Goal: Transaction & Acquisition: Purchase product/service

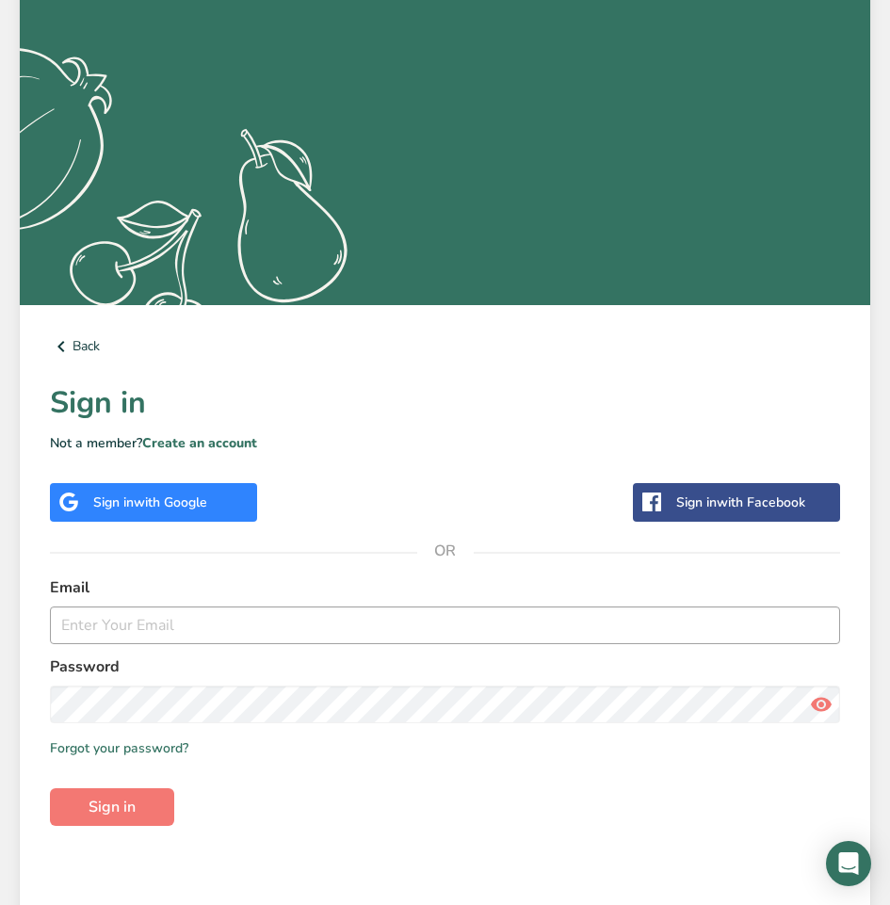
scroll to position [247, 0]
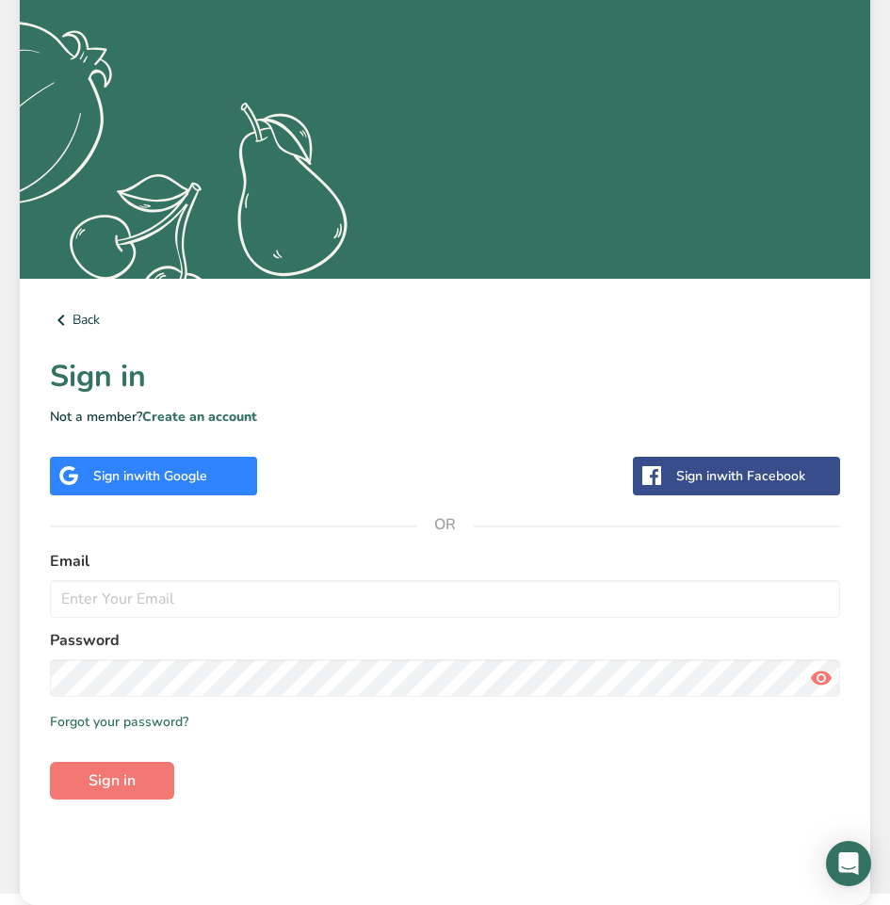
click at [155, 475] on span "with Google" at bounding box center [170, 476] width 73 height 18
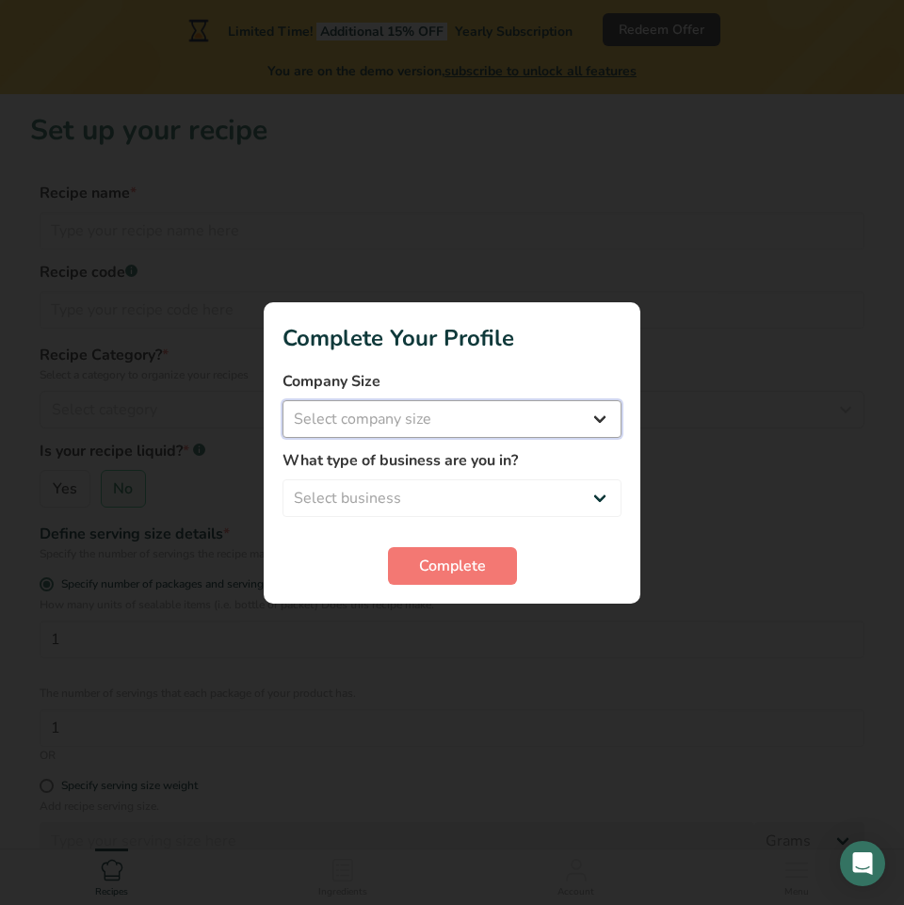
click at [581, 407] on select "Select company size Fewer than 10 Employees 10 to 50 Employees 51 to 500 Employ…" at bounding box center [451, 419] width 339 height 38
click at [506, 421] on select "Select company size Fewer than 10 Employees 10 to 50 Employees 51 to 500 Employ…" at bounding box center [451, 419] width 339 height 38
select select "3"
click at [282, 400] on select "Select company size Fewer than 10 Employees 10 to 50 Employees 51 to 500 Employ…" at bounding box center [451, 419] width 339 height 38
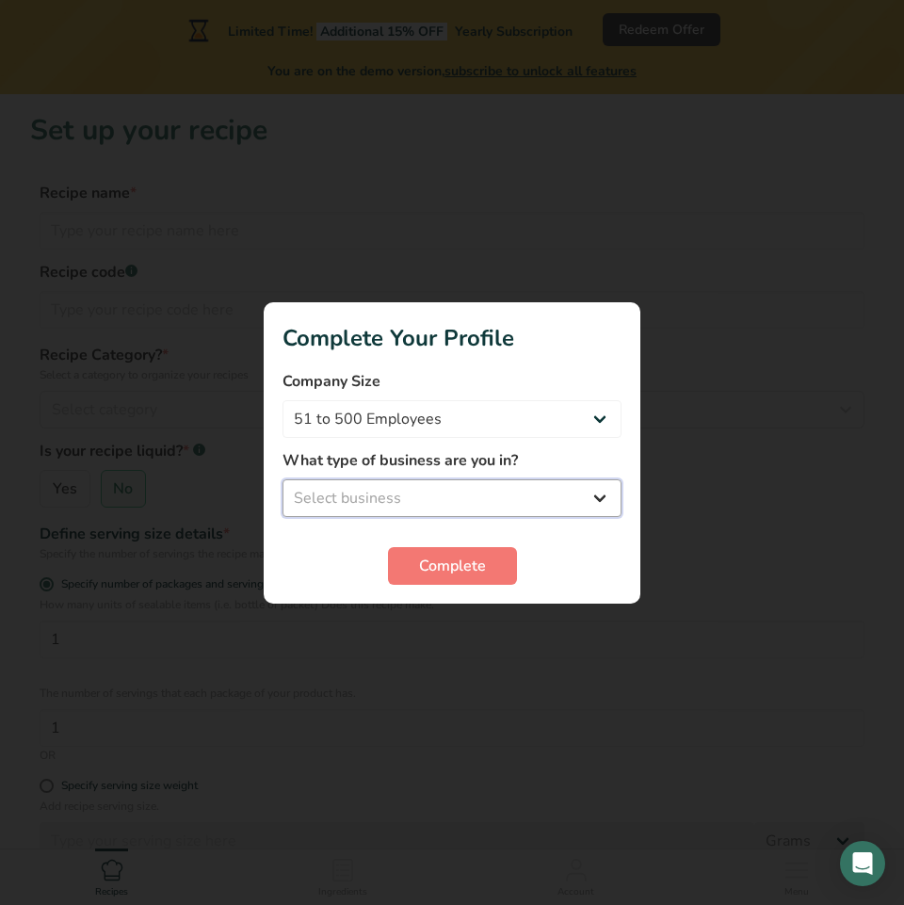
click at [480, 502] on select "Select business Packaged Food Manufacturer Restaurant & Cafe Bakery Meal Plans …" at bounding box center [451, 498] width 339 height 38
select select "8"
click at [282, 479] on select "Select business Packaged Food Manufacturer Restaurant & Cafe Bakery Meal Plans …" at bounding box center [451, 498] width 339 height 38
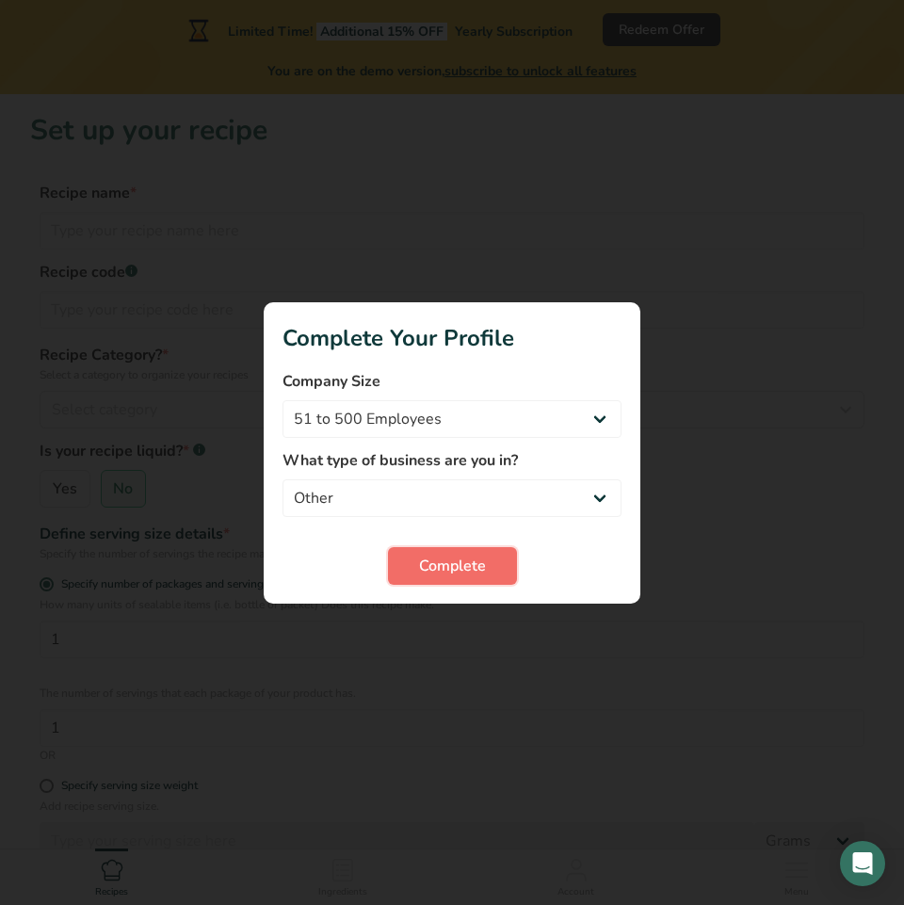
click at [440, 576] on span "Complete" at bounding box center [452, 566] width 67 height 23
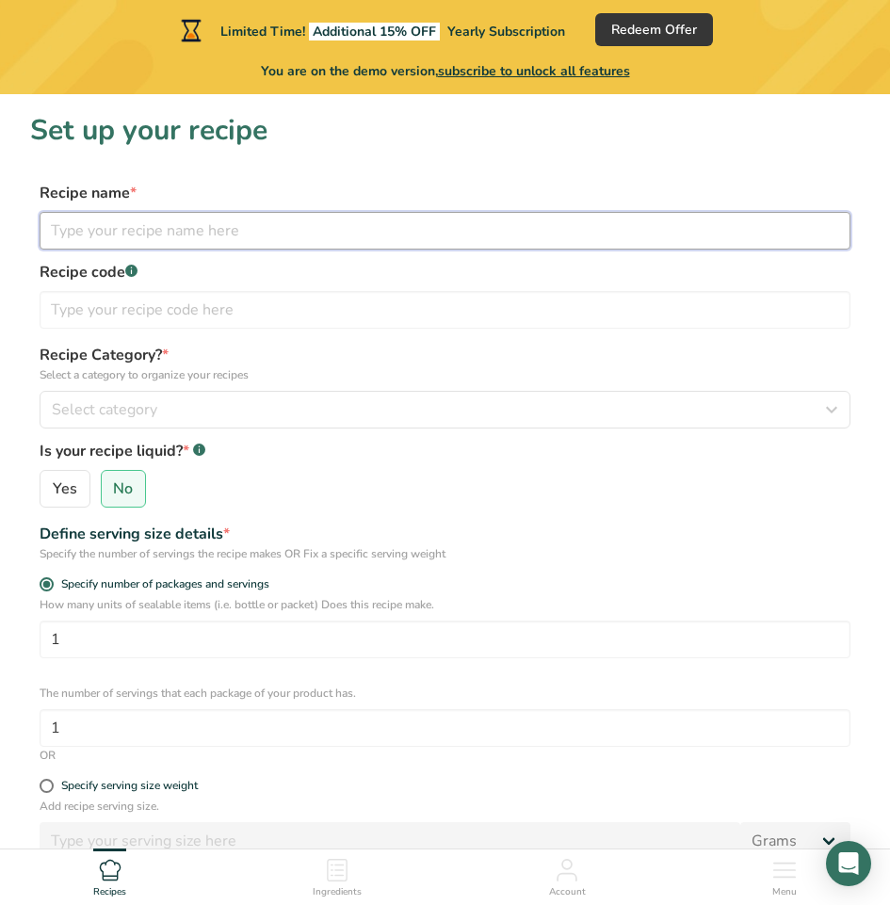
click at [377, 249] on input "text" at bounding box center [445, 231] width 811 height 38
click at [142, 229] on input "text" at bounding box center [445, 231] width 811 height 38
paste input "Mesona Tea"
type input "Mesona Tea"
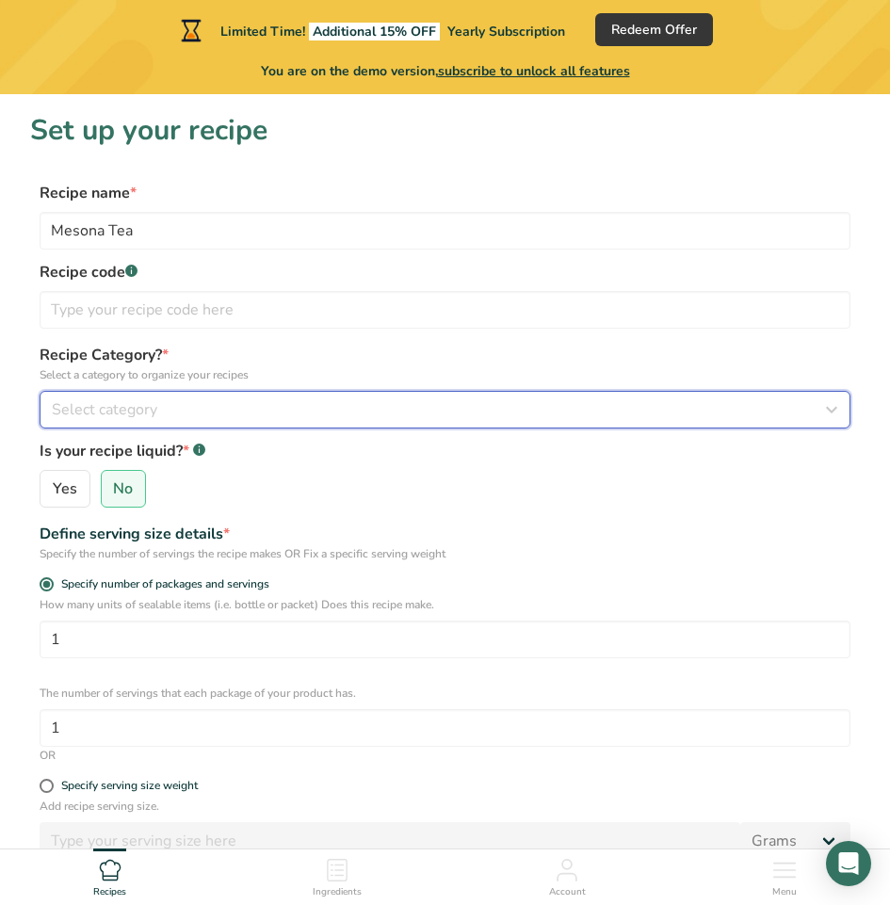
click at [171, 412] on div "Select category" at bounding box center [439, 409] width 775 height 23
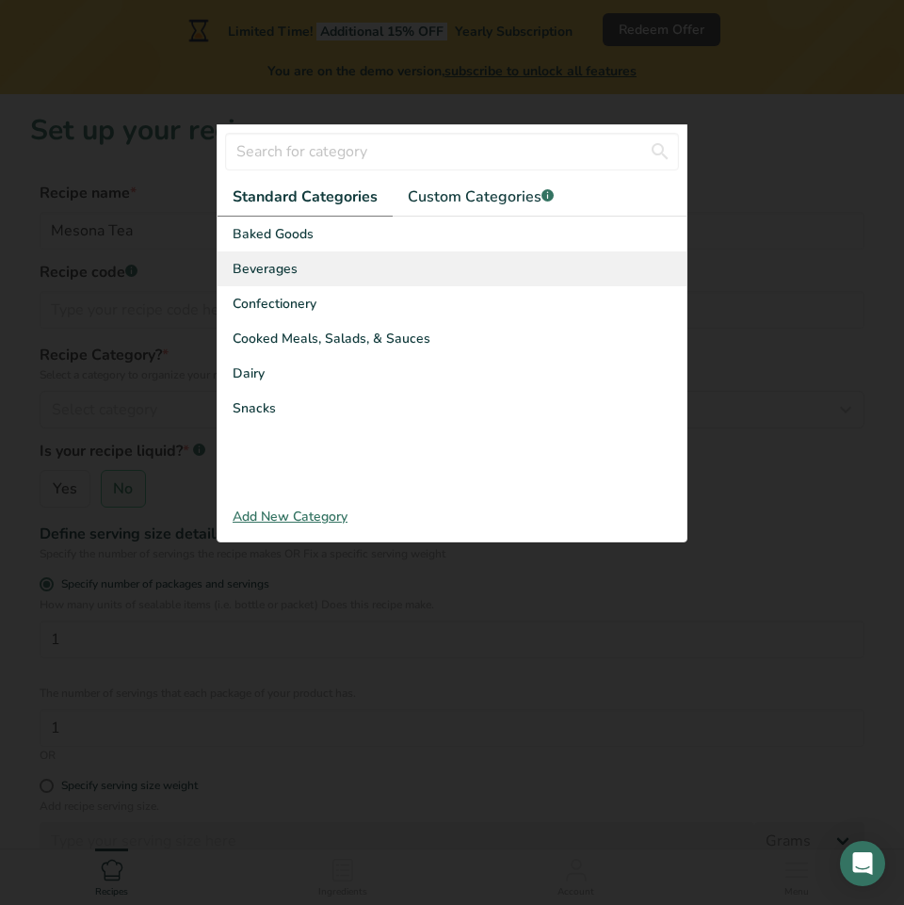
click at [308, 261] on div "Beverages" at bounding box center [451, 268] width 469 height 35
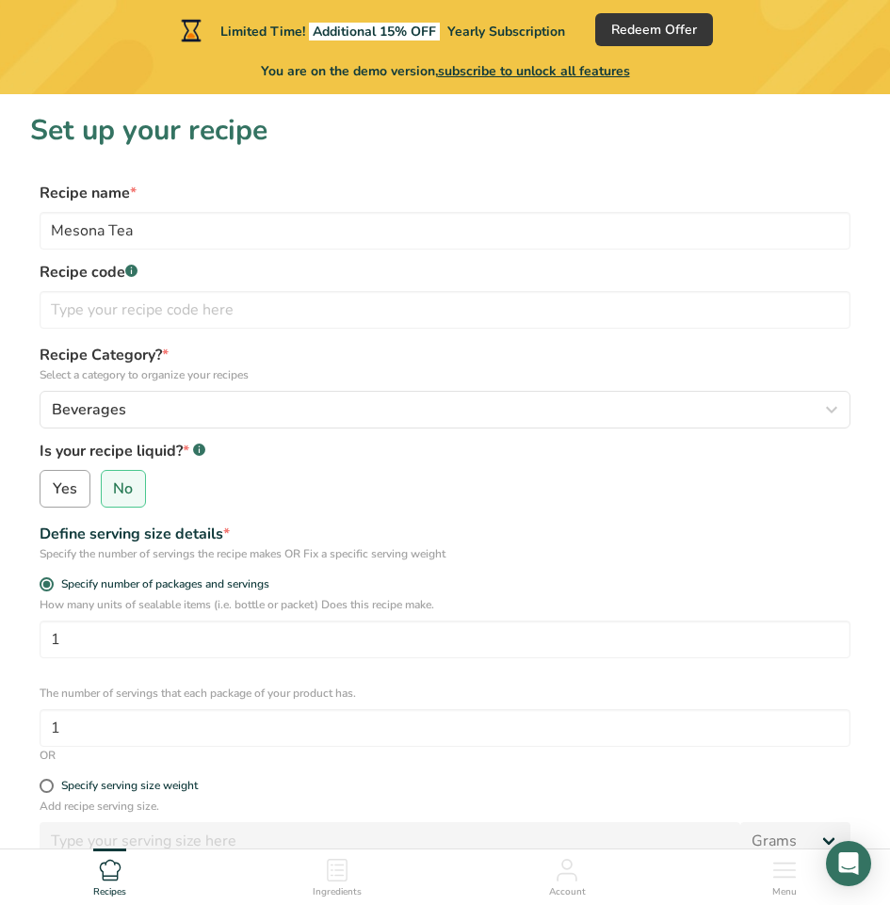
click at [72, 500] on label "Yes" at bounding box center [65, 489] width 51 height 38
click at [53, 495] on input "Yes" at bounding box center [46, 489] width 12 height 12
radio input "true"
radio input "false"
select select "22"
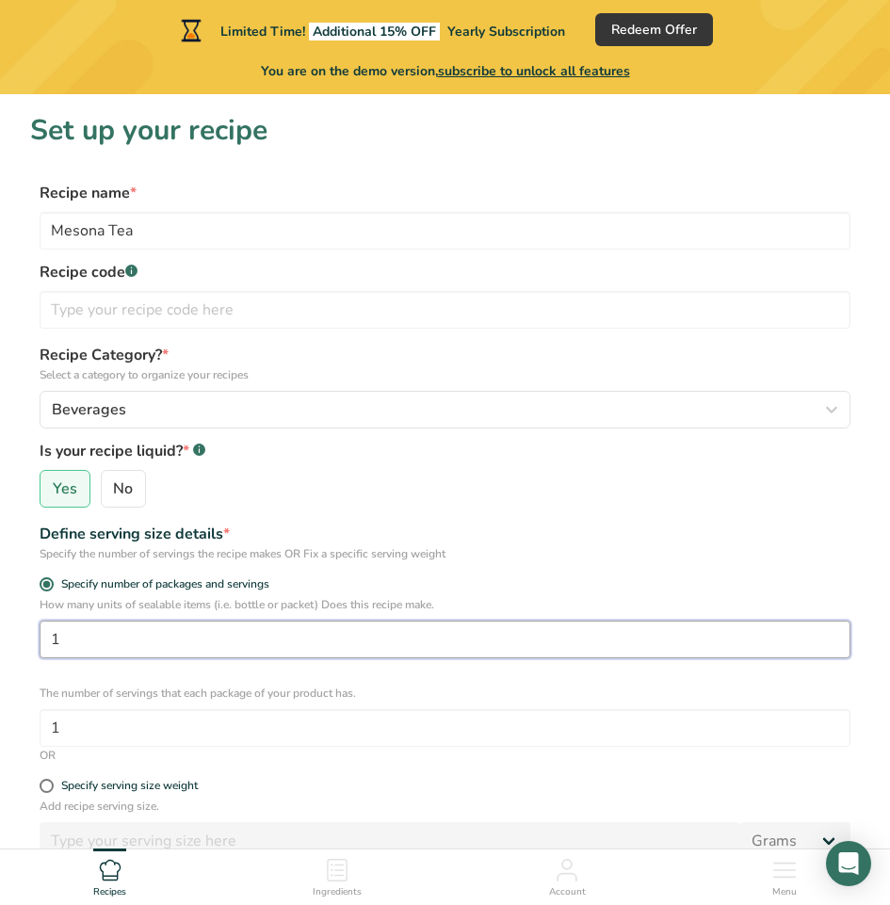
drag, startPoint x: 120, startPoint y: 643, endPoint x: -45, endPoint y: 627, distance: 165.5
click at [0, 627] on html "Limited Time! Additional 15% OFF Yearly Subscription Redeem Offer You are on th…" at bounding box center [445, 707] width 890 height 1414
paste input "6"
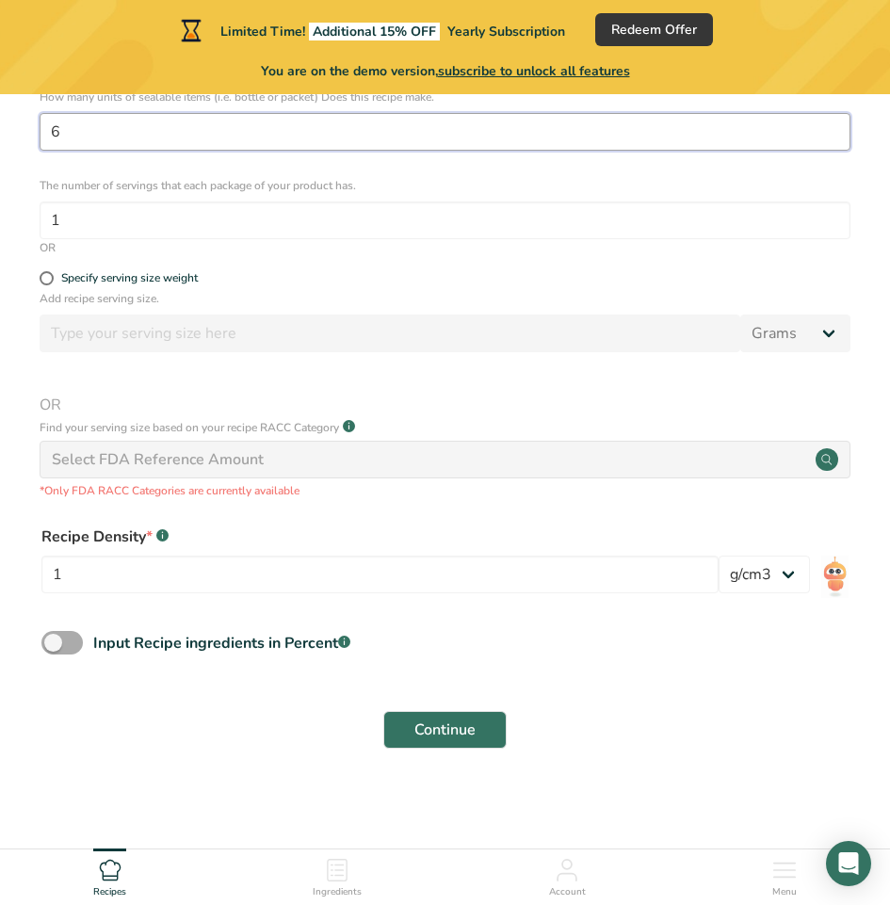
scroll to position [509, 0]
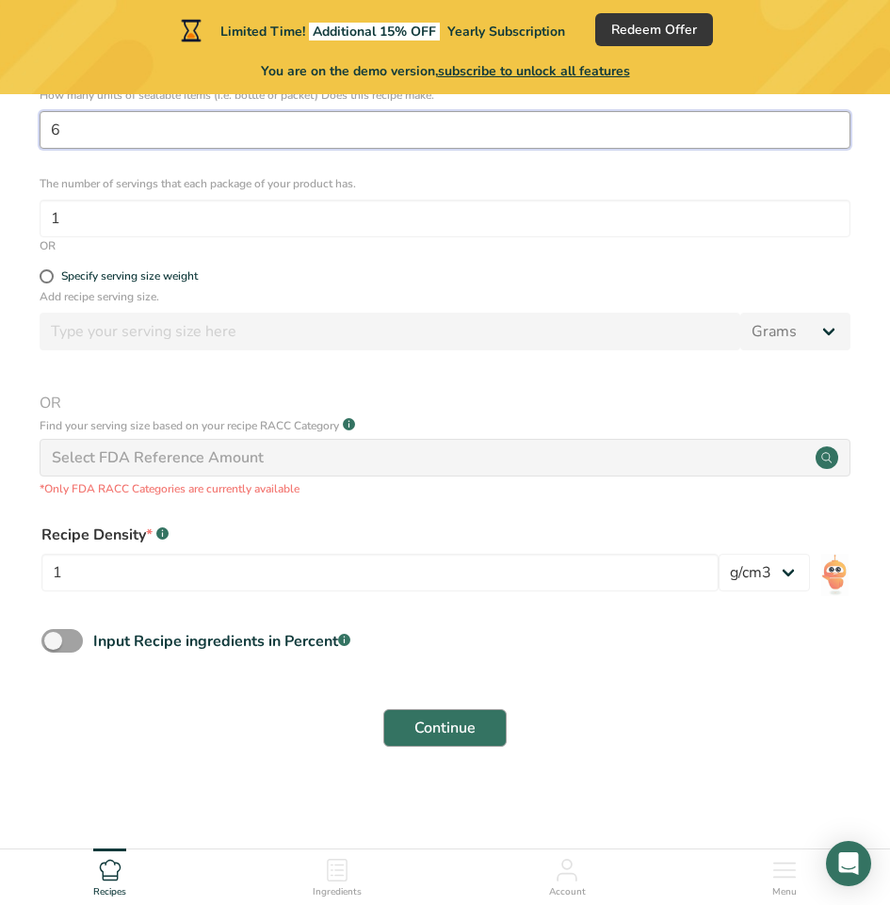
type input "6"
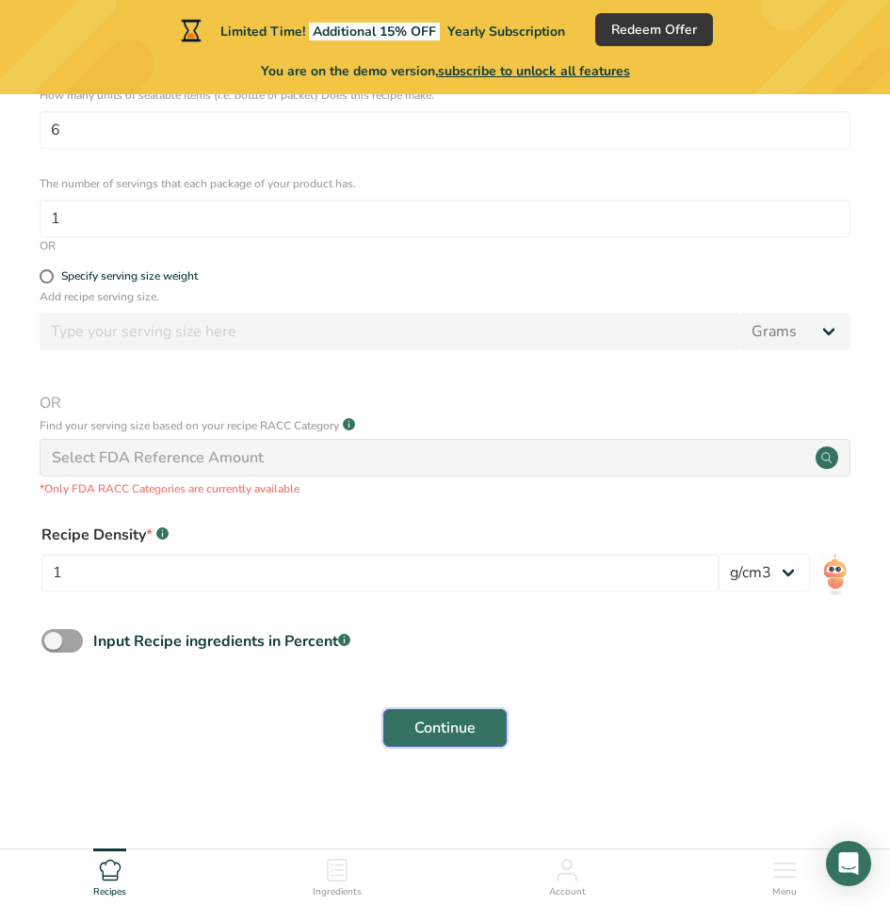
click at [452, 721] on span "Continue" at bounding box center [444, 727] width 61 height 23
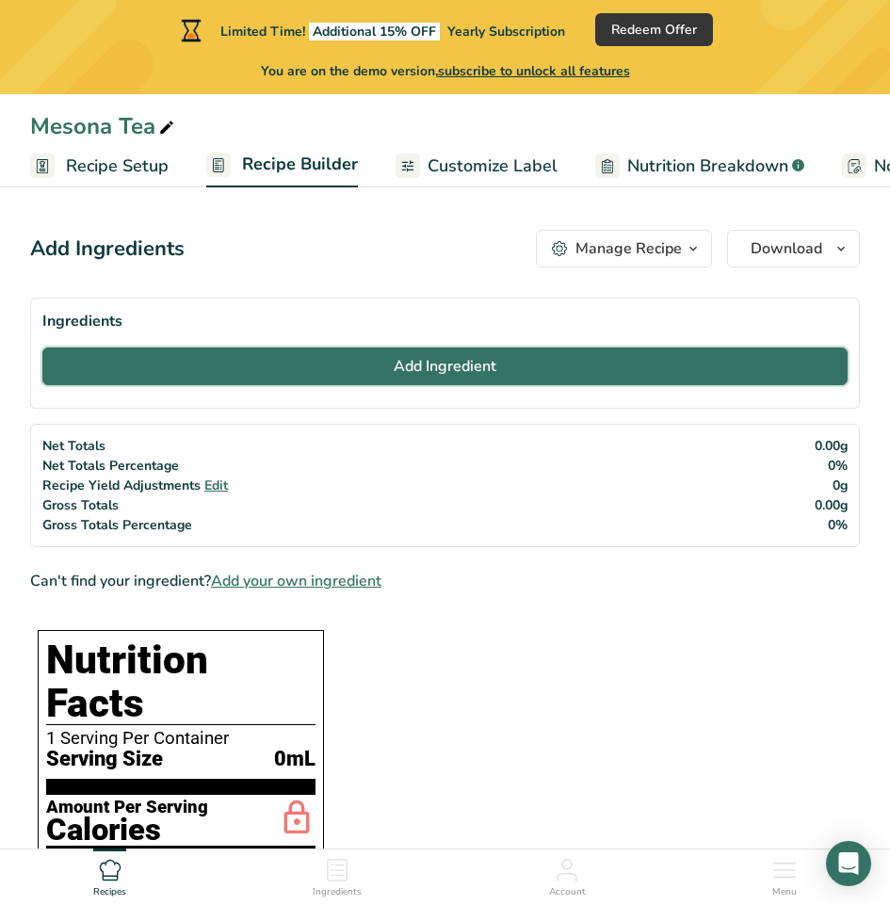
click at [356, 359] on button "Add Ingredient" at bounding box center [444, 366] width 805 height 38
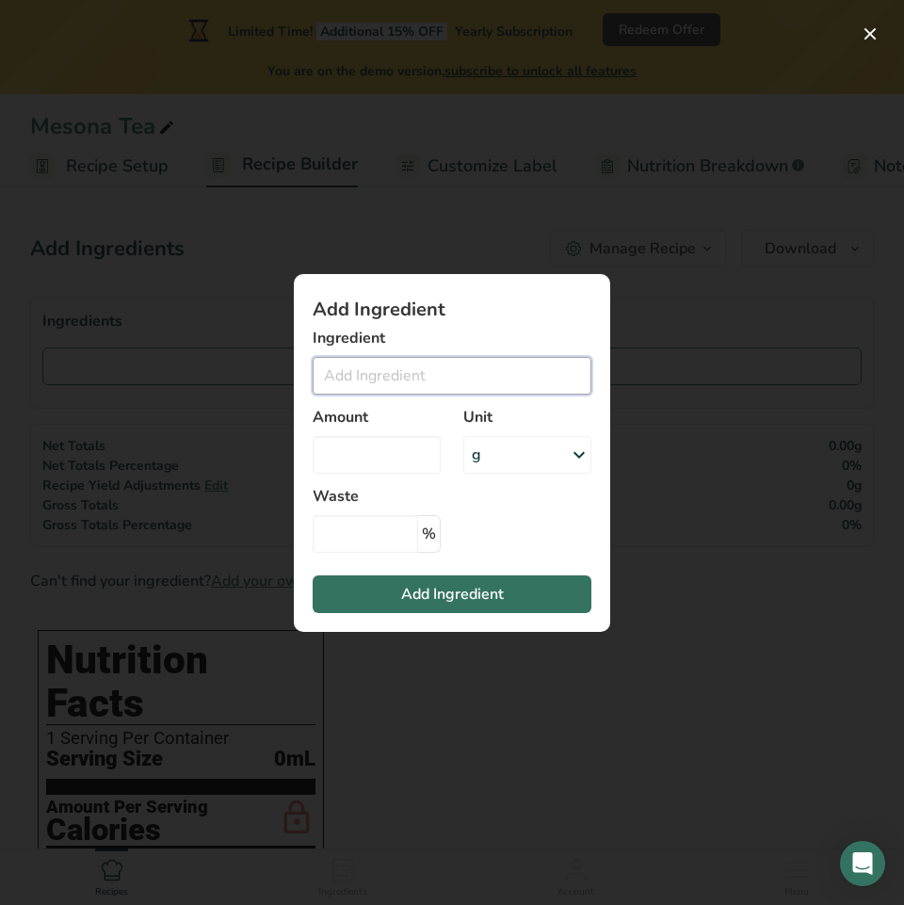
click at [367, 379] on input "Add ingredient modal" at bounding box center [452, 376] width 279 height 38
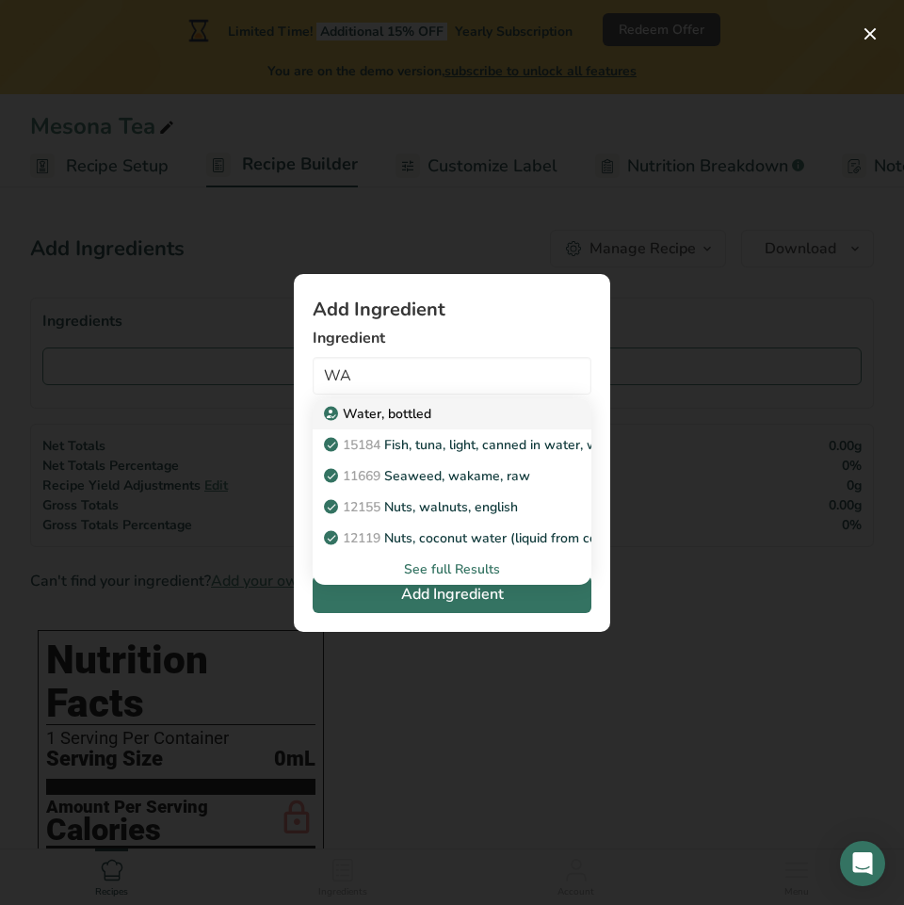
click at [423, 416] on p "Water, bottled" at bounding box center [380, 414] width 104 height 20
type input "Water, bottled"
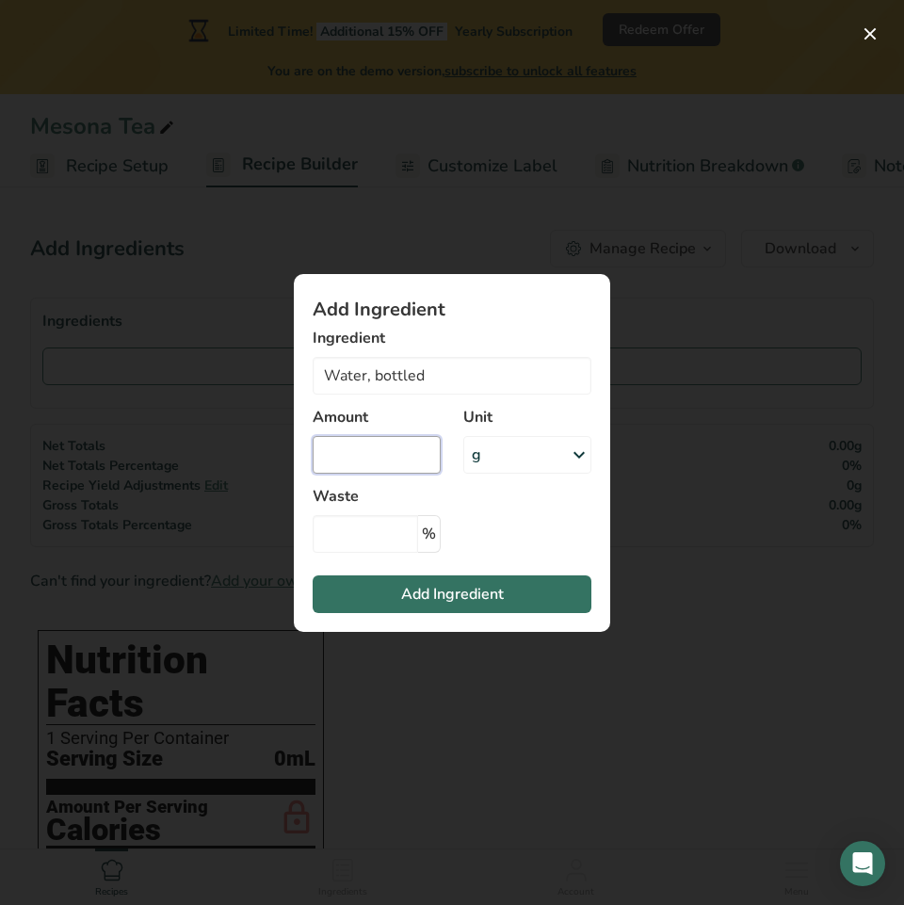
click at [395, 461] on input "Add ingredient modal" at bounding box center [377, 455] width 128 height 38
click at [373, 458] on input "Add ingredient modal" at bounding box center [377, 455] width 128 height 38
type input "222"
click at [359, 518] on input "Add ingredient modal" at bounding box center [365, 534] width 105 height 38
type input "0"
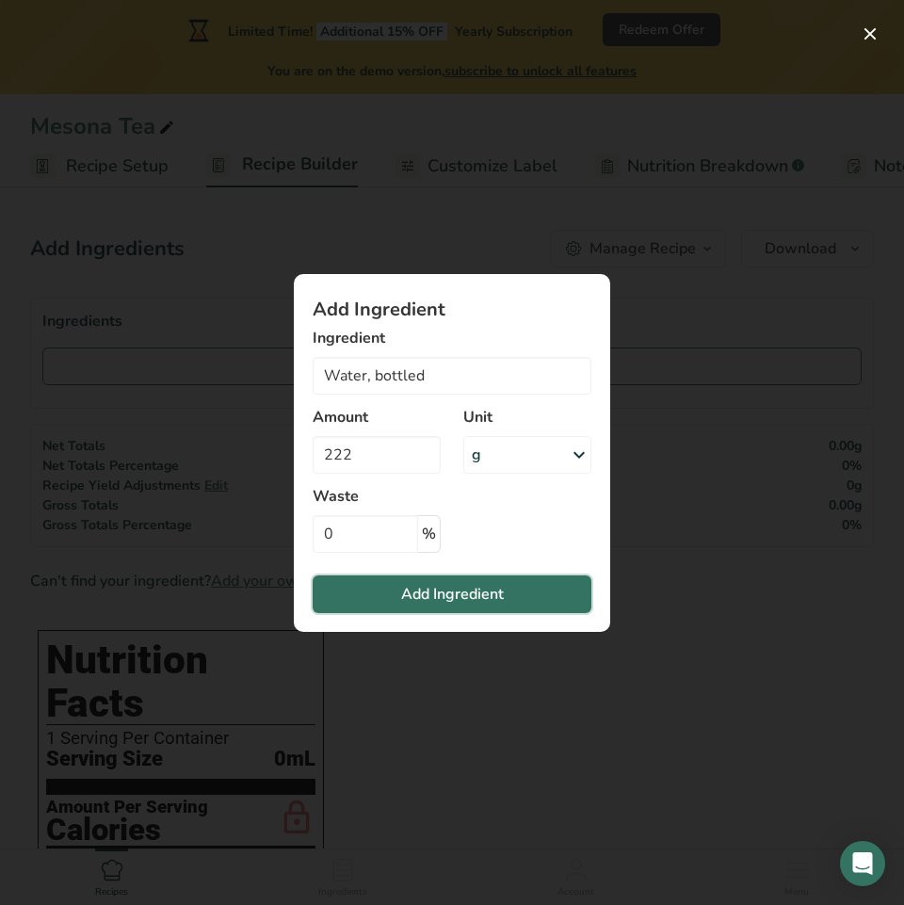
click at [469, 586] on span "Add Ingredient" at bounding box center [452, 594] width 103 height 23
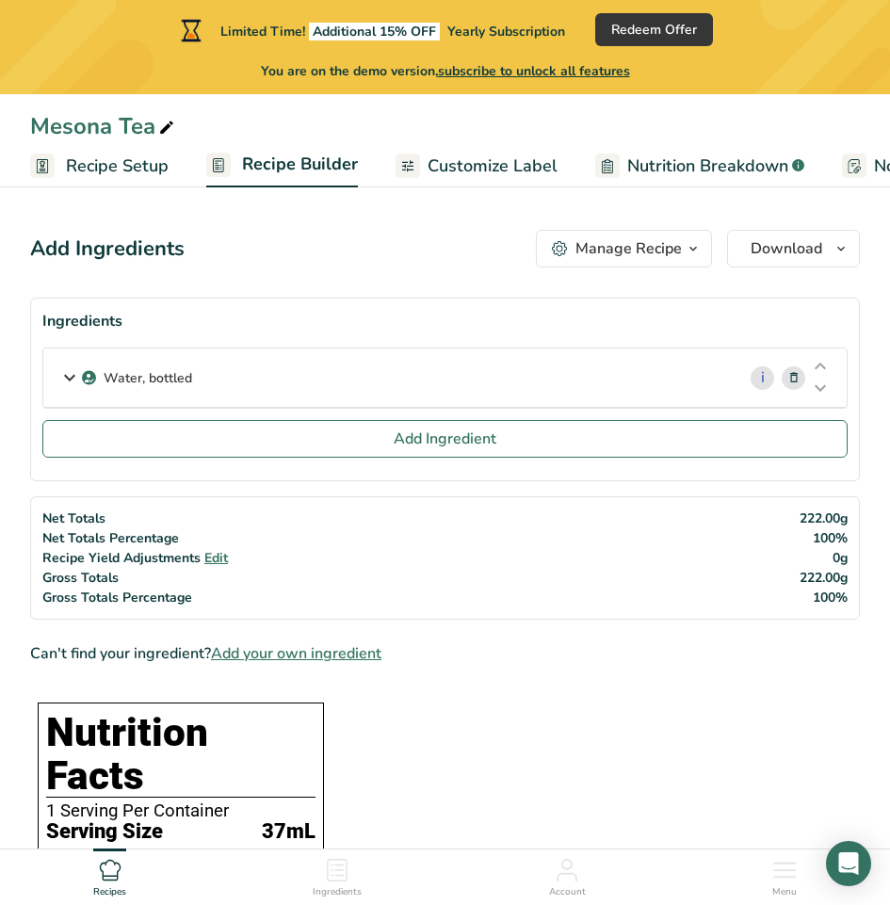
click at [183, 378] on p "Water, bottled" at bounding box center [148, 378] width 88 height 20
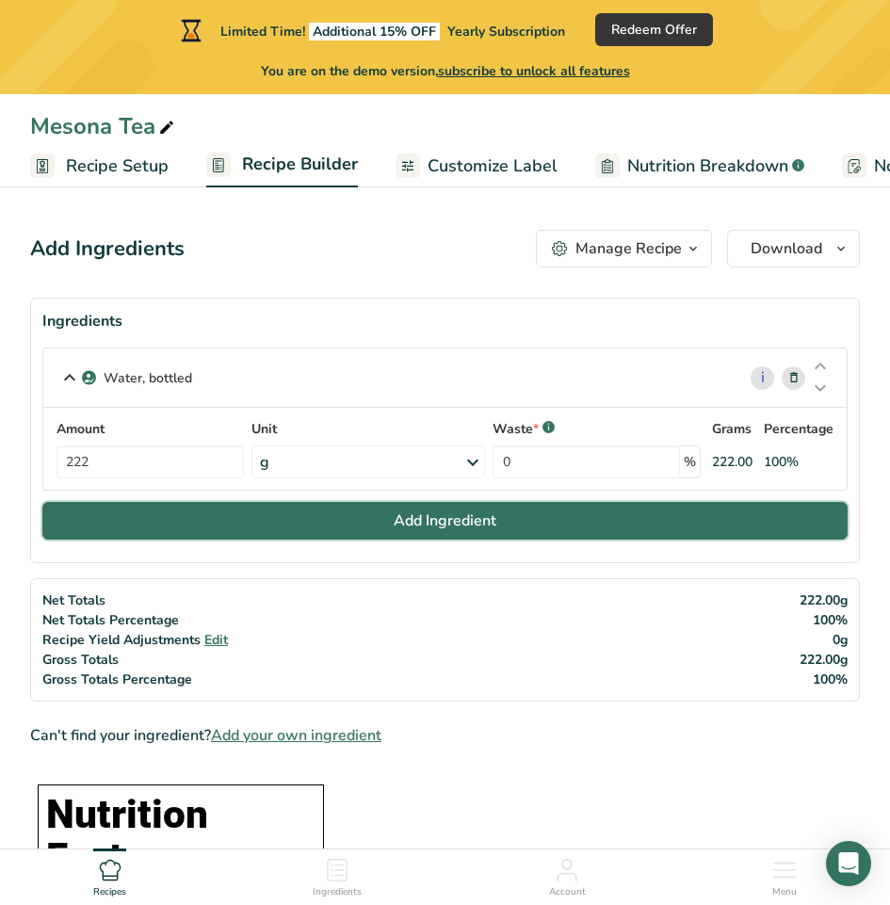
click at [449, 523] on span "Add Ingredient" at bounding box center [445, 520] width 103 height 23
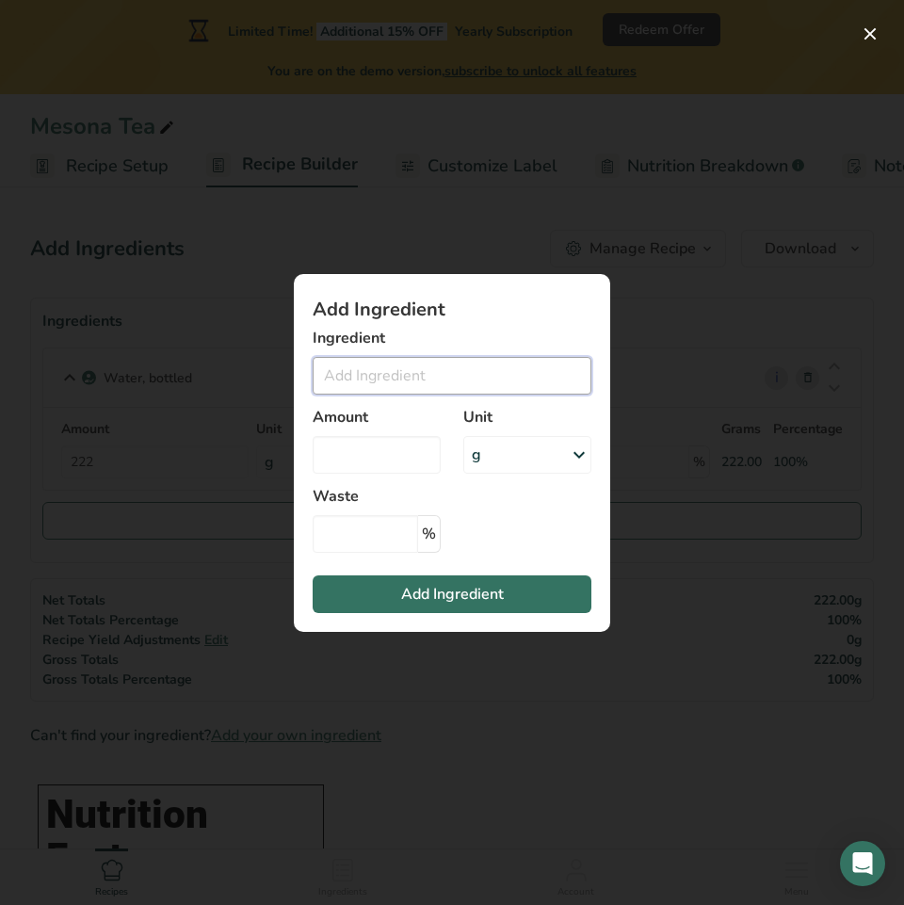
click at [414, 379] on input "Add ingredient modal" at bounding box center [452, 376] width 279 height 38
paste input "Sugars, granulated"
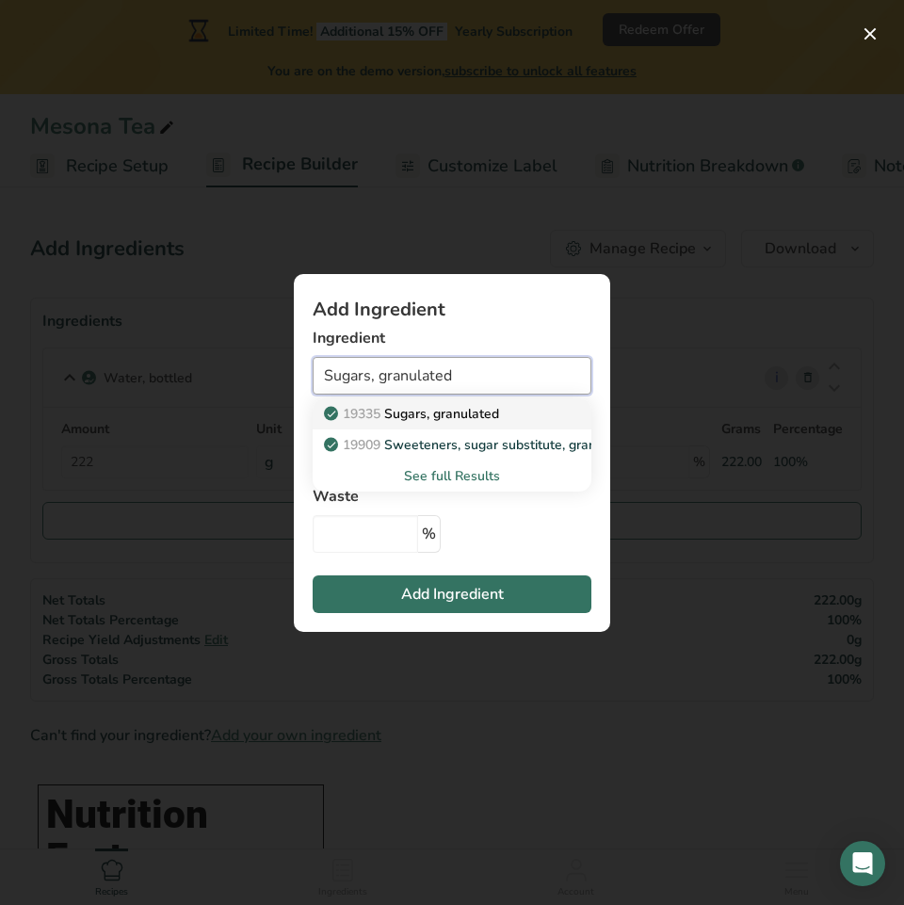
type input "Sugars, granulated"
click at [416, 419] on p "19335 Sugars, granulated" at bounding box center [413, 414] width 171 height 20
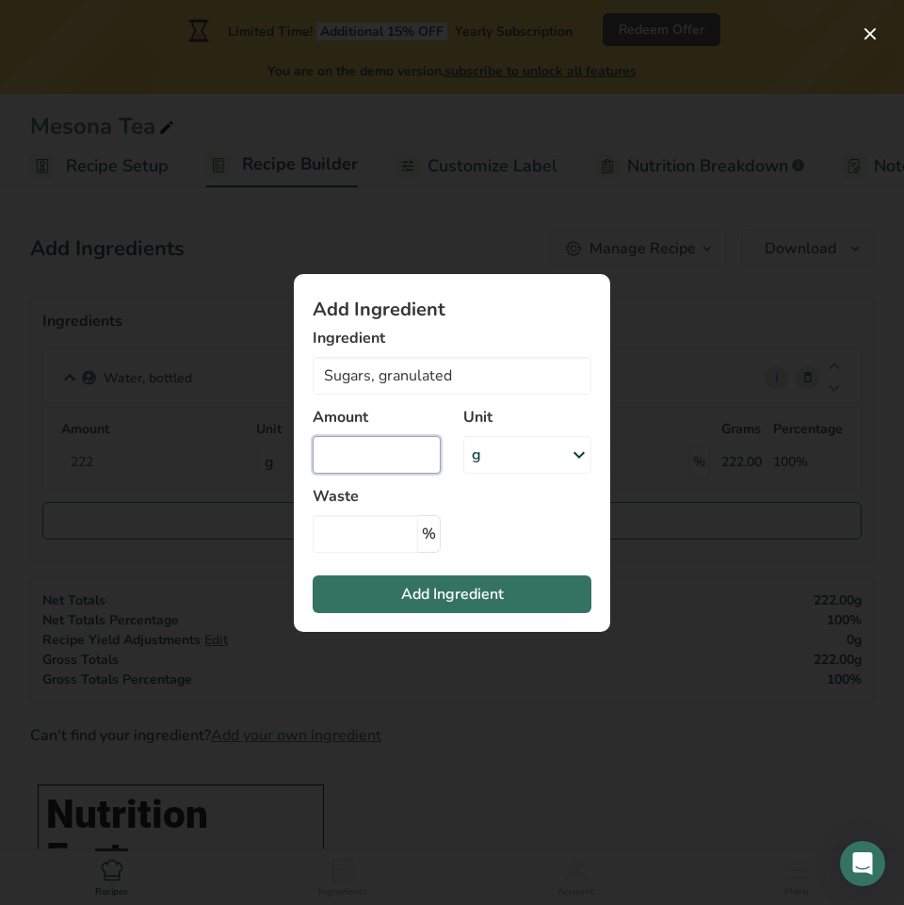
click at [390, 460] on input "Add ingredient modal" at bounding box center [377, 455] width 128 height 38
type input "6"
click at [388, 539] on input "Add ingredient modal" at bounding box center [365, 534] width 105 height 38
type input "0"
click at [435, 595] on span "Add Ingredient" at bounding box center [452, 594] width 103 height 23
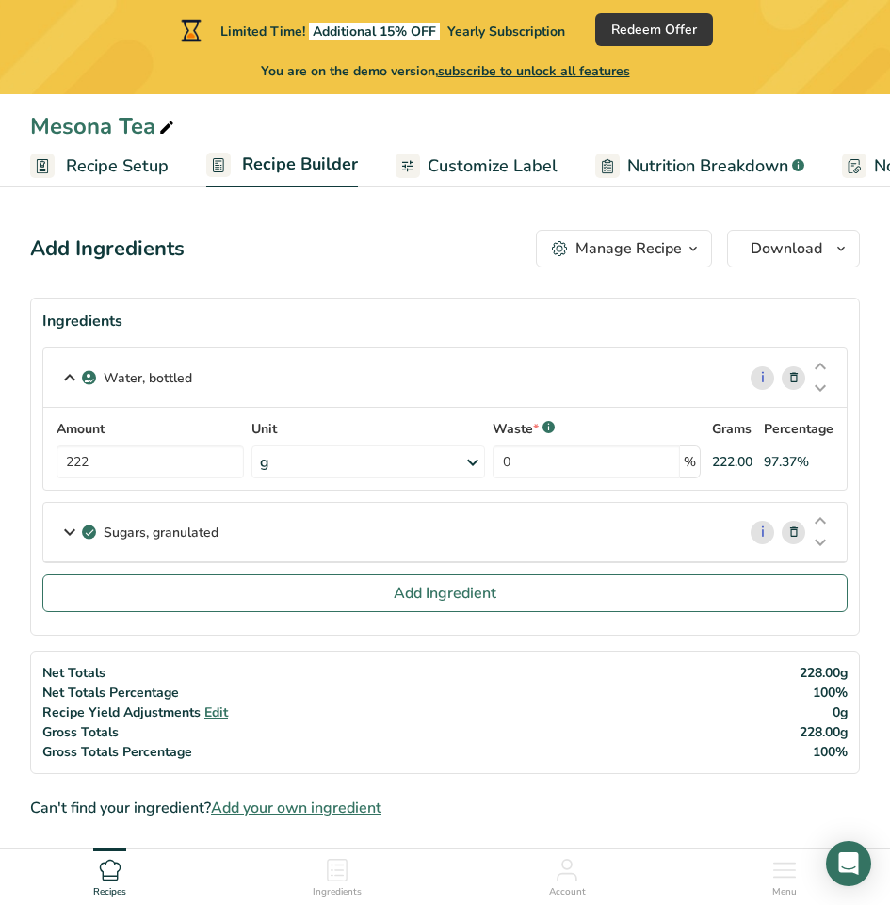
click at [179, 377] on p "Water, bottled" at bounding box center [148, 378] width 88 height 20
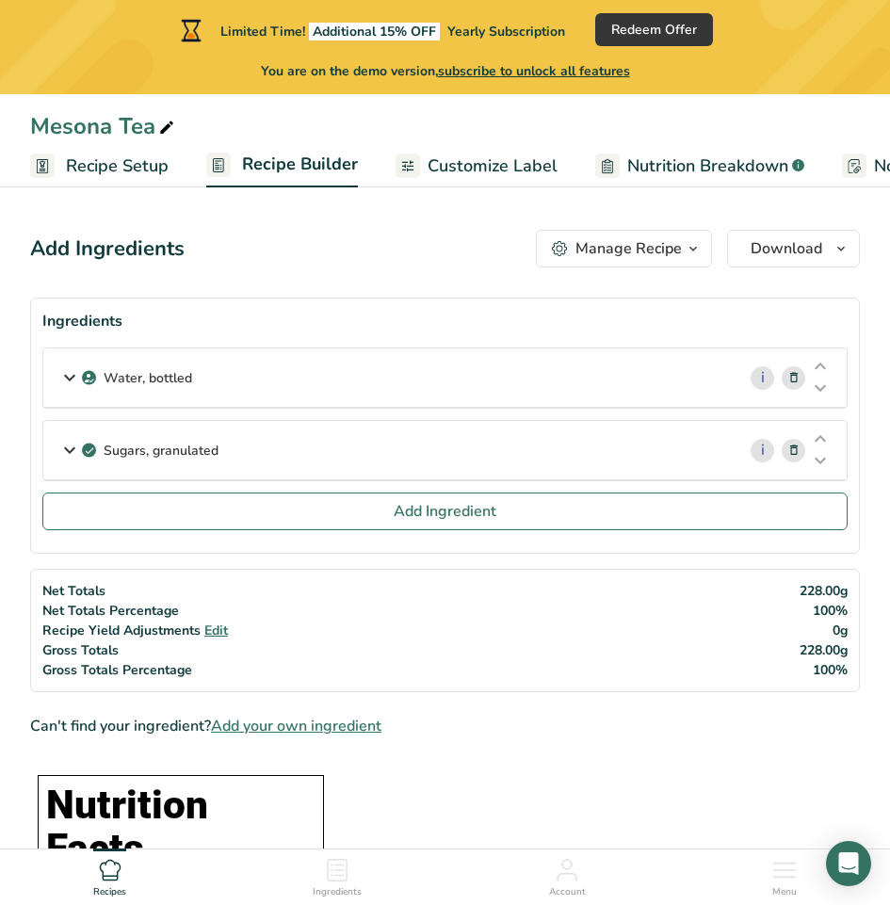
click at [188, 377] on p "Water, bottled" at bounding box center [148, 378] width 88 height 20
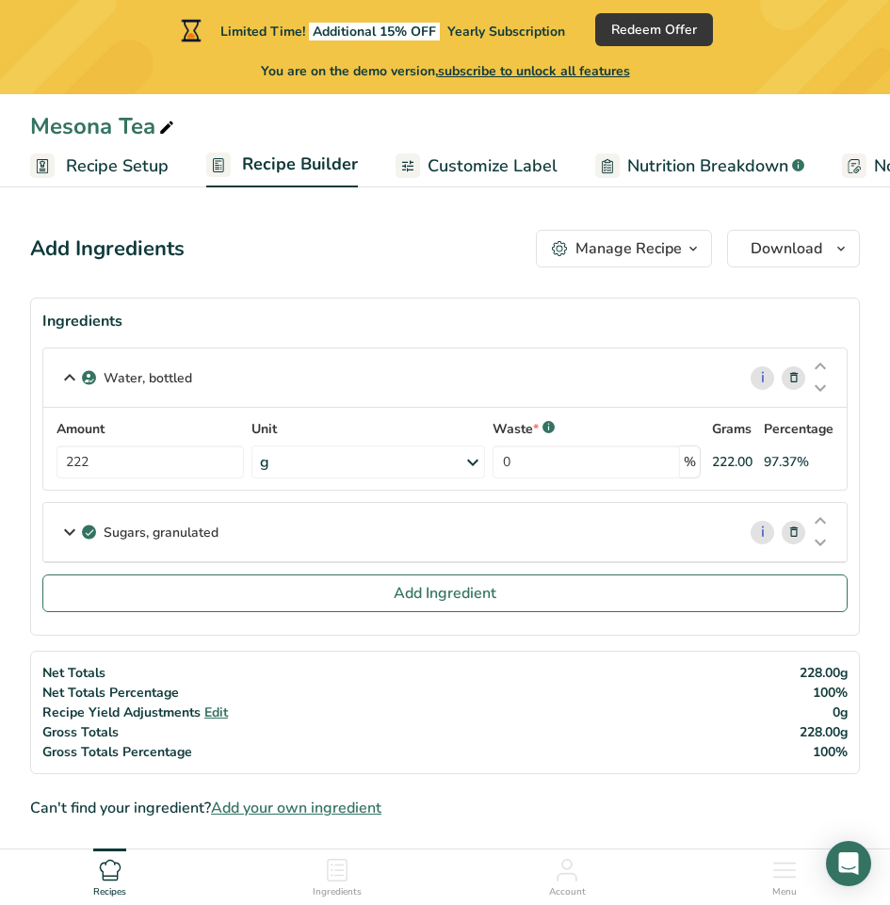
click at [68, 378] on icon at bounding box center [69, 378] width 23 height 34
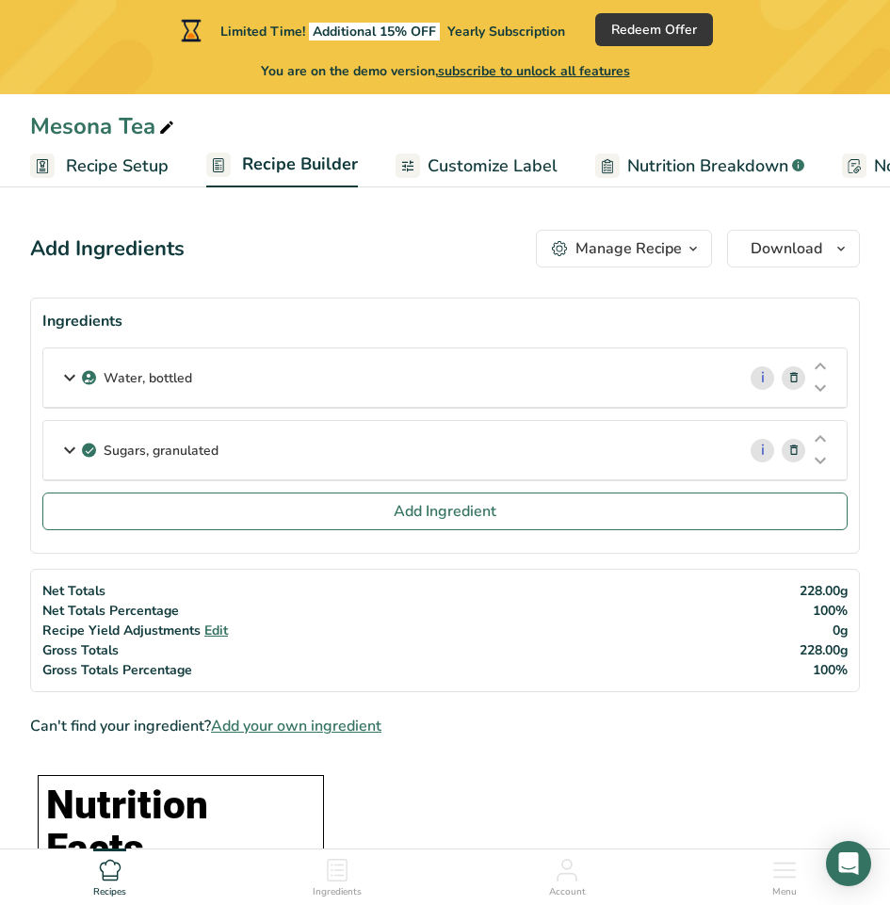
click at [633, 374] on div "Water, bottled" at bounding box center [389, 377] width 692 height 58
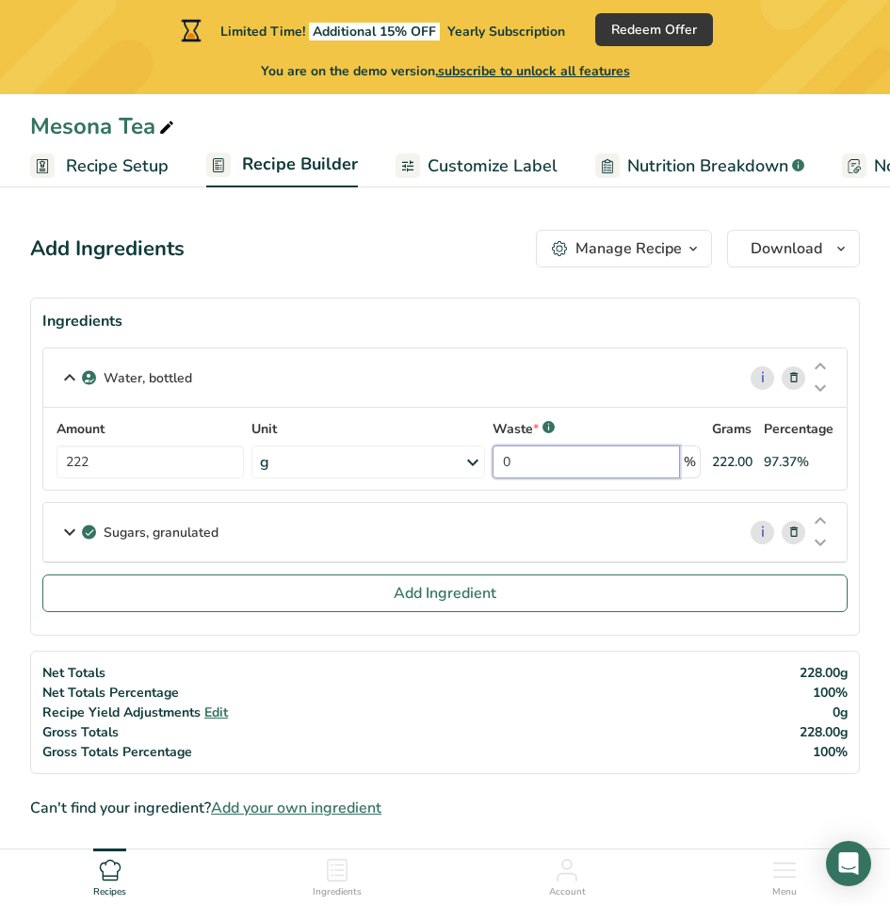
click at [536, 472] on input "0" at bounding box center [585, 461] width 187 height 33
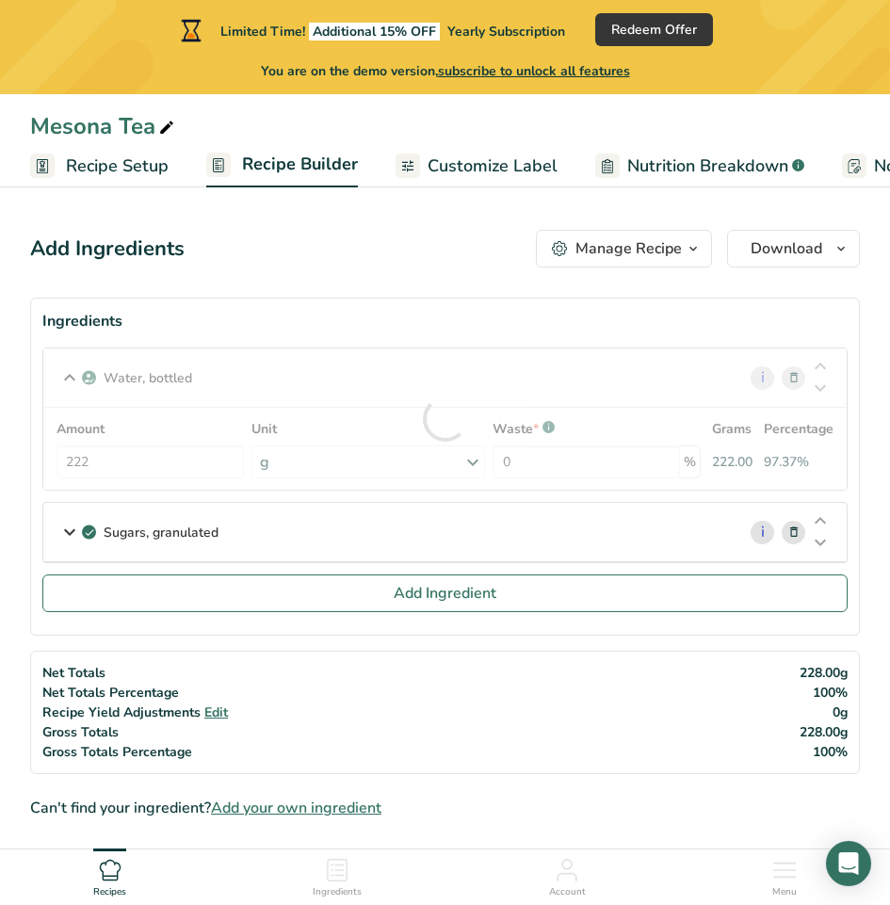
click at [150, 370] on div "Water, bottled i Amount 222 Unit g Weight Units g kg mg See more Volume Units l…" at bounding box center [444, 418] width 805 height 143
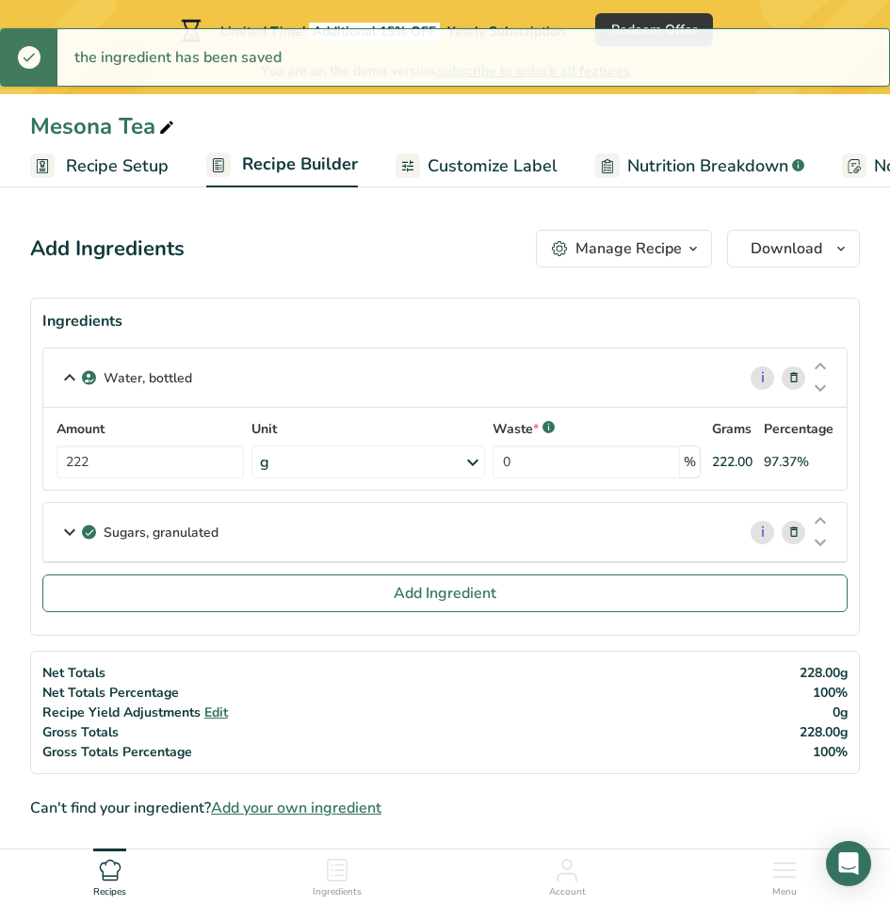
click at [188, 379] on p "Water, bottled" at bounding box center [148, 378] width 88 height 20
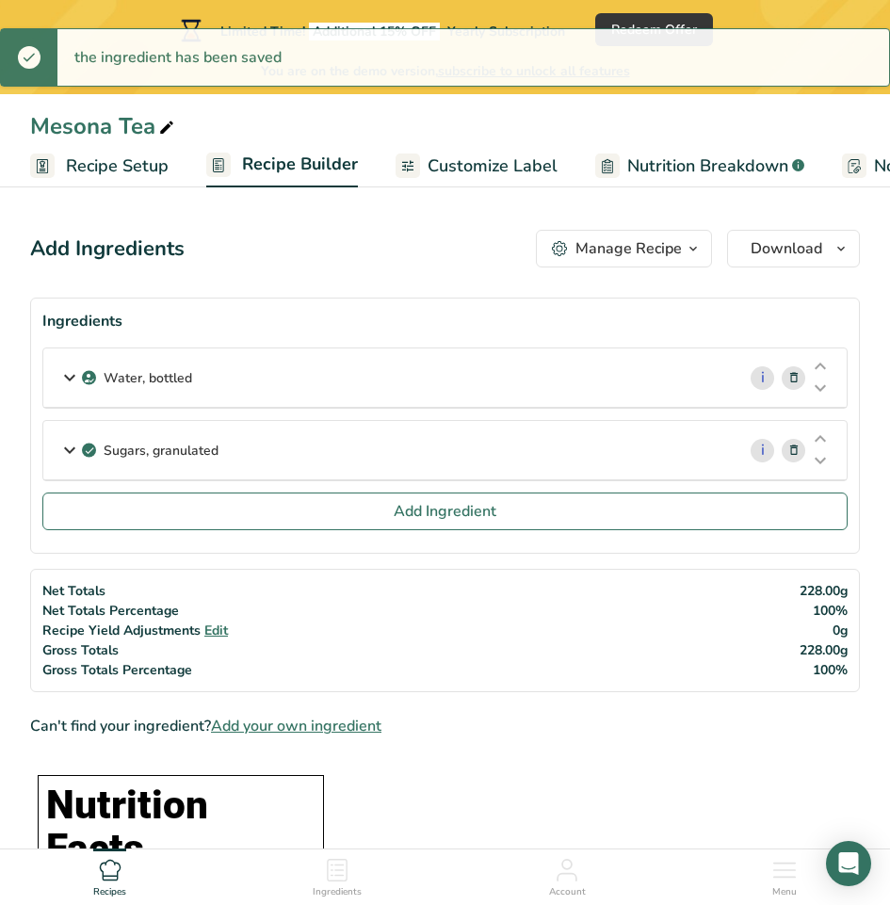
click at [183, 376] on p "Water, bottled" at bounding box center [148, 378] width 88 height 20
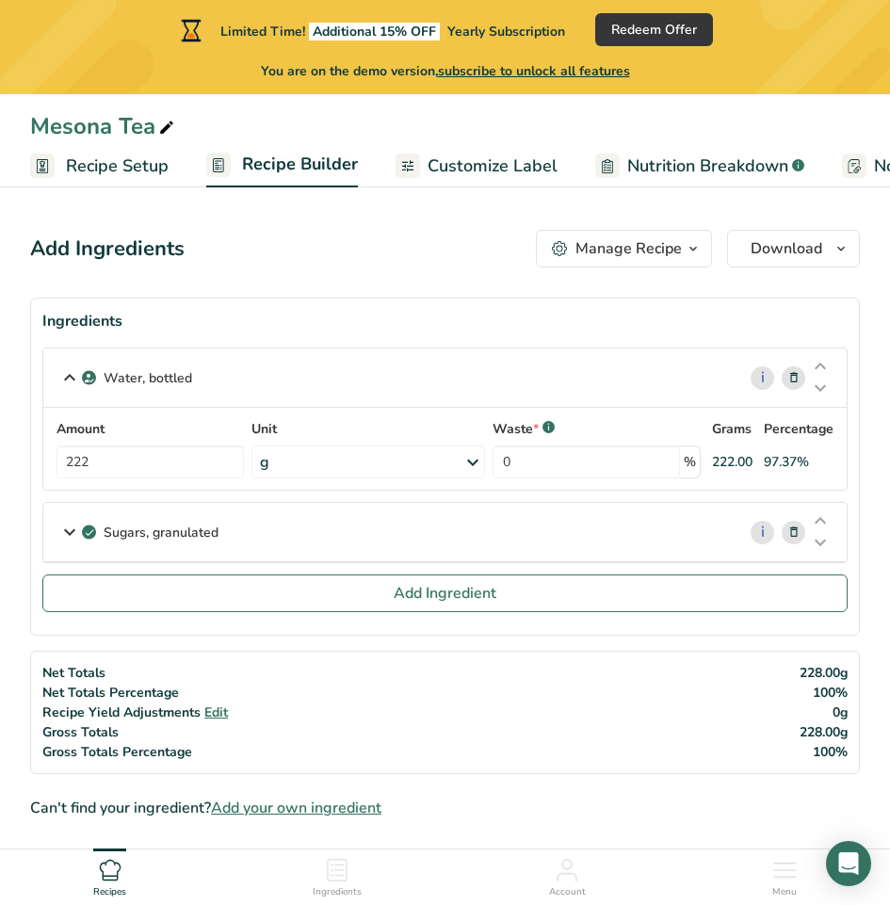
click at [79, 384] on icon at bounding box center [69, 378] width 23 height 34
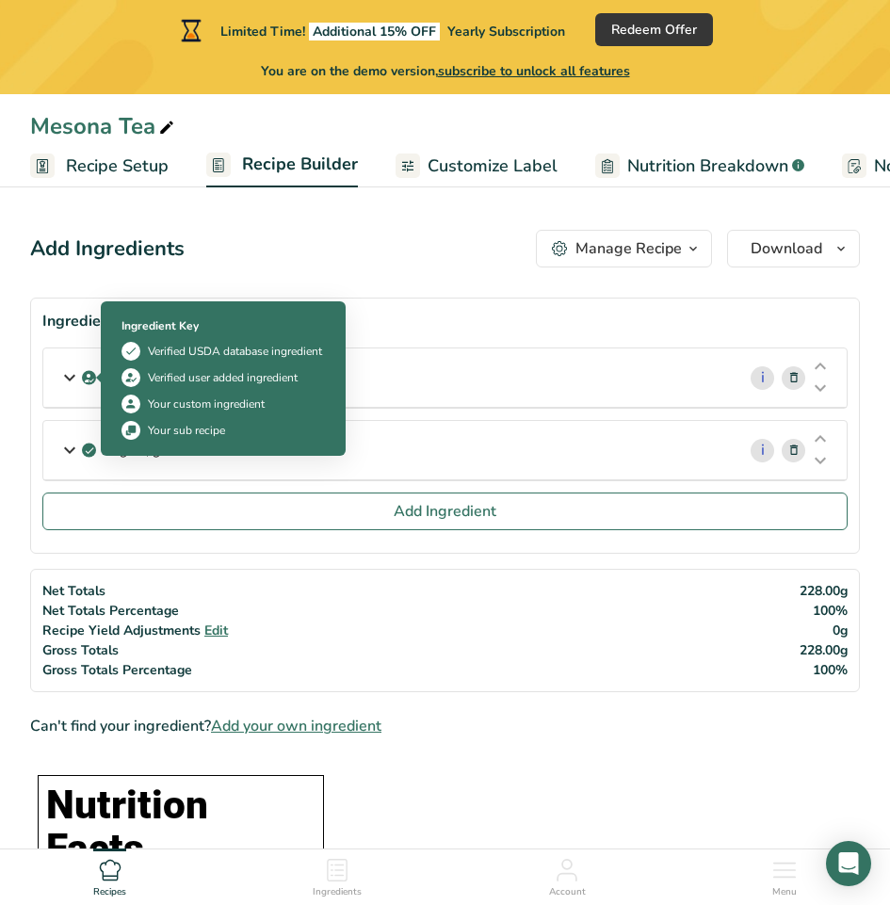
click at [97, 374] on div at bounding box center [98, 377] width 5 height 9
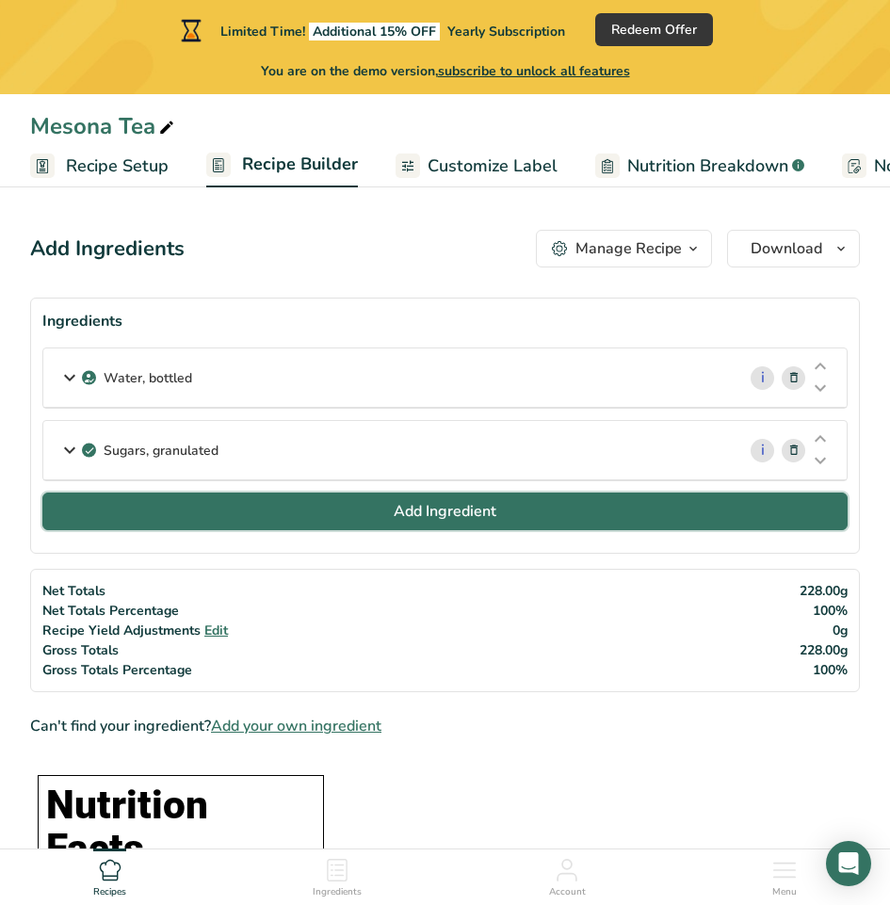
click at [656, 500] on button "Add Ingredient" at bounding box center [444, 511] width 805 height 38
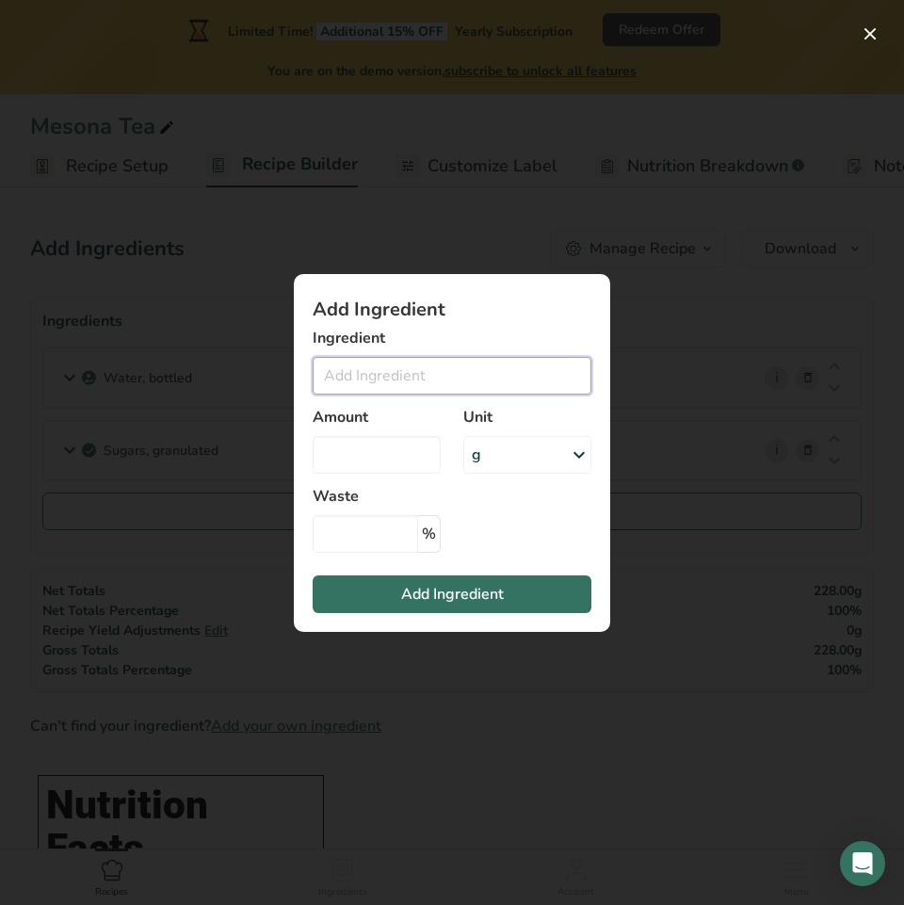
click at [452, 372] on input "Add ingredient modal" at bounding box center [452, 376] width 279 height 38
paste input "Water, bottled, generic"
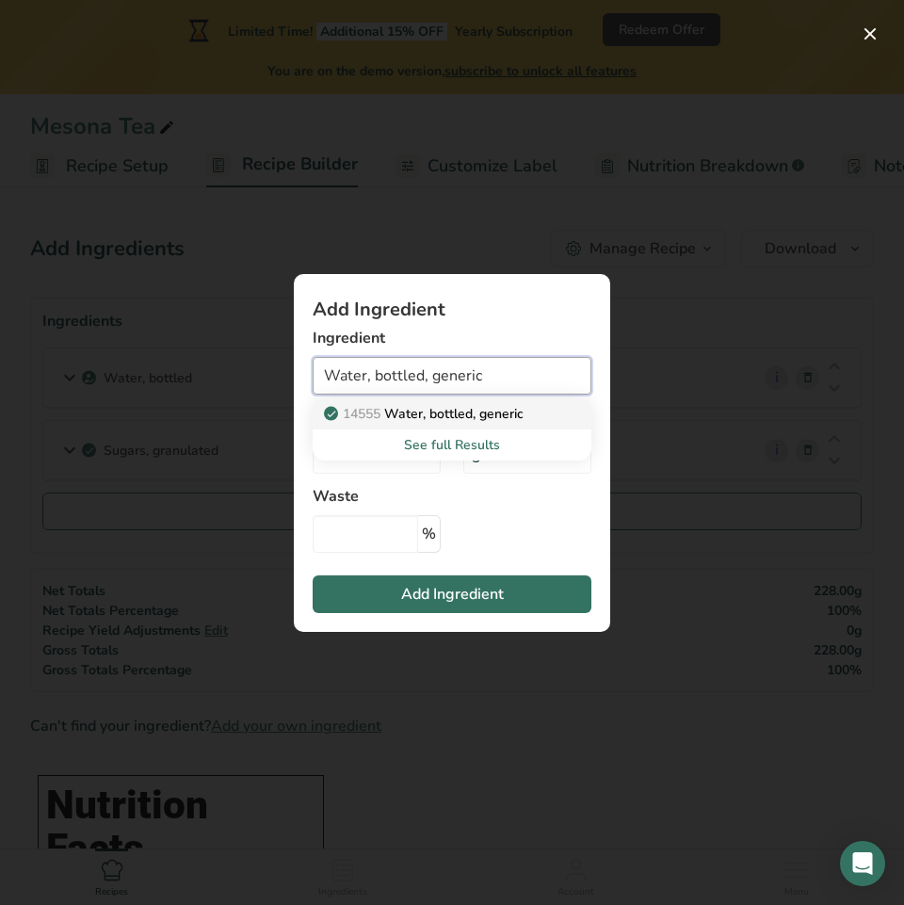
type input "Water, bottled, generic"
click at [447, 417] on p "14555 Water, bottled, generic" at bounding box center [426, 414] width 196 height 20
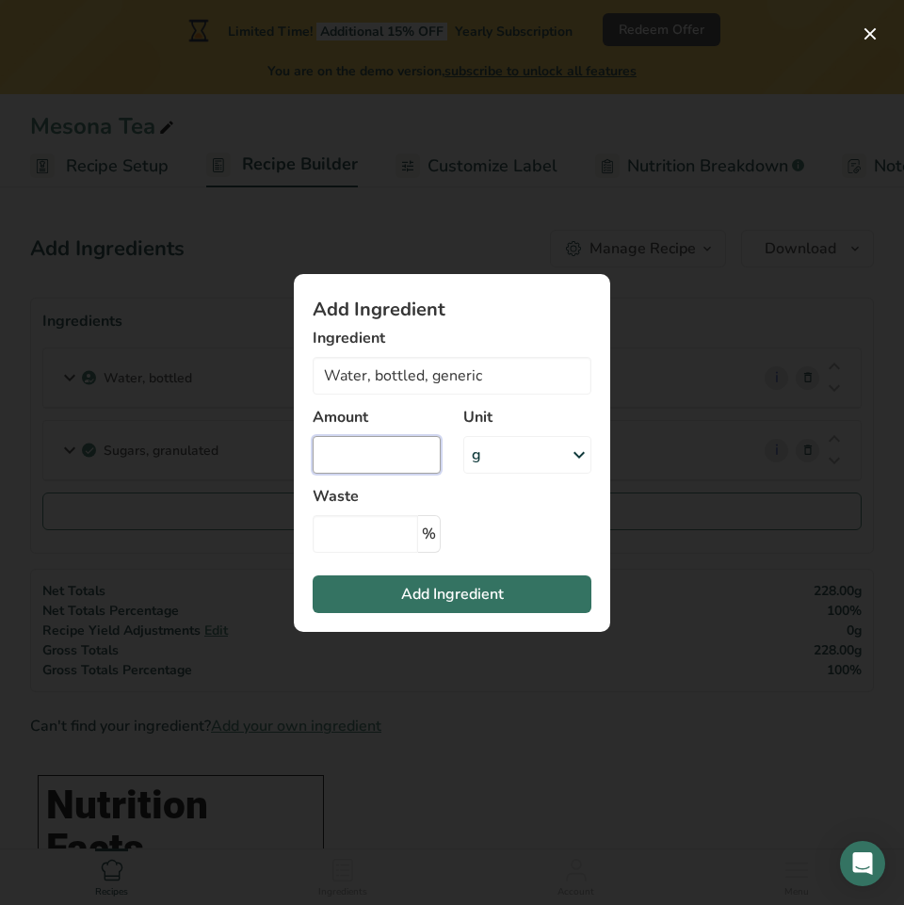
click at [392, 459] on input "Add ingredient modal" at bounding box center [377, 455] width 128 height 38
click at [487, 726] on div "Add ingredient modal" at bounding box center [452, 452] width 904 height 905
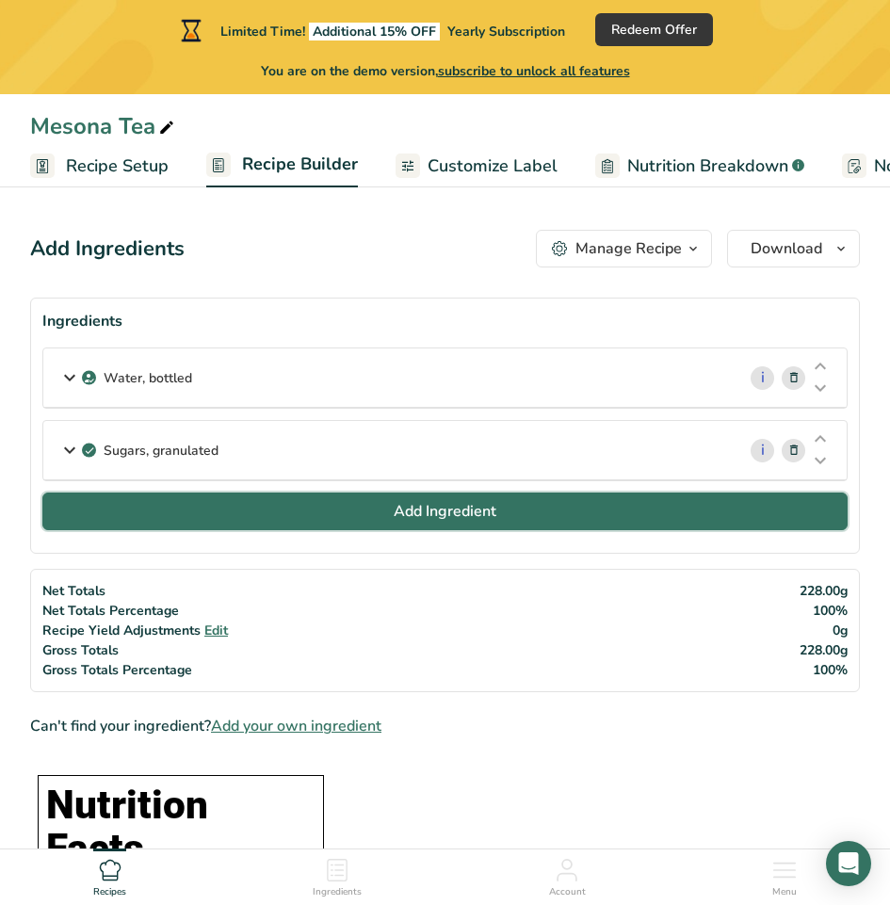
click at [318, 523] on button "Add Ingredient" at bounding box center [444, 511] width 805 height 38
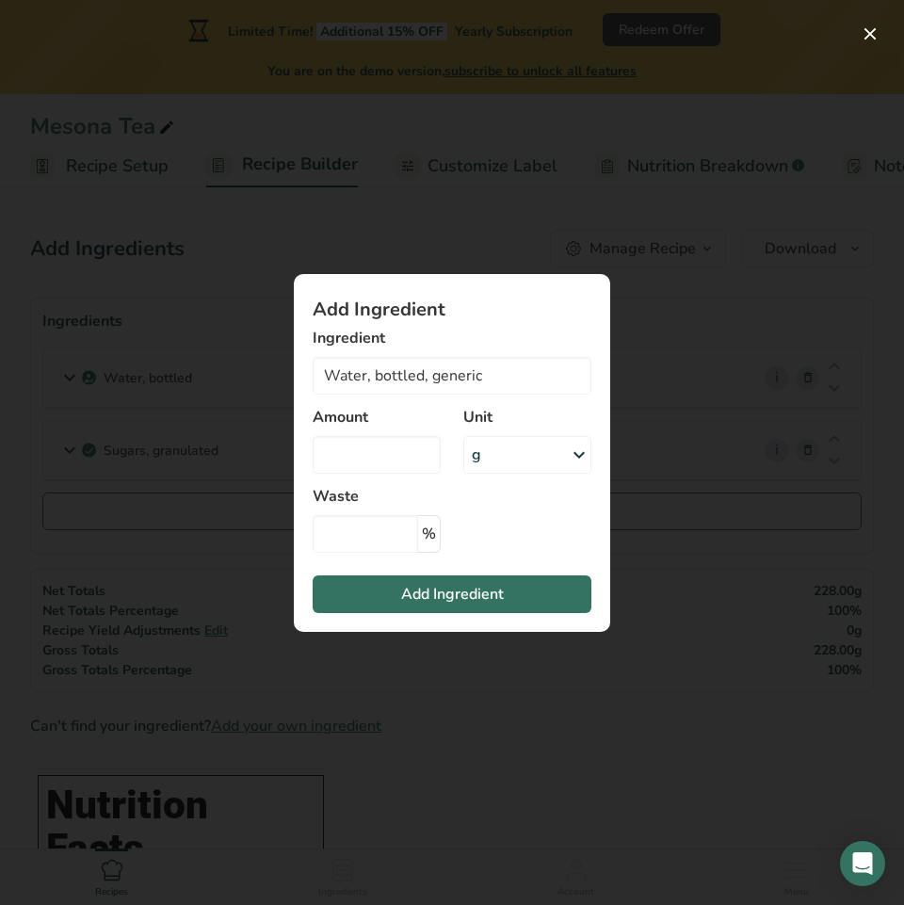
click at [398, 698] on div "Add ingredient modal" at bounding box center [452, 452] width 904 height 905
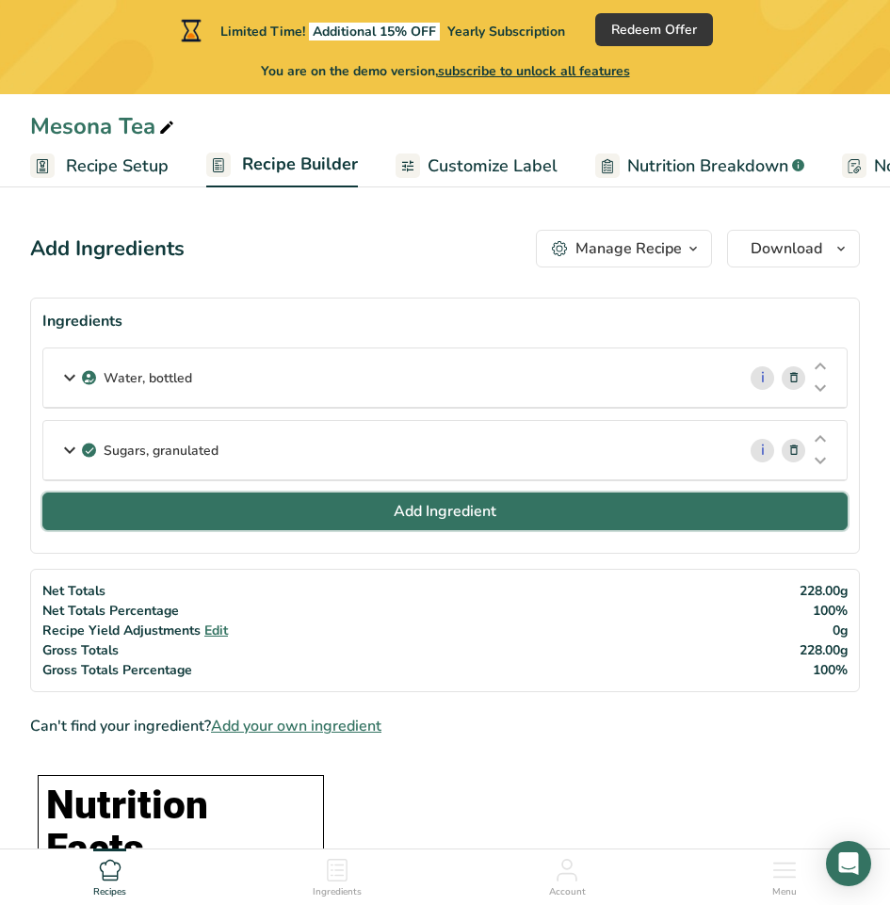
click at [345, 524] on button "Add Ingredient" at bounding box center [444, 511] width 805 height 38
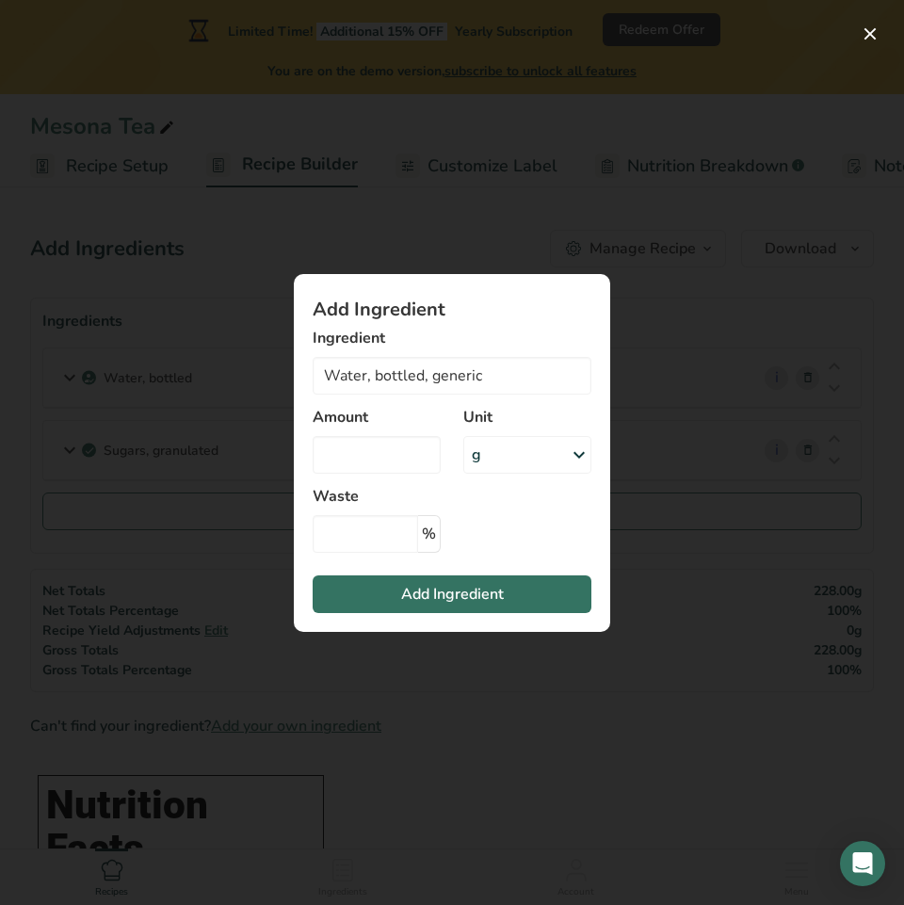
click at [406, 681] on div "Add ingredient modal" at bounding box center [452, 452] width 904 height 905
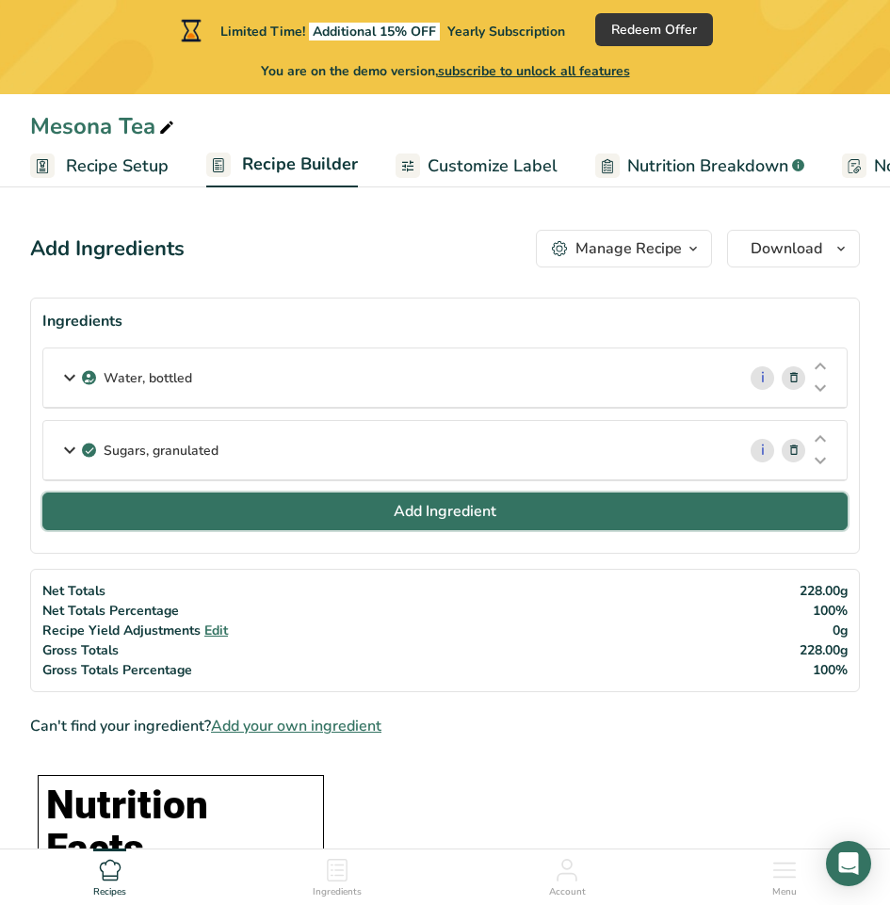
click at [519, 525] on button "Add Ingredient" at bounding box center [444, 511] width 805 height 38
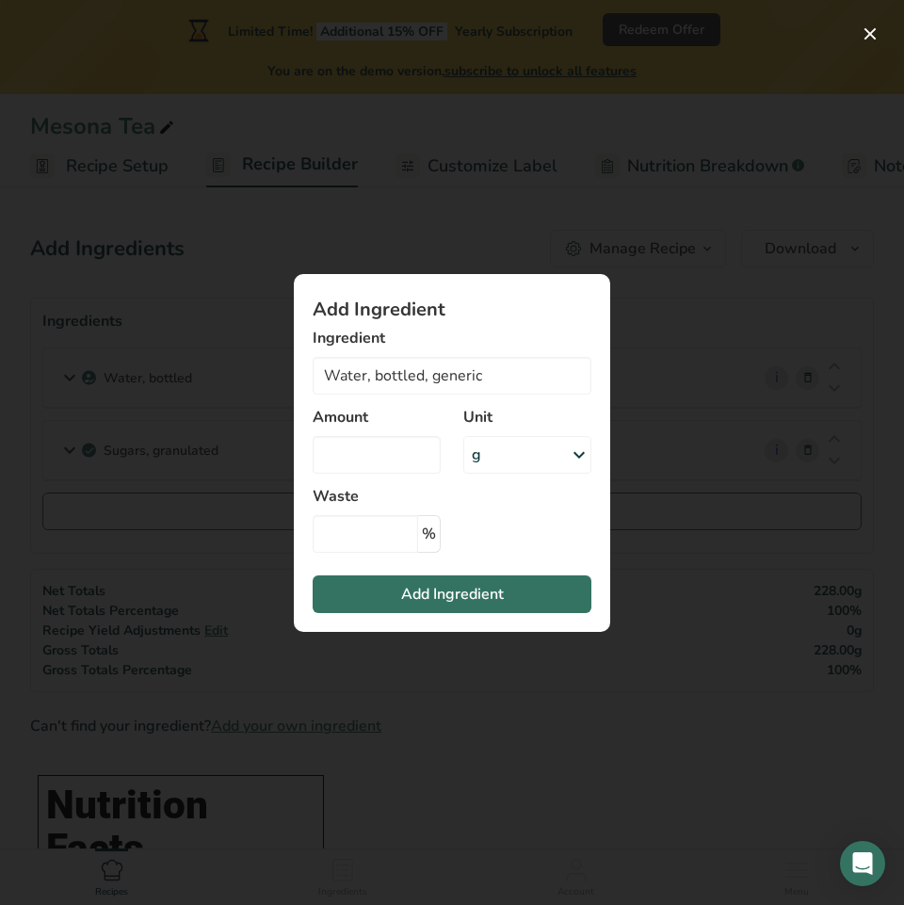
click at [454, 669] on div "Add ingredient modal" at bounding box center [452, 452] width 904 height 905
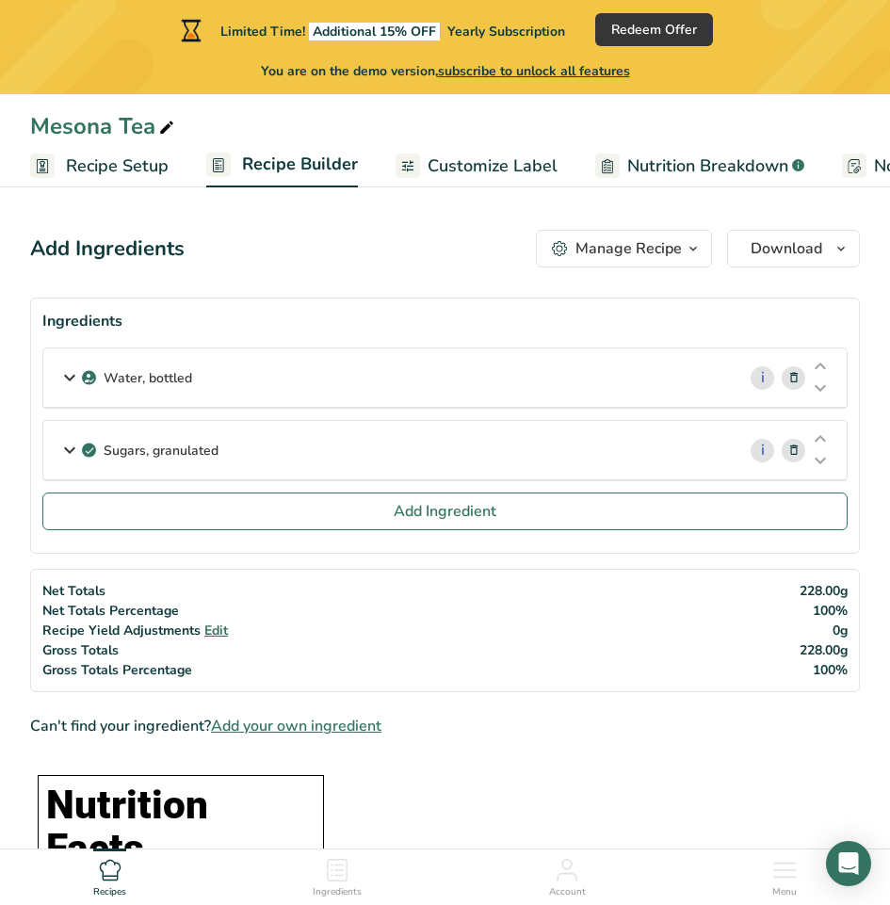
click at [167, 181] on link "Recipe Setup" at bounding box center [99, 166] width 138 height 42
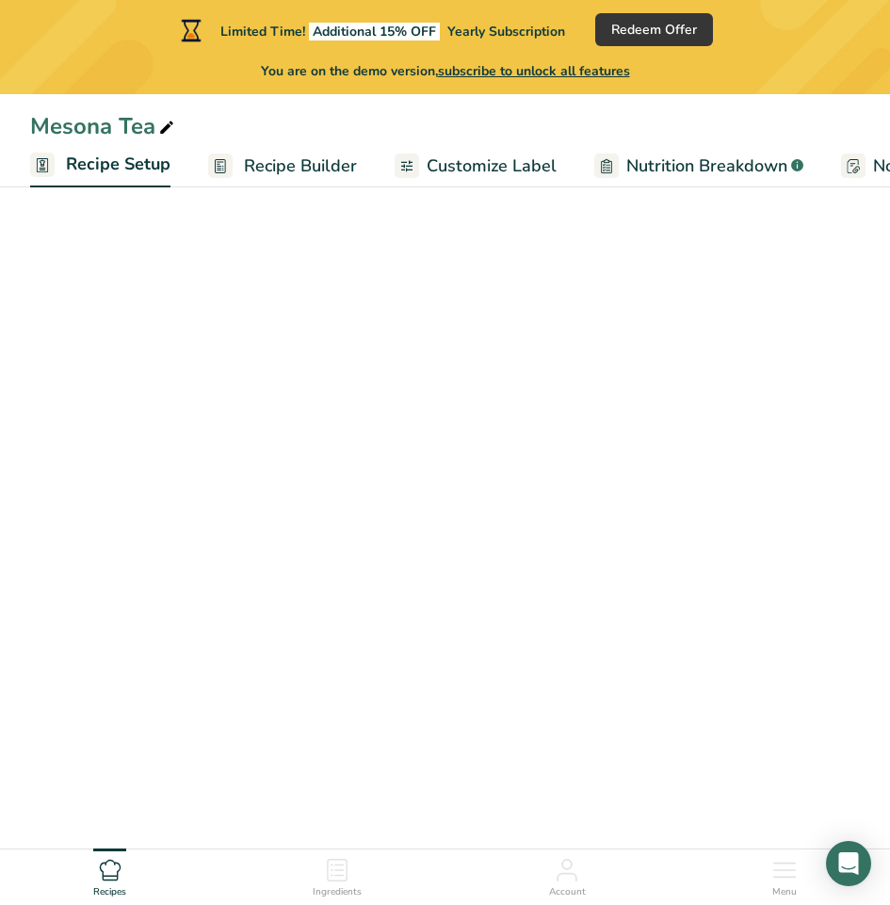
scroll to position [0, 7]
select select "22"
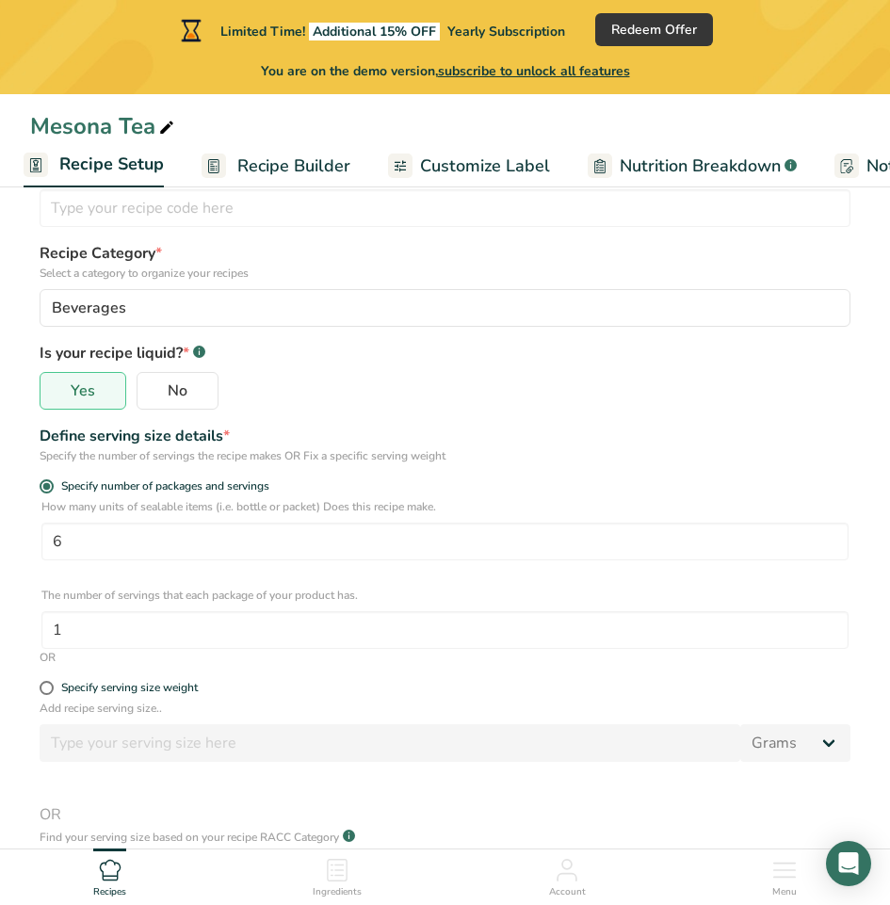
scroll to position [486, 0]
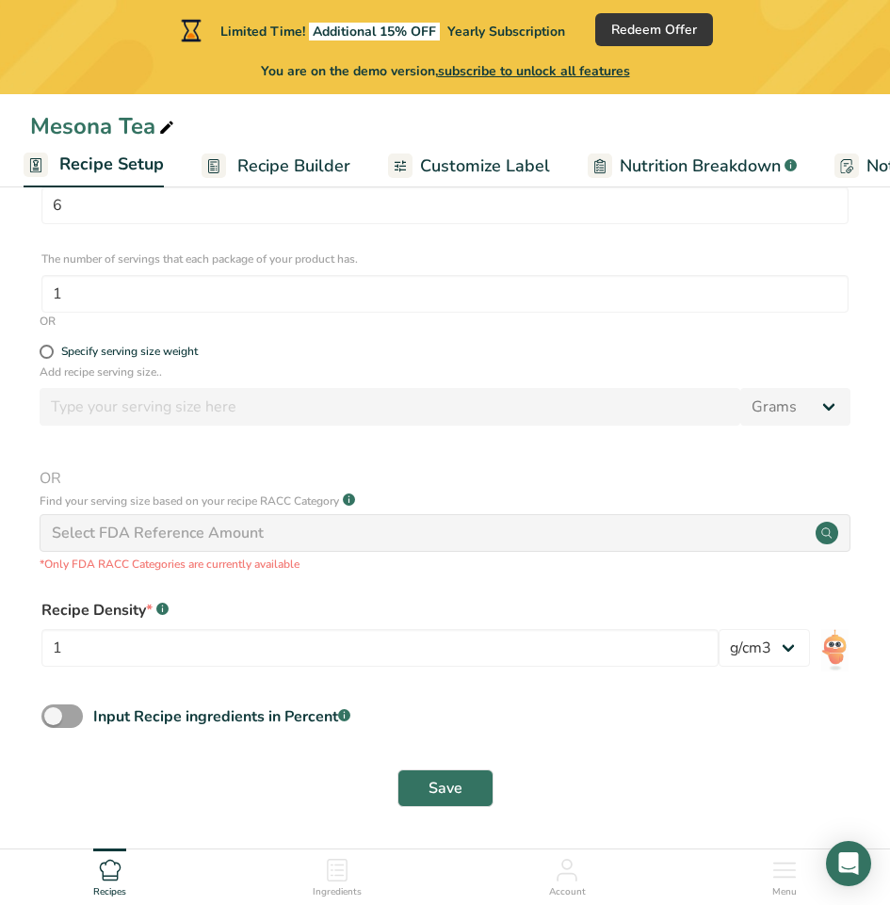
click at [277, 180] on link "Recipe Builder" at bounding box center [275, 166] width 149 height 42
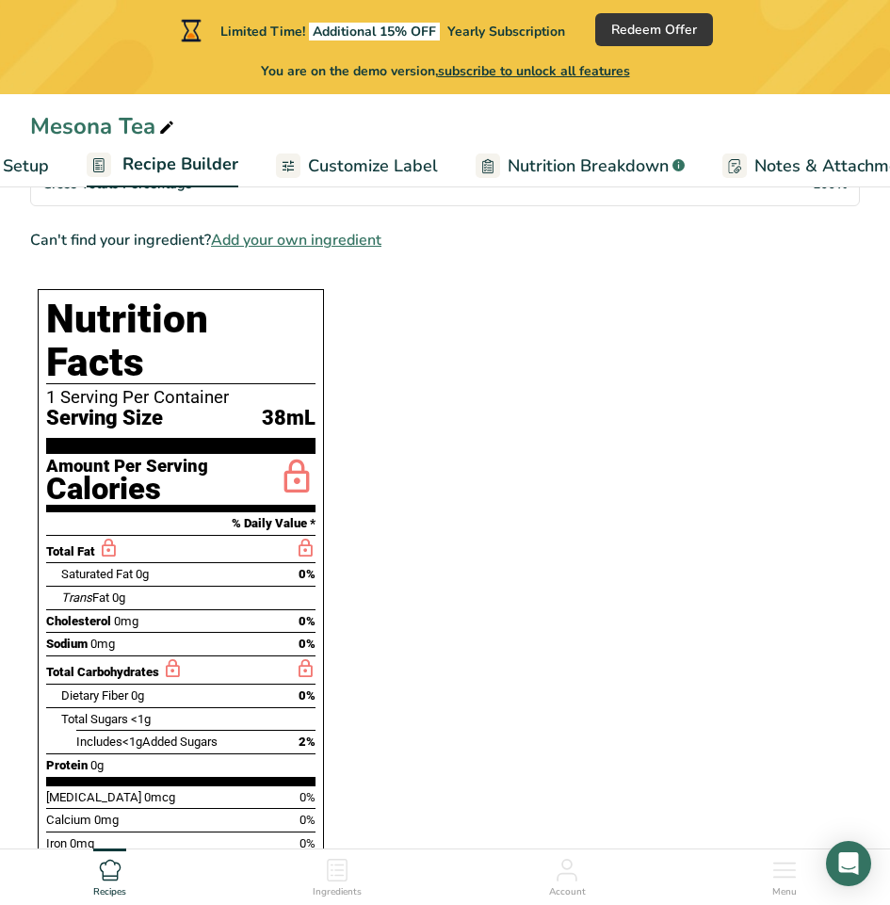
scroll to position [0, 182]
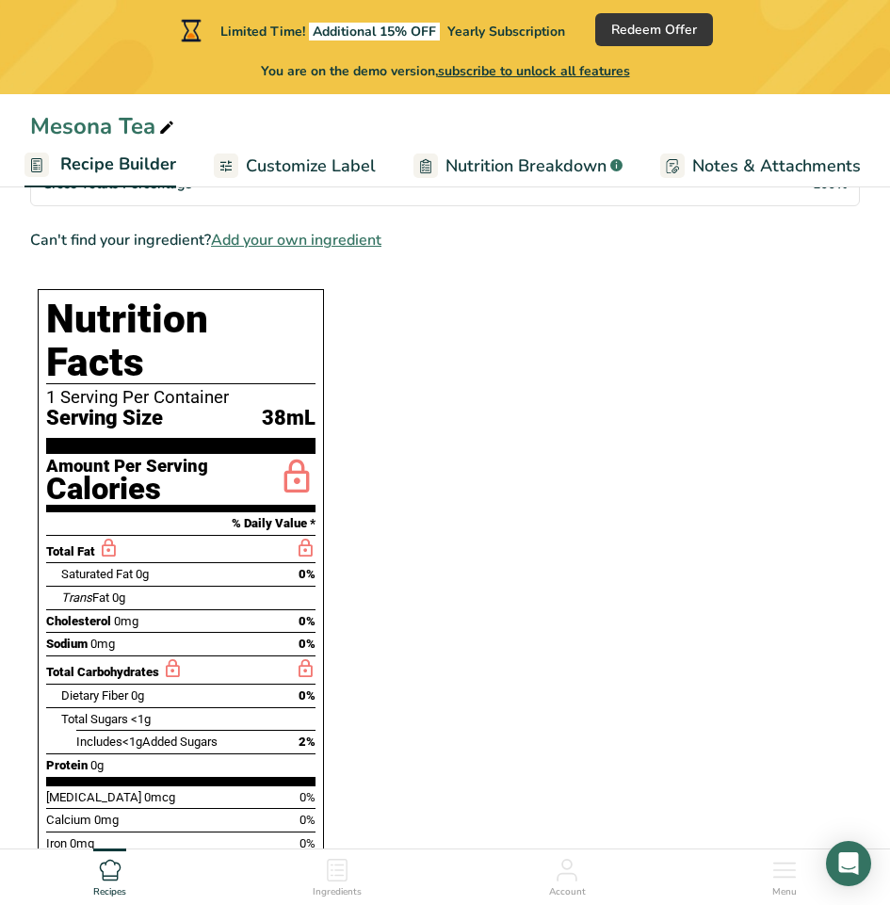
click at [296, 238] on span "Add your own ingredient" at bounding box center [296, 240] width 170 height 23
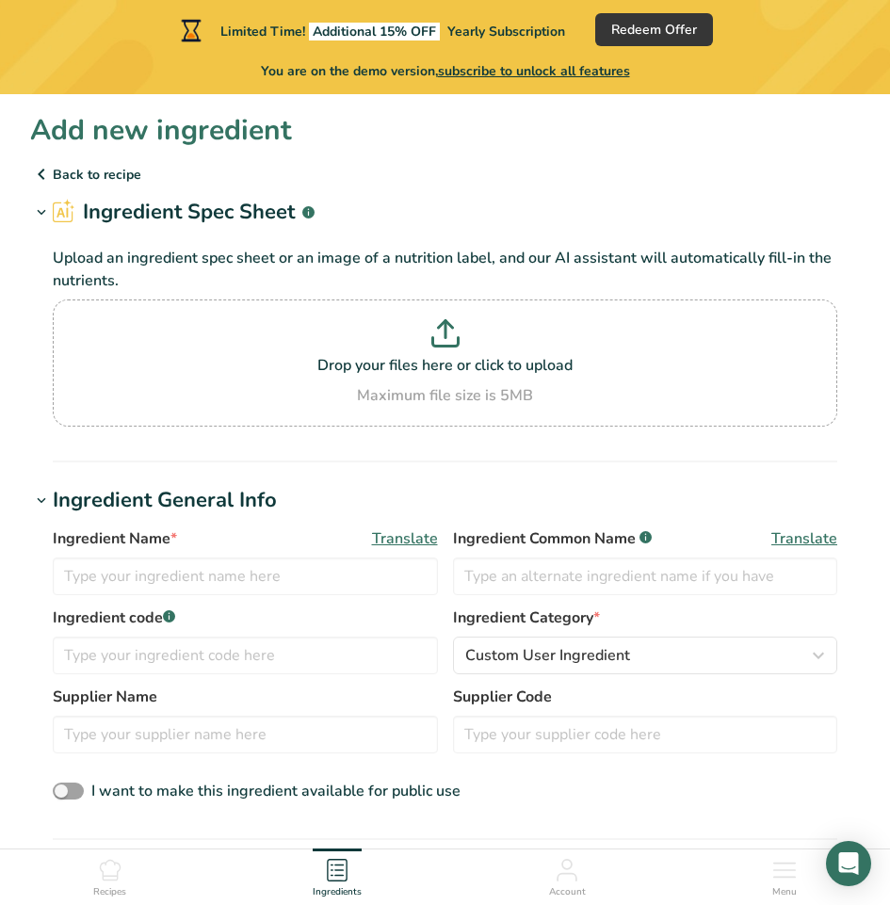
click at [105, 550] on div "Ingredient Name * Translate" at bounding box center [245, 561] width 385 height 68
click at [109, 570] on input "text" at bounding box center [245, 576] width 385 height 38
paste input "Mesona"
type input "Mesona"
click at [503, 581] on input "text" at bounding box center [645, 576] width 385 height 38
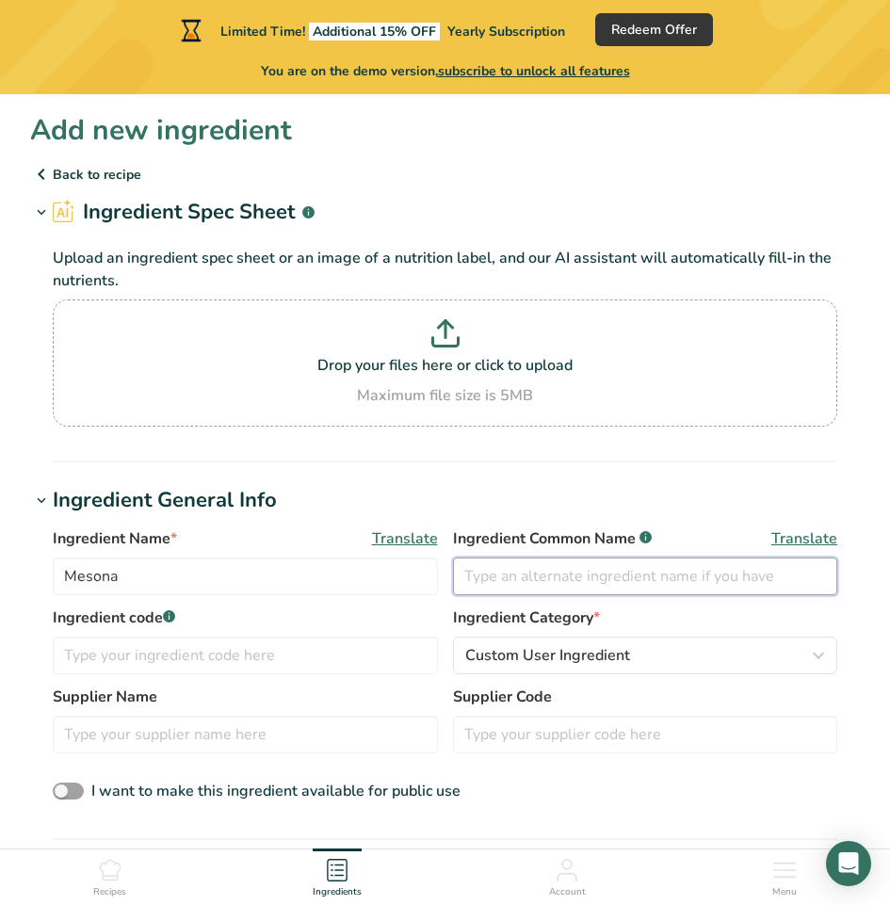
paste input "仙草"
type input "仙草"
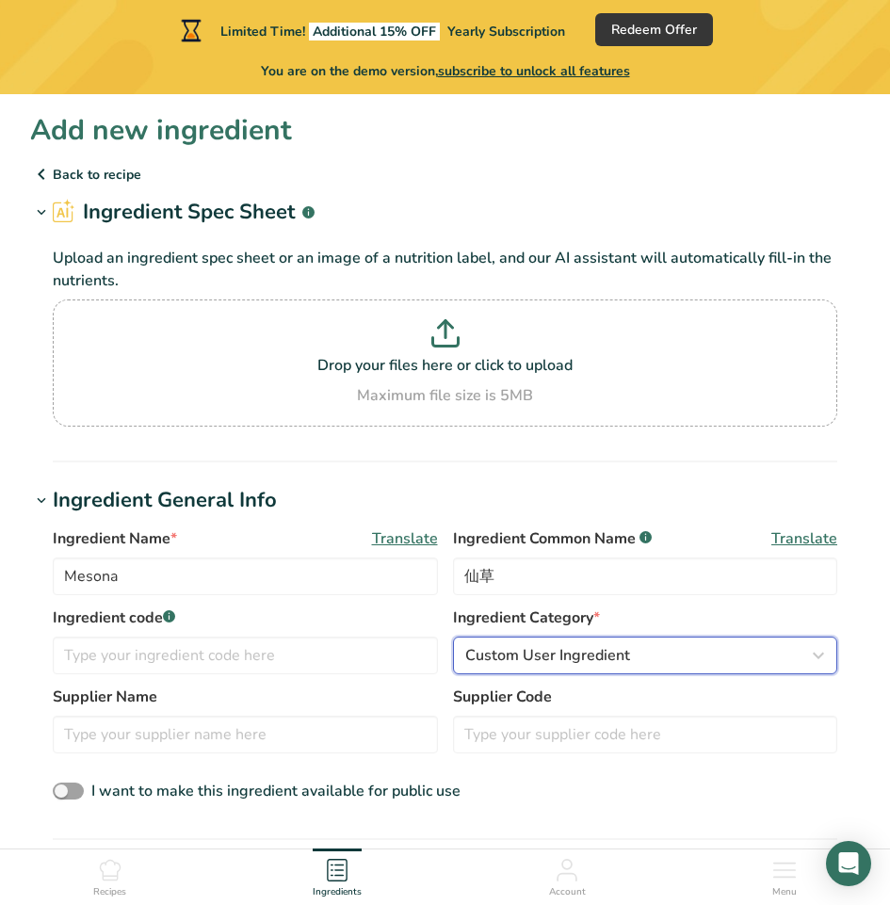
click at [563, 658] on span "Custom User Ingredient" at bounding box center [547, 655] width 165 height 23
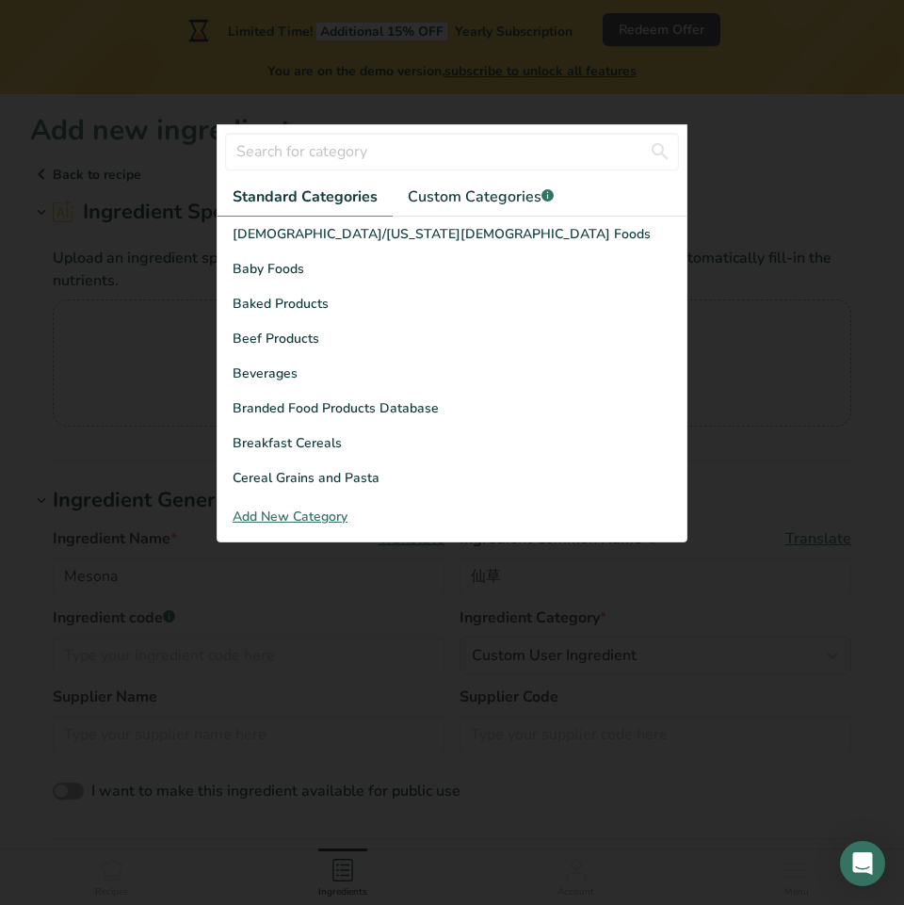
click at [404, 174] on div at bounding box center [451, 151] width 469 height 53
click at [401, 155] on input "text" at bounding box center [452, 152] width 454 height 38
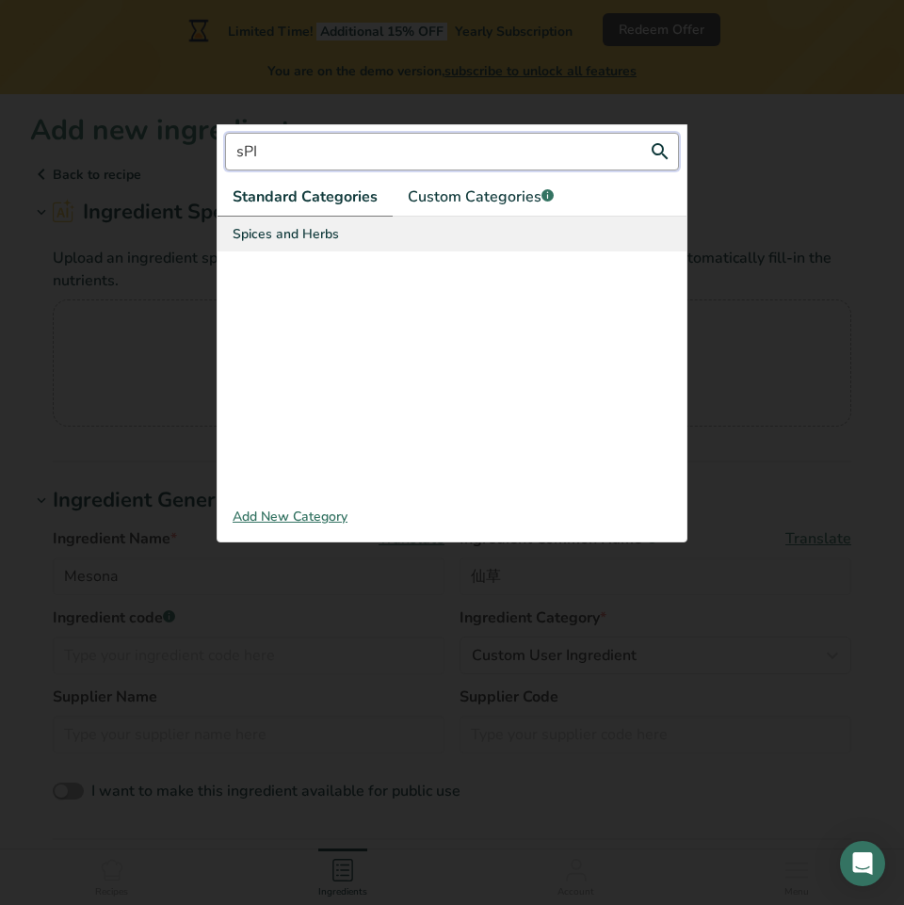
type input "sPI"
click at [418, 241] on div "Spices and Herbs" at bounding box center [451, 234] width 469 height 35
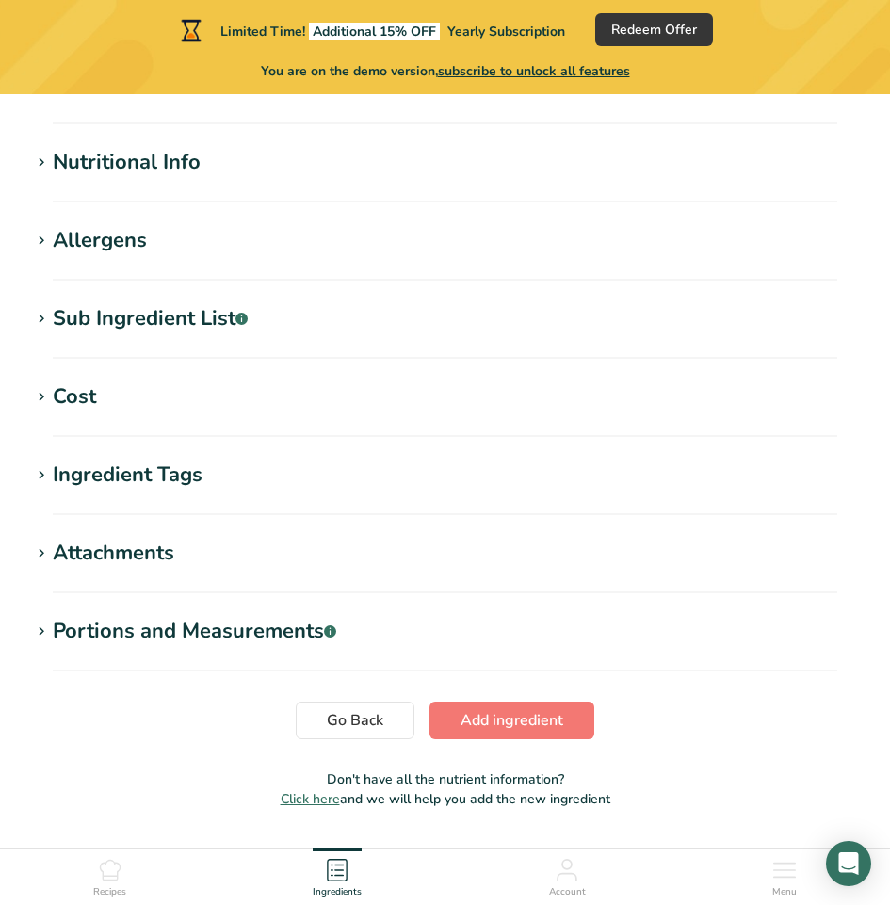
scroll to position [766, 0]
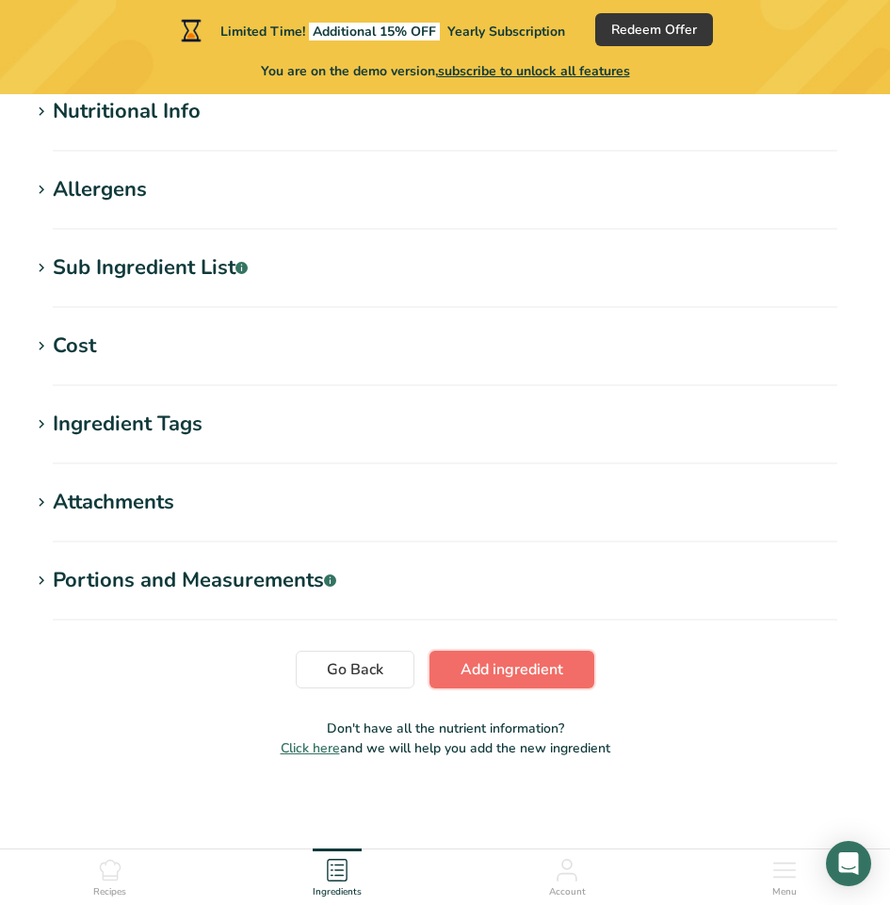
click at [562, 672] on span "Add ingredient" at bounding box center [511, 669] width 103 height 23
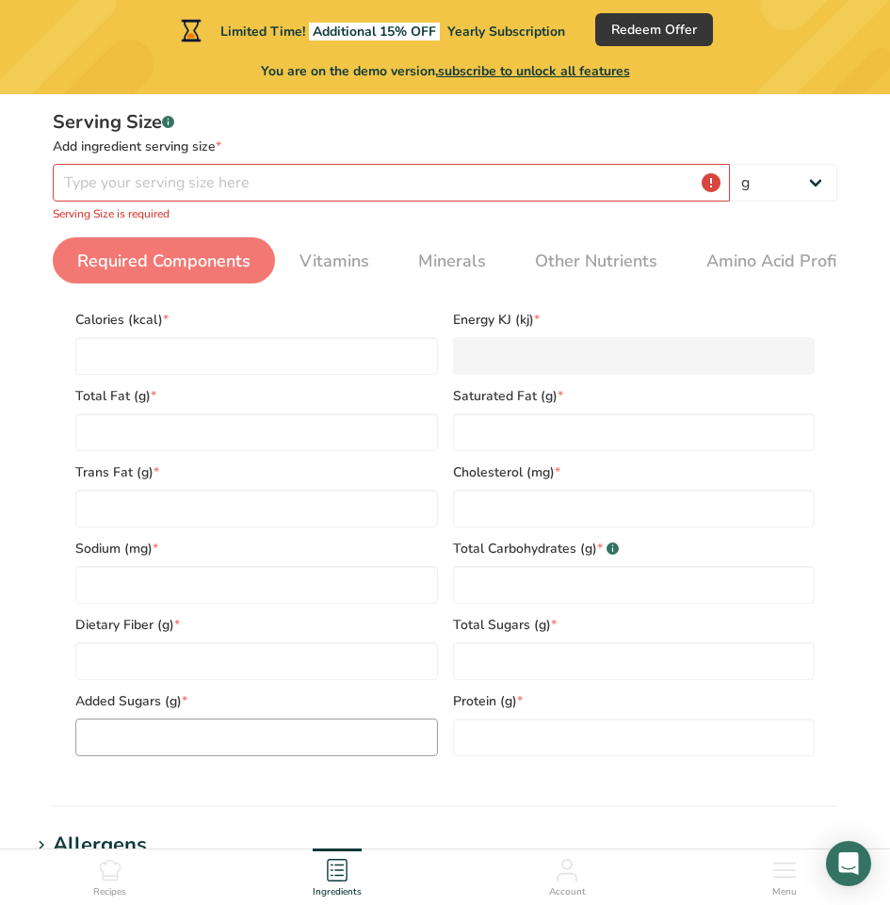
scroll to position [180, 0]
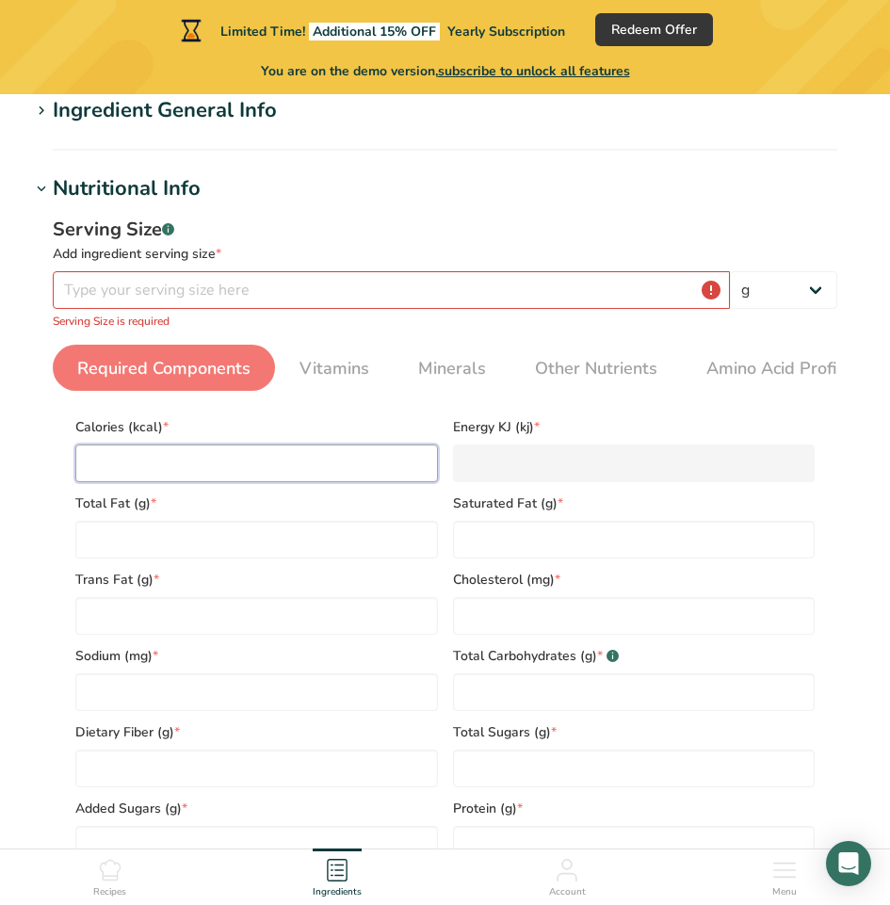
click at [141, 470] on input "number" at bounding box center [256, 463] width 362 height 38
type input "2"
type KJ "8.4"
type input "20"
type KJ "83.7"
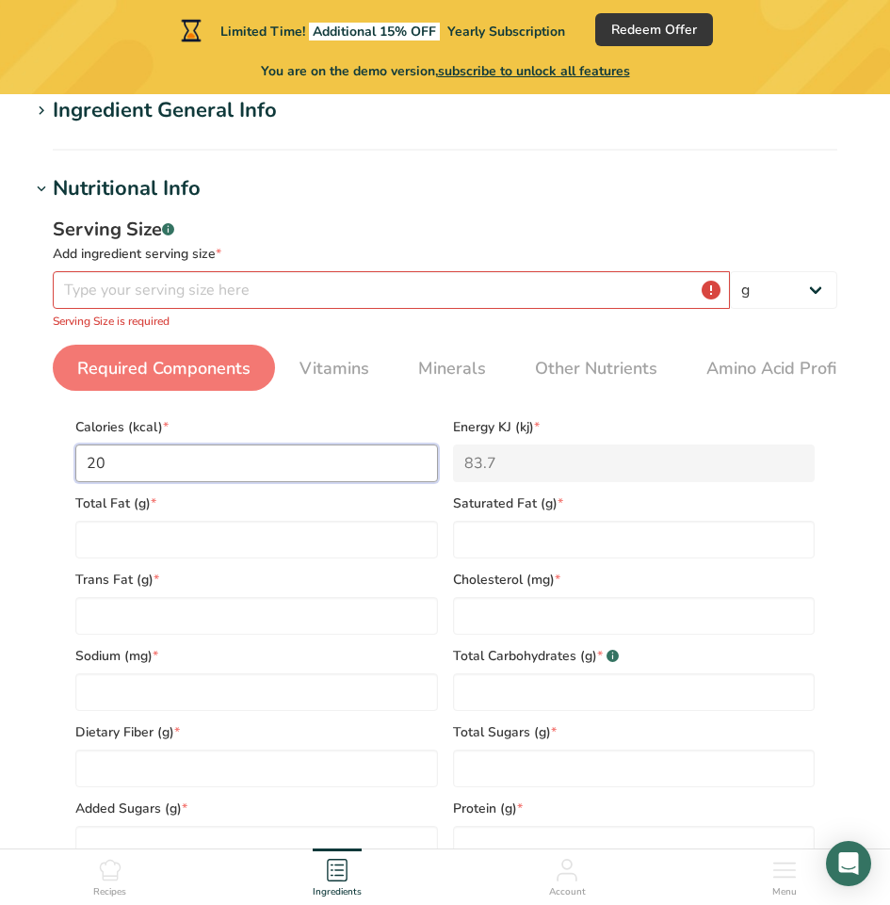
type input "20"
type Fat "0"
type input "0"
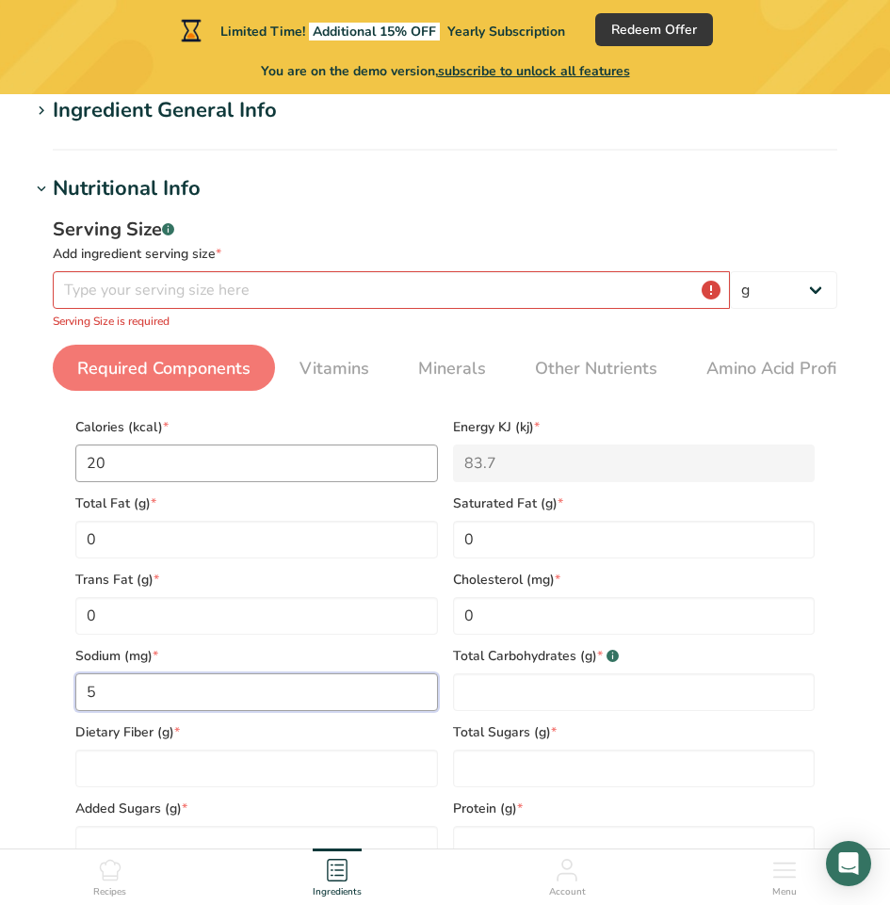
type input "5"
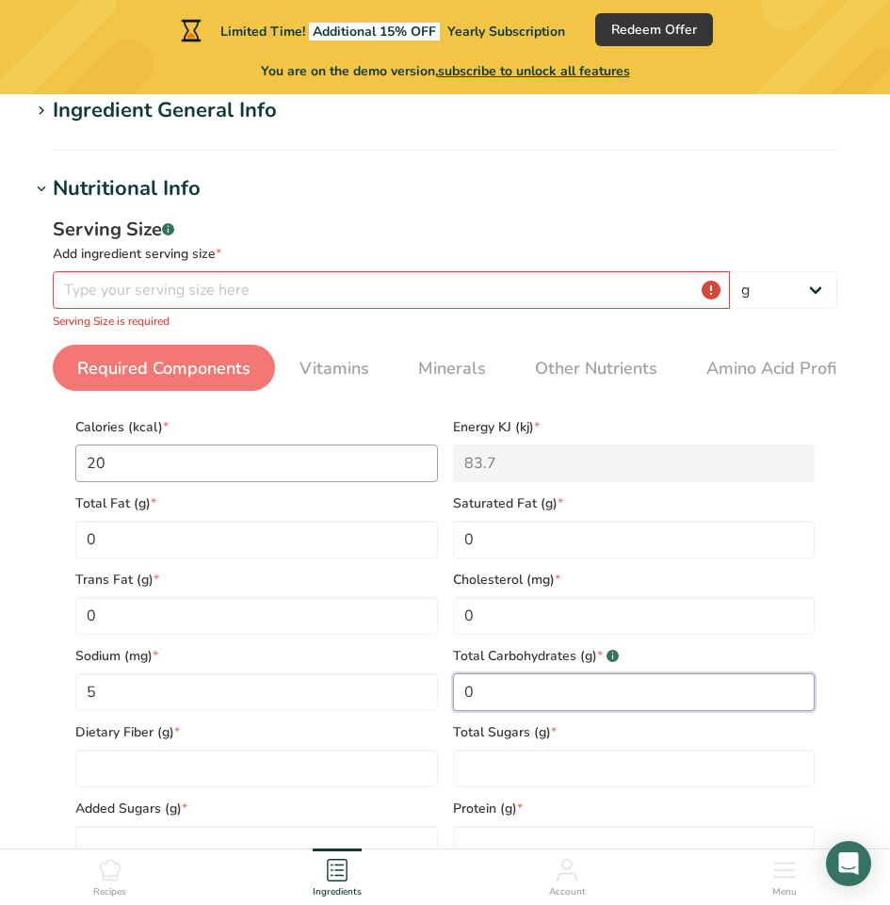
type Carbohydrates "0"
click at [474, 697] on Carbohydrates "0" at bounding box center [634, 692] width 362 height 38
type Carbohydrates "5"
type Fiber "2"
type Sugars "0"
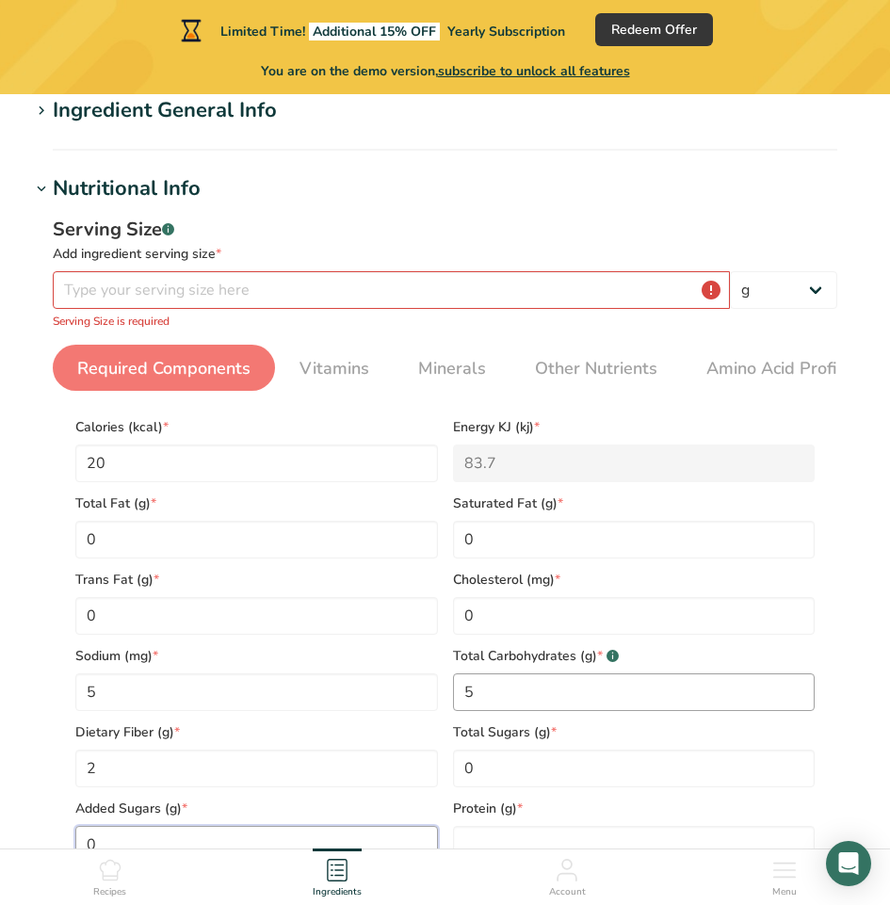
type Sugars "0"
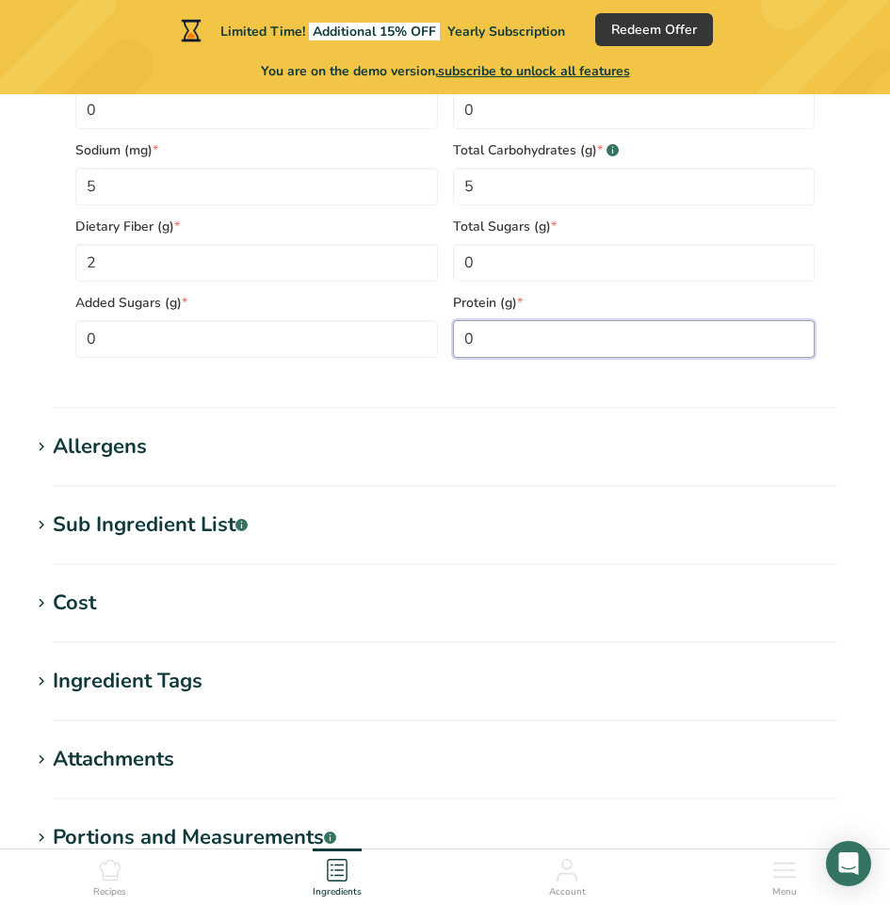
scroll to position [745, 0]
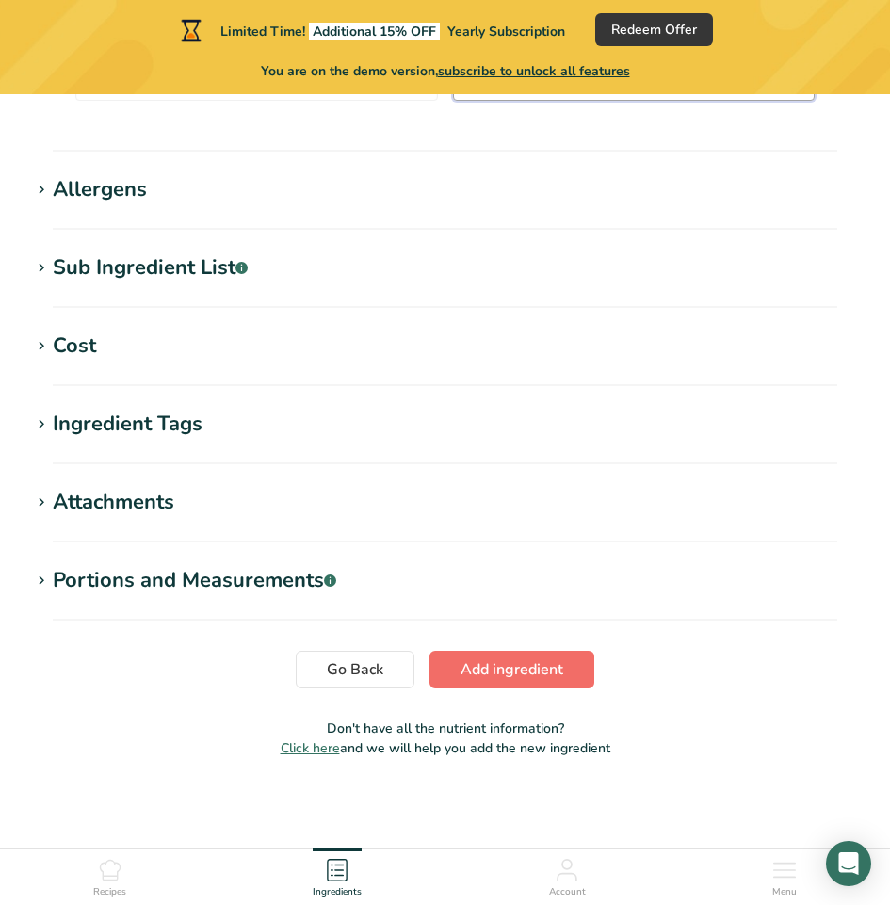
type input "0"
click at [558, 671] on span "Add ingredient" at bounding box center [511, 669] width 103 height 23
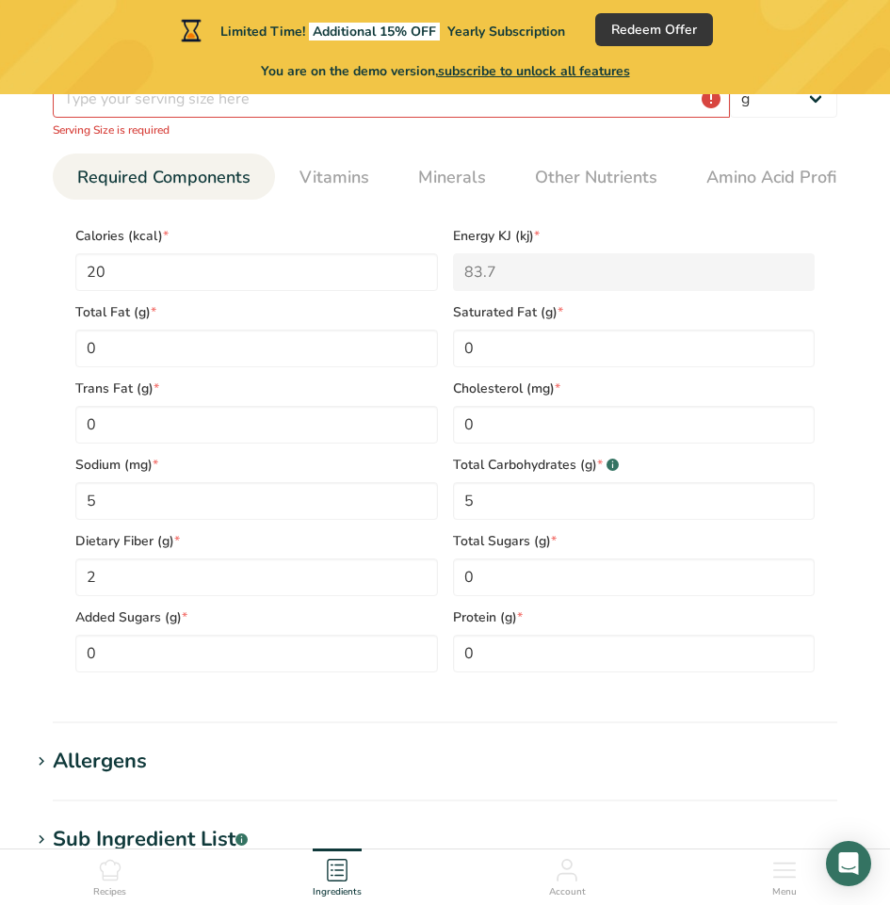
scroll to position [353, 0]
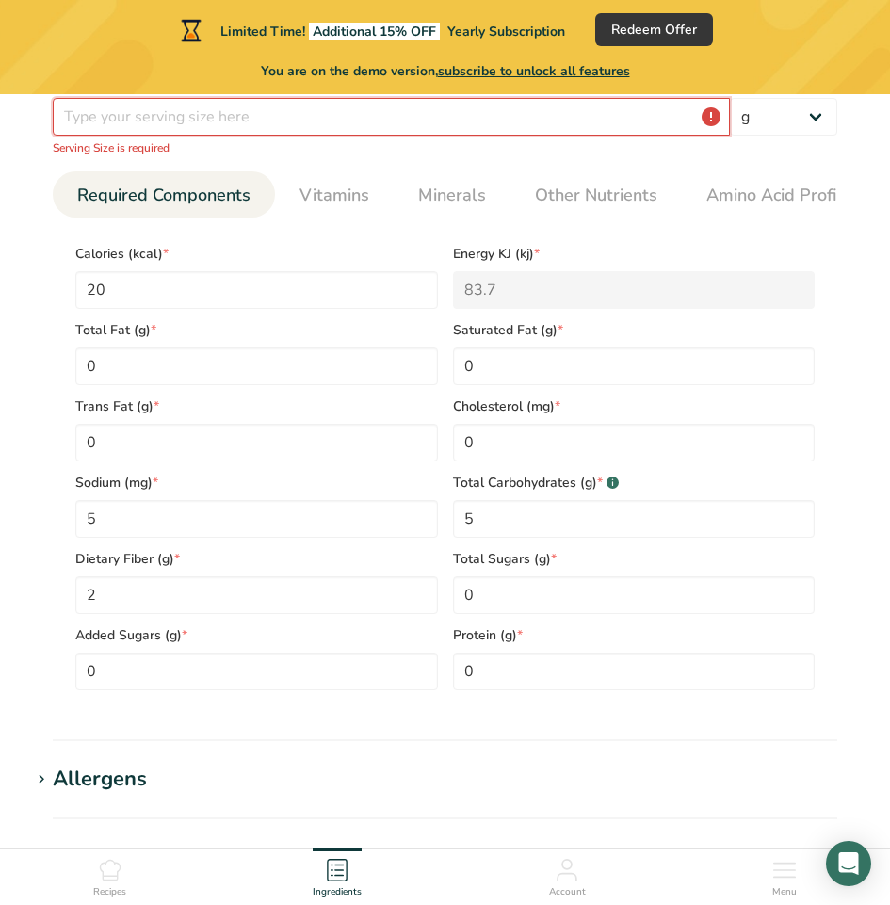
click at [232, 110] on input "number" at bounding box center [391, 117] width 677 height 38
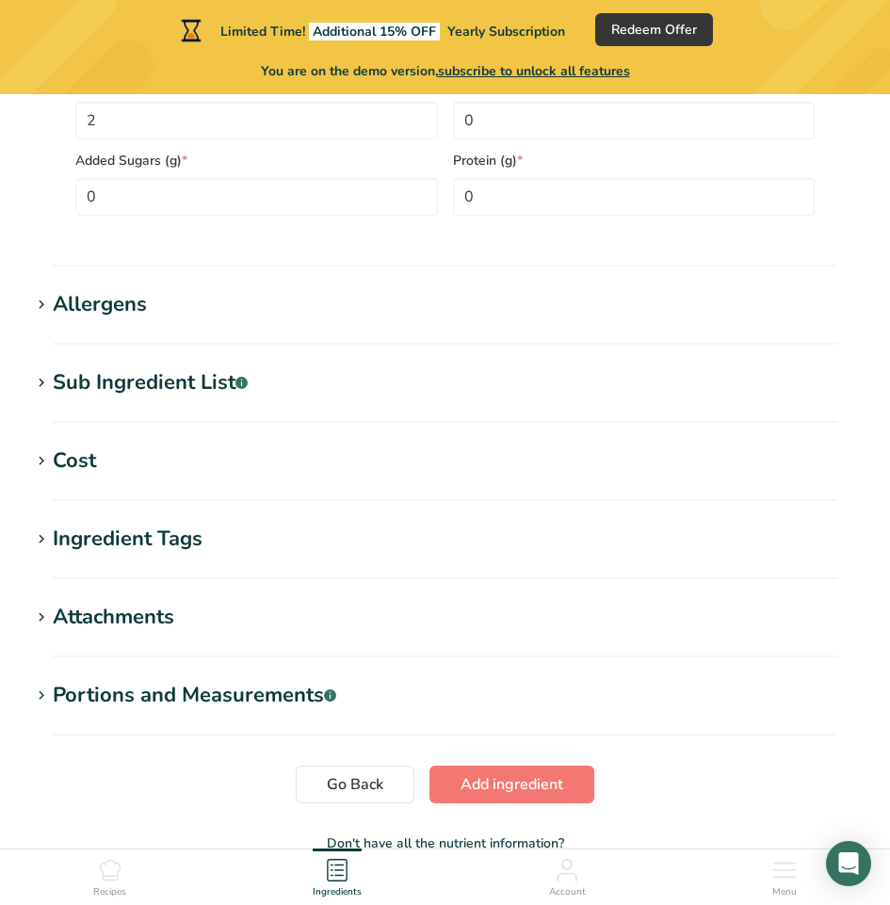
scroll to position [926, 0]
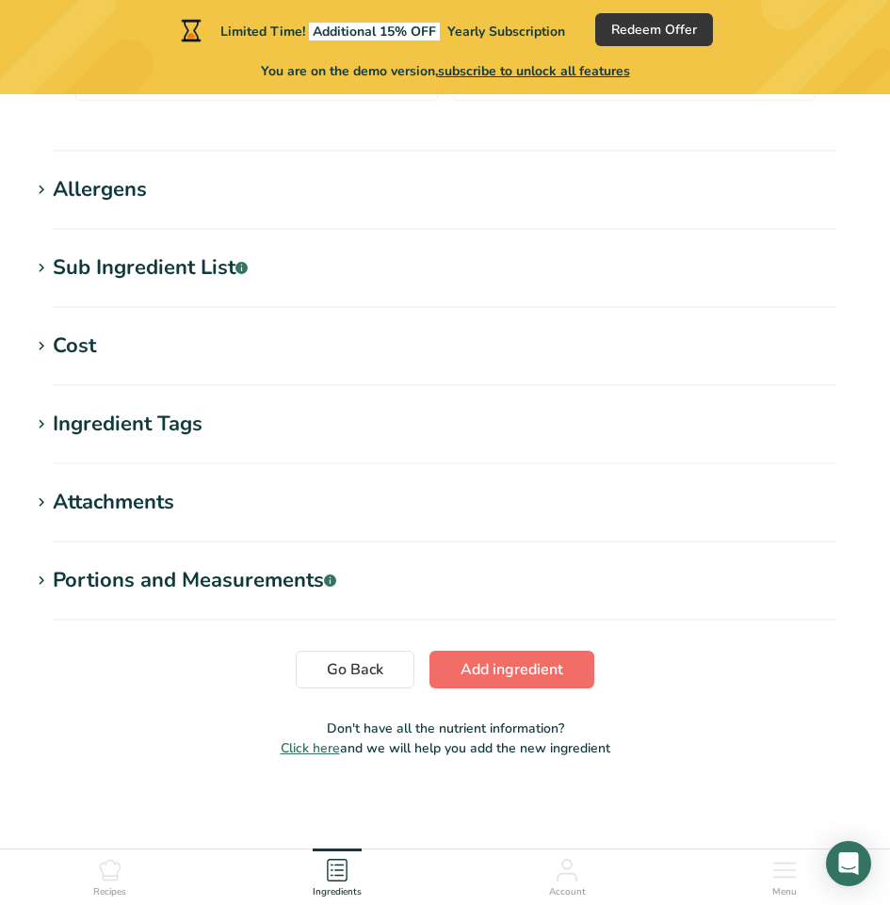
type input "100"
click at [560, 659] on span "Add ingredient" at bounding box center [511, 669] width 103 height 23
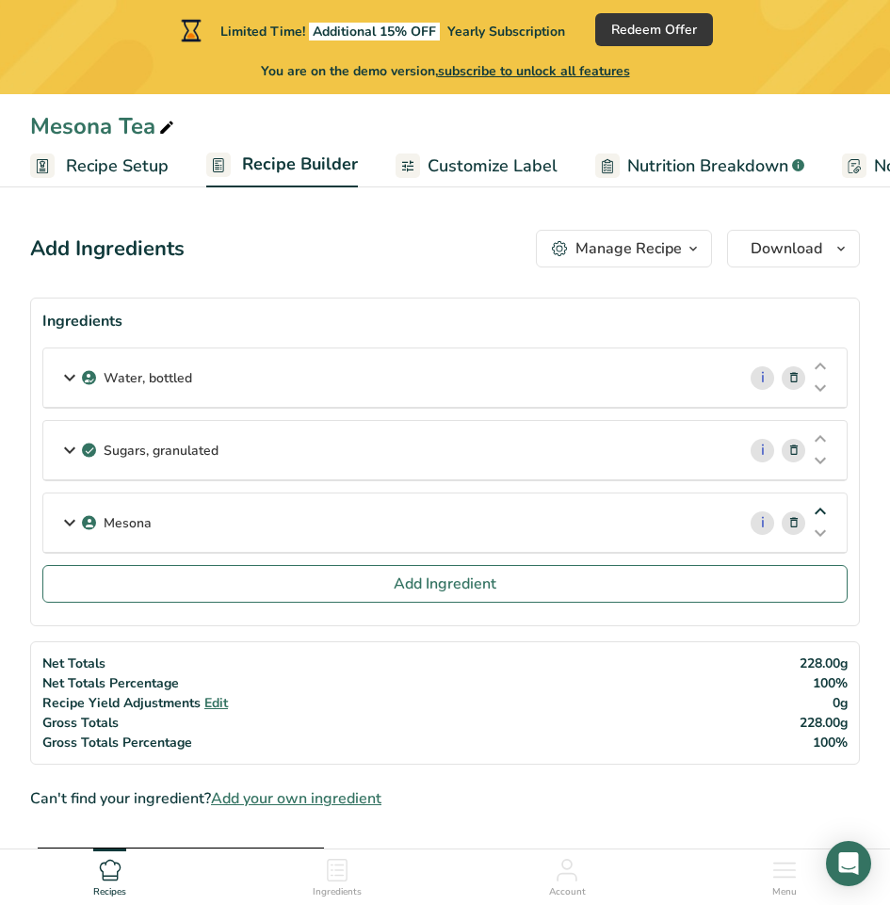
click at [823, 508] on icon at bounding box center [820, 512] width 23 height 14
click at [185, 511] on div "Mesona" at bounding box center [389, 522] width 692 height 58
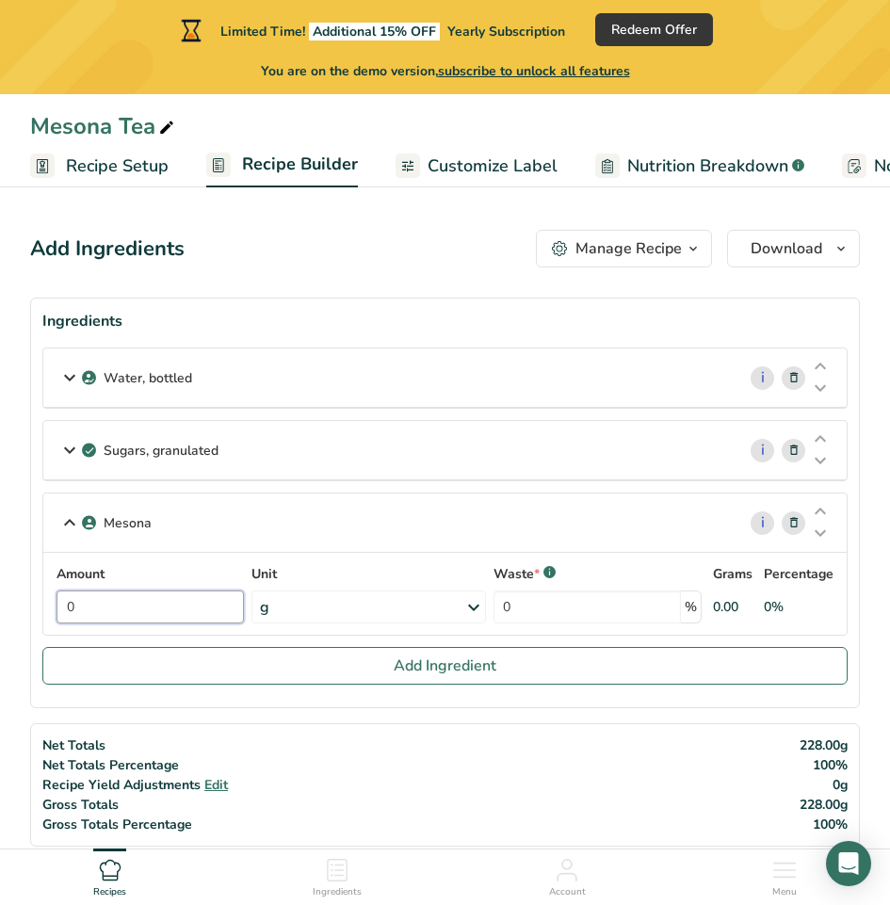
click at [138, 606] on input "0" at bounding box center [149, 606] width 187 height 33
type input "12"
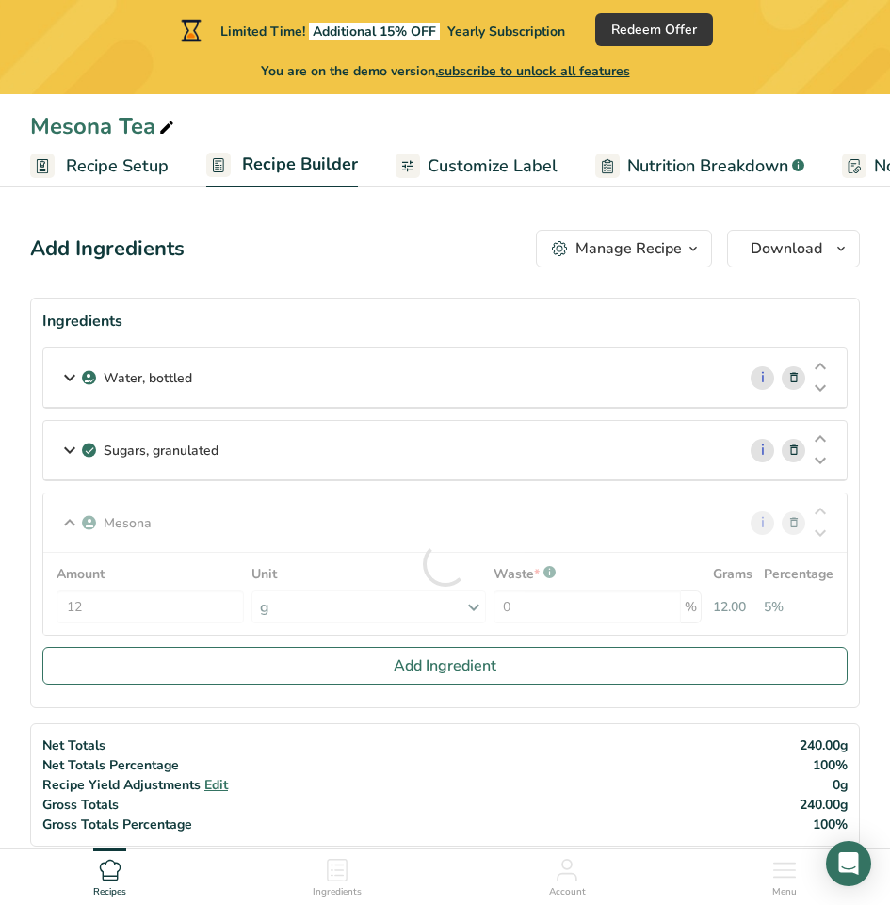
click at [71, 515] on div "Mesona i Amount 12 Unit g Weight Units g kg mg See more Volume Units l Volume u…" at bounding box center [444, 563] width 805 height 143
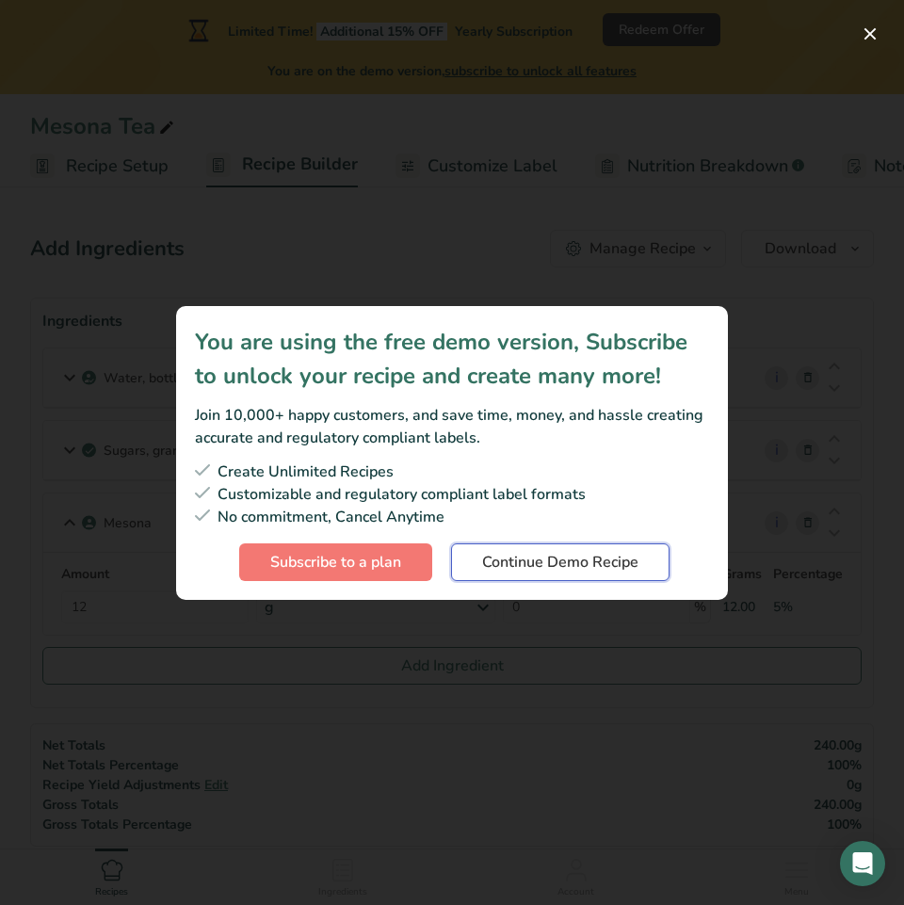
click at [565, 564] on span "Continue Demo Recipe" at bounding box center [560, 562] width 156 height 23
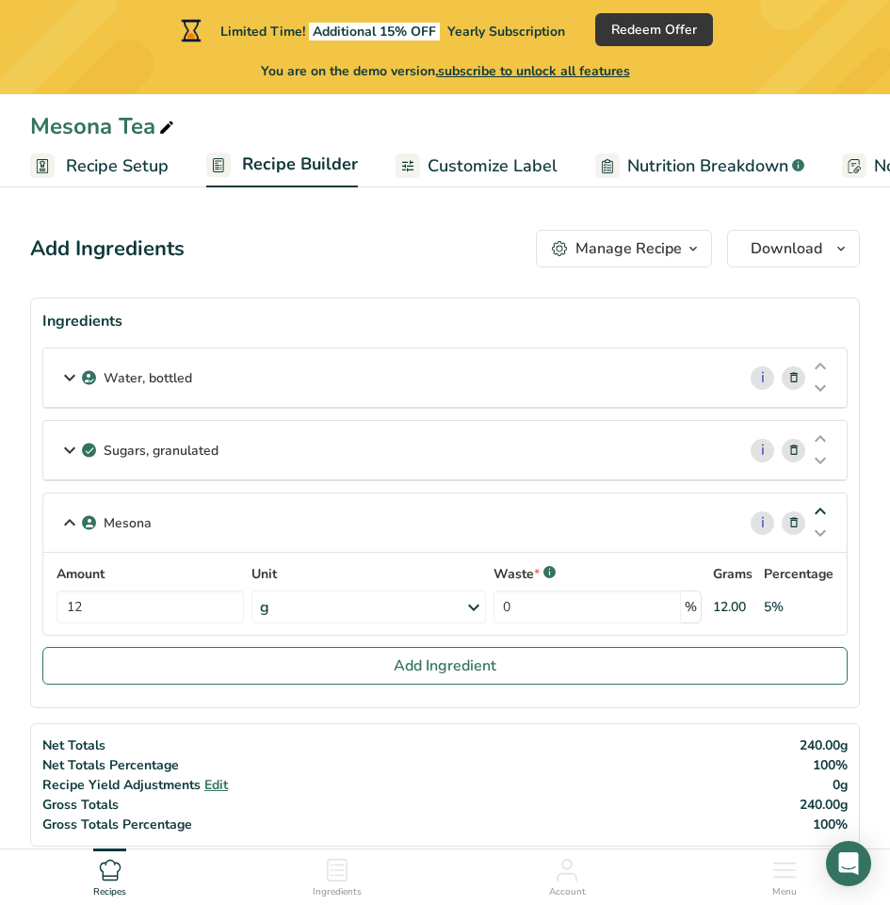
click at [820, 510] on icon at bounding box center [820, 512] width 23 height 14
drag, startPoint x: 98, startPoint y: 510, endPoint x: 679, endPoint y: 492, distance: 581.2
click at [194, 439] on div "Water, bottled i Amount 222 Unit g Weight Units g kg mg See more Volume Units l…" at bounding box center [444, 496] width 805 height 299
click at [818, 508] on icon at bounding box center [820, 512] width 23 height 14
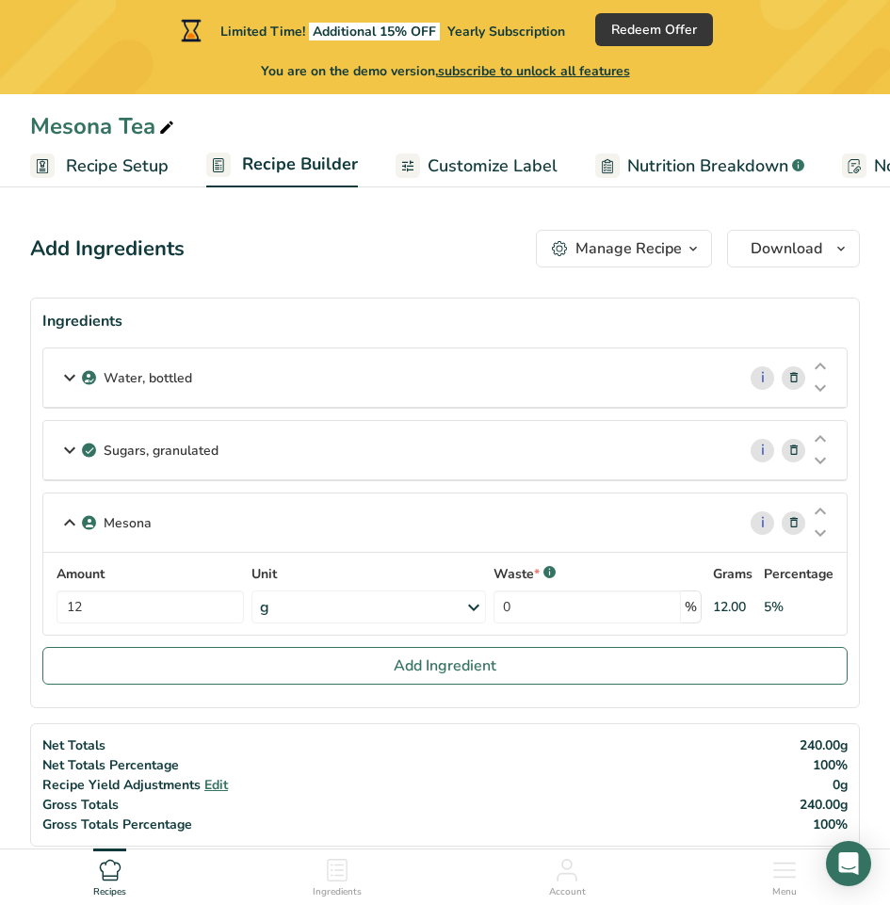
click at [598, 459] on div "Sugars, granulated" at bounding box center [389, 450] width 692 height 58
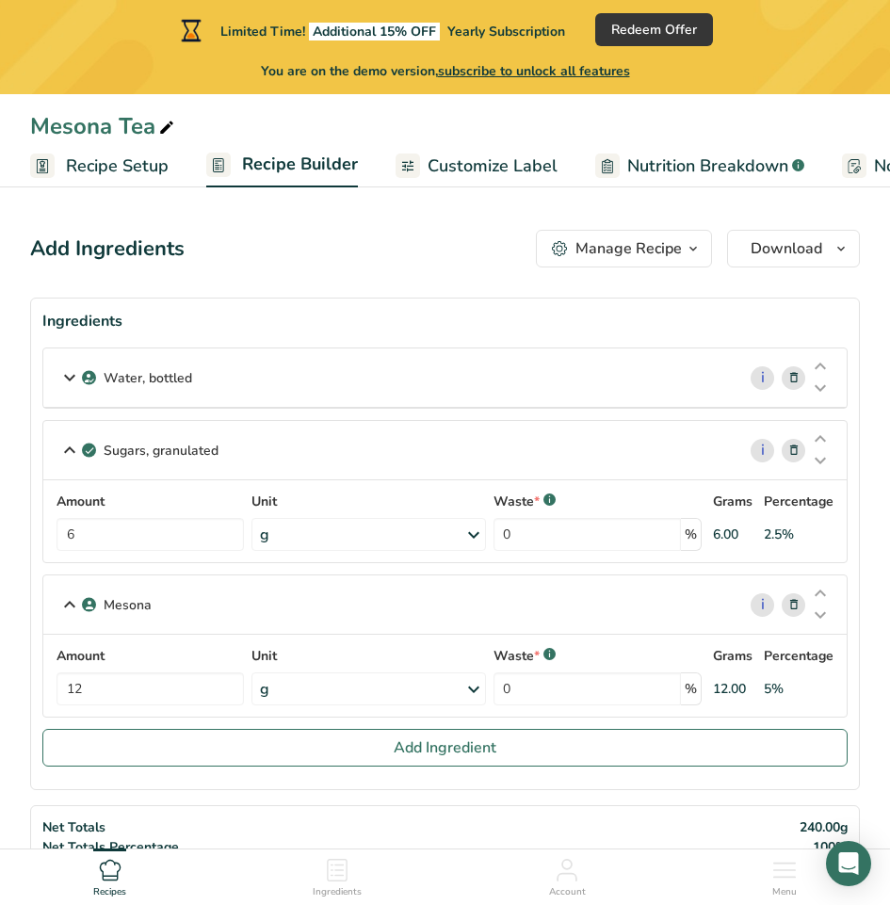
drag, startPoint x: 240, startPoint y: 453, endPoint x: 103, endPoint y: 458, distance: 137.5
click at [103, 458] on div "Sugars, granulated" at bounding box center [389, 450] width 692 height 58
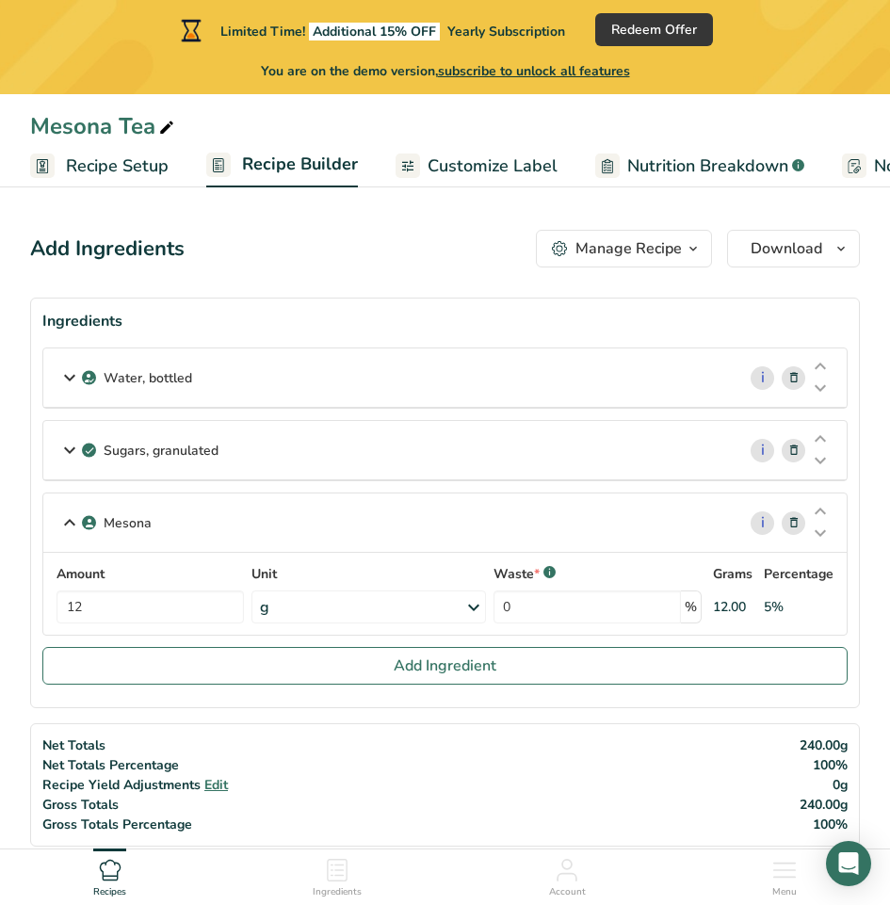
copy p "Sugars, granulated"
click at [791, 443] on icon at bounding box center [793, 451] width 13 height 20
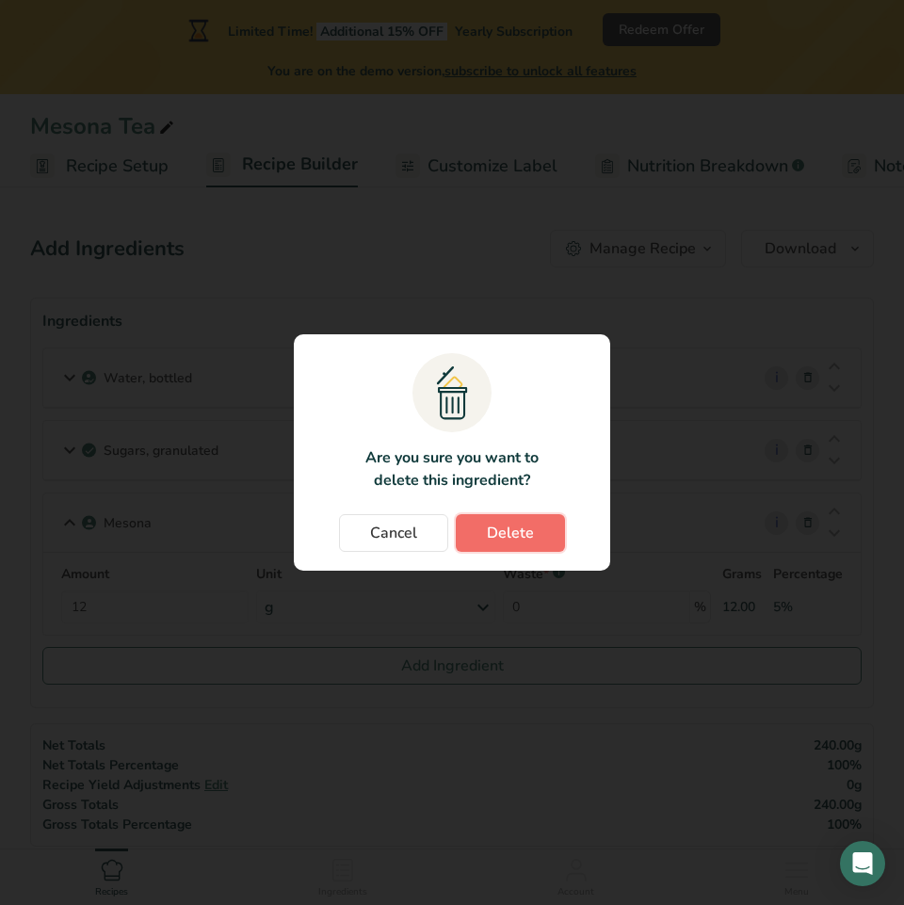
click at [535, 531] on button "Delete" at bounding box center [510, 533] width 109 height 38
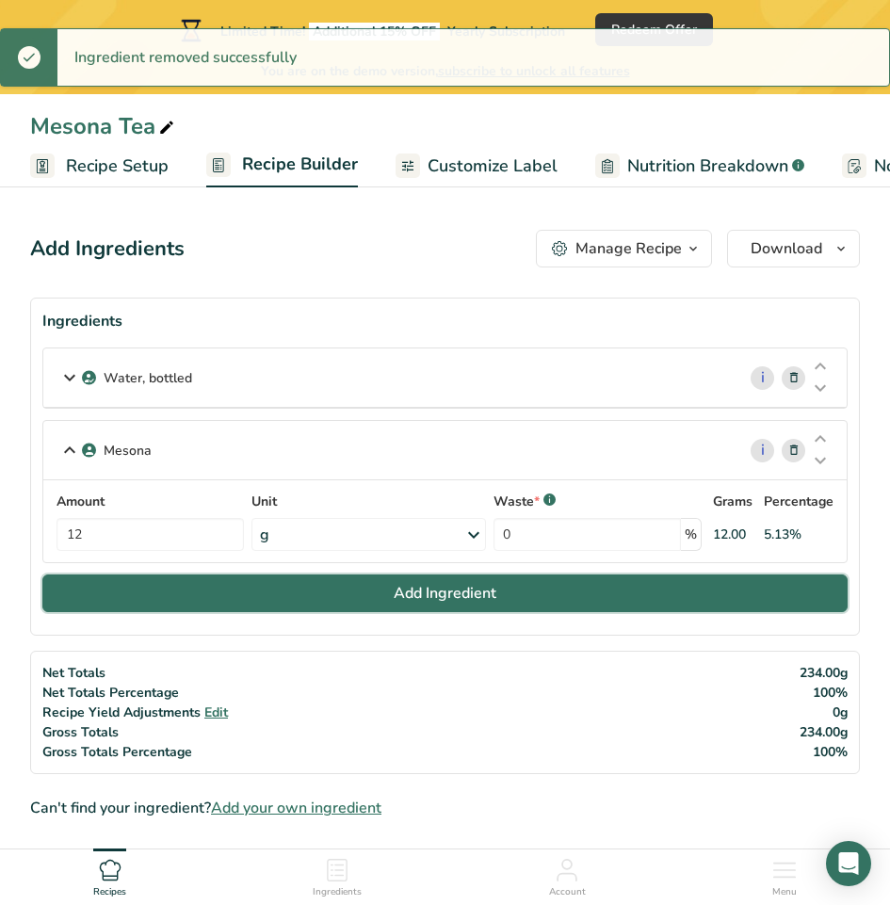
click at [483, 588] on span "Add Ingredient" at bounding box center [445, 593] width 103 height 23
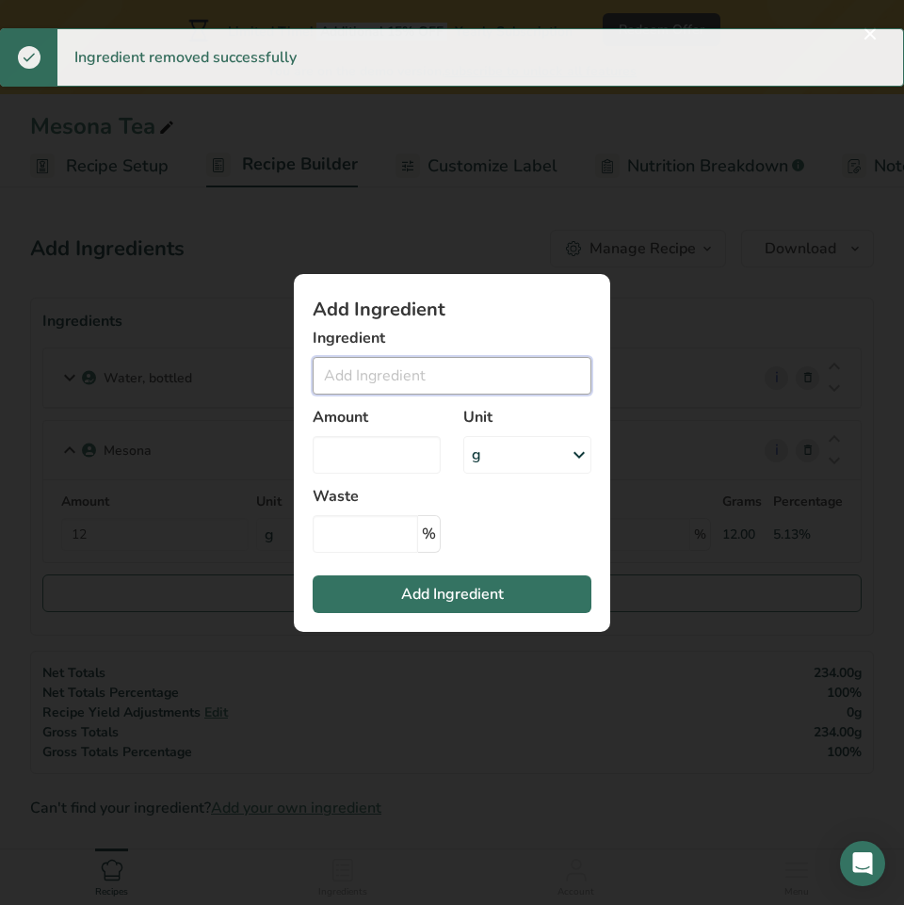
click at [427, 363] on input "Add ingredient modal" at bounding box center [452, 376] width 279 height 38
paste input "Sugars, granulated"
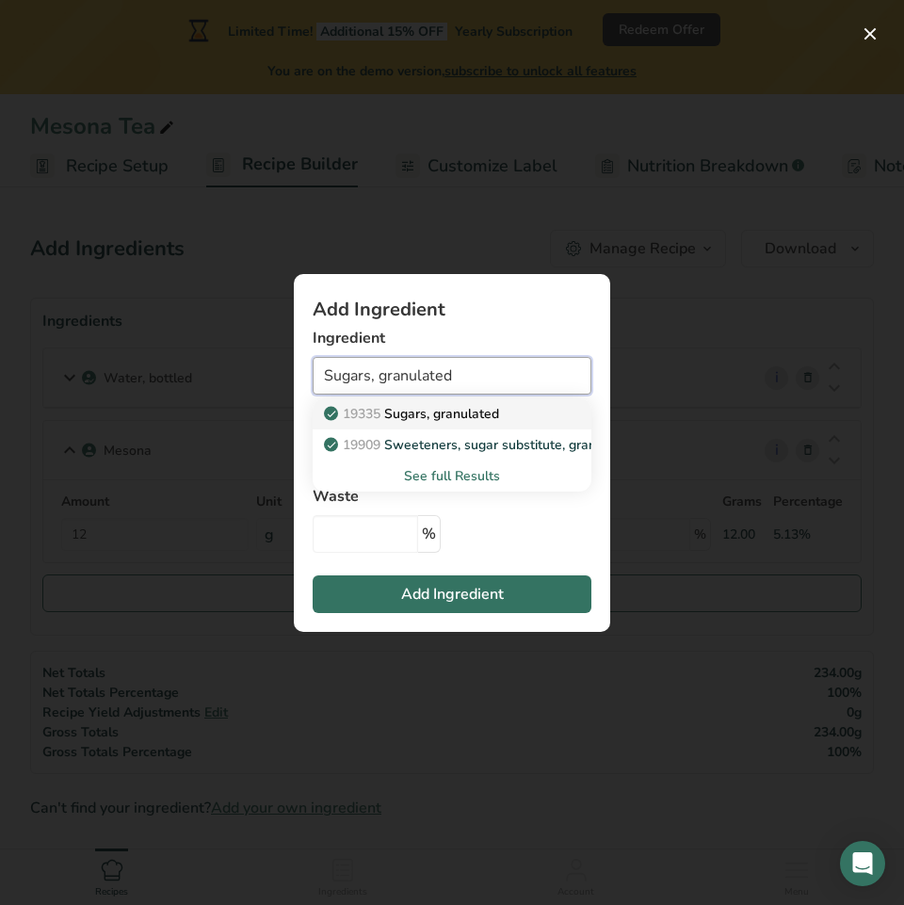
type input "Sugars, granulated"
click at [423, 413] on p "19335 Sugars, granulated" at bounding box center [413, 414] width 171 height 20
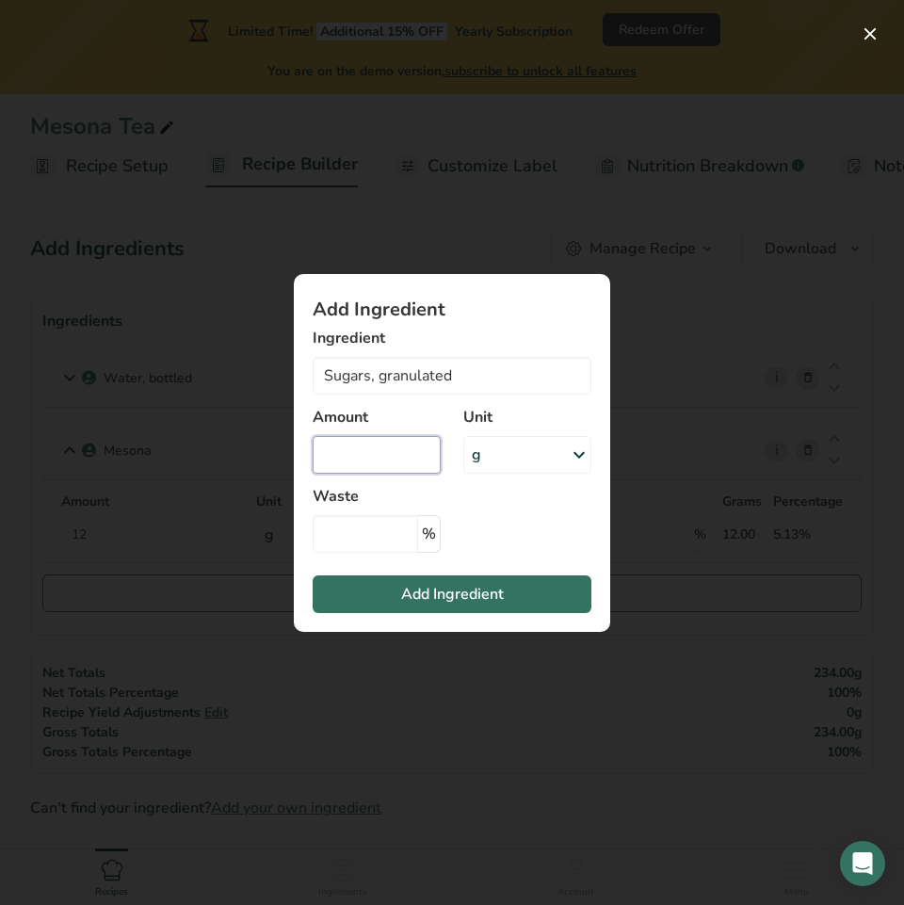
click at [389, 456] on input "Add ingredient modal" at bounding box center [377, 455] width 128 height 38
click at [385, 458] on input "Add ingredient modal" at bounding box center [377, 455] width 128 height 38
type input "6"
click at [483, 598] on span "Add Ingredient" at bounding box center [452, 594] width 103 height 23
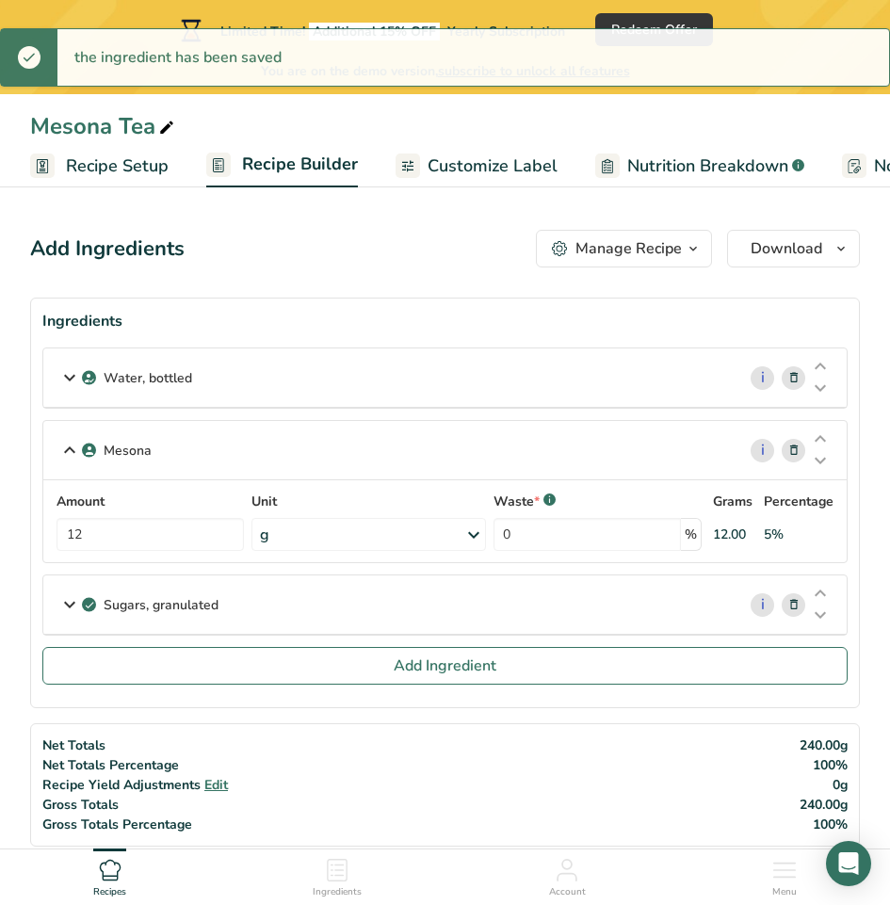
click at [65, 445] on icon at bounding box center [69, 450] width 23 height 34
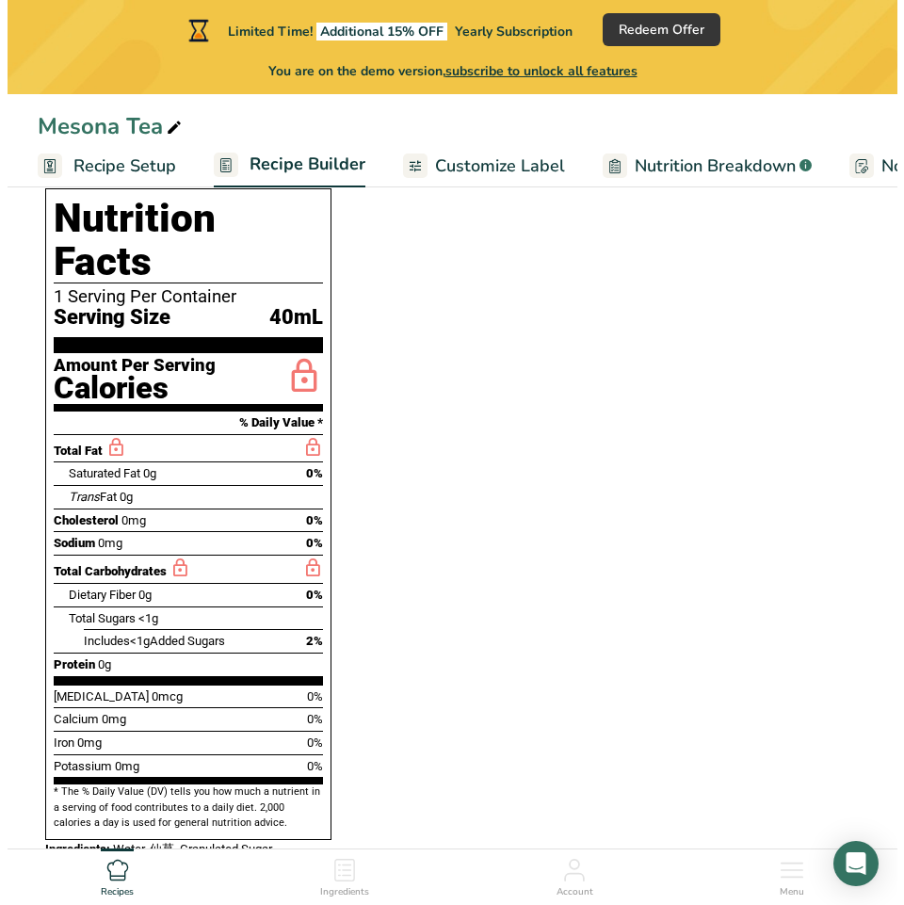
scroll to position [1036, 0]
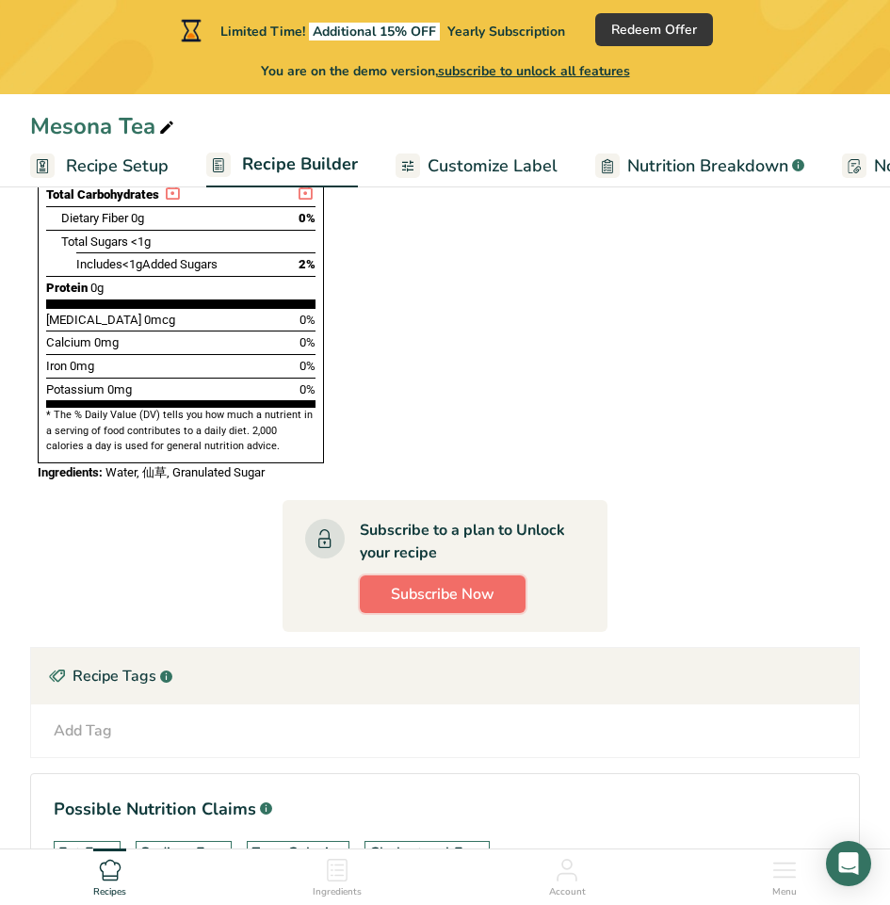
click at [473, 583] on span "Subscribe Now" at bounding box center [443, 594] width 104 height 23
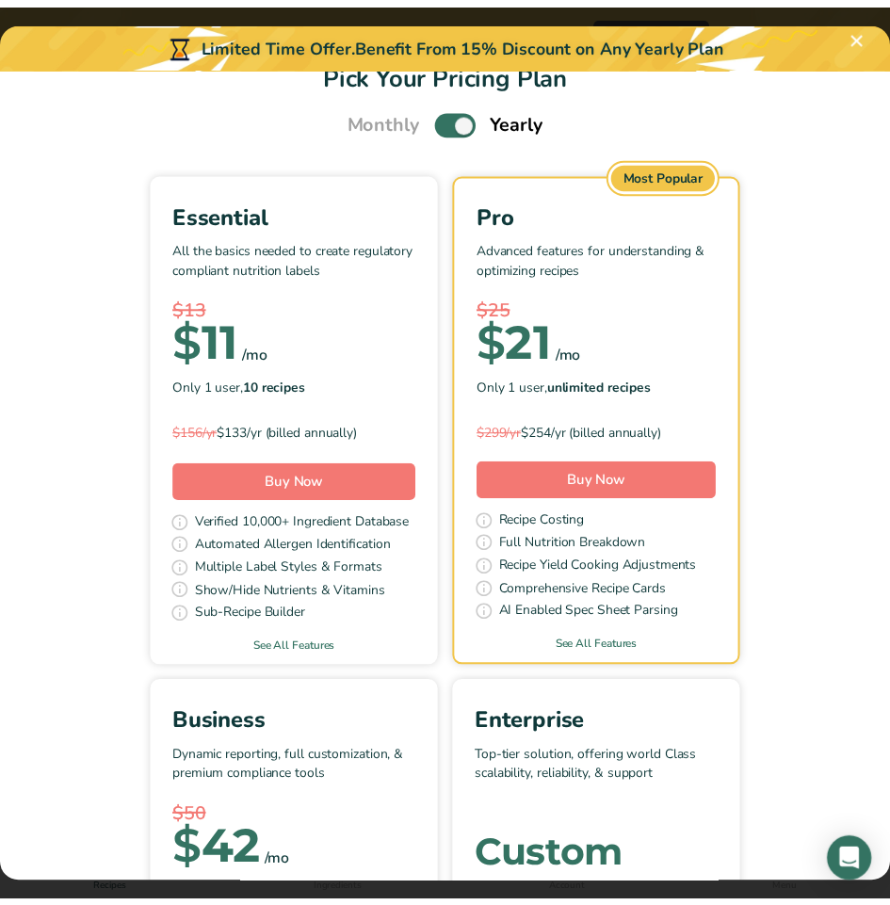
scroll to position [0, 0]
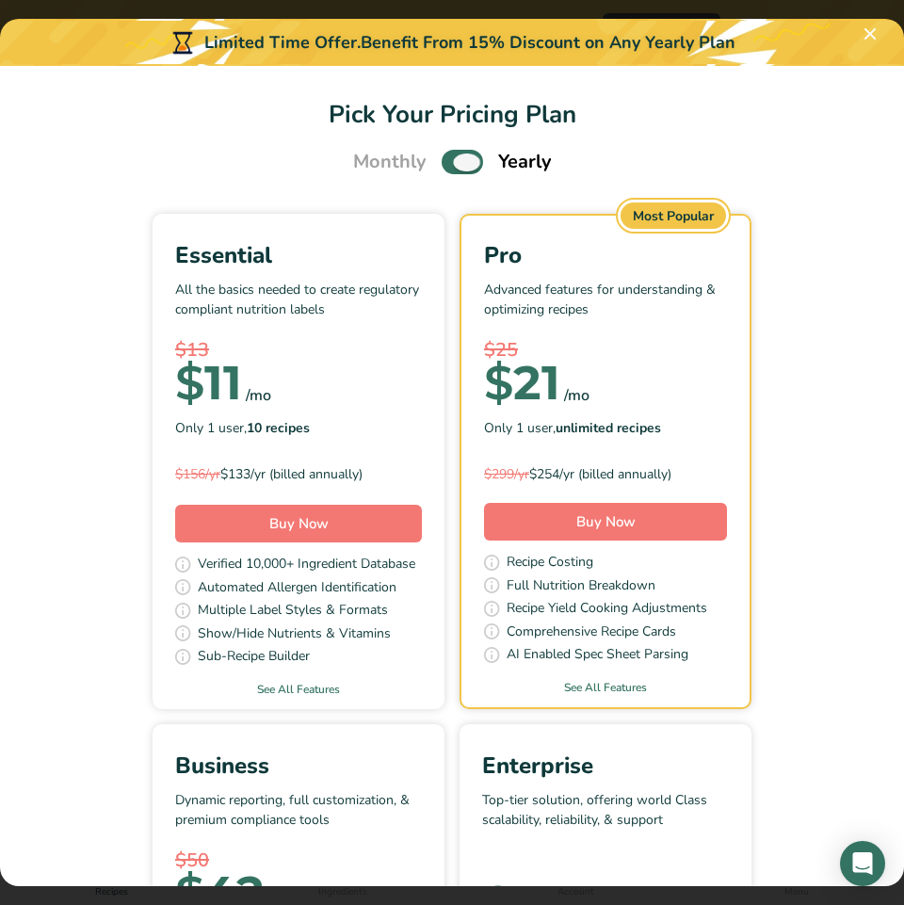
click at [455, 156] on span "Pick Your Pricing Plan Modal" at bounding box center [462, 162] width 41 height 24
click at [454, 156] on input "Pick Your Pricing Plan Modal" at bounding box center [448, 162] width 12 height 12
checkbox input "false"
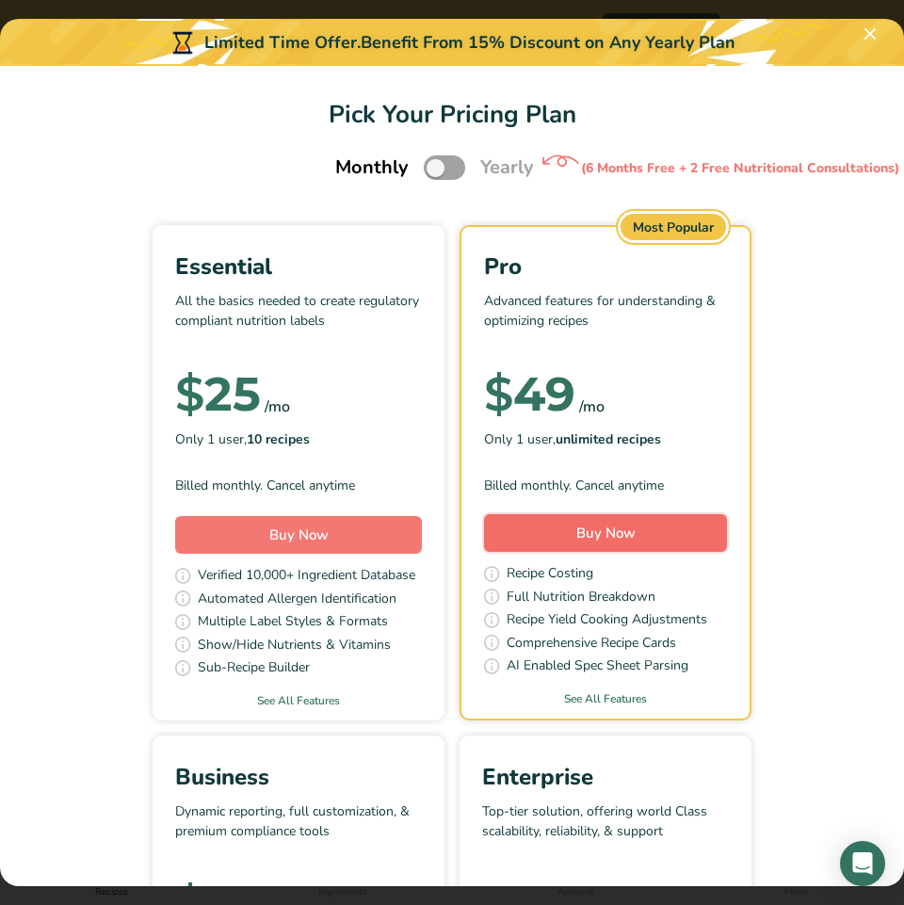
click at [621, 532] on span "Buy Now" at bounding box center [605, 532] width 59 height 19
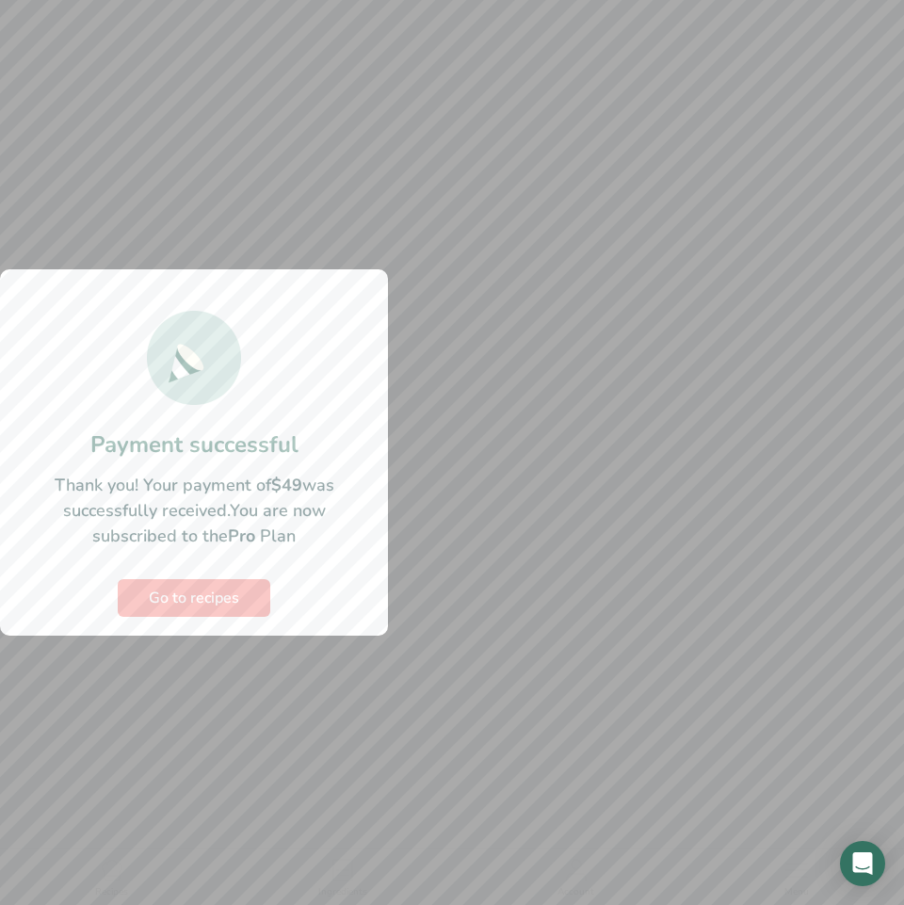
click at [349, 456] on h1 "Payment successful" at bounding box center [194, 444] width 350 height 34
click at [255, 600] on button "Go to recipes" at bounding box center [194, 598] width 153 height 38
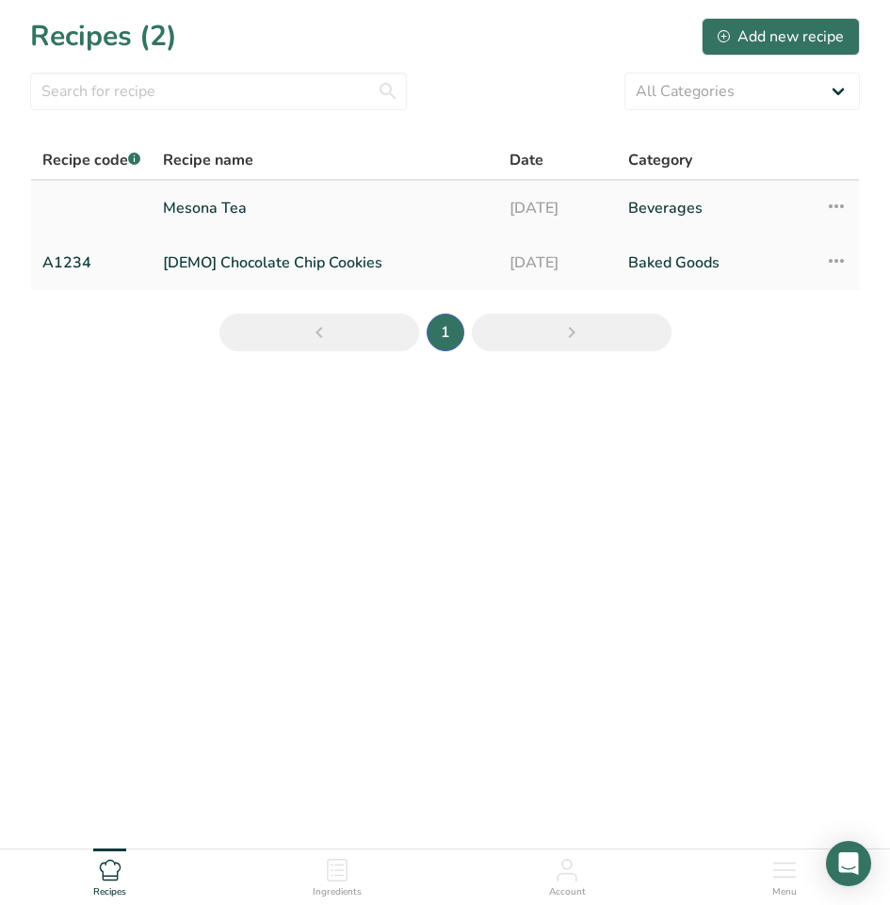
click at [233, 217] on link "Mesona Tea" at bounding box center [325, 208] width 324 height 40
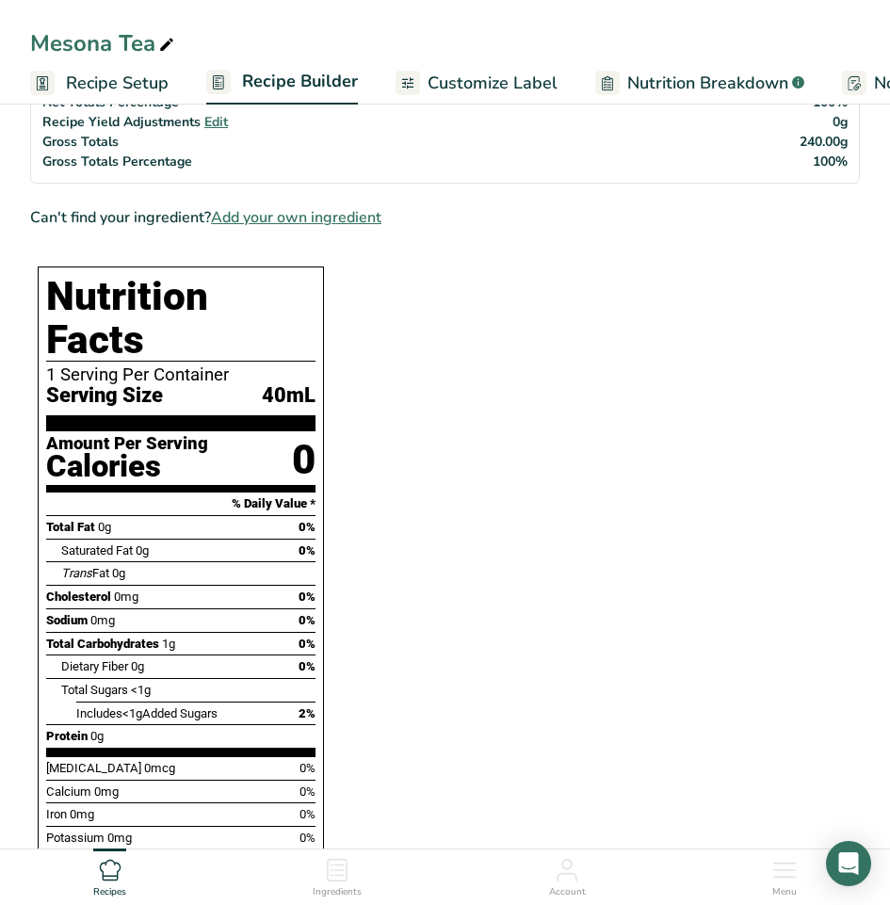
scroll to position [753, 0]
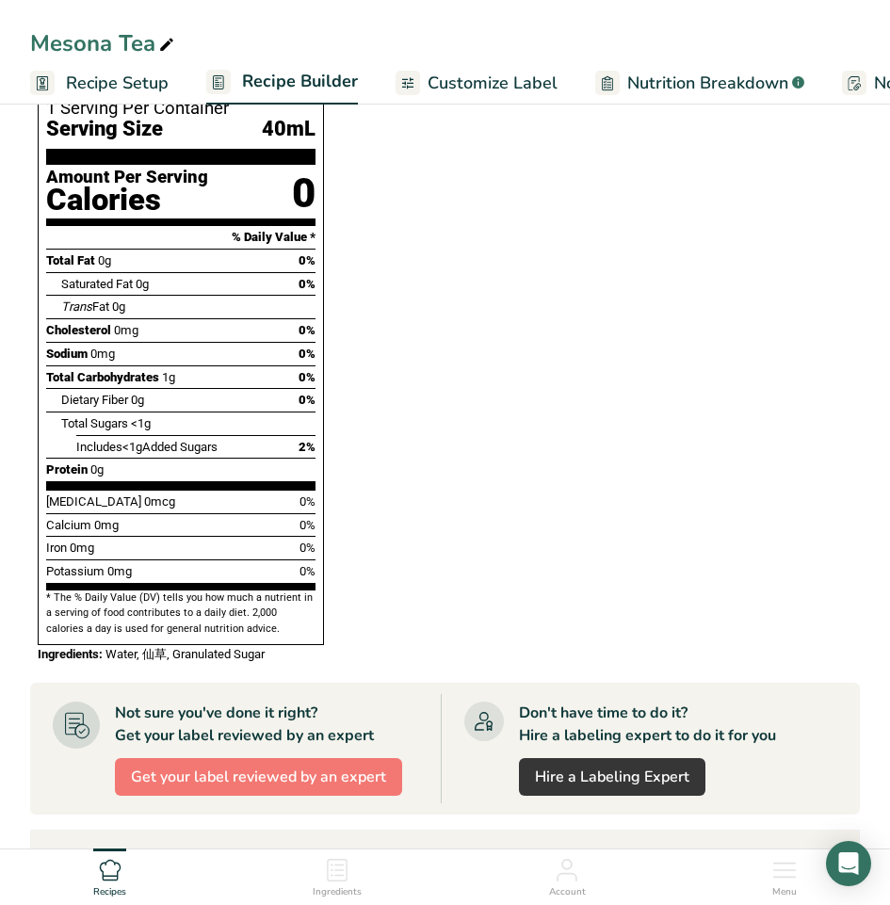
drag, startPoint x: 456, startPoint y: 450, endPoint x: 405, endPoint y: 442, distance: 51.5
click at [400, 437] on section "Ingredients Water, bottled i Amount 222 Unit g Weight Units g kg mg See more Vo…" at bounding box center [444, 331] width 829 height 1762
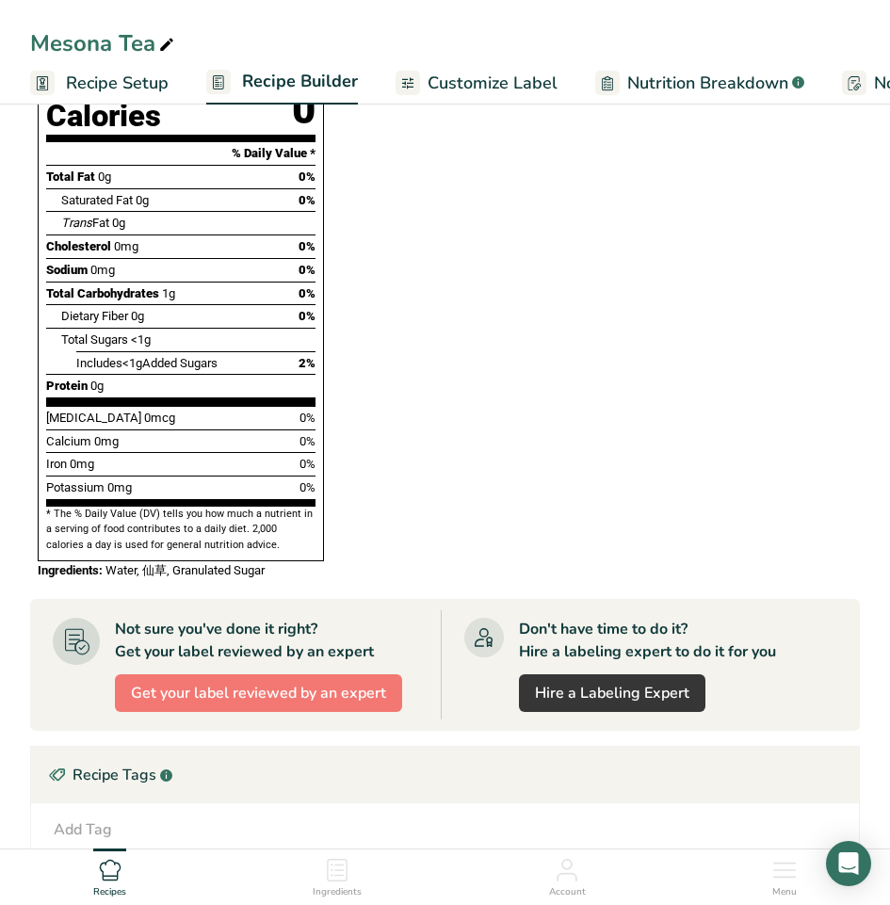
scroll to position [941, 0]
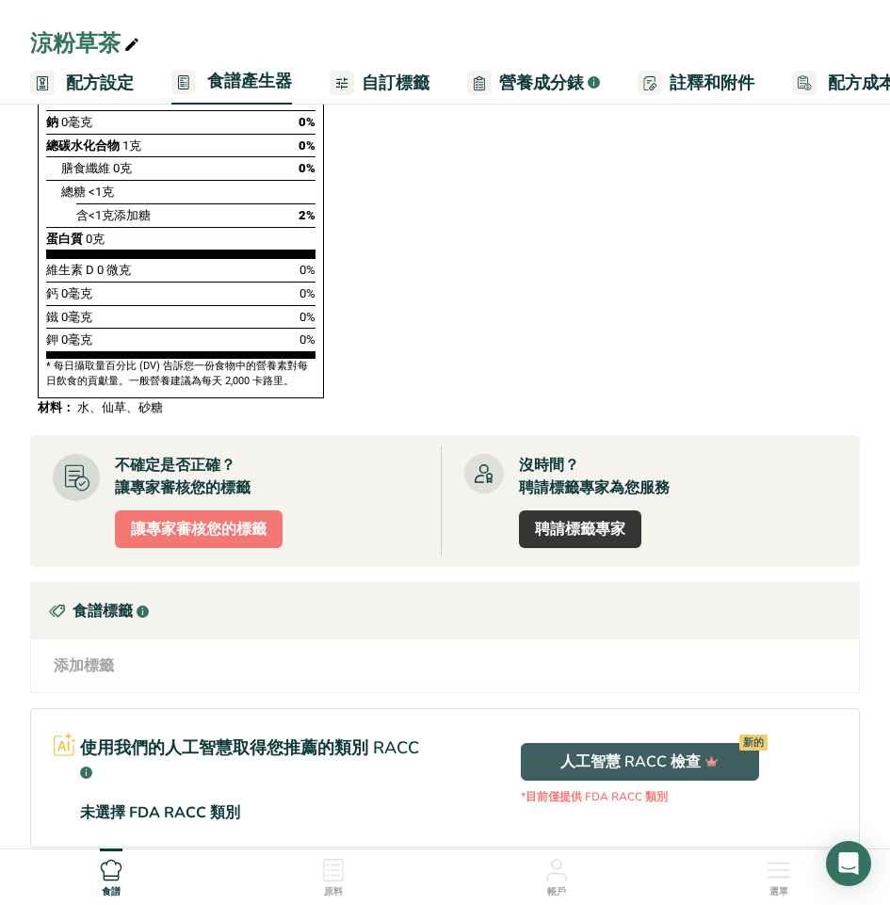
click at [373, 621] on div "食譜標籤 .a-a{fill:#347362;}.b-a{fill:#fff;}" at bounding box center [445, 611] width 828 height 56
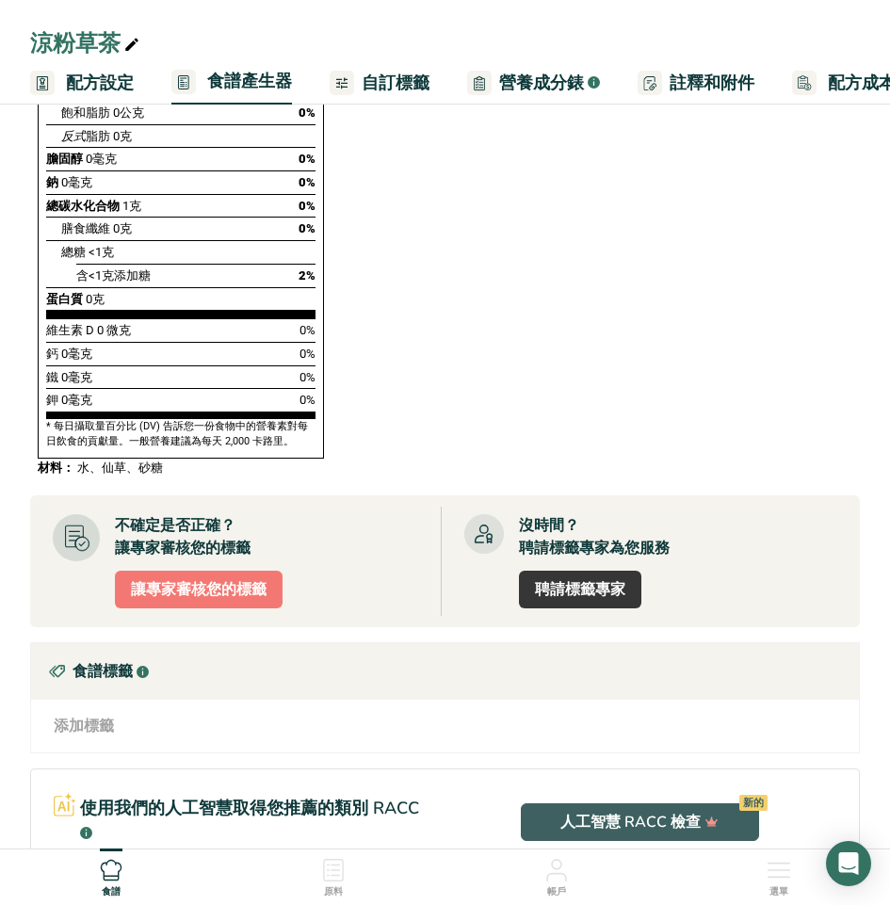
scroll to position [847, 0]
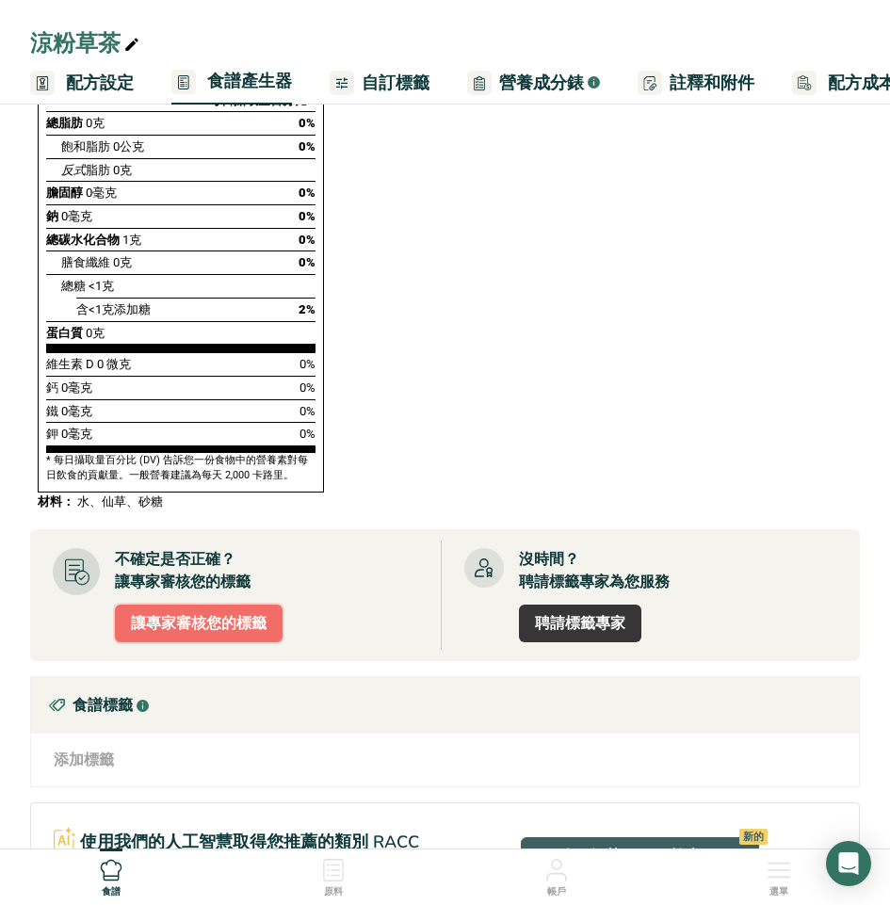
click at [244, 631] on font "讓專家審核您的標籤" at bounding box center [199, 623] width 136 height 21
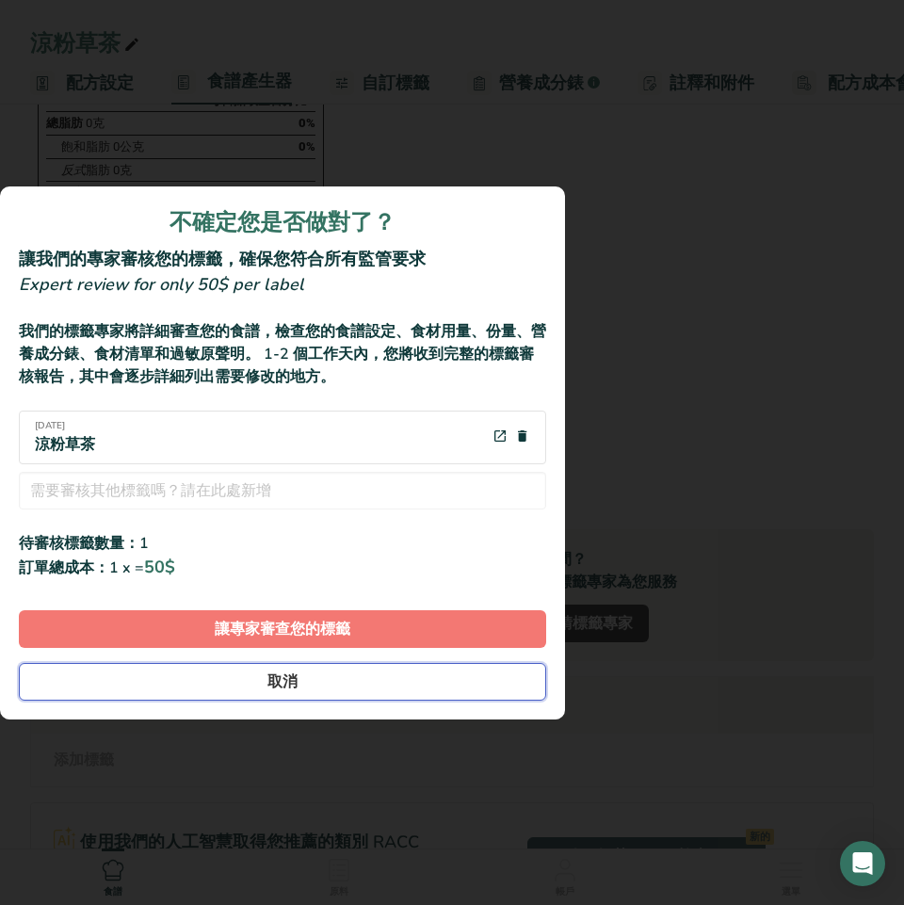
click at [287, 677] on font "取消" at bounding box center [282, 681] width 30 height 21
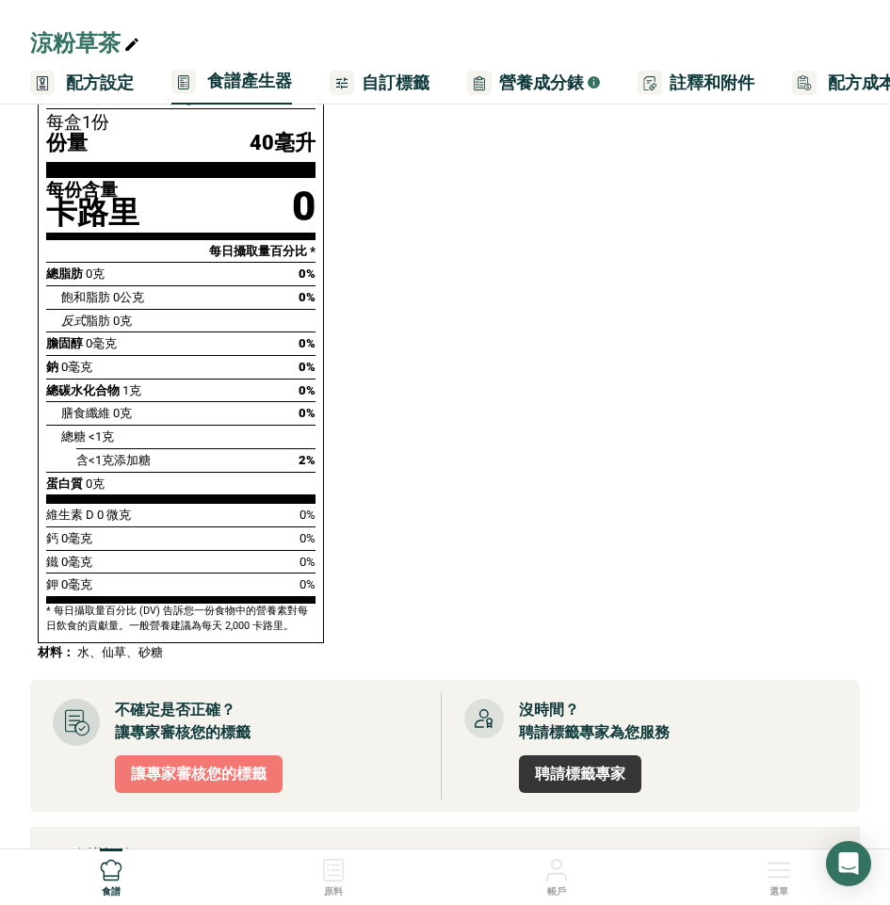
scroll to position [659, 0]
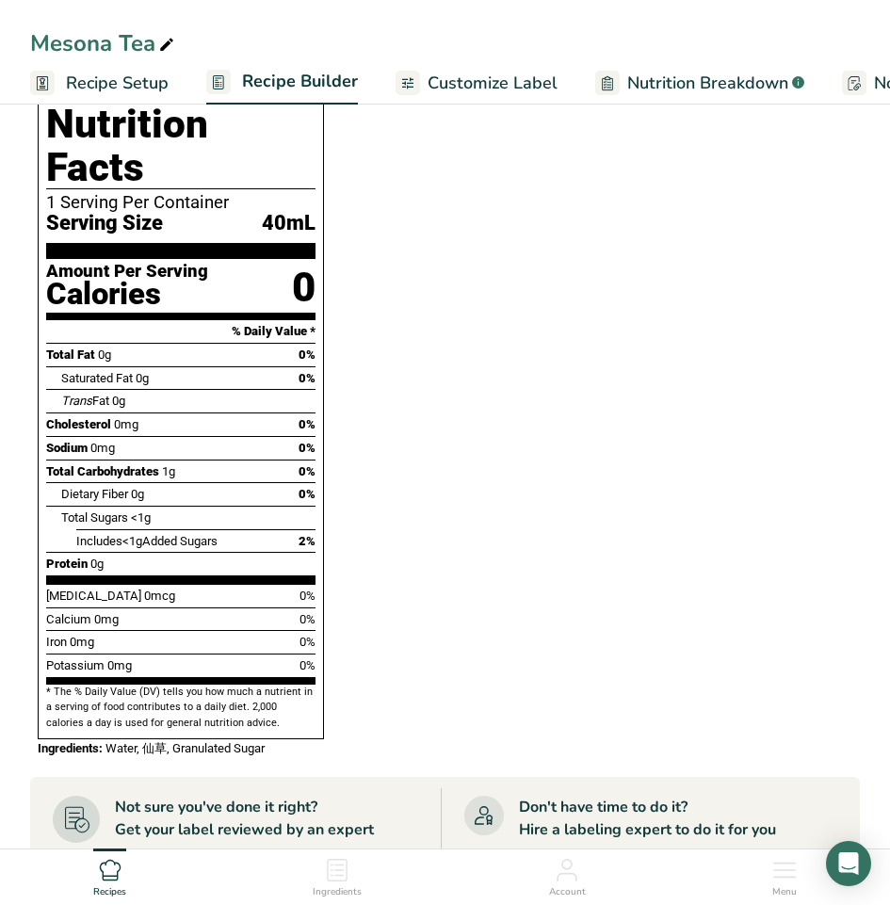
click at [224, 436] on div "Sodium 0mg 0%" at bounding box center [180, 448] width 269 height 24
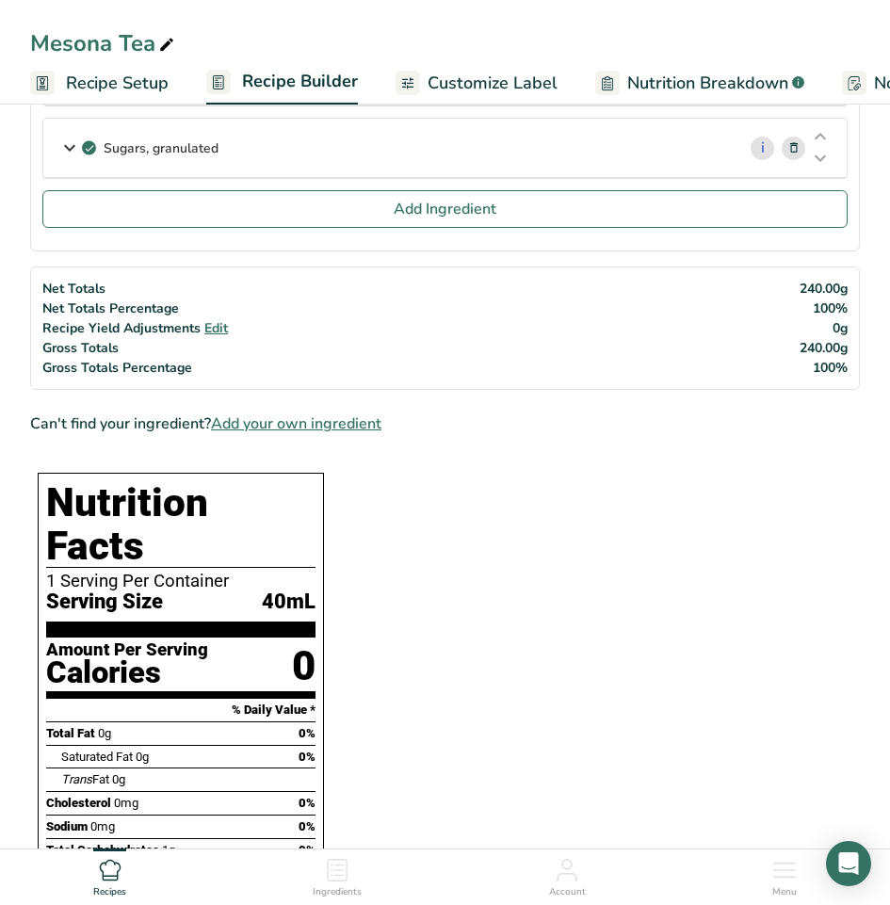
scroll to position [282, 0]
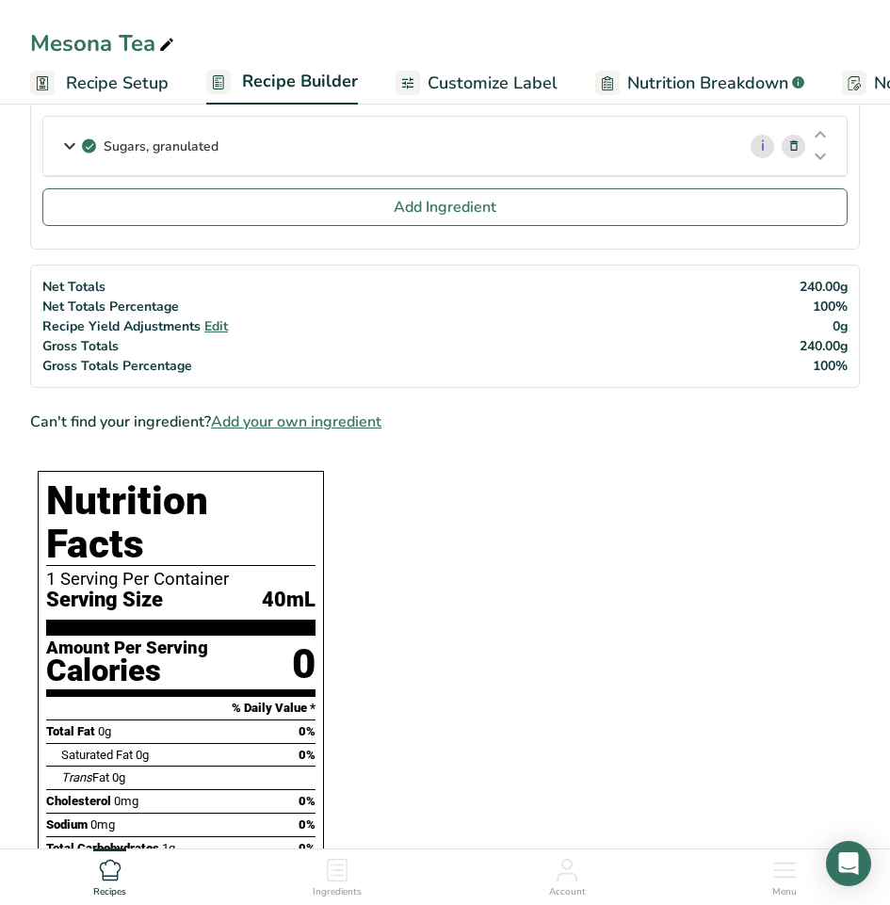
drag, startPoint x: 310, startPoint y: 703, endPoint x: 302, endPoint y: 713, distance: 12.1
click at [309, 746] on div "0%" at bounding box center [306, 755] width 17 height 19
click at [302, 748] on span "0%" at bounding box center [306, 755] width 17 height 14
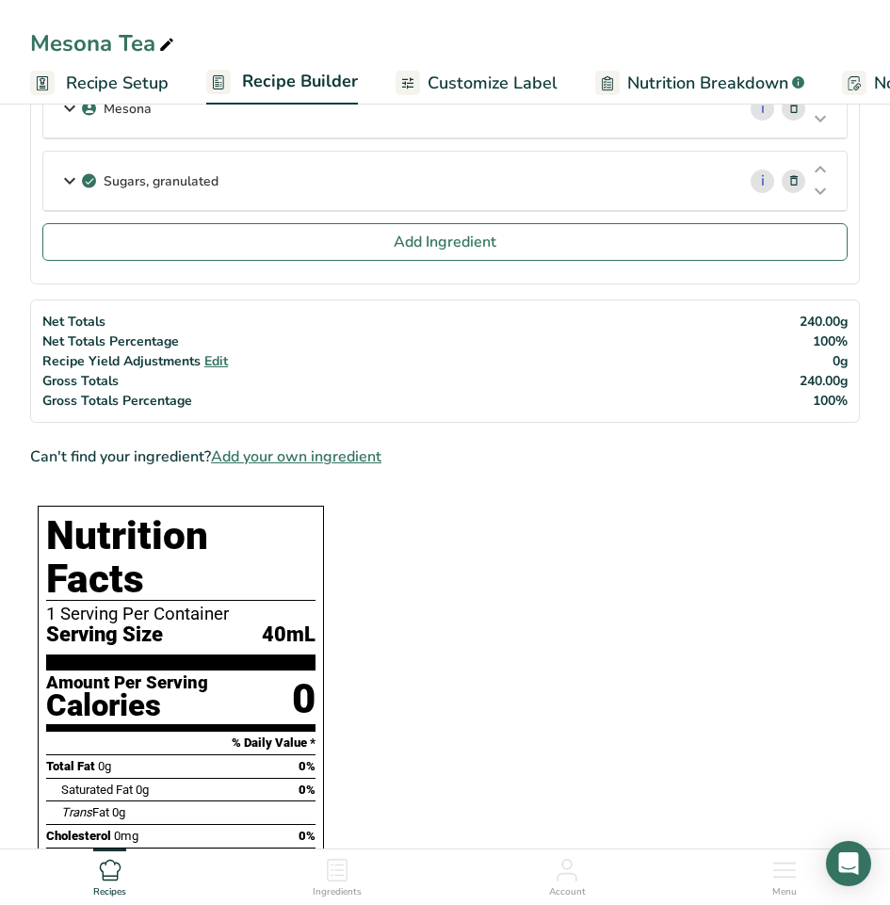
scroll to position [188, 0]
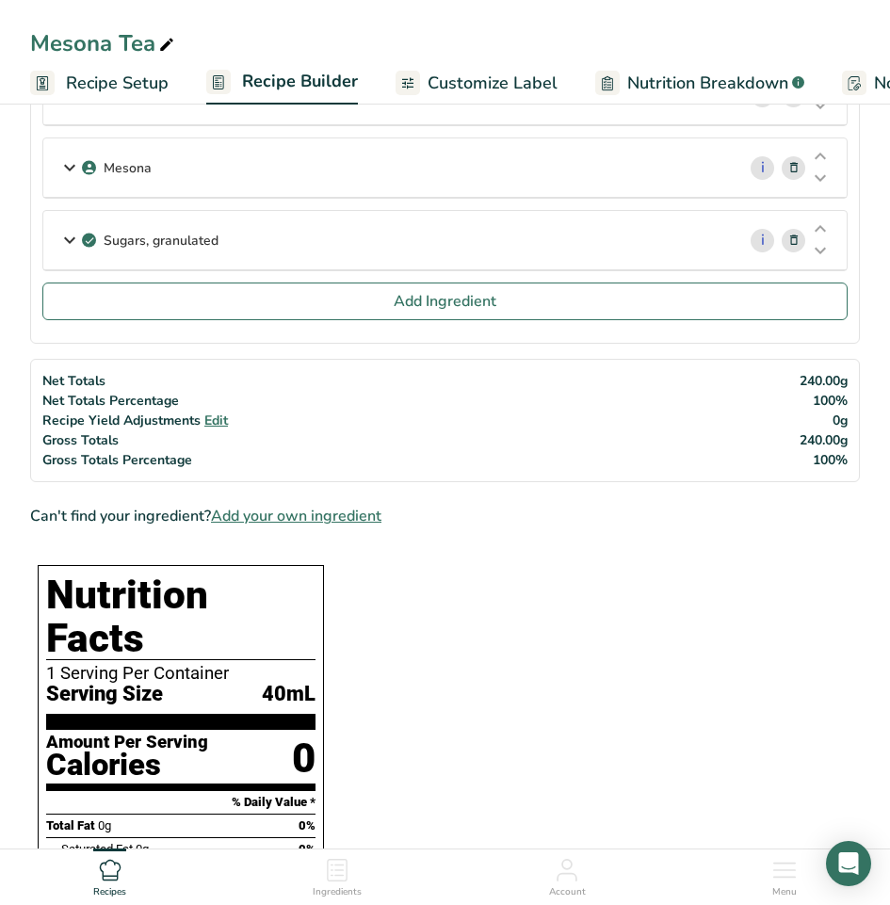
drag, startPoint x: 535, startPoint y: 545, endPoint x: 470, endPoint y: 677, distance: 146.9
click at [464, 679] on section "Ingredients Water, bottled i Amount 222 Unit g Weight Units g kg mg See more Vo…" at bounding box center [444, 896] width 829 height 1762
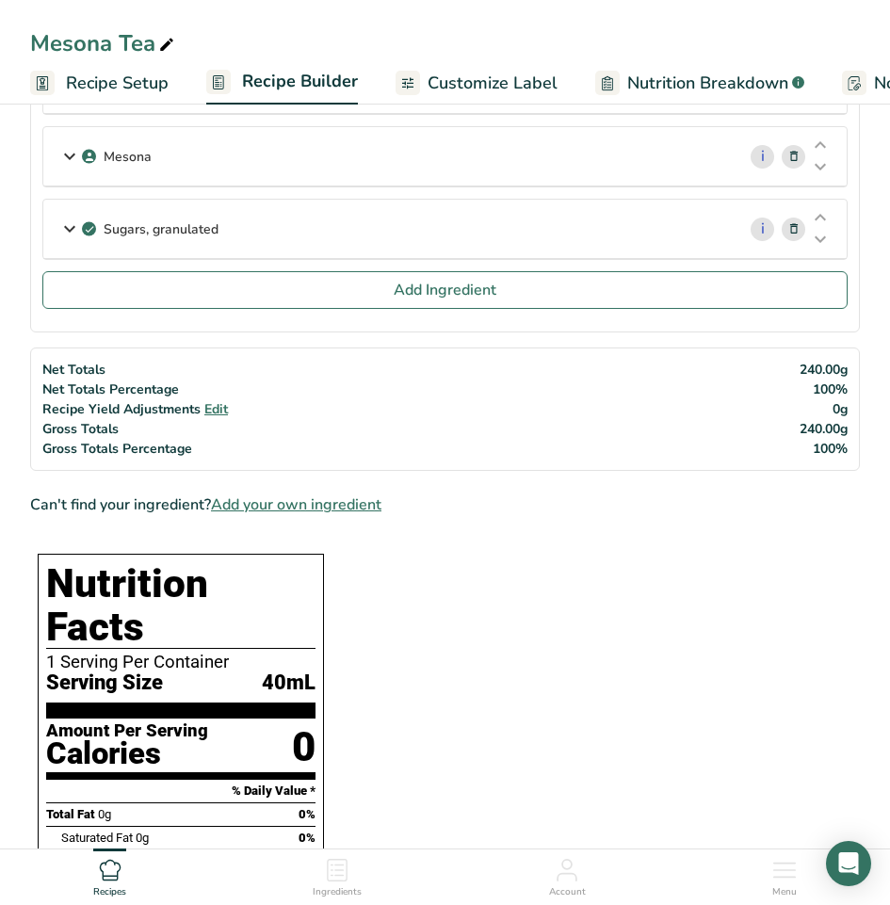
scroll to position [471, 0]
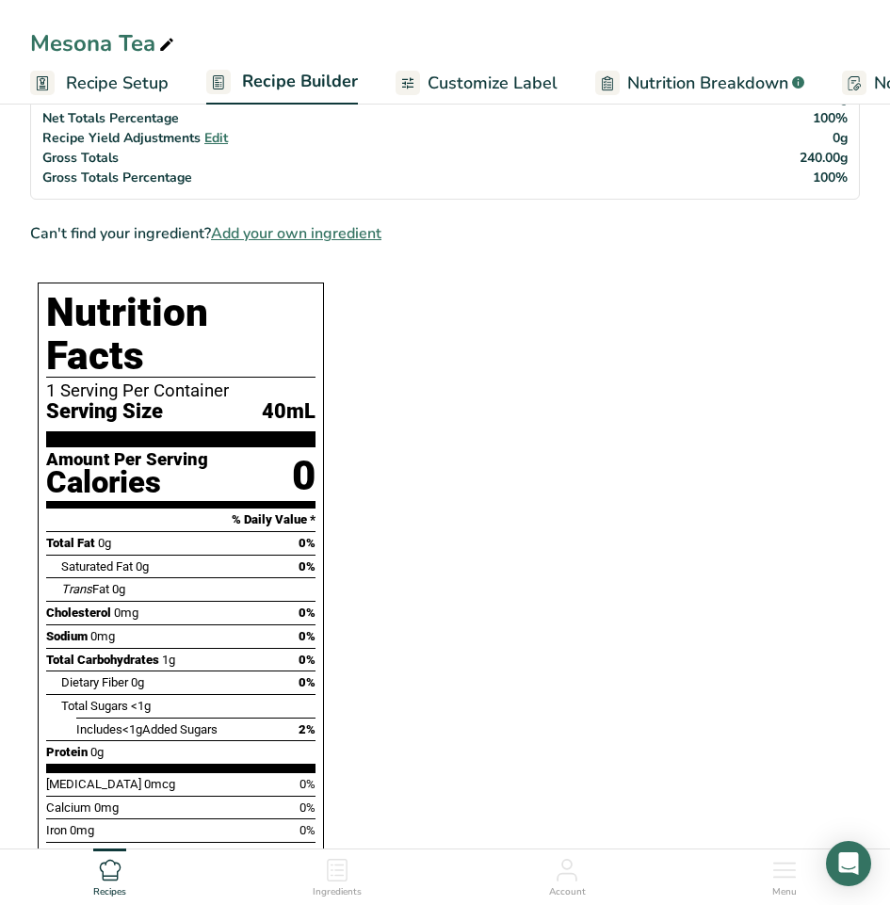
click at [291, 400] on span "40mL" at bounding box center [289, 412] width 54 height 24
click at [280, 400] on span "40mL" at bounding box center [289, 412] width 54 height 24
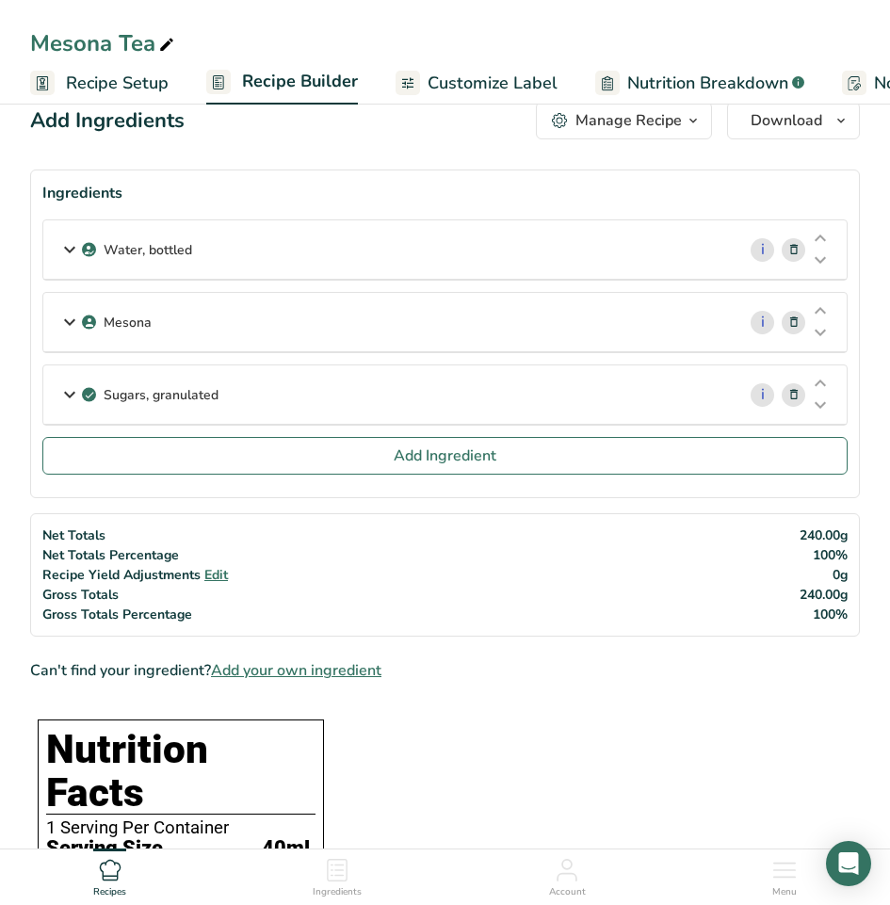
scroll to position [0, 0]
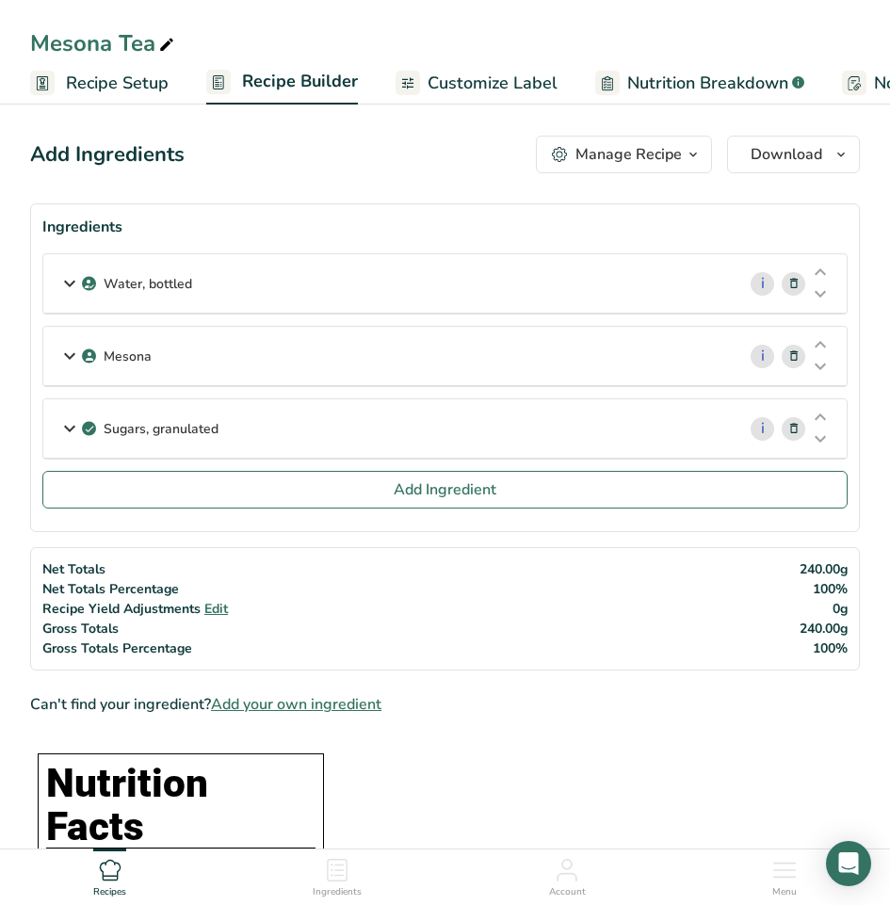
click at [127, 95] on span "Recipe Setup" at bounding box center [117, 83] width 103 height 25
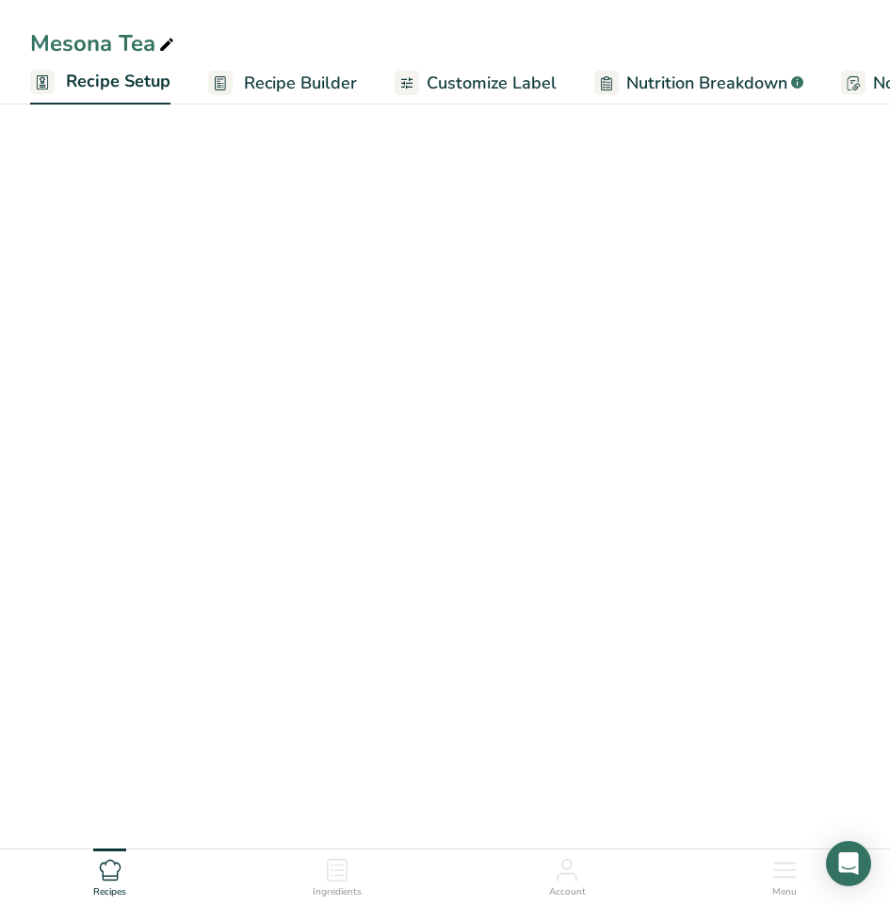
scroll to position [0, 7]
select select "22"
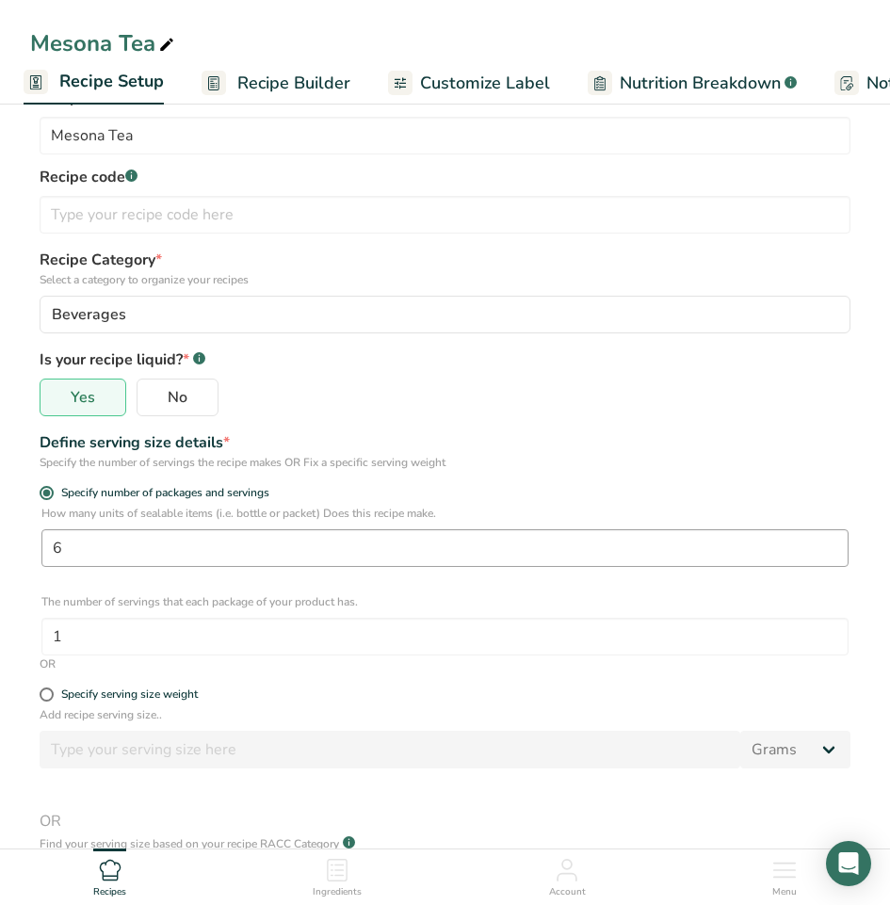
scroll to position [94, 0]
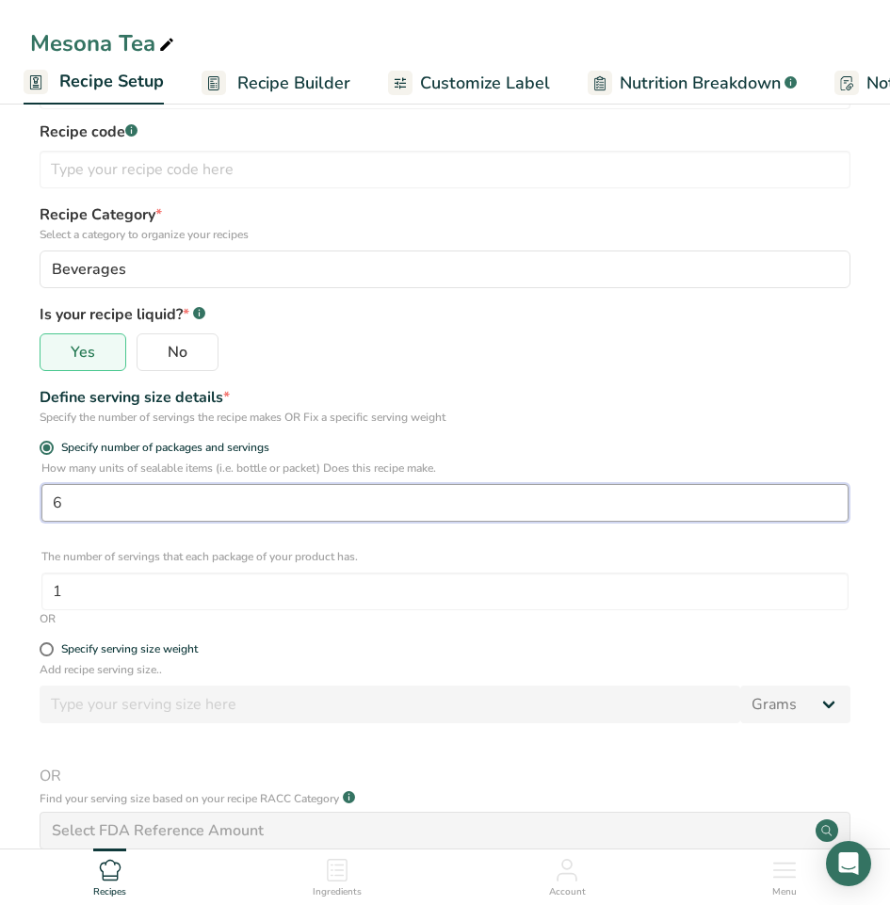
drag, startPoint x: 100, startPoint y: 503, endPoint x: -39, endPoint y: 491, distance: 138.9
click at [0, 491] on html "Mesona Tea Recipe Setup Recipe Builder Customize Label Nutrition Breakdown .a-a…" at bounding box center [445, 554] width 890 height 1296
type input "1"
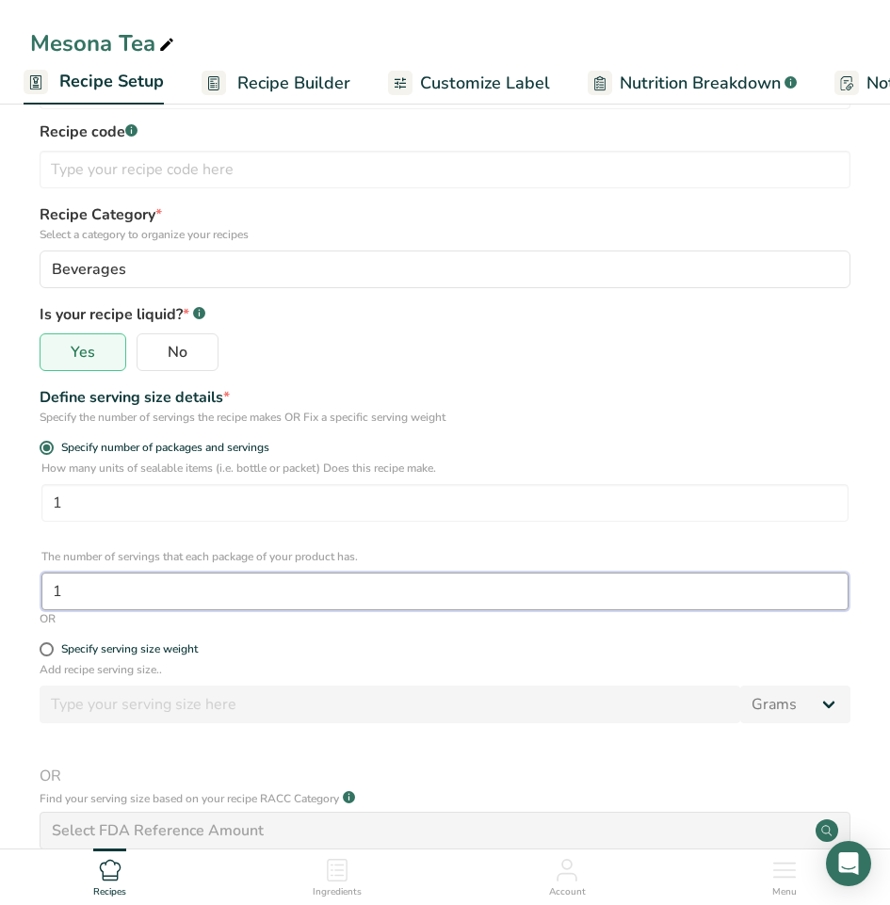
drag, startPoint x: 148, startPoint y: 596, endPoint x: -60, endPoint y: 593, distance: 208.1
click at [0, 593] on html "Mesona Tea Recipe Setup Recipe Builder Customize Label Nutrition Breakdown .a-a…" at bounding box center [445, 554] width 890 height 1296
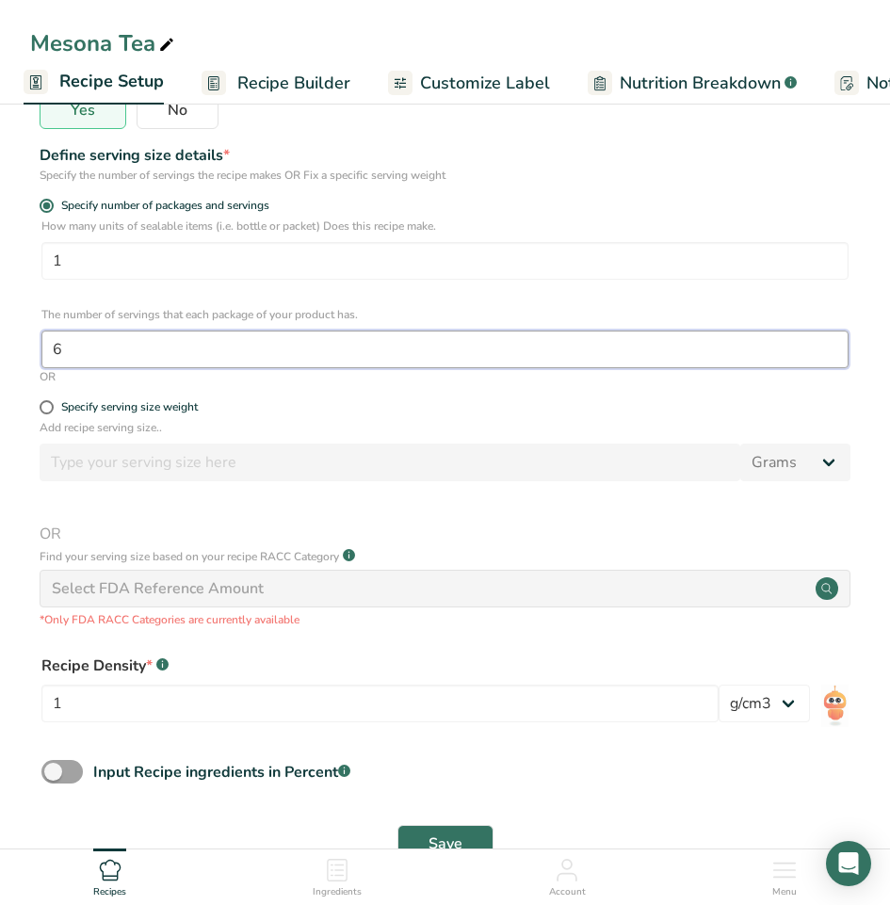
scroll to position [392, 0]
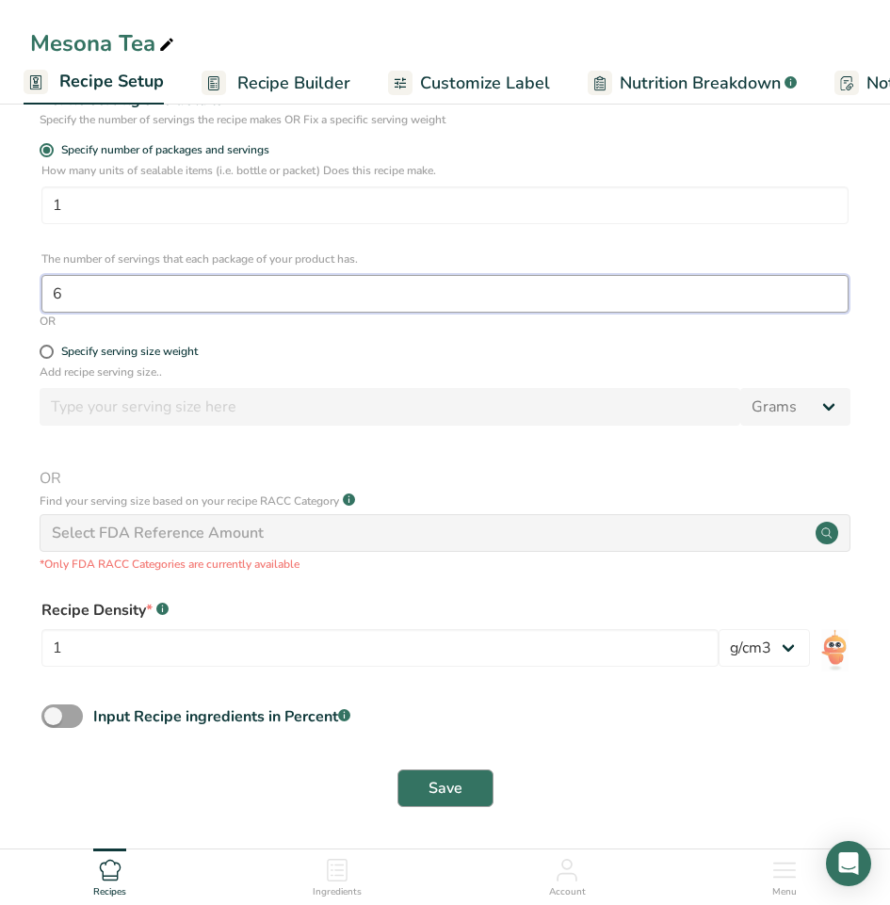
type input "6"
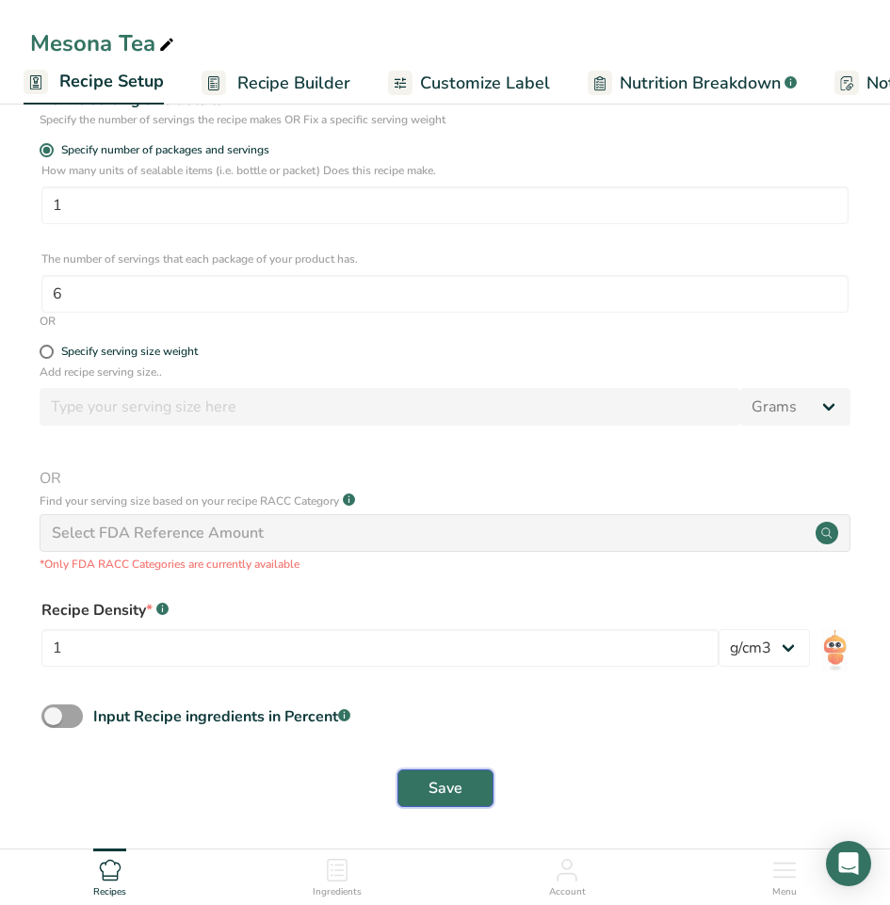
click at [446, 780] on span "Save" at bounding box center [445, 788] width 34 height 23
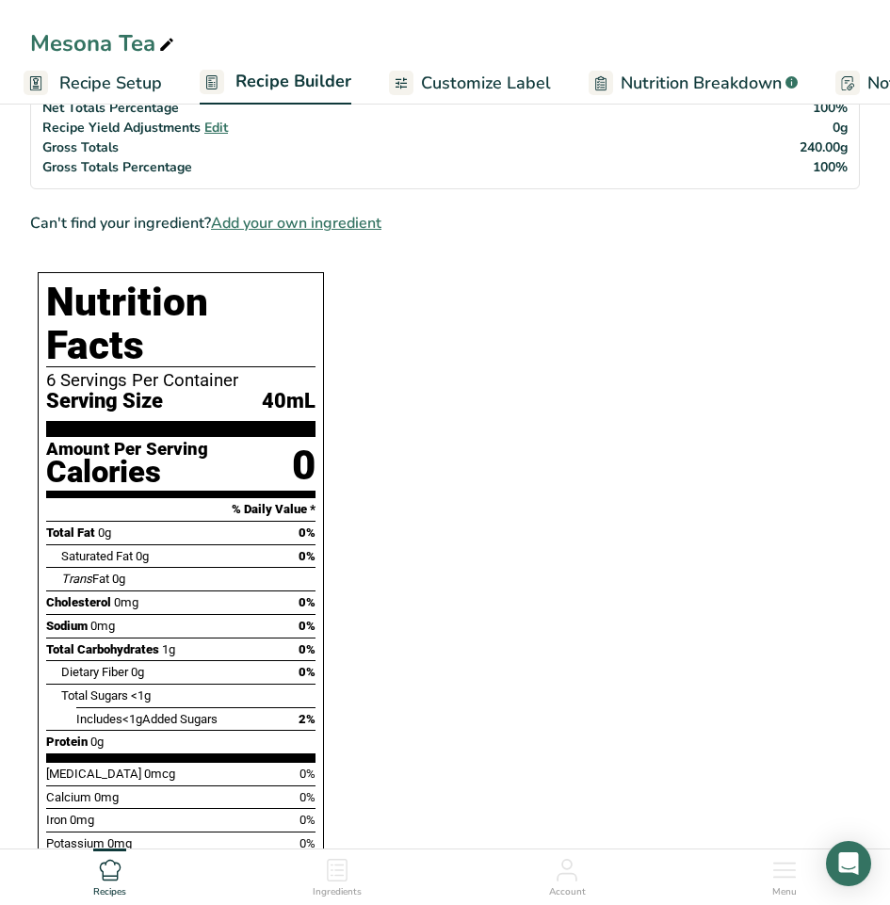
scroll to position [471, 0]
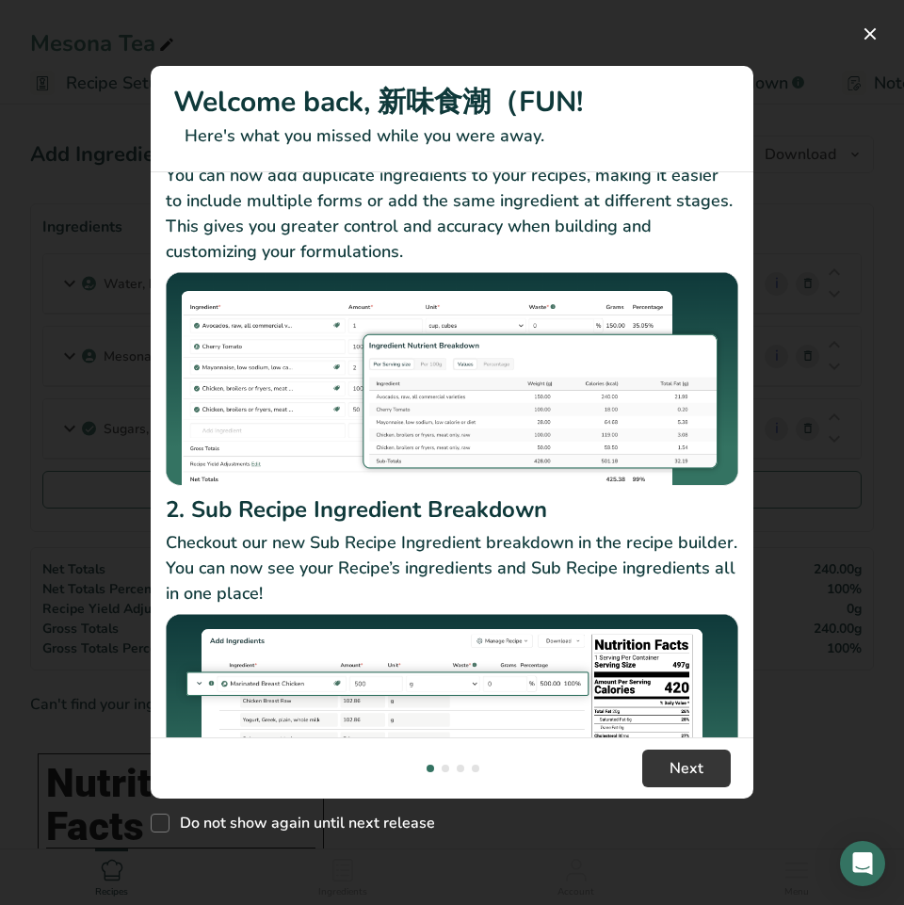
scroll to position [163, 0]
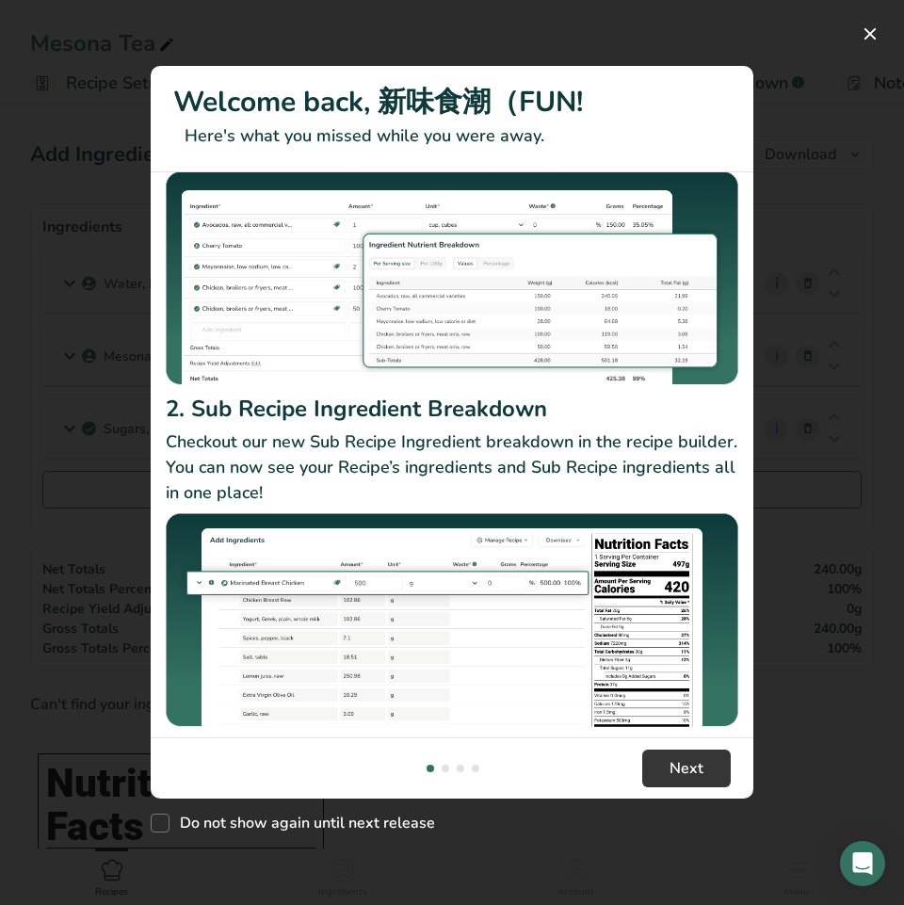
drag, startPoint x: 685, startPoint y: 672, endPoint x: 531, endPoint y: 780, distance: 188.6
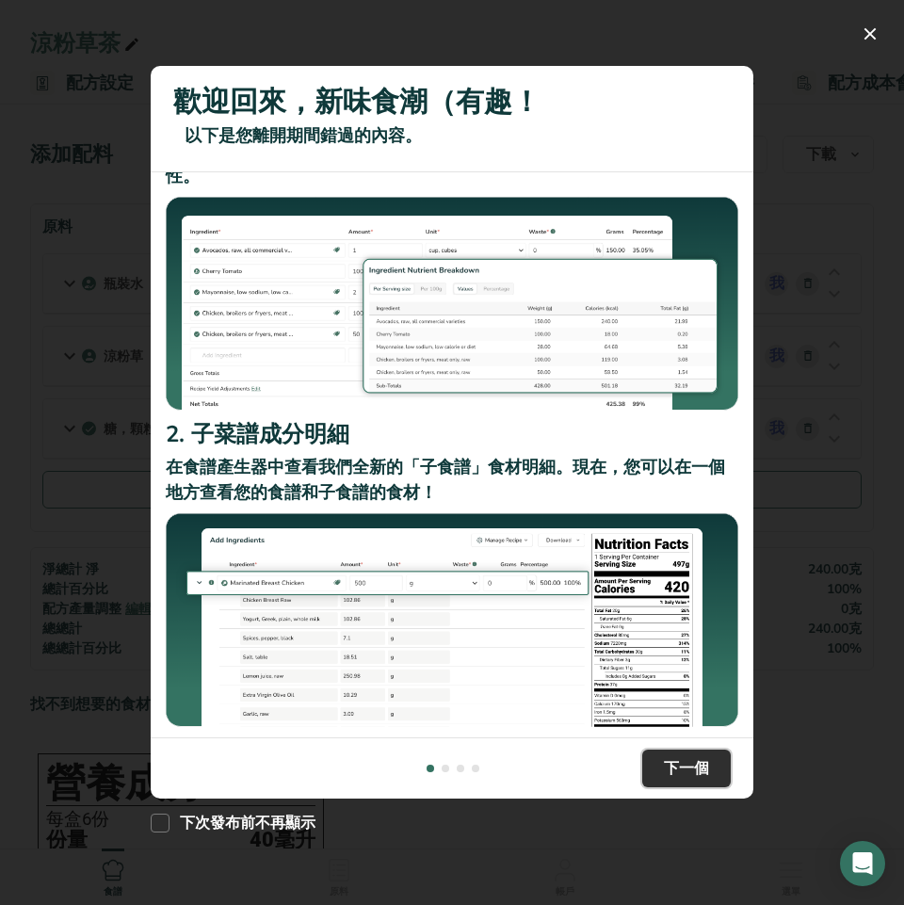
click at [696, 766] on font "下一個" at bounding box center [686, 768] width 45 height 21
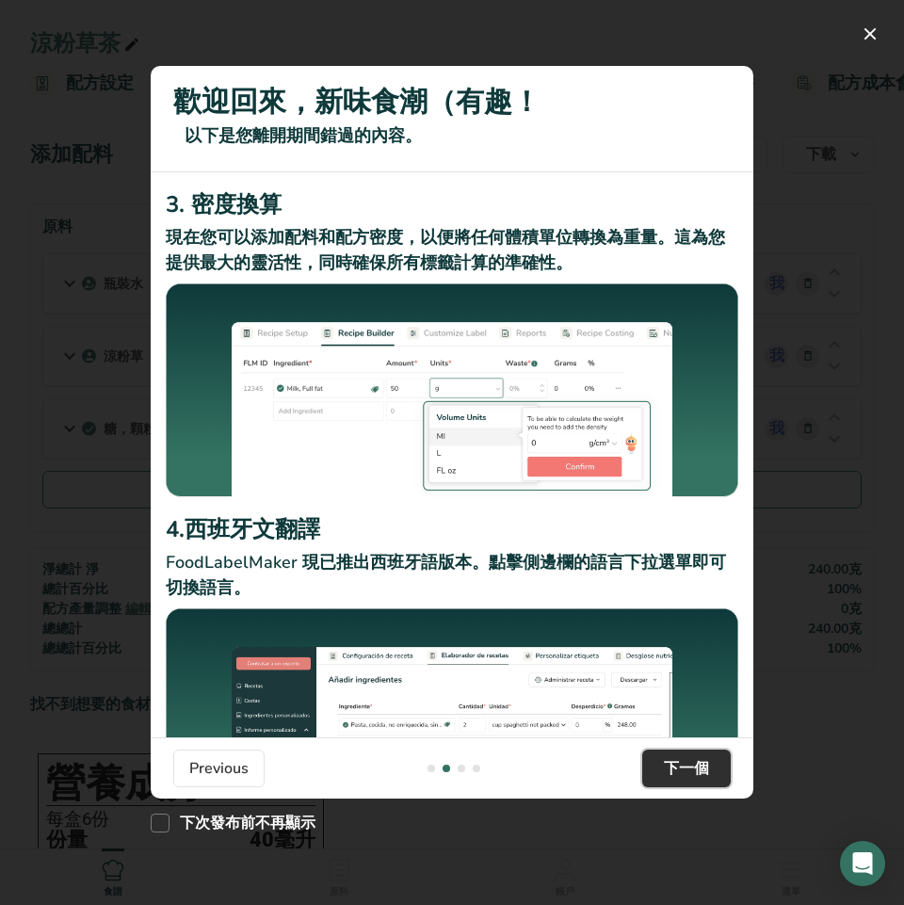
click at [696, 766] on font "下一個" at bounding box center [686, 768] width 45 height 21
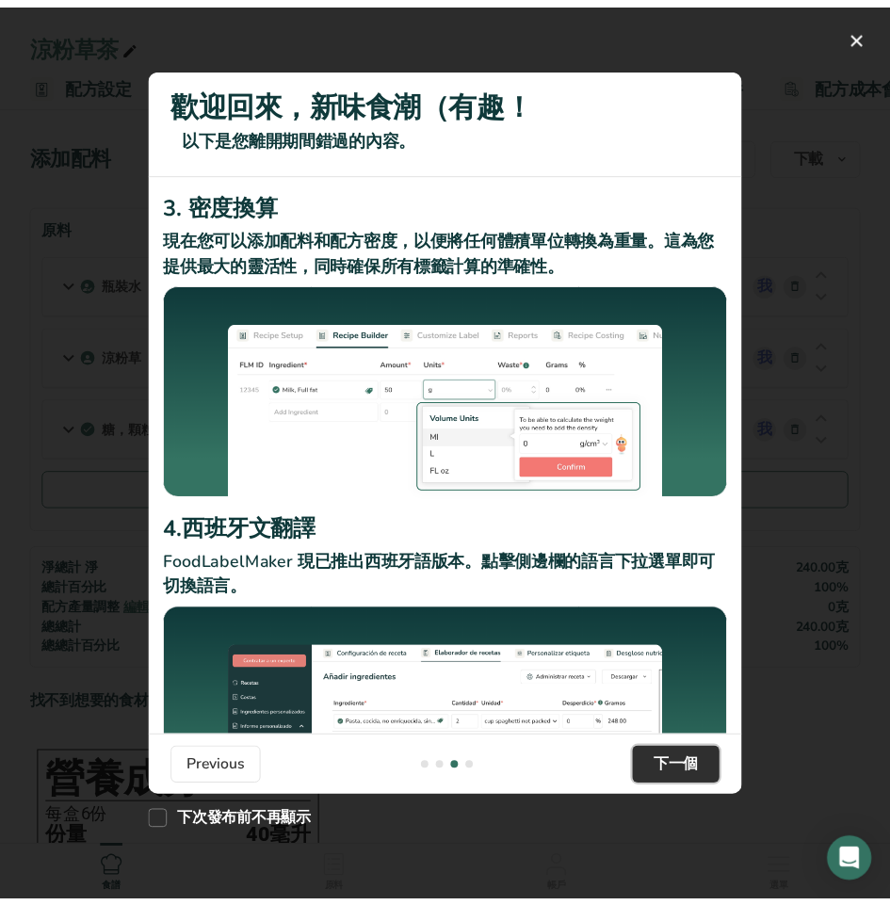
scroll to position [0, 1205]
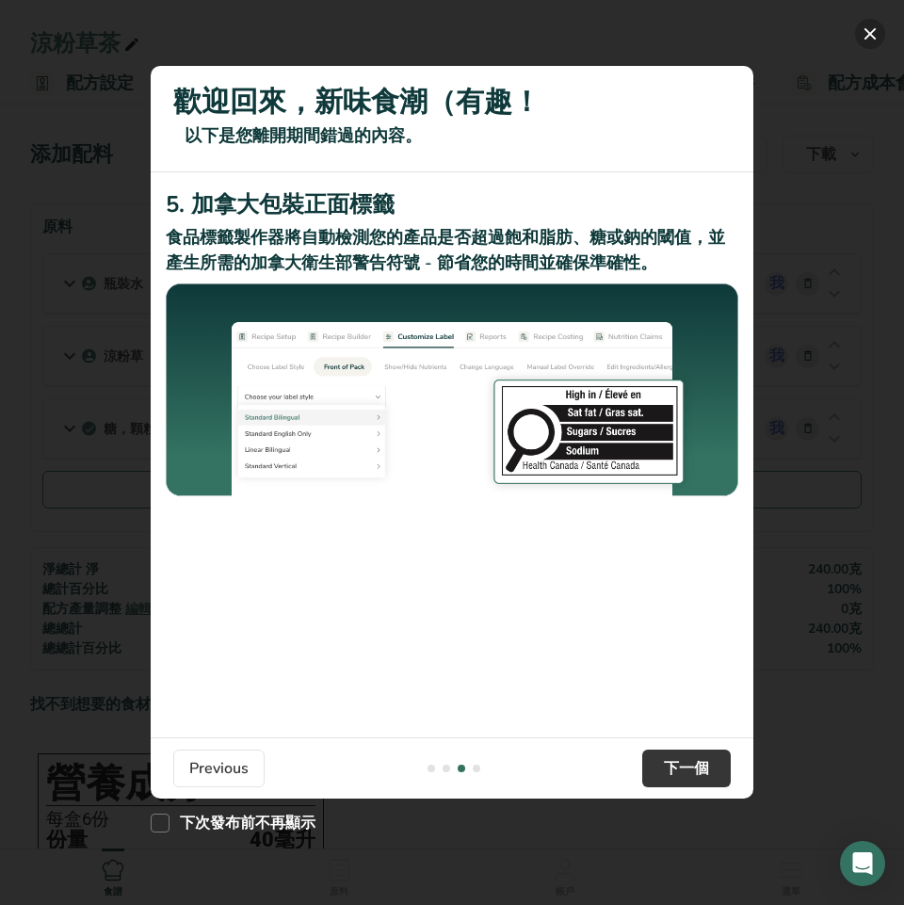
click at [868, 25] on button "新功能" at bounding box center [870, 34] width 30 height 30
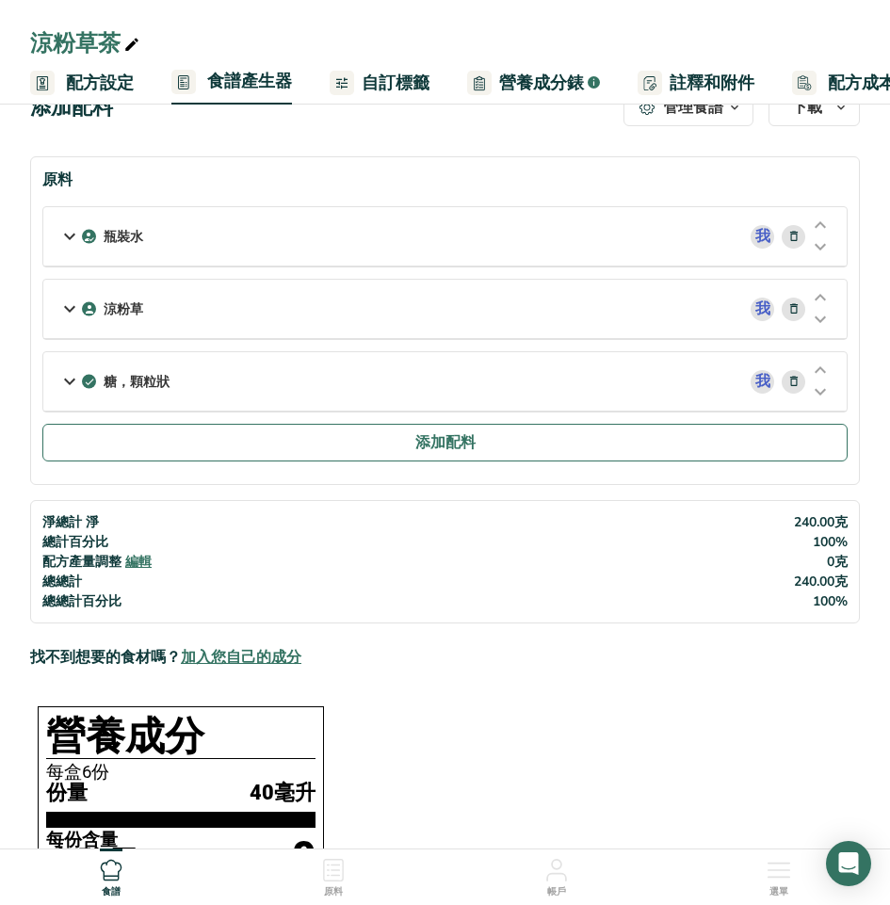
scroll to position [0, 0]
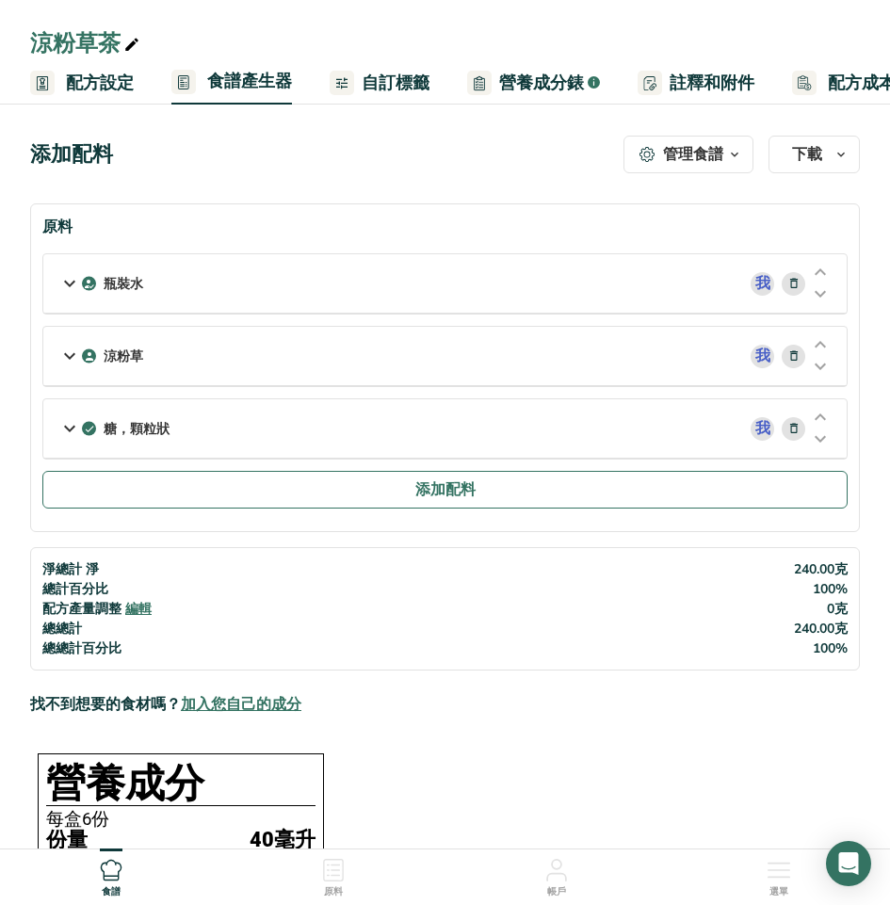
click at [119, 84] on font "配方設定" at bounding box center [100, 83] width 68 height 23
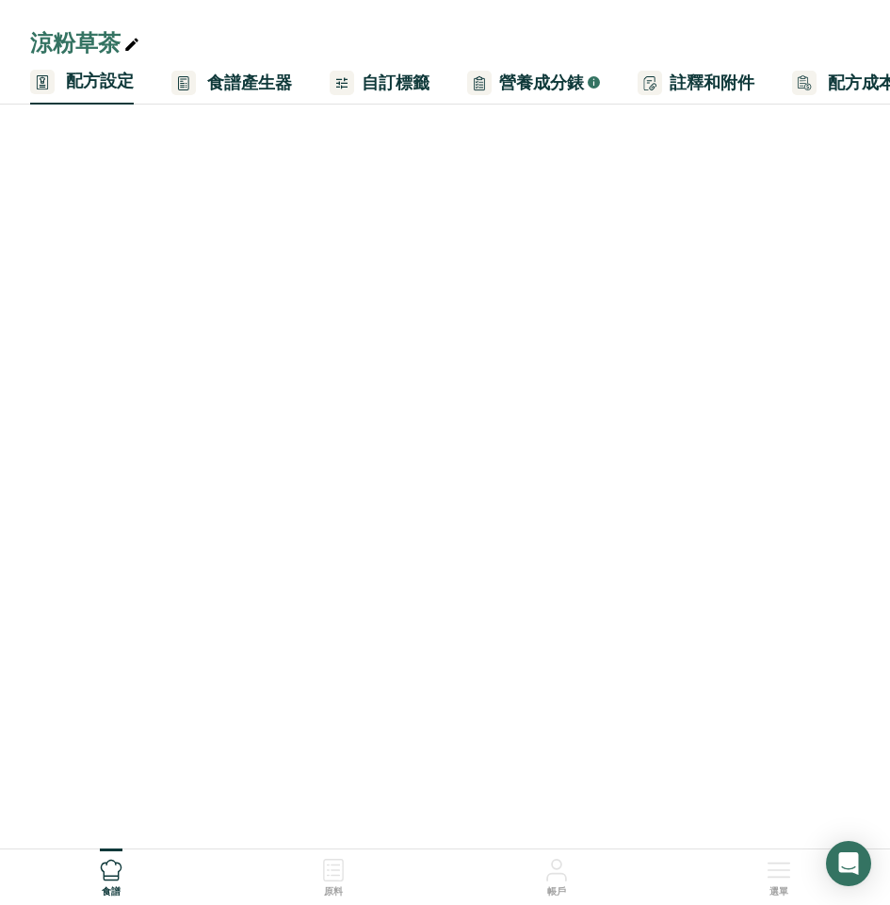
scroll to position [0, 7]
select select "22"
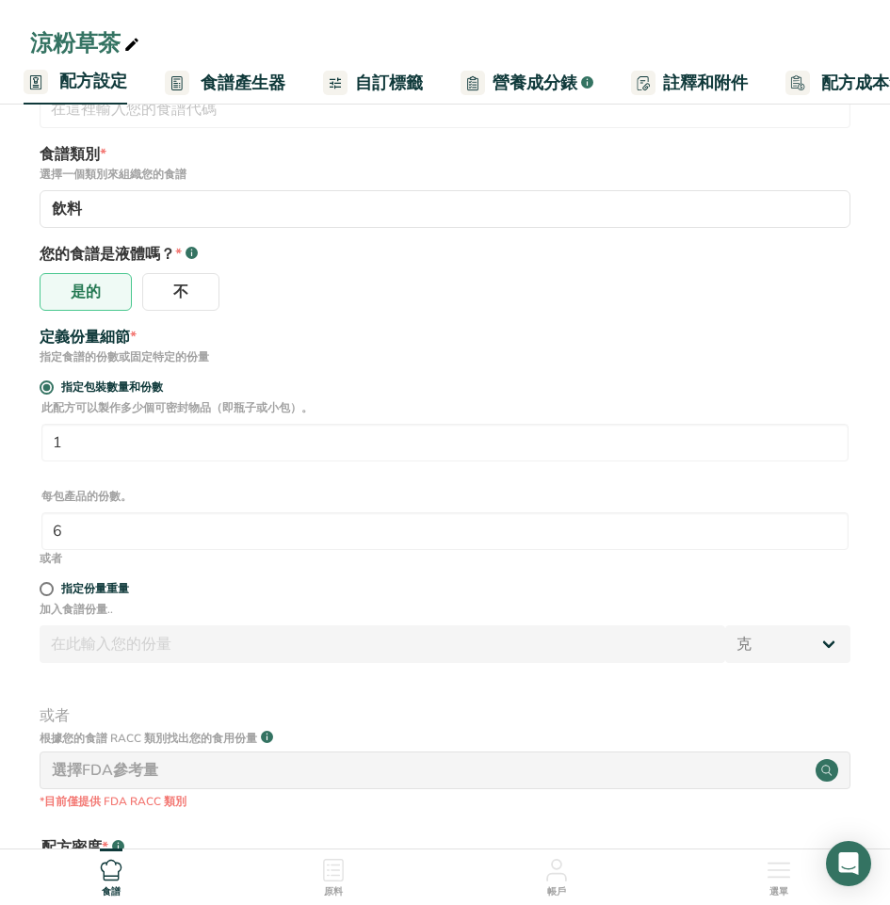
scroll to position [188, 0]
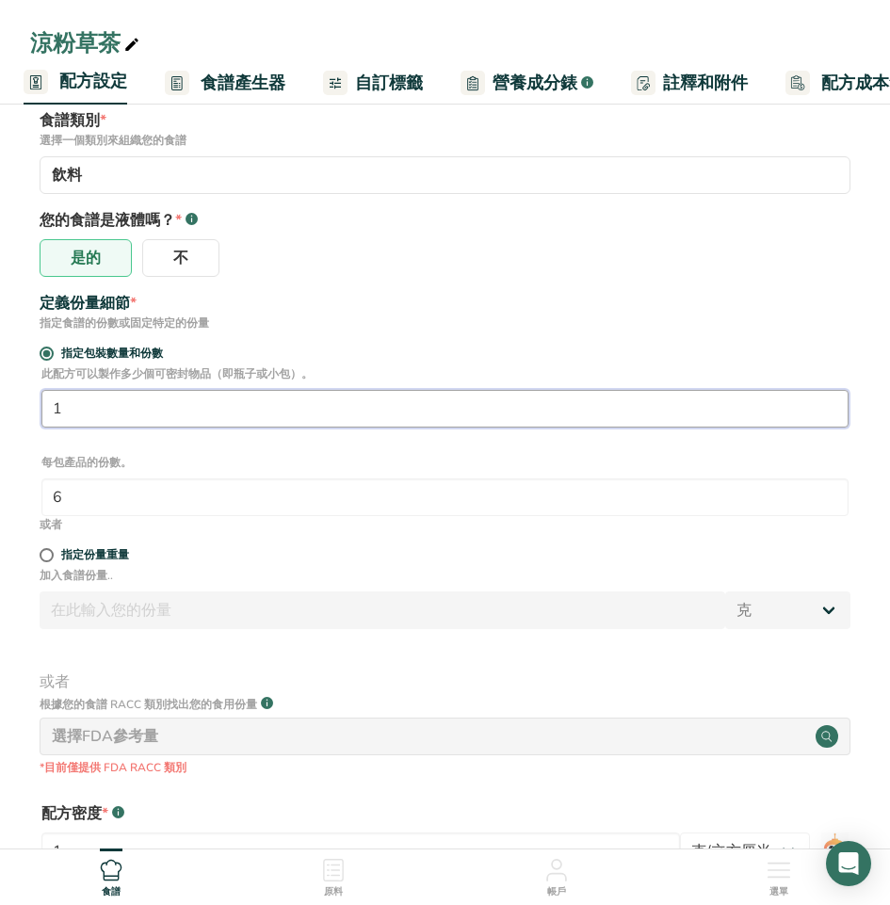
drag, startPoint x: 130, startPoint y: 410, endPoint x: -24, endPoint y: 417, distance: 154.5
click at [0, 417] on html "涼粉草茶 配方設定 食譜產生器 自訂標籤 營養成分錶 .a-a{fill:#347362;}.b-a{fill:#fff;} 註釋和附件 配方成本會計 食譜名…" at bounding box center [445, 460] width 890 height 1296
drag, startPoint x: 104, startPoint y: 417, endPoint x: -55, endPoint y: 404, distance: 158.7
click at [0, 404] on html "涼粉草茶 配方設定 食譜產生器 自訂標籤 營養成分錶 .a-a{fill:#347362;}.b-a{fill:#fff;} 註釋和附件 配方成本會計 食譜名…" at bounding box center [445, 460] width 890 height 1296
type input "1"
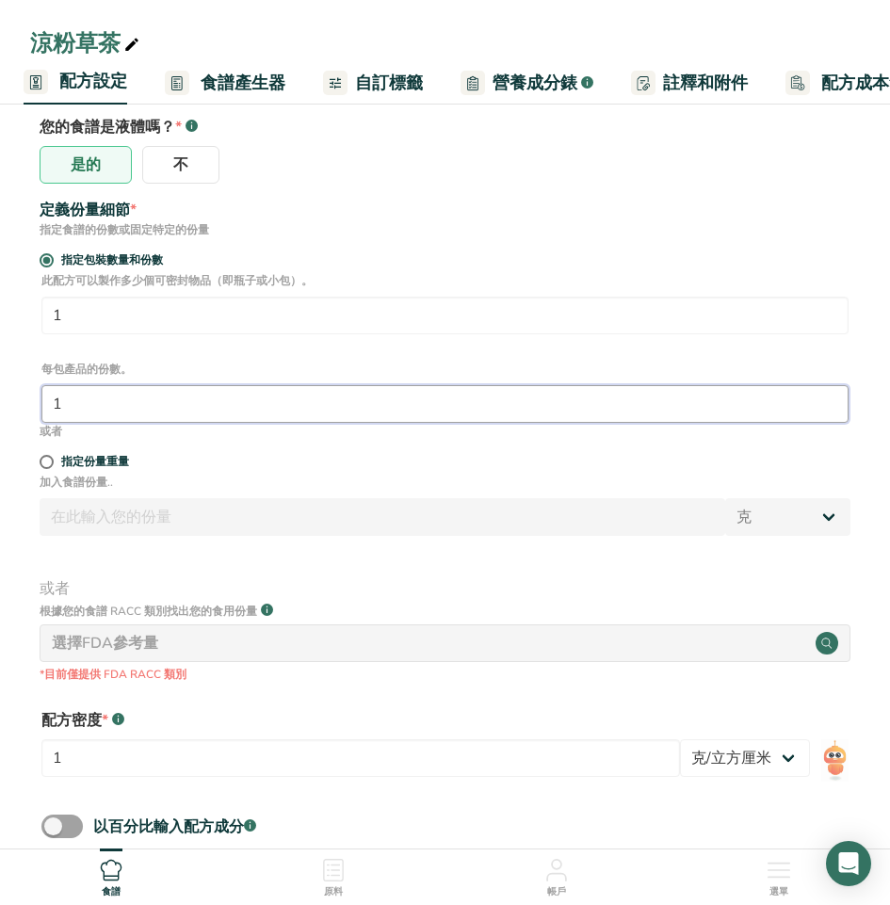
scroll to position [392, 0]
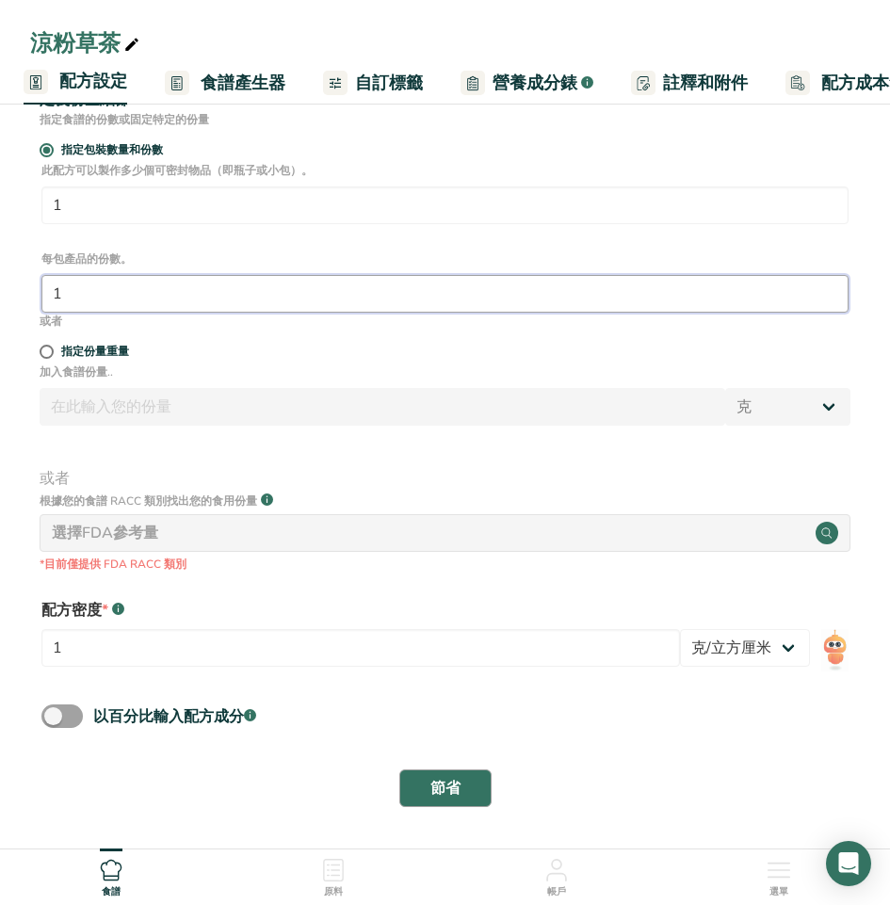
type input "1"
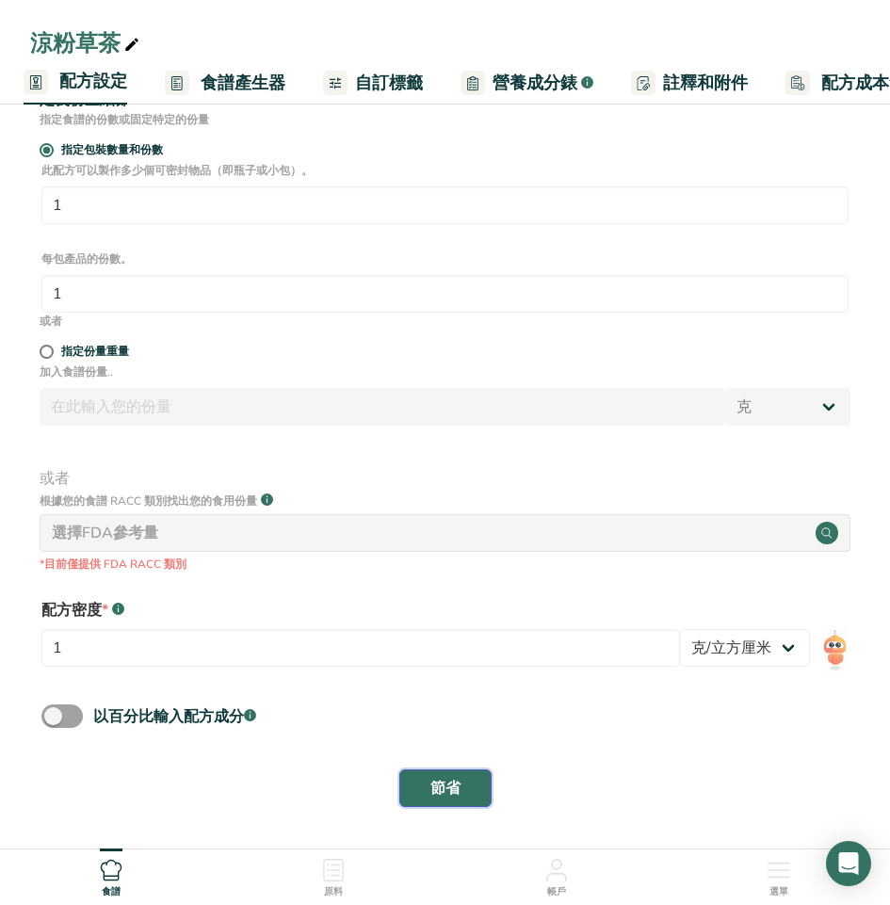
click at [461, 789] on button "節省" at bounding box center [445, 788] width 92 height 38
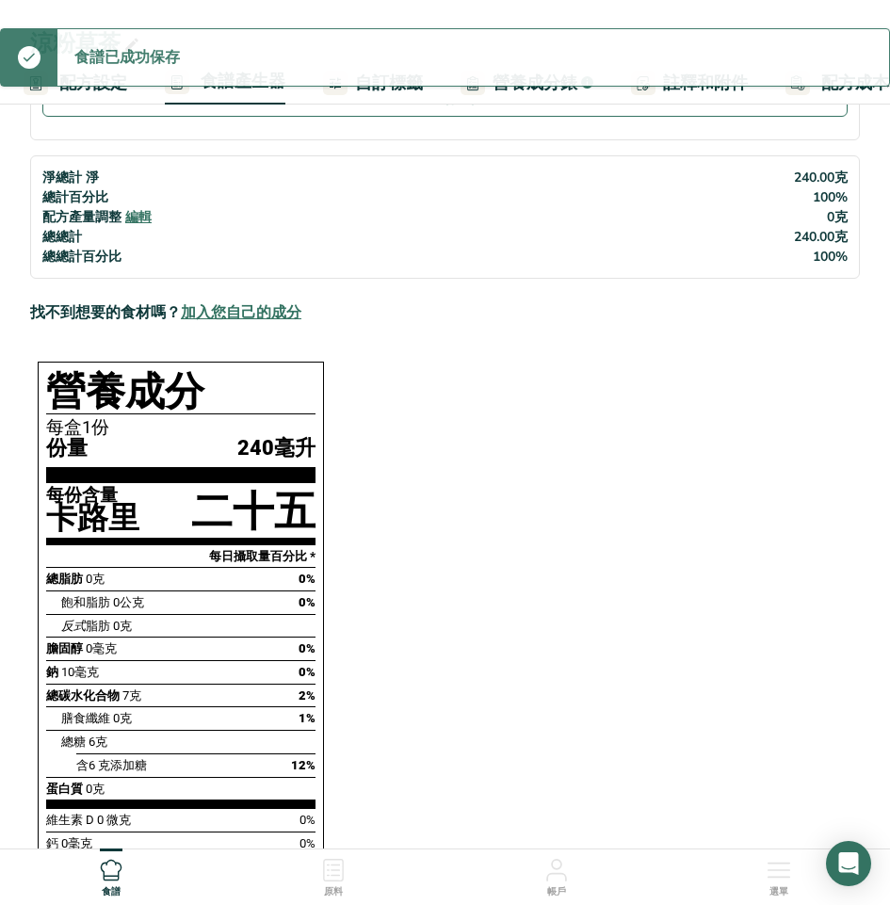
scroll to position [486, 0]
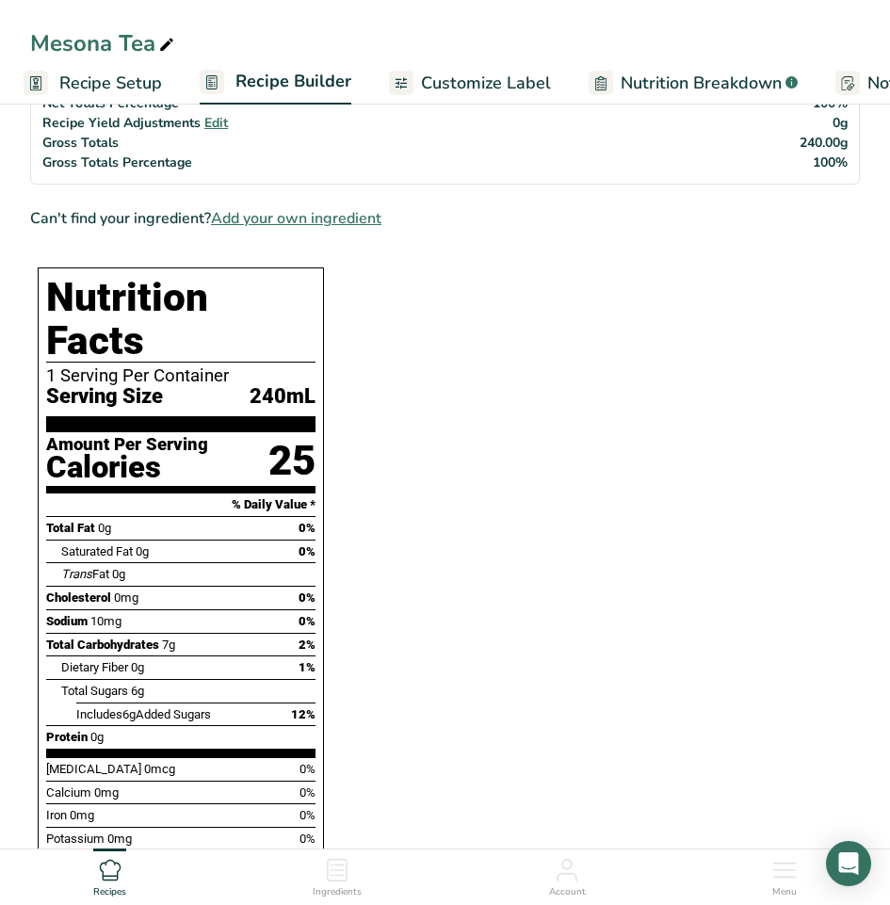
click at [523, 456] on section "Ingredients Water, bottled i Amount 222 Unit g Weight Units g kg mg See more Vo…" at bounding box center [444, 599] width 829 height 1762
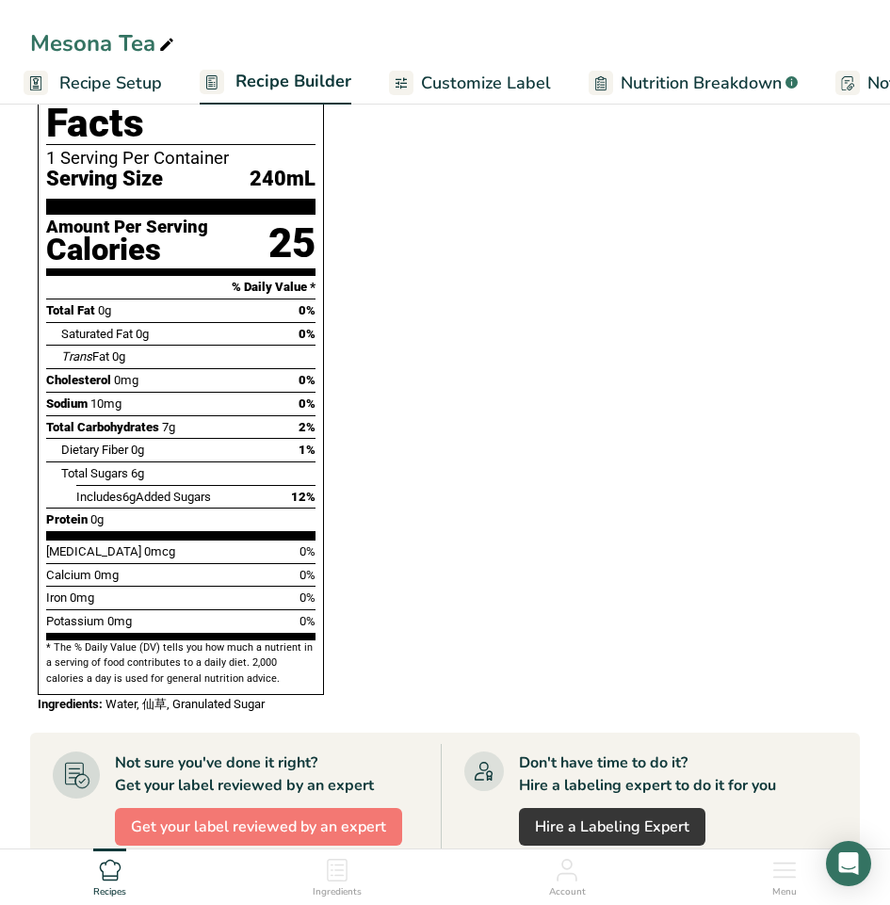
scroll to position [768, 0]
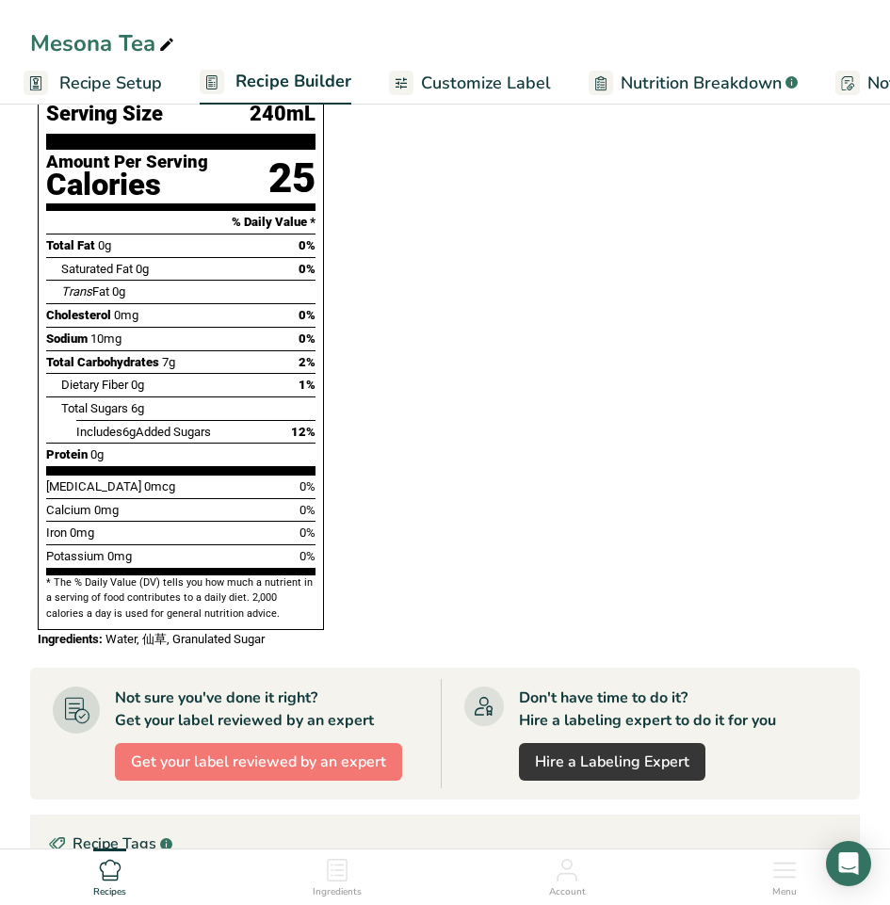
drag, startPoint x: 293, startPoint y: 386, endPoint x: 327, endPoint y: 386, distance: 33.9
click at [327, 386] on div "Nutrition Facts 1 Serving Per Container Serving Size 240mL Amount Per Serving C…" at bounding box center [180, 316] width 301 height 679
click at [359, 436] on section "Ingredients Water, bottled i Amount 222 Unit g Weight Units g kg mg See more Vo…" at bounding box center [444, 316] width 829 height 1762
drag, startPoint x: 311, startPoint y: 389, endPoint x: 121, endPoint y: 376, distance: 189.7
click at [121, 420] on div "Includes 6g Added Sugars 12%" at bounding box center [195, 432] width 239 height 24
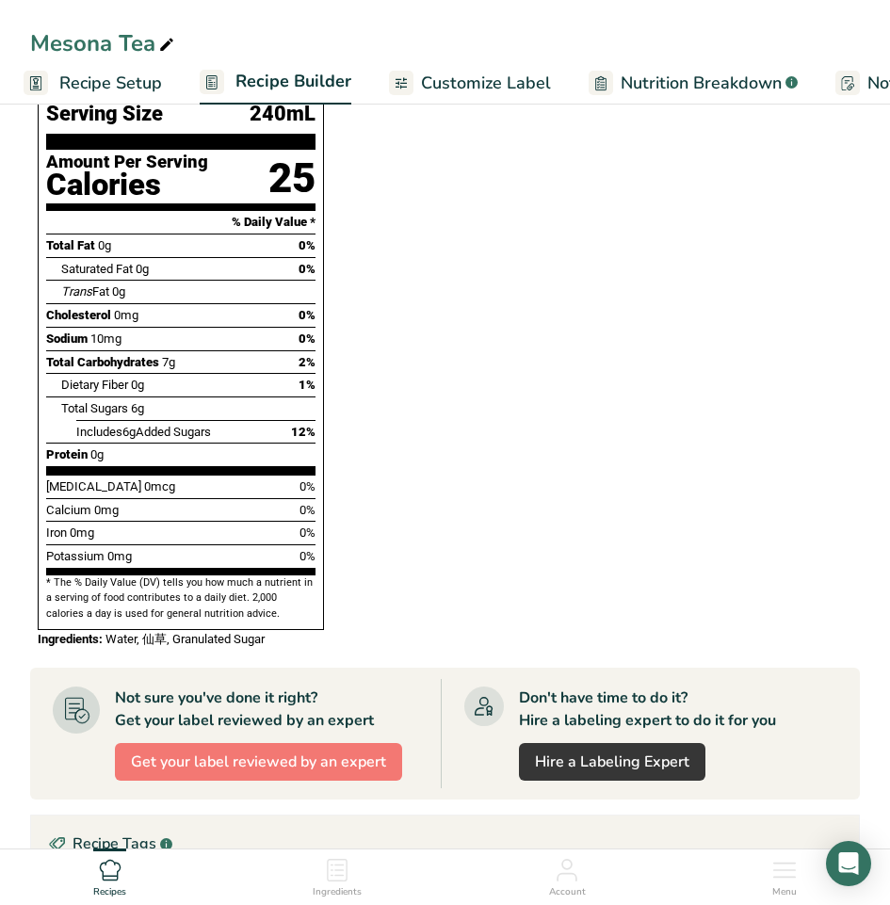
click at [293, 425] on span "12%" at bounding box center [303, 432] width 24 height 14
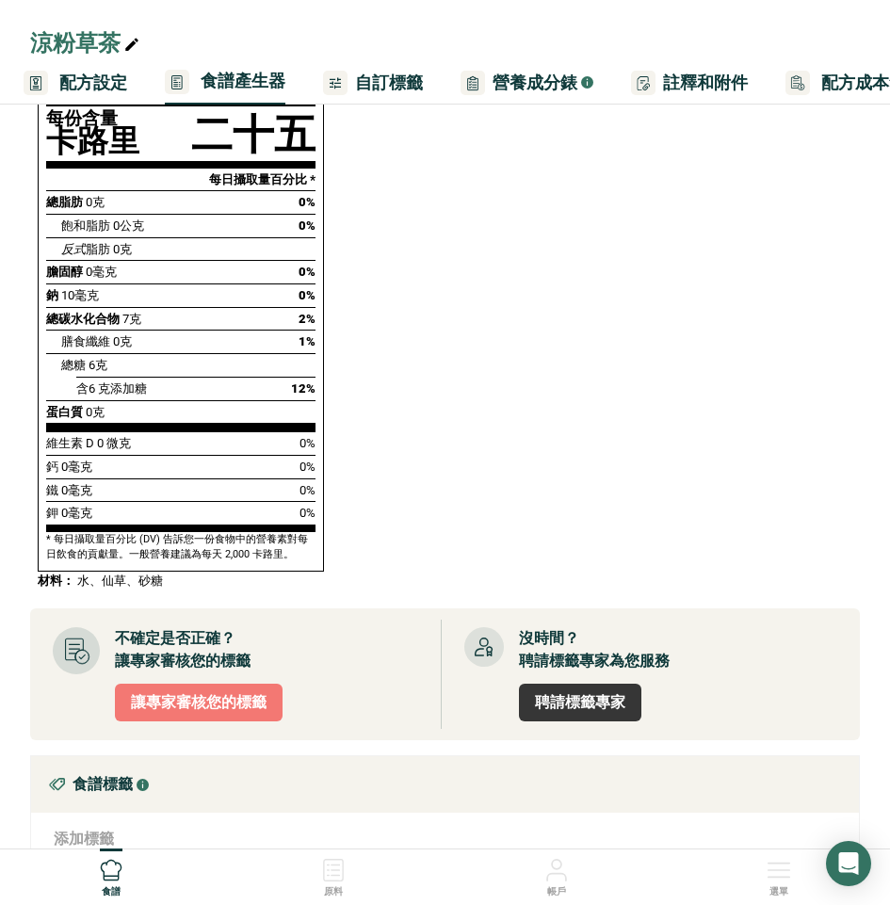
click at [439, 586] on section "原料 瓶裝水 我 數量 222 單元 克 重量單位 克 公斤 毫克 看更多 體積單位 公升 體積單位需要進行密度換算。如果您知道原料的密度，請在下方輸入。否則…" at bounding box center [444, 286] width 829 height 1703
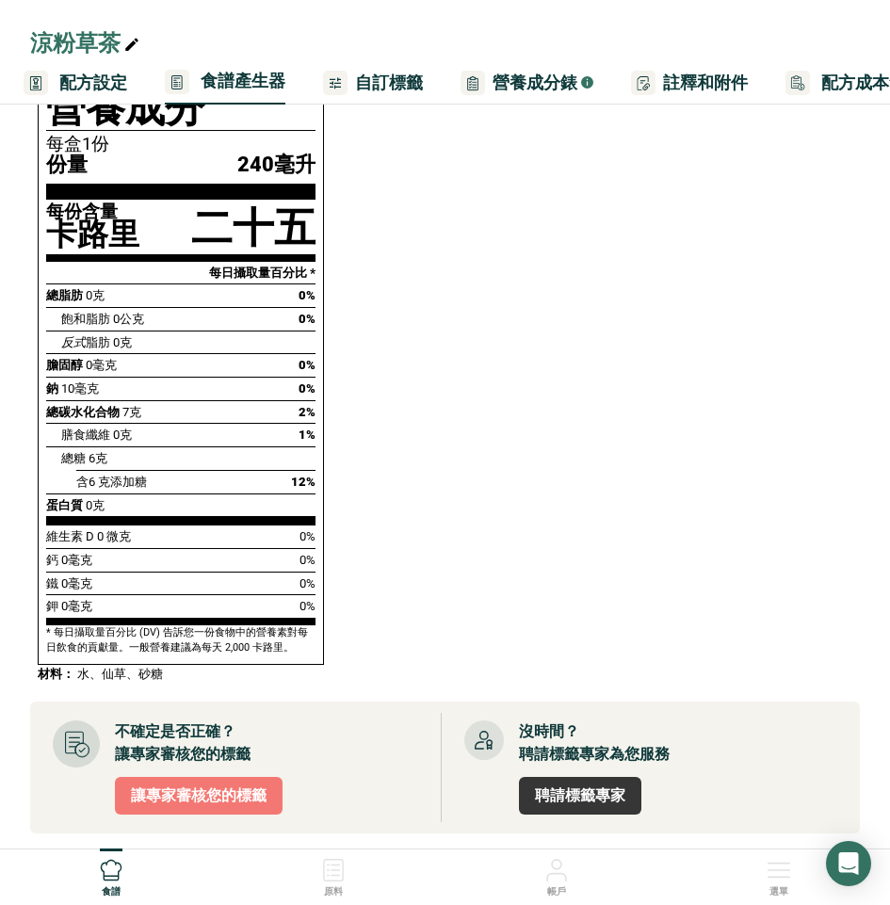
scroll to position [674, 0]
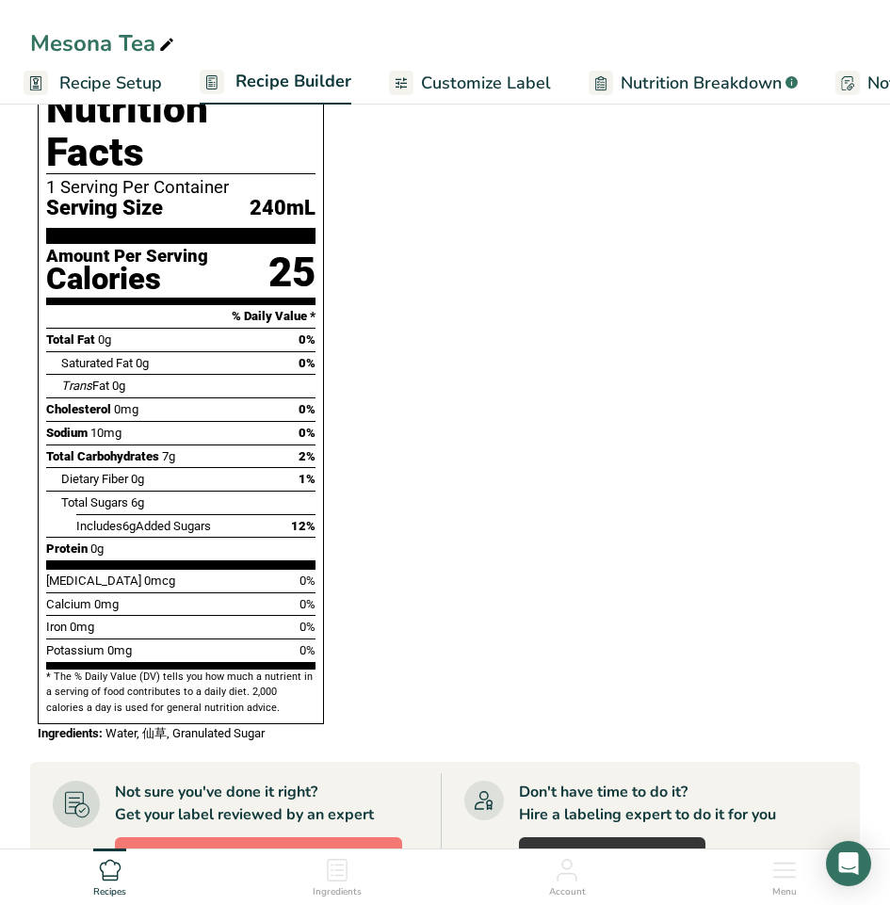
click at [509, 410] on section "Ingredients Water, bottled i Amount 222 Unit g Weight Units g kg mg See more Vo…" at bounding box center [444, 410] width 829 height 1762
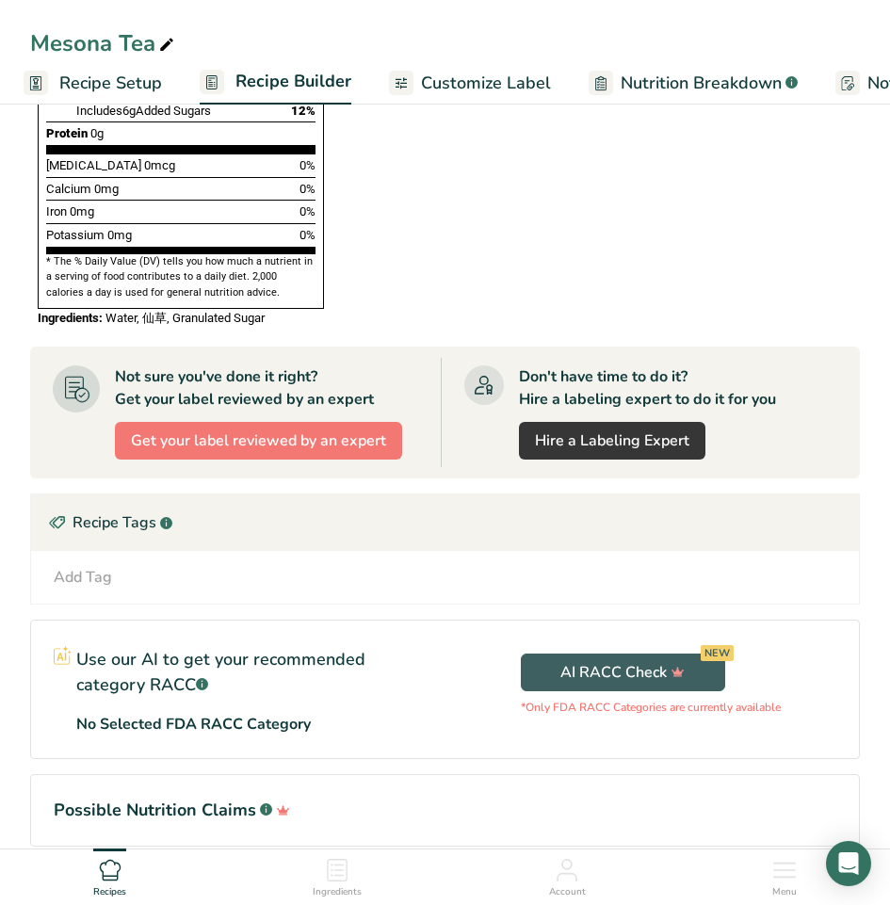
scroll to position [1134, 0]
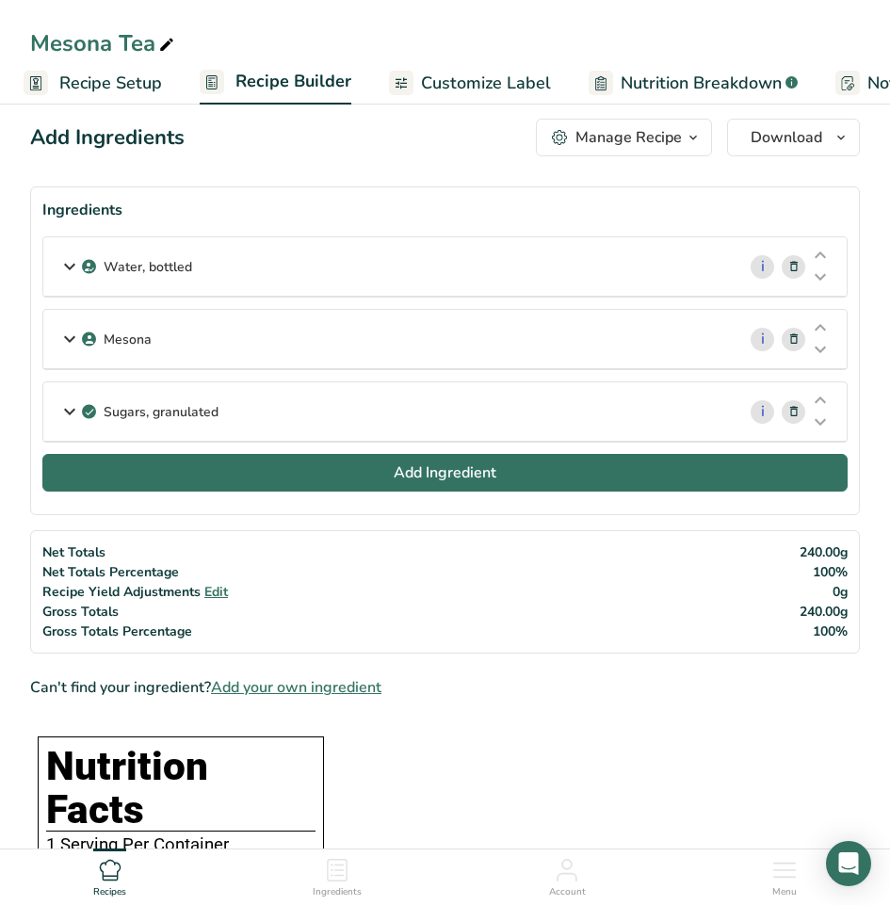
scroll to position [0, 0]
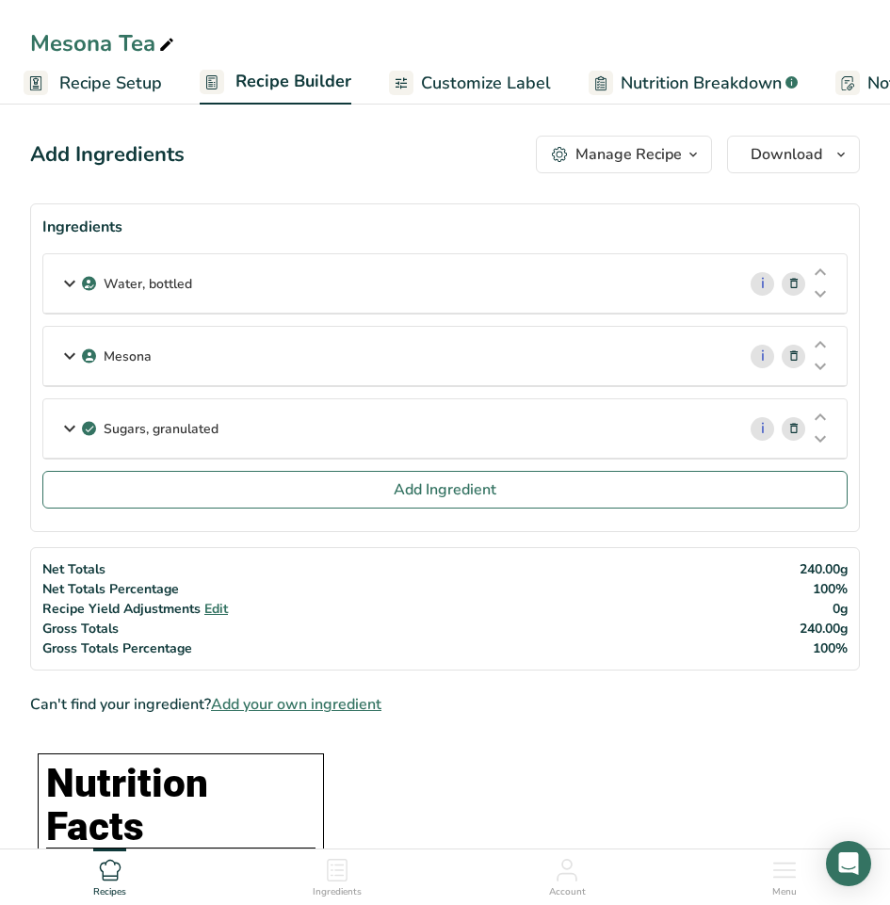
click at [215, 608] on span "Edit" at bounding box center [216, 609] width 24 height 18
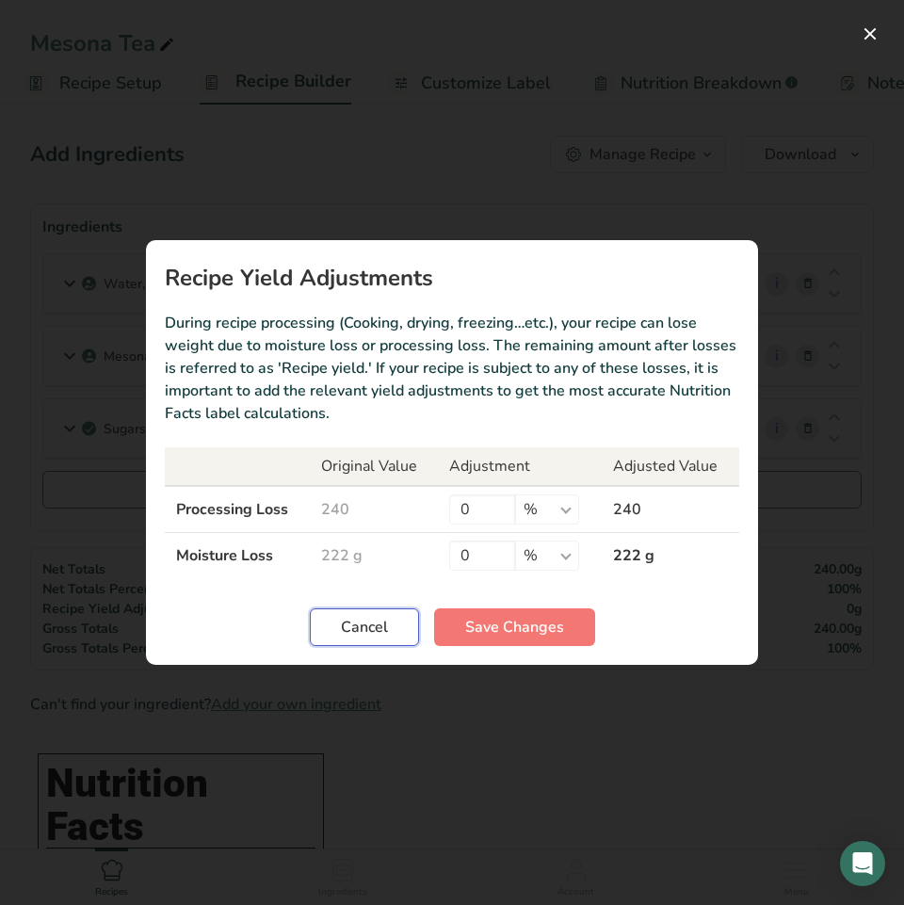
click at [376, 624] on span "Cancel" at bounding box center [364, 627] width 47 height 23
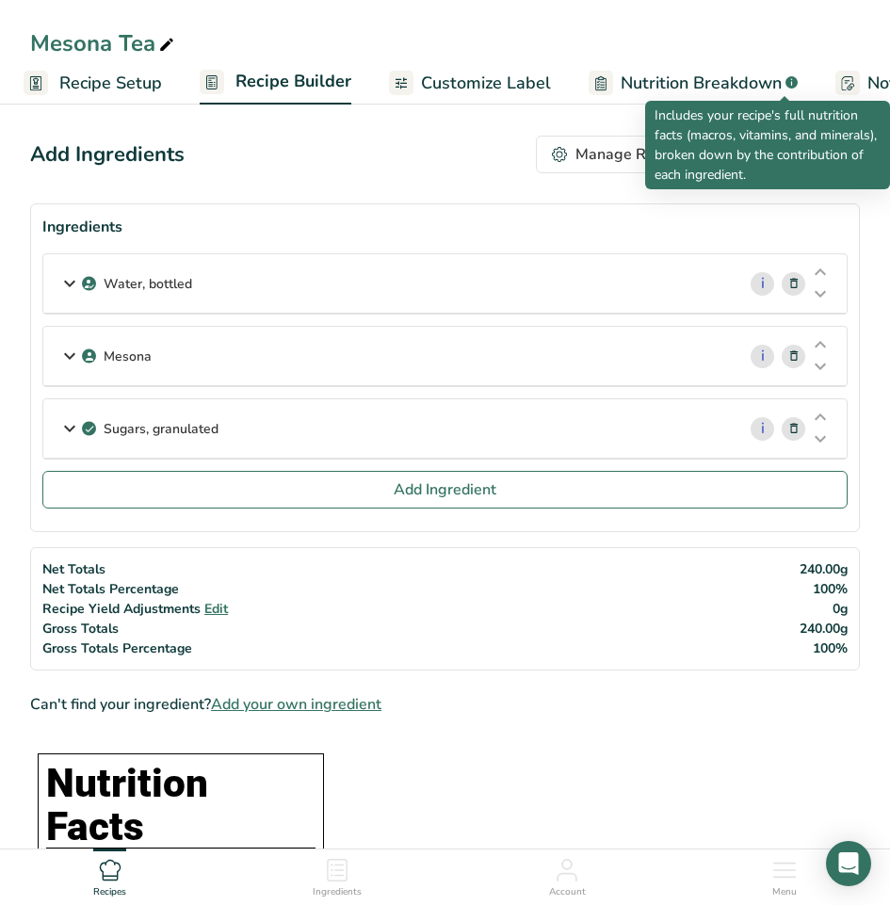
click at [757, 91] on span "Nutrition Breakdown" at bounding box center [700, 83] width 161 height 25
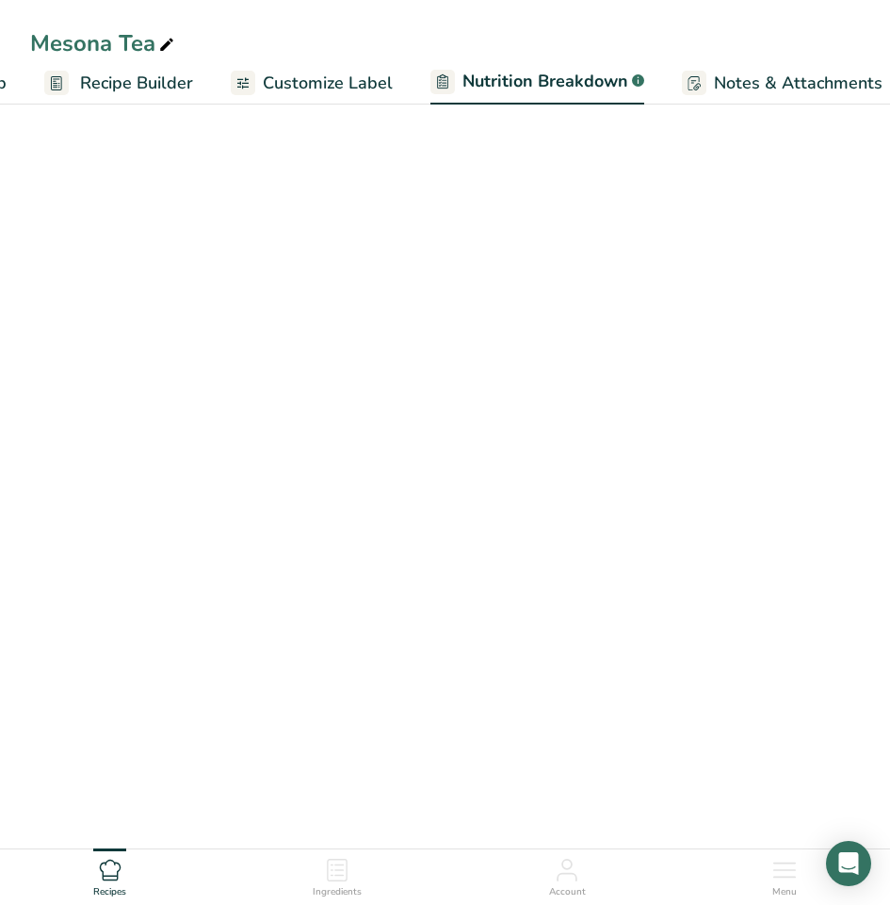
select select "Calories"
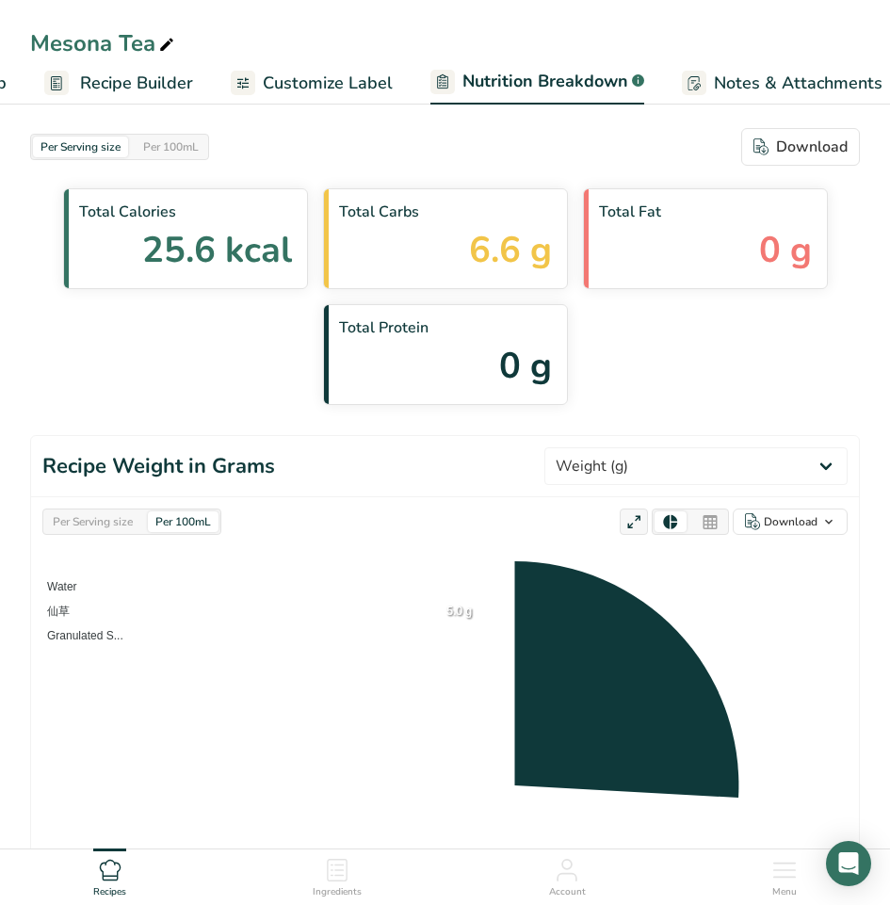
scroll to position [0, 372]
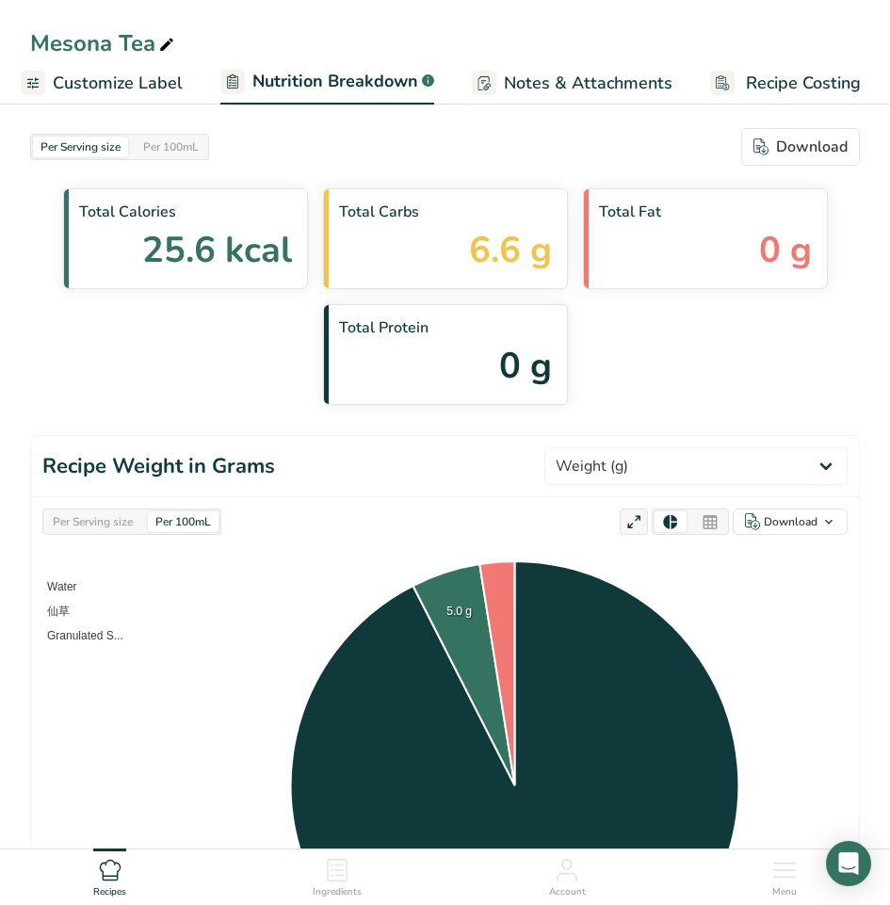
click at [621, 84] on span "Notes & Attachments" at bounding box center [588, 83] width 169 height 25
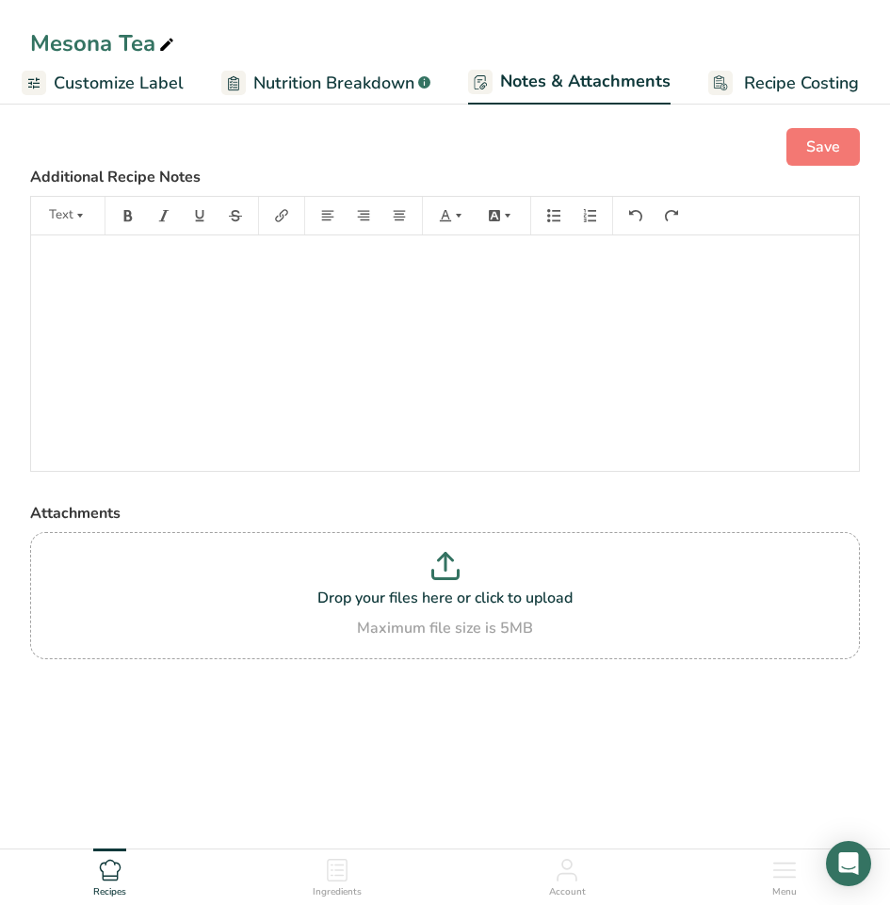
click at [369, 88] on span "Nutrition Breakdown" at bounding box center [333, 83] width 161 height 25
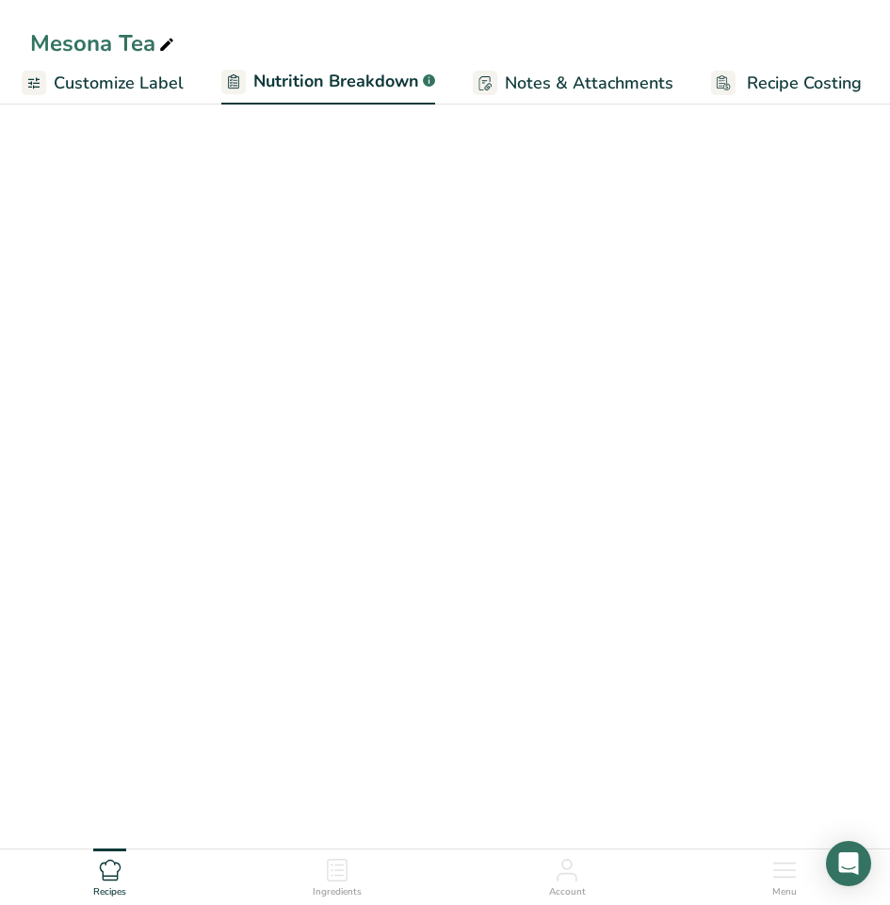
scroll to position [0, 372]
select select "Calories"
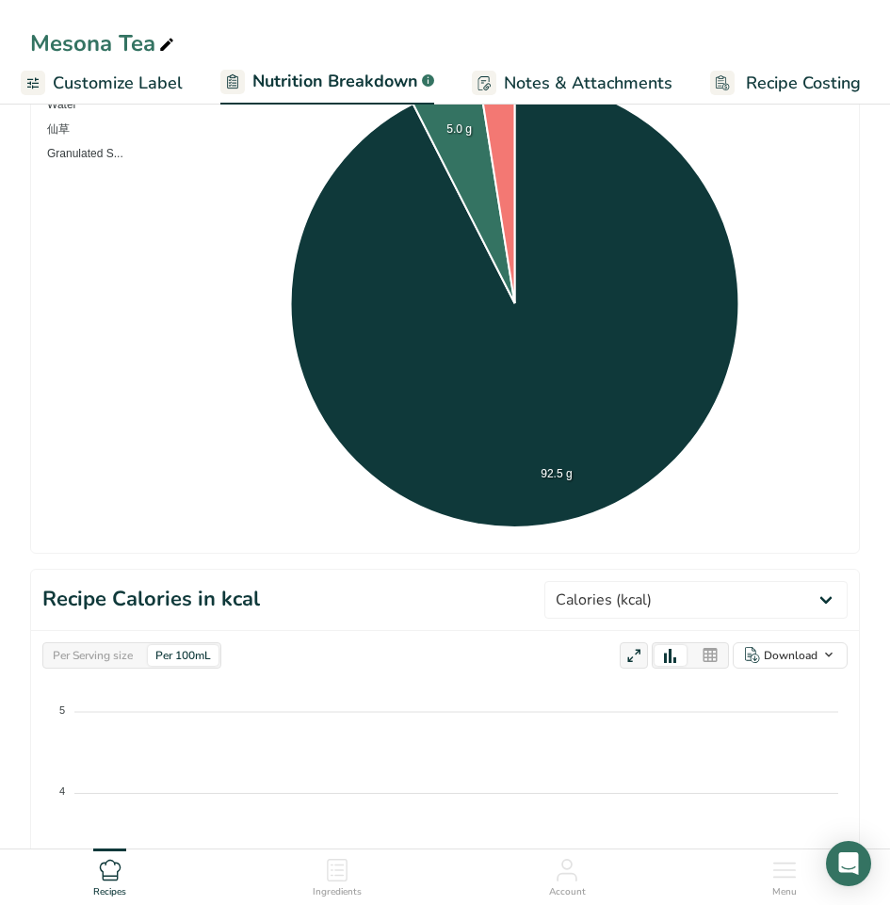
scroll to position [377, 0]
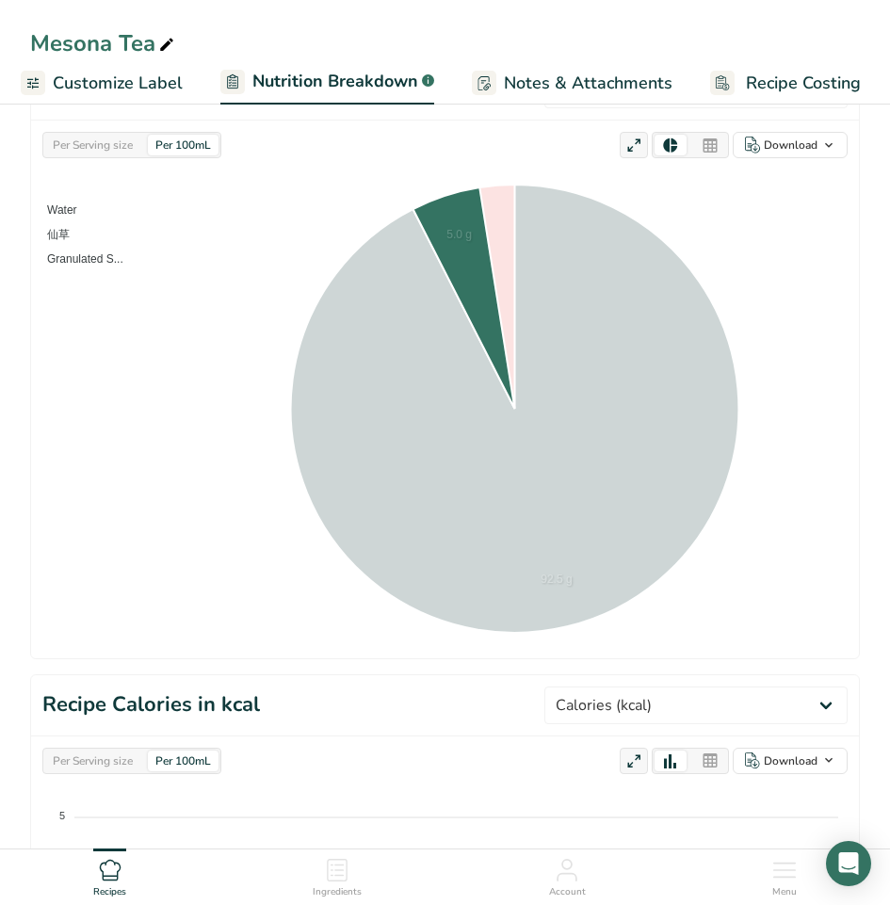
click at [70, 235] on span "仙草" at bounding box center [51, 234] width 37 height 13
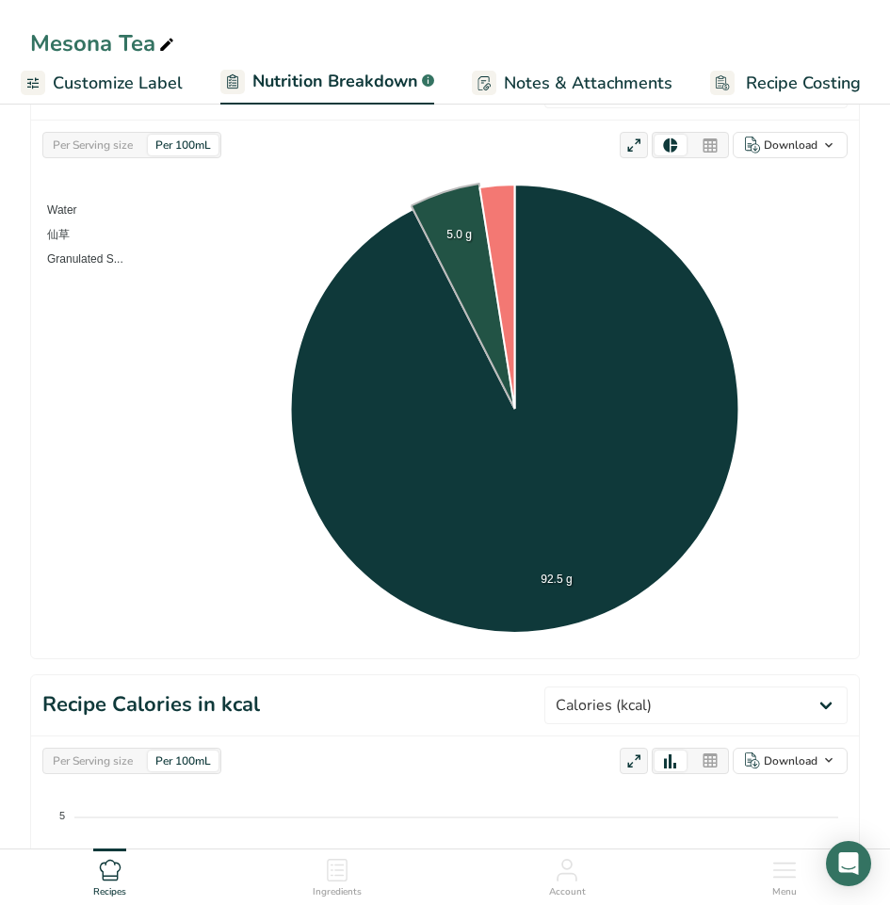
click at [67, 85] on span "Customize Label" at bounding box center [118, 83] width 130 height 25
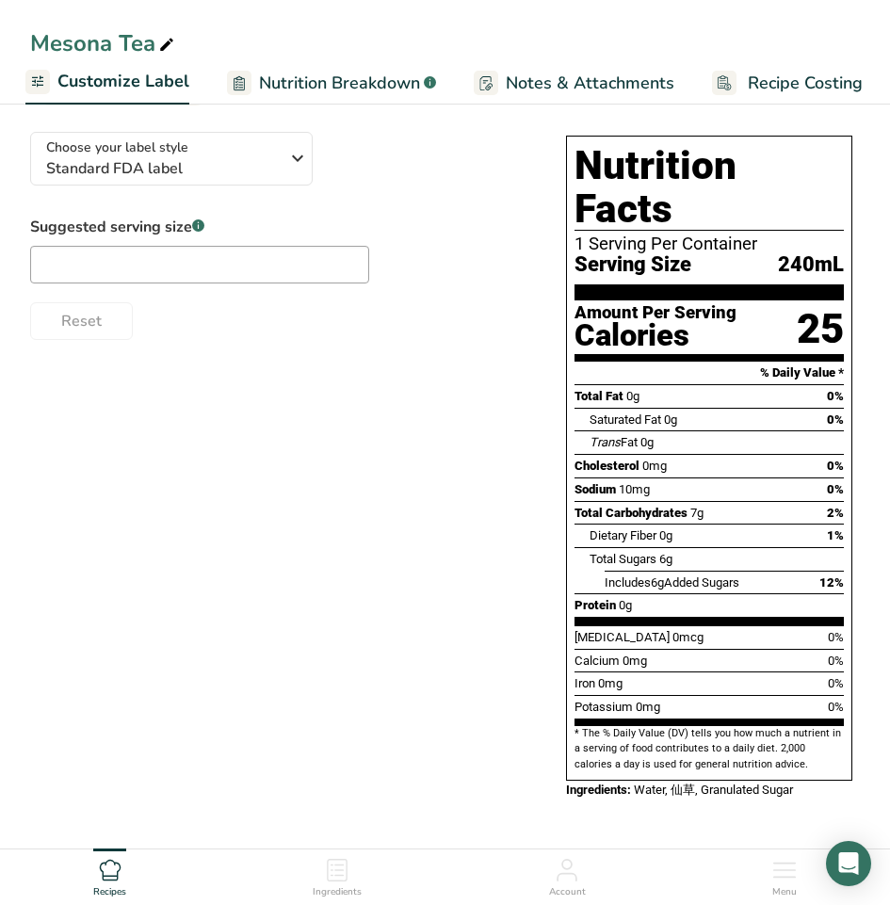
scroll to position [77, 0]
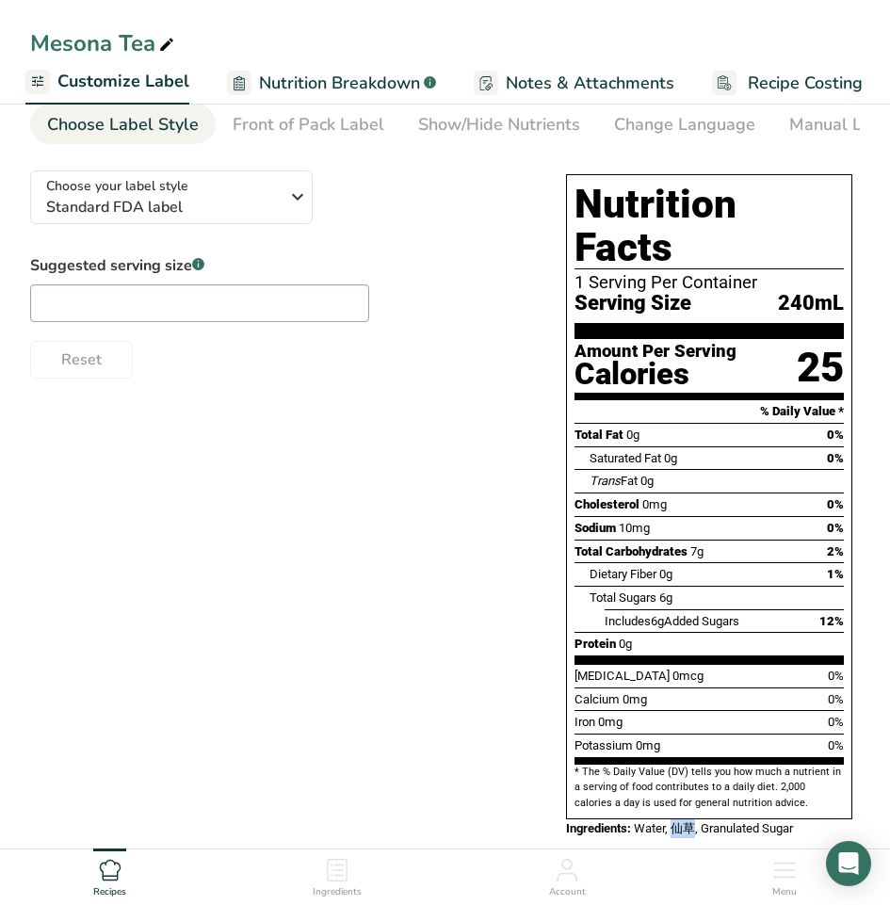
drag, startPoint x: 676, startPoint y: 790, endPoint x: 695, endPoint y: 791, distance: 18.9
click at [695, 821] on span "Water, 仙草, Granulated Sugar" at bounding box center [713, 828] width 159 height 14
copy span "仙草"
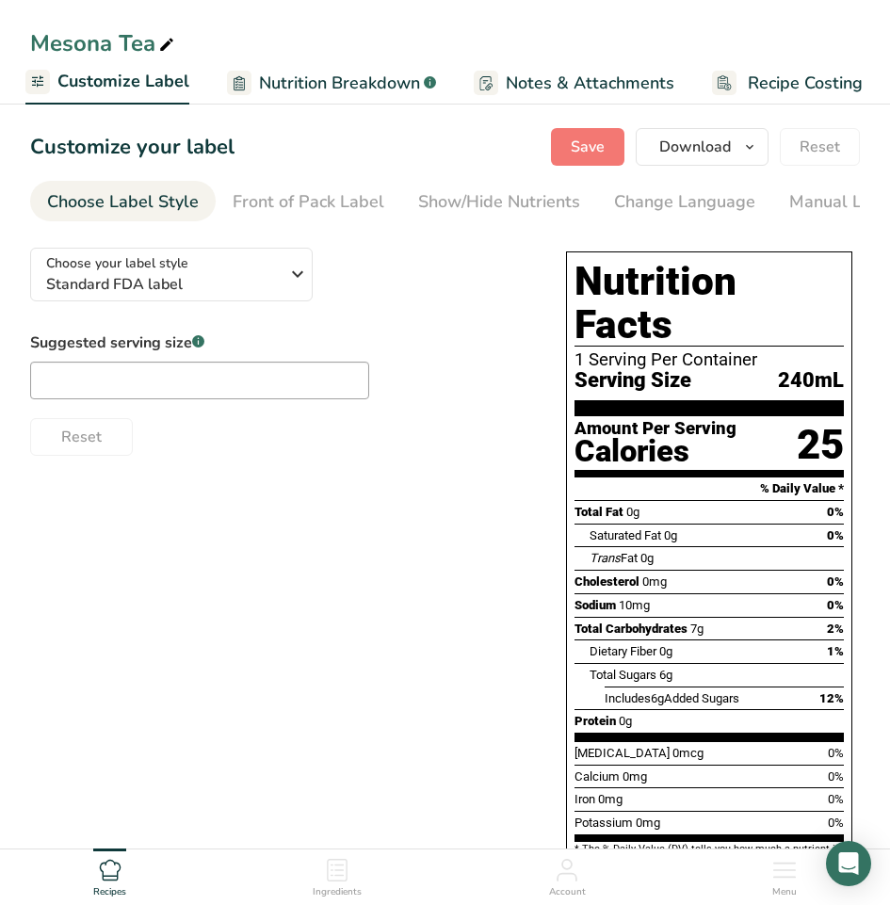
click at [101, 93] on span "Customize Label" at bounding box center [123, 81] width 132 height 25
click at [31, 83] on icon at bounding box center [37, 82] width 15 height 24
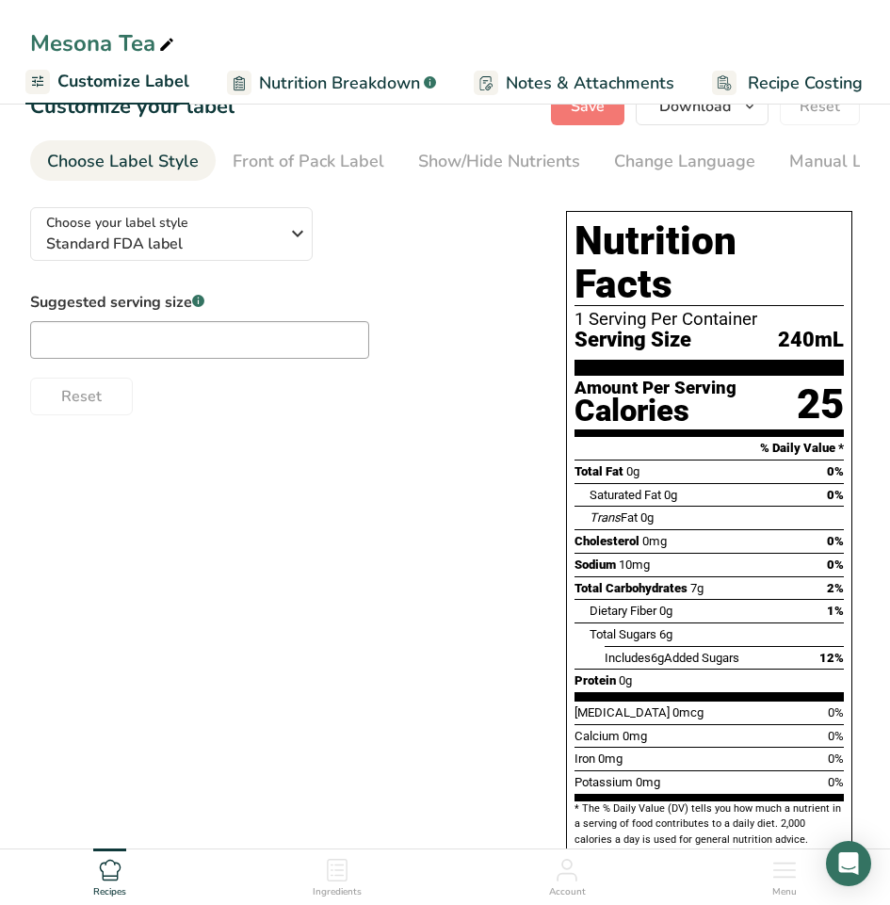
scroll to position [77, 0]
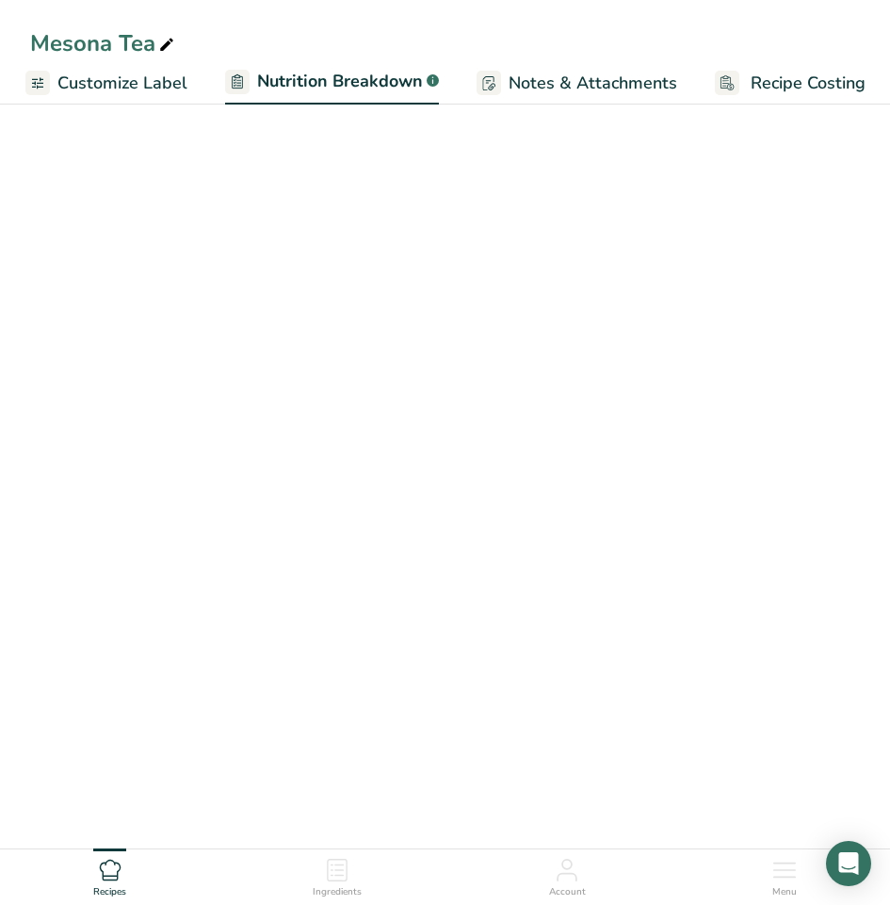
select select "Calories"
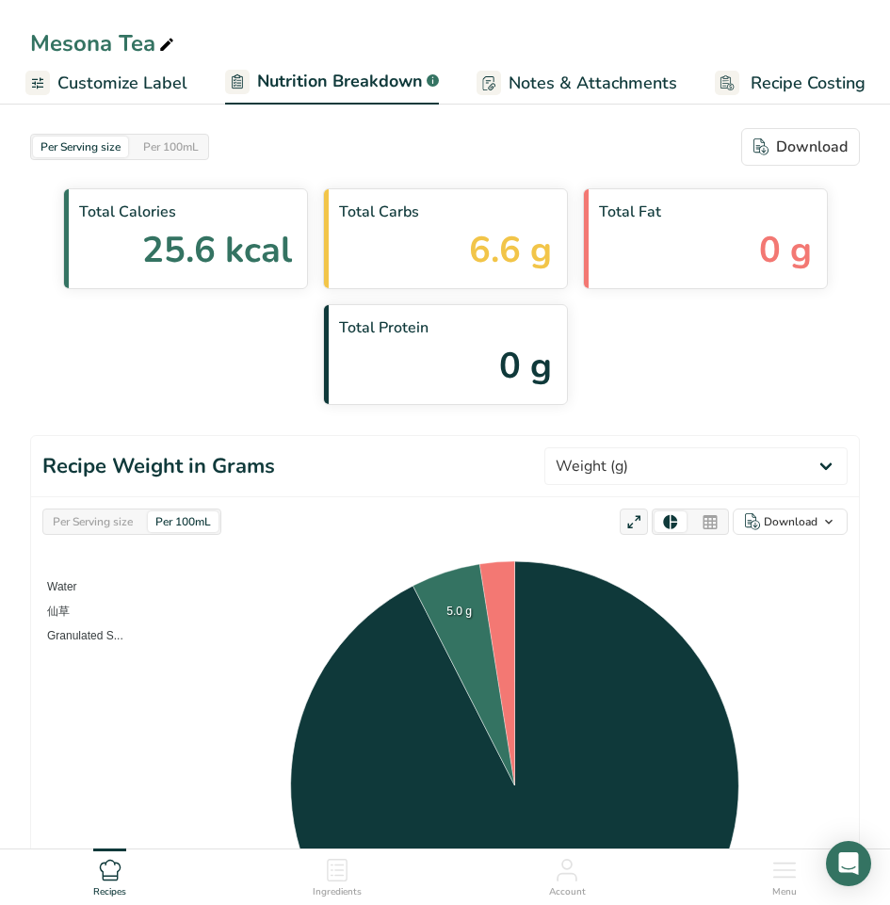
click at [815, 81] on span "Recipe Costing" at bounding box center [807, 83] width 115 height 25
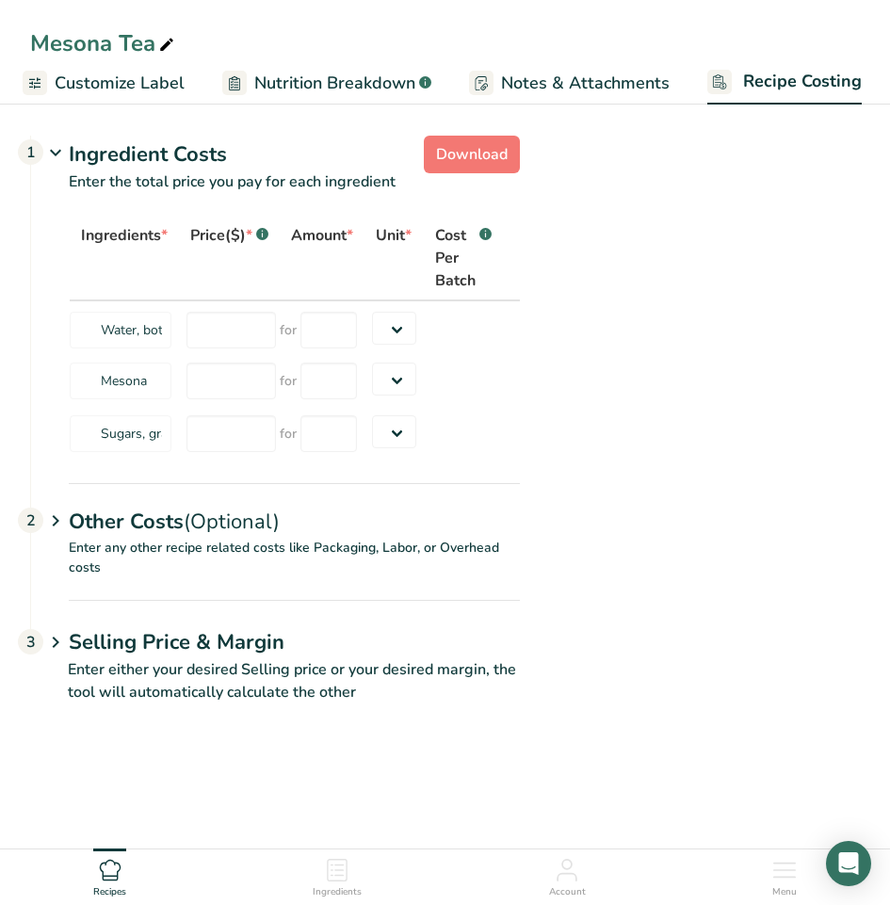
scroll to position [56, 0]
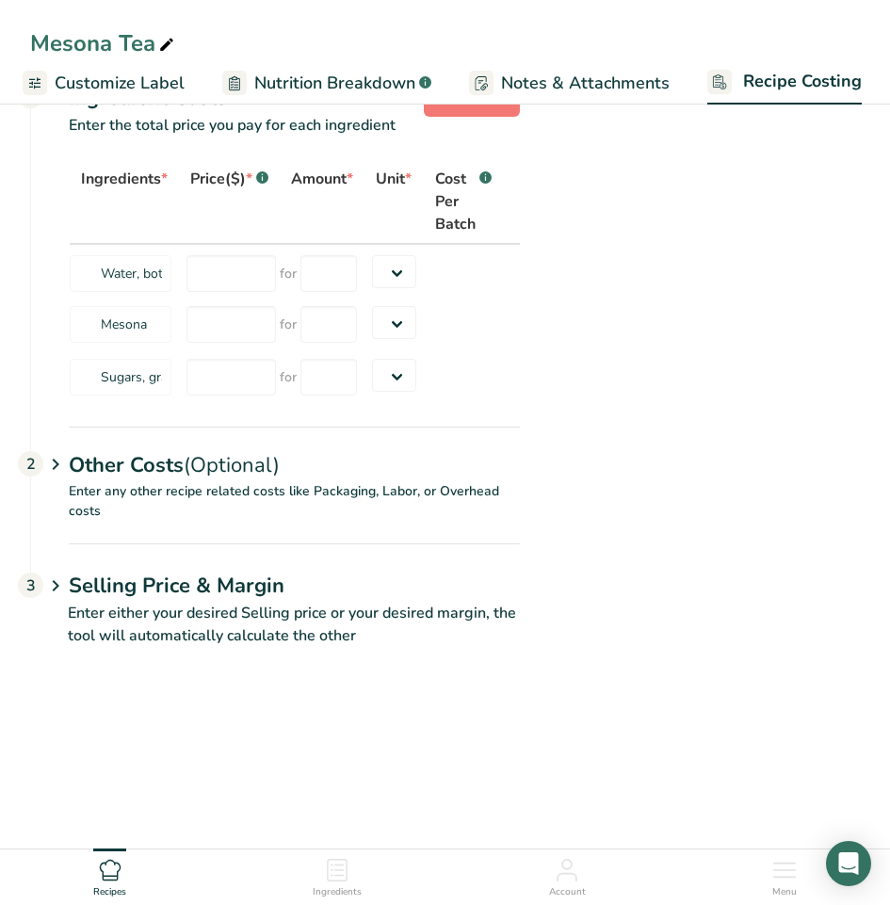
click at [600, 882] on ul "Recipes Ingredients Account Menu" at bounding box center [445, 874] width 890 height 51
click at [583, 882] on div "Account" at bounding box center [567, 873] width 37 height 51
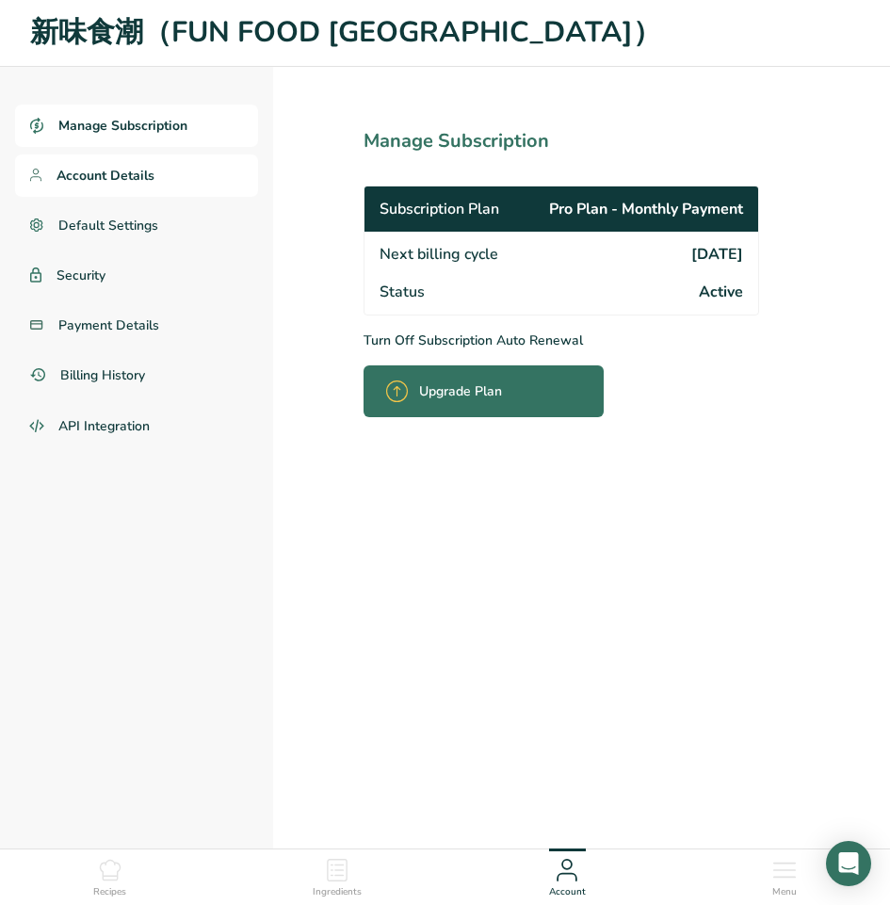
click at [124, 184] on span "Account Details" at bounding box center [105, 176] width 98 height 20
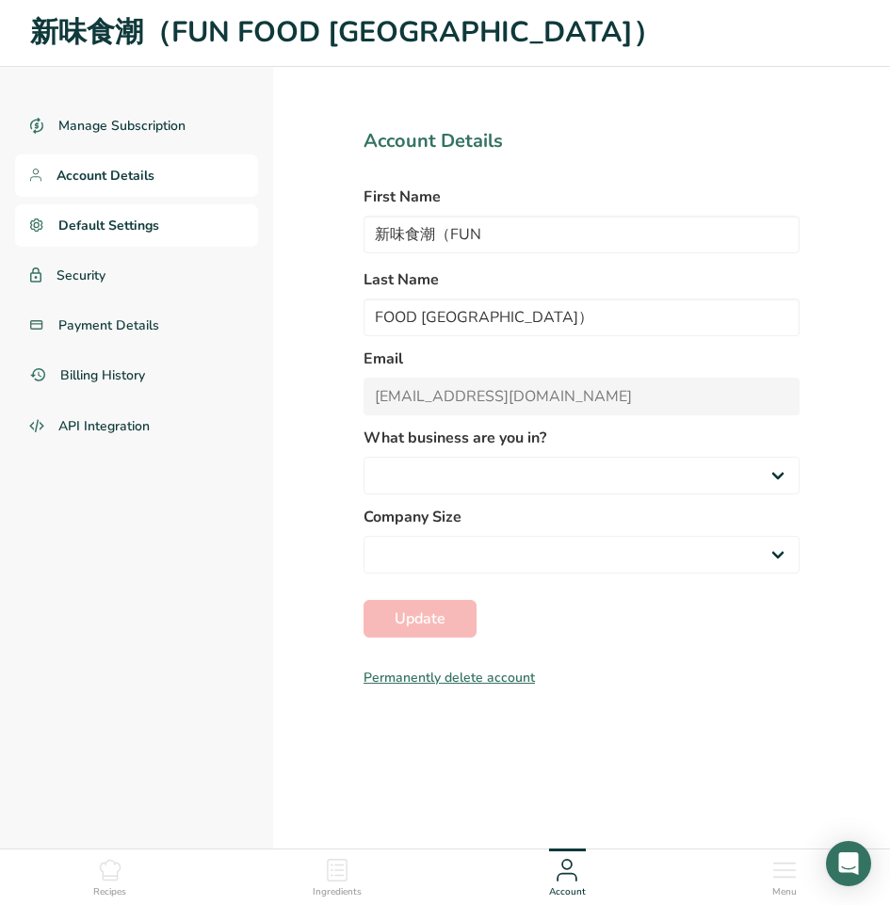
select select
select select "8"
select select "3"
click at [162, 231] on link "Default Settings" at bounding box center [136, 225] width 243 height 42
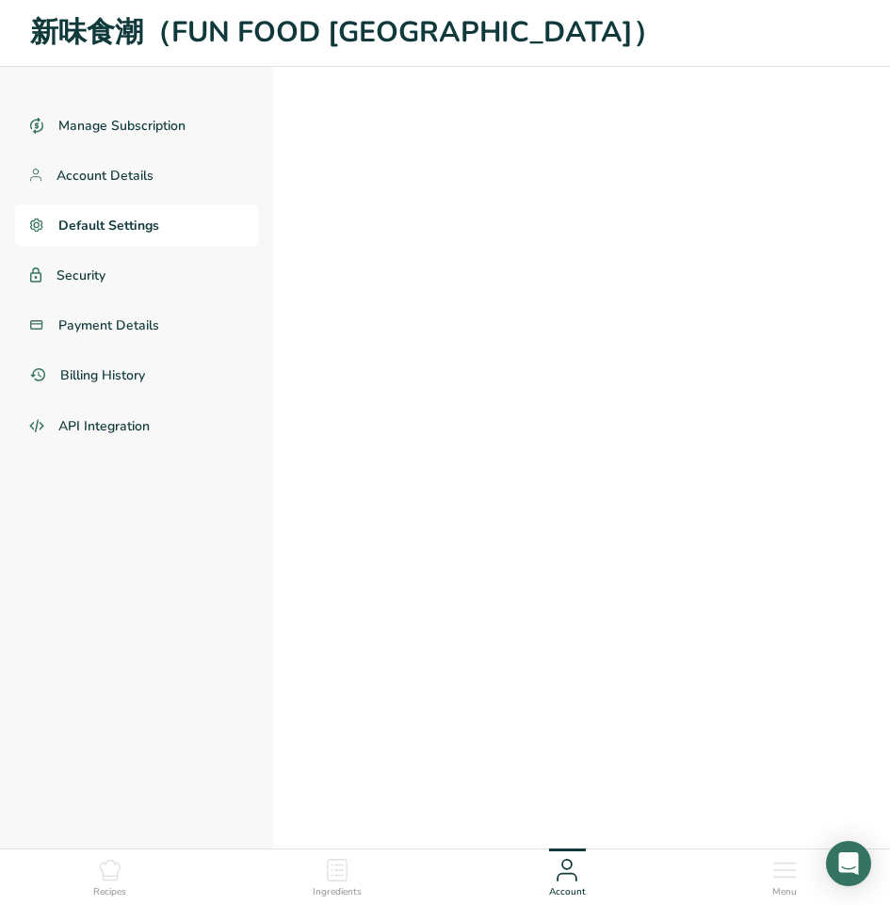
select select
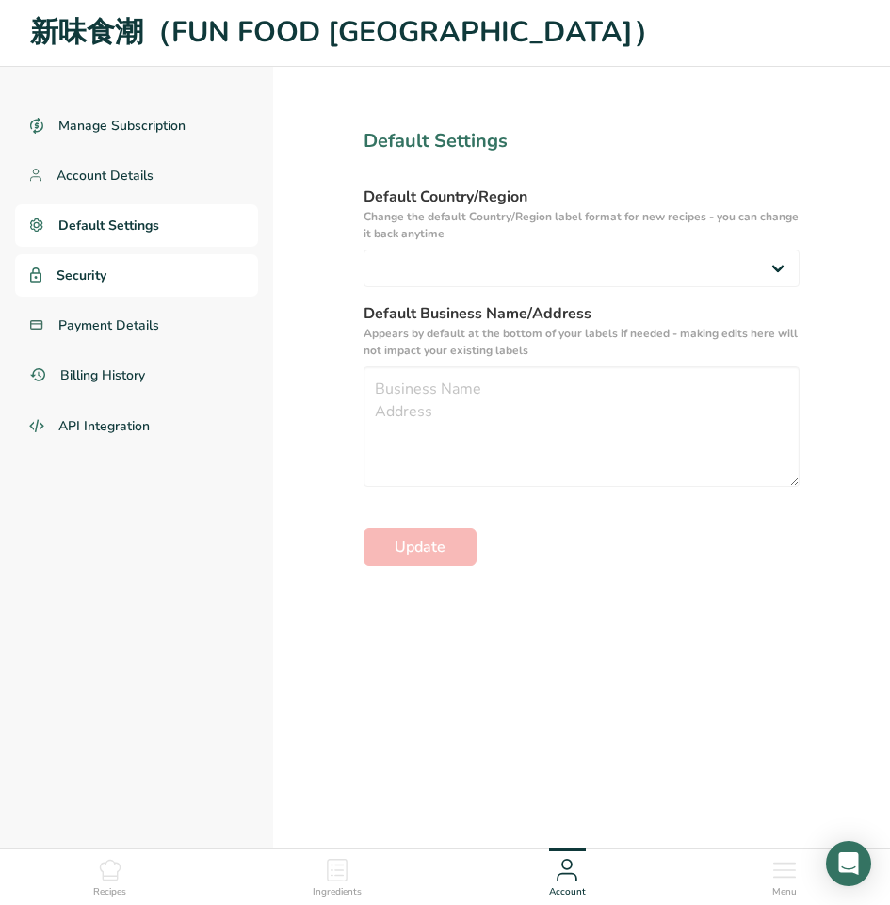
click at [155, 269] on link "Security" at bounding box center [136, 275] width 243 height 42
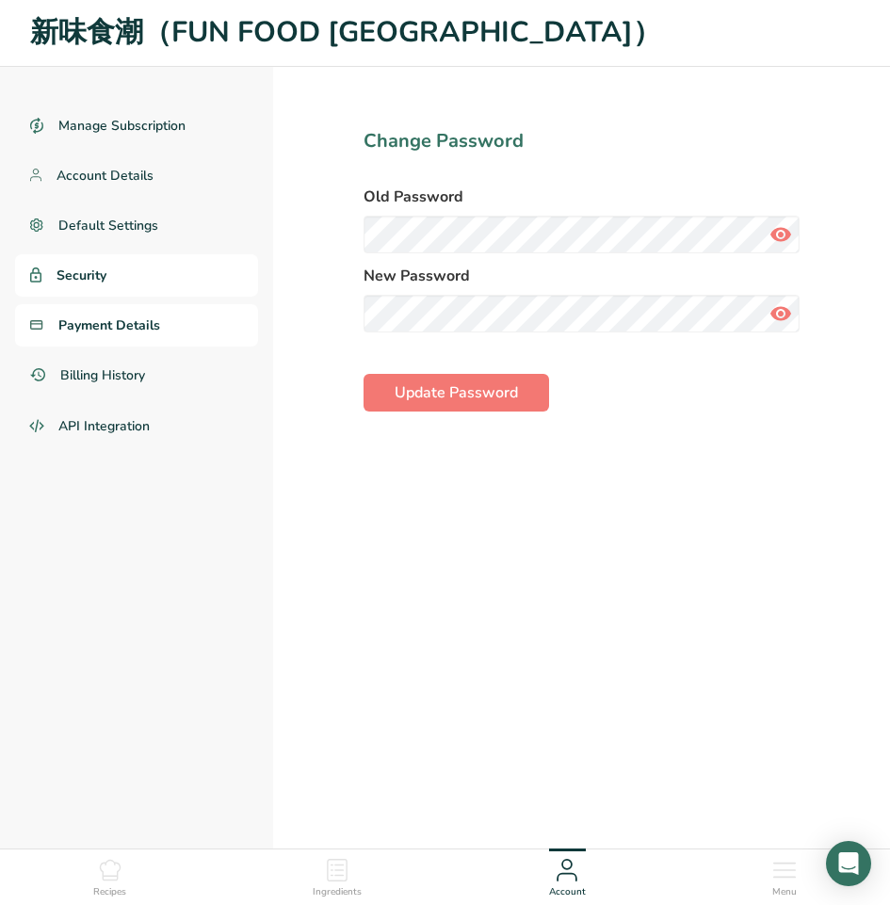
click at [172, 340] on link "Payment Details" at bounding box center [136, 325] width 243 height 42
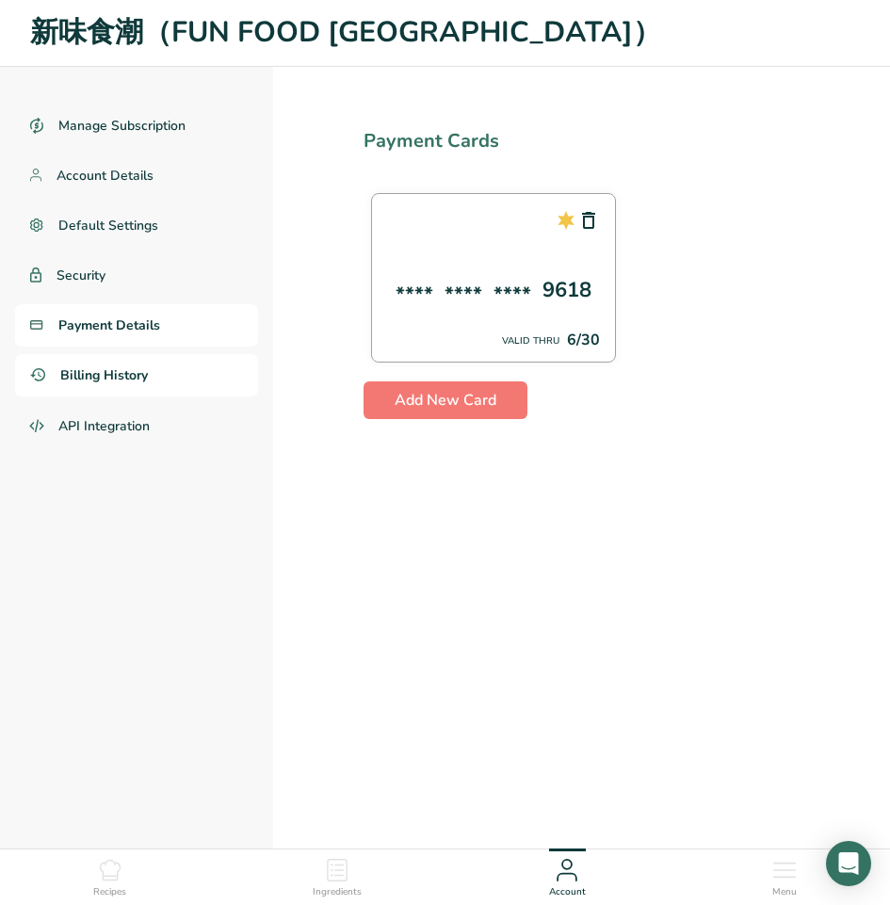
click at [170, 367] on link "Billing History" at bounding box center [136, 375] width 243 height 42
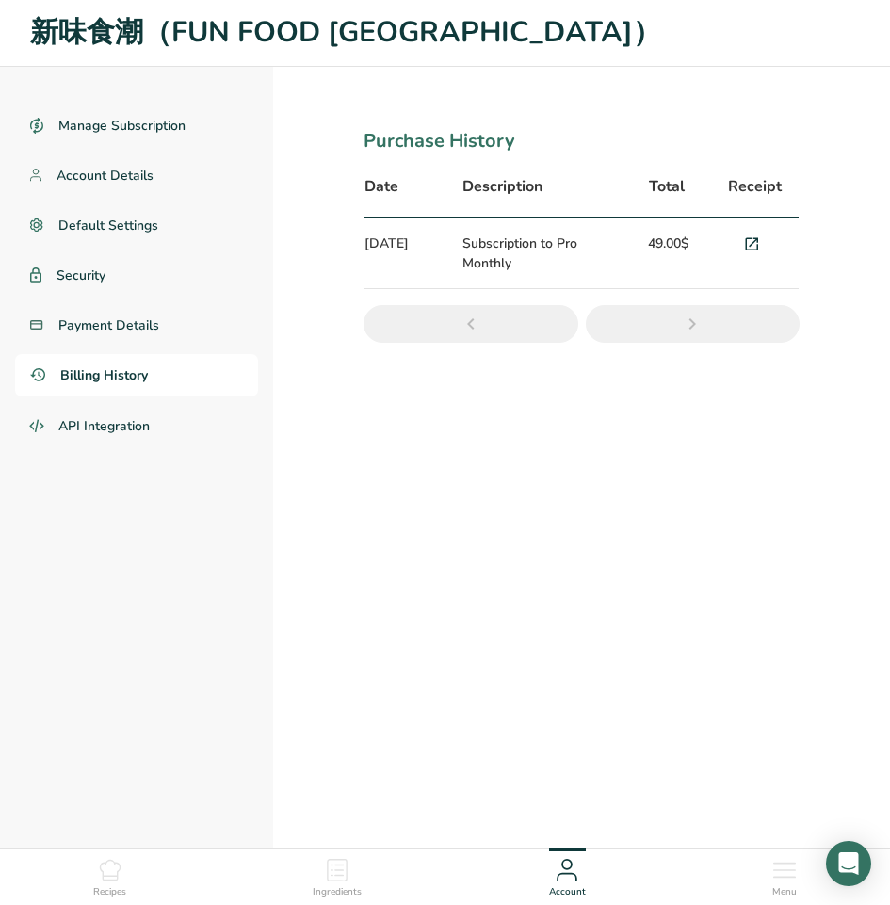
click at [360, 873] on div "Ingredients" at bounding box center [337, 873] width 49 height 51
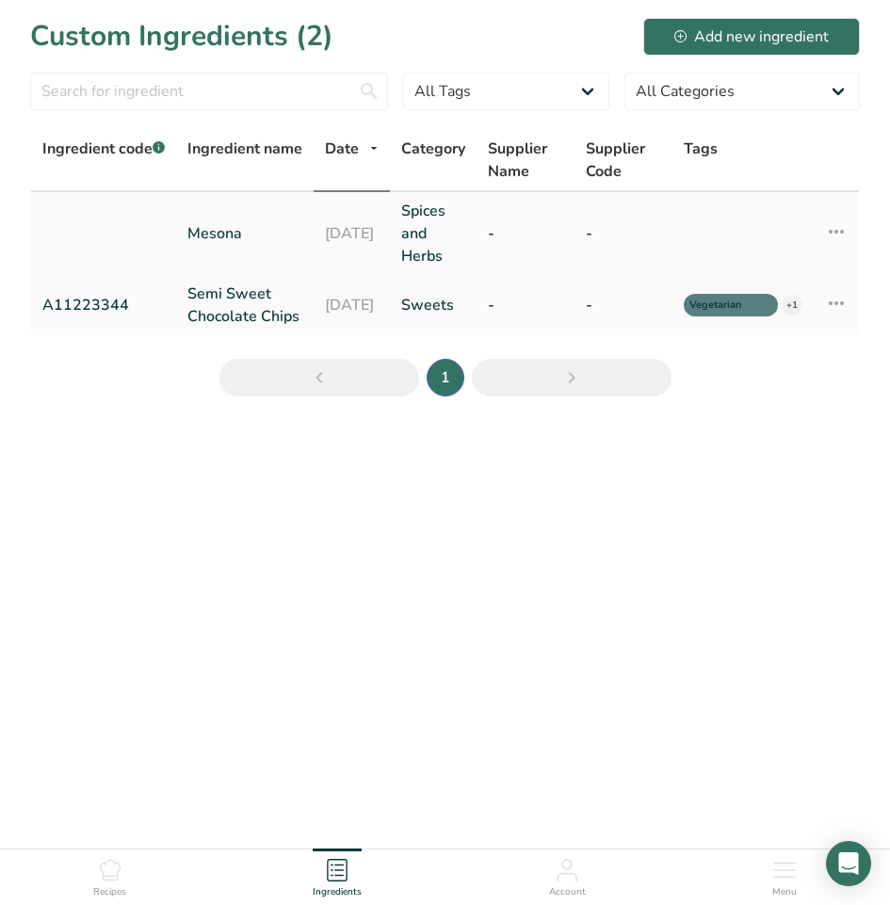
click at [139, 228] on td at bounding box center [103, 233] width 145 height 83
click at [827, 231] on icon at bounding box center [836, 232] width 23 height 34
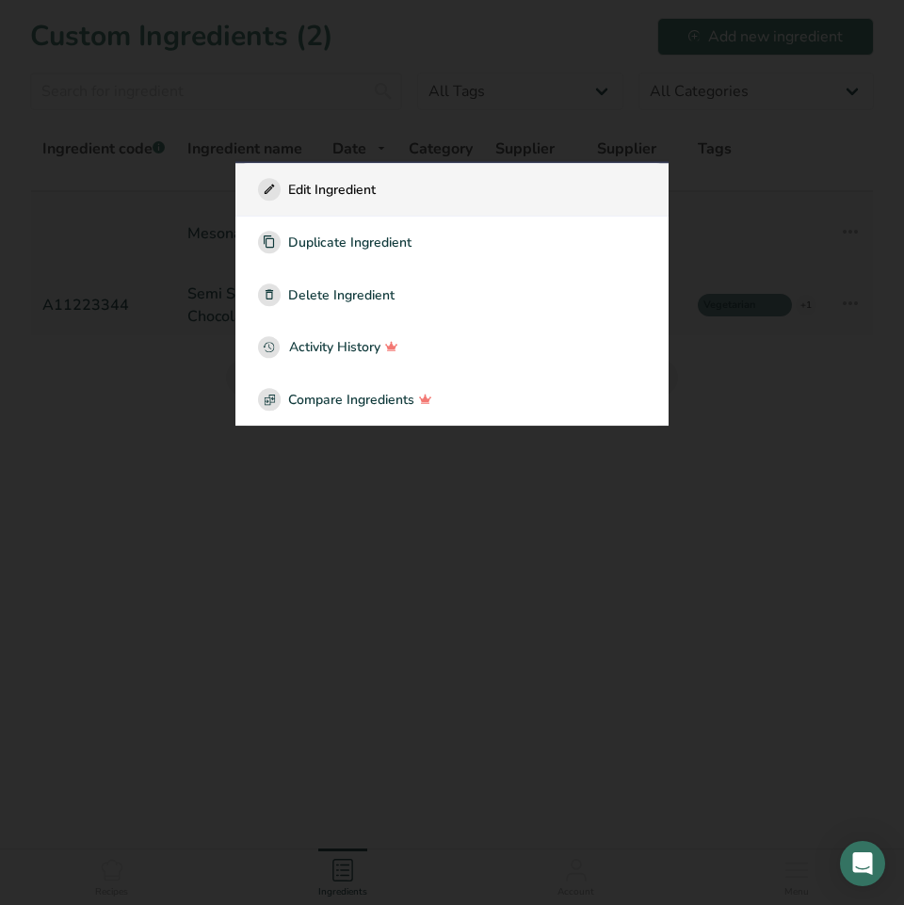
click at [346, 191] on span "Edit Ingredient" at bounding box center [332, 190] width 88 height 20
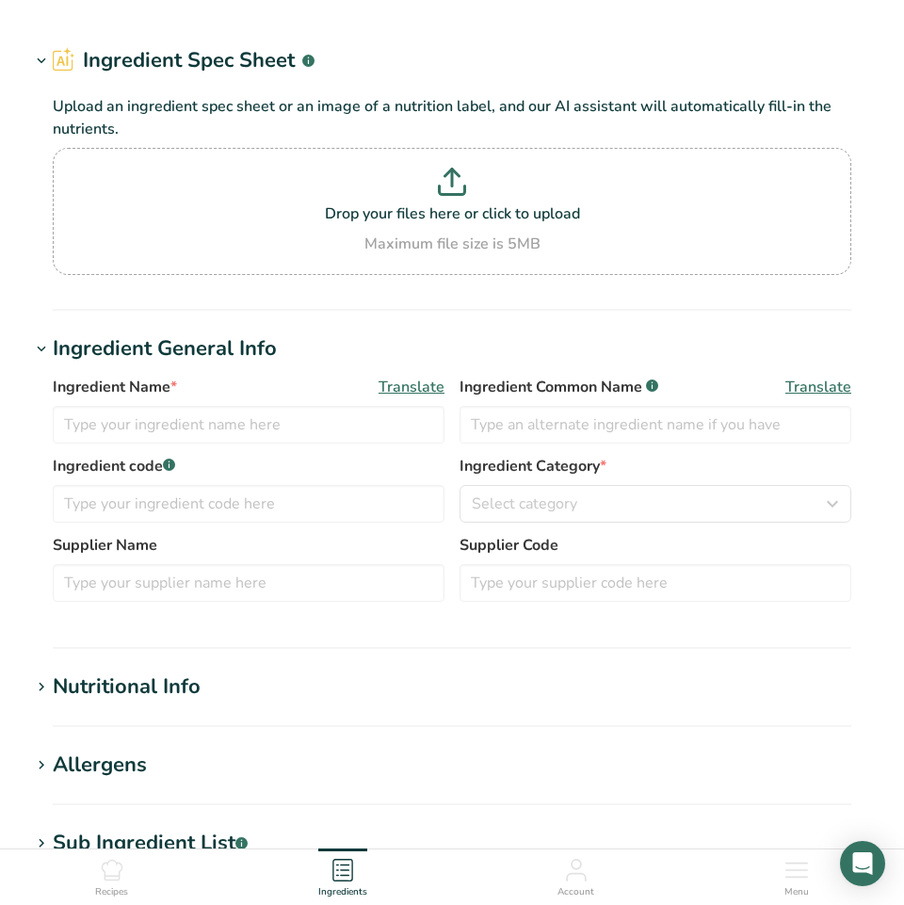
type input "Mesona"
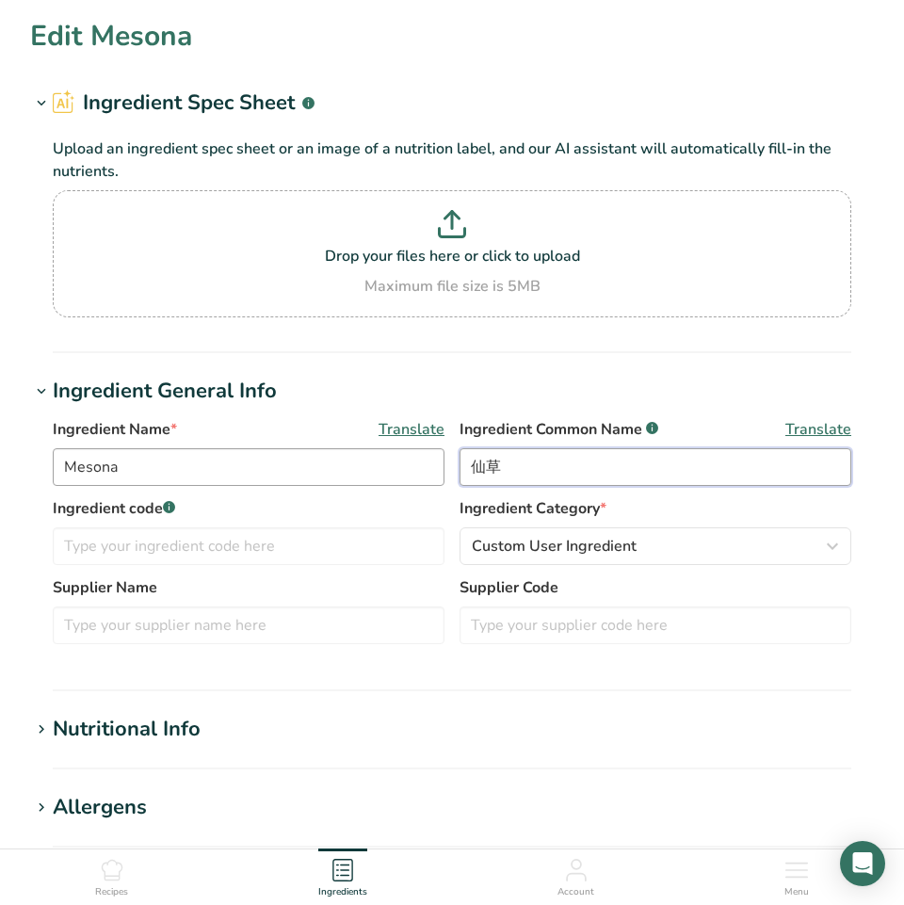
drag, startPoint x: 517, startPoint y: 469, endPoint x: 442, endPoint y: 465, distance: 75.4
click at [442, 465] on div "Ingredient Name * Translate Mesona Ingredient Common Name .a-a{fill:#347362;}.b…" at bounding box center [452, 457] width 798 height 79
drag, startPoint x: 272, startPoint y: 466, endPoint x: 10, endPoint y: 475, distance: 261.9
click at [10, 475] on section "Edit Mesona Ingredient Spec Sheet .a-a{fill:#347362;}.b-a{fill:#fff;} Upload an…" at bounding box center [452, 703] width 904 height 1406
drag, startPoint x: 548, startPoint y: 471, endPoint x: 443, endPoint y: 472, distance: 104.5
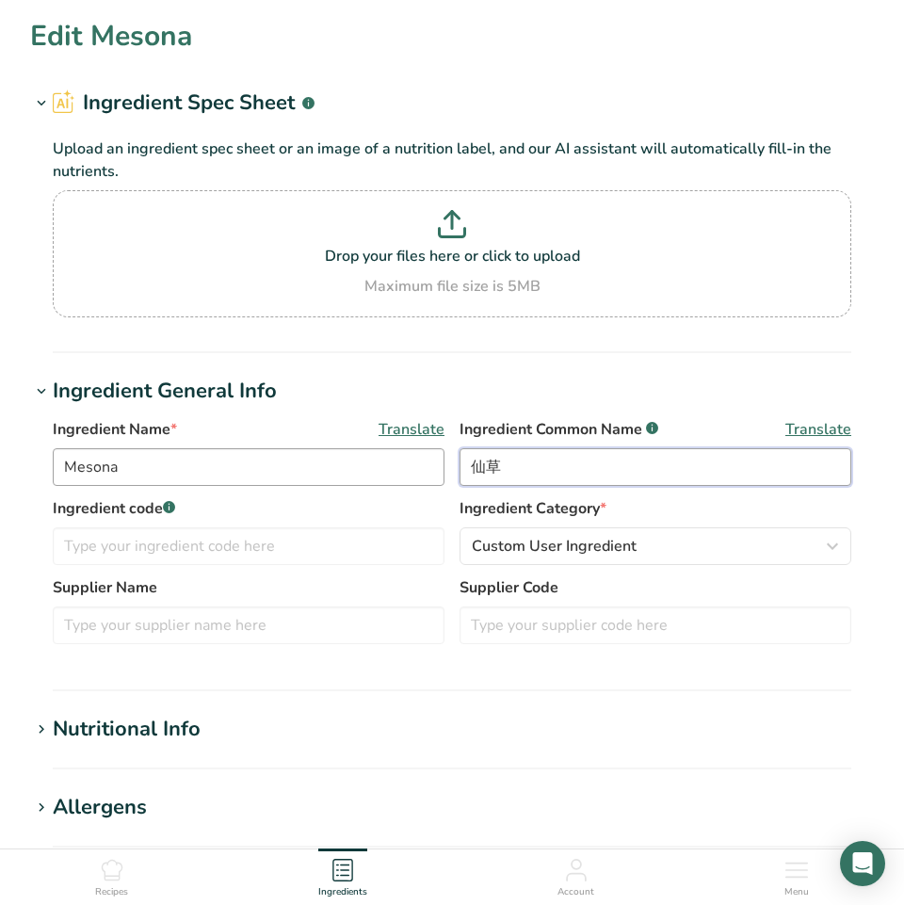
click at [443, 472] on div "Ingredient Name * Translate Mesona Ingredient Common Name .a-a{fill:#347362;}.b…" at bounding box center [452, 457] width 798 height 79
paste input "Mesona"
type input "Mesona"
click at [553, 804] on h1 "Allergens" at bounding box center [452, 807] width 844 height 31
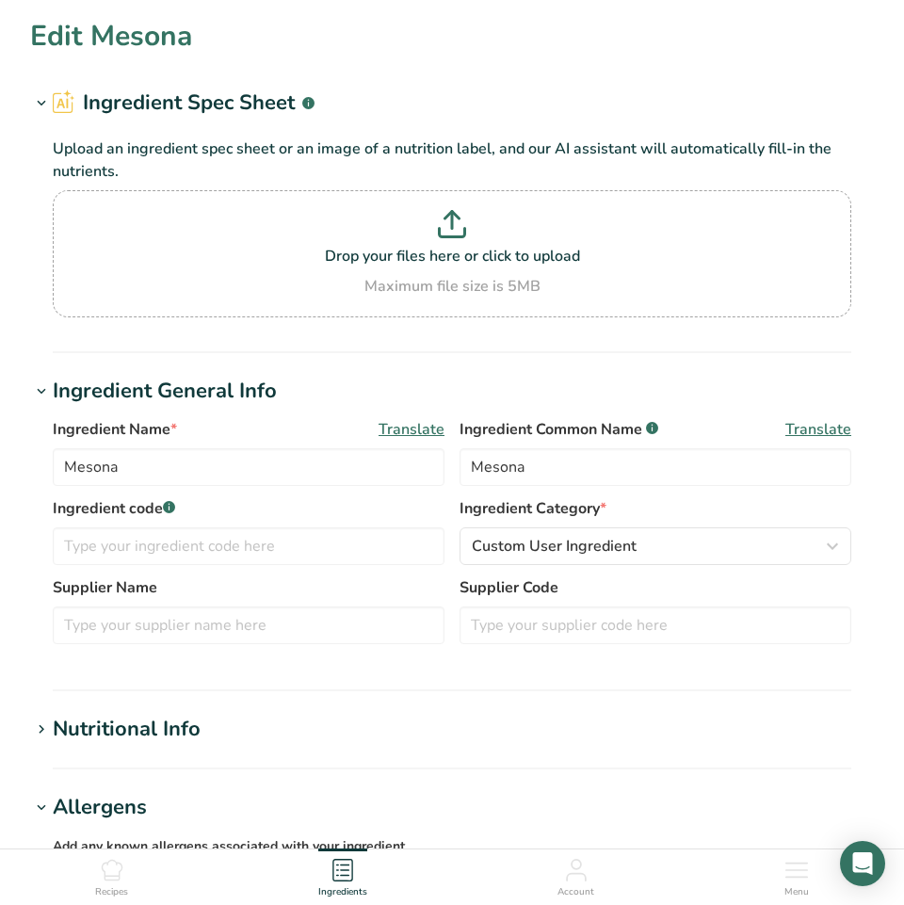
drag, startPoint x: 421, startPoint y: 93, endPoint x: 420, endPoint y: 40, distance: 53.7
click at [420, 43] on section "Edit Mesona Ingredient Spec Sheet .a-a{fill:#347362;}.b-a{fill:#fff;} Upload an…" at bounding box center [452, 748] width 904 height 1496
click at [678, 467] on input "Mesona" at bounding box center [655, 467] width 392 height 38
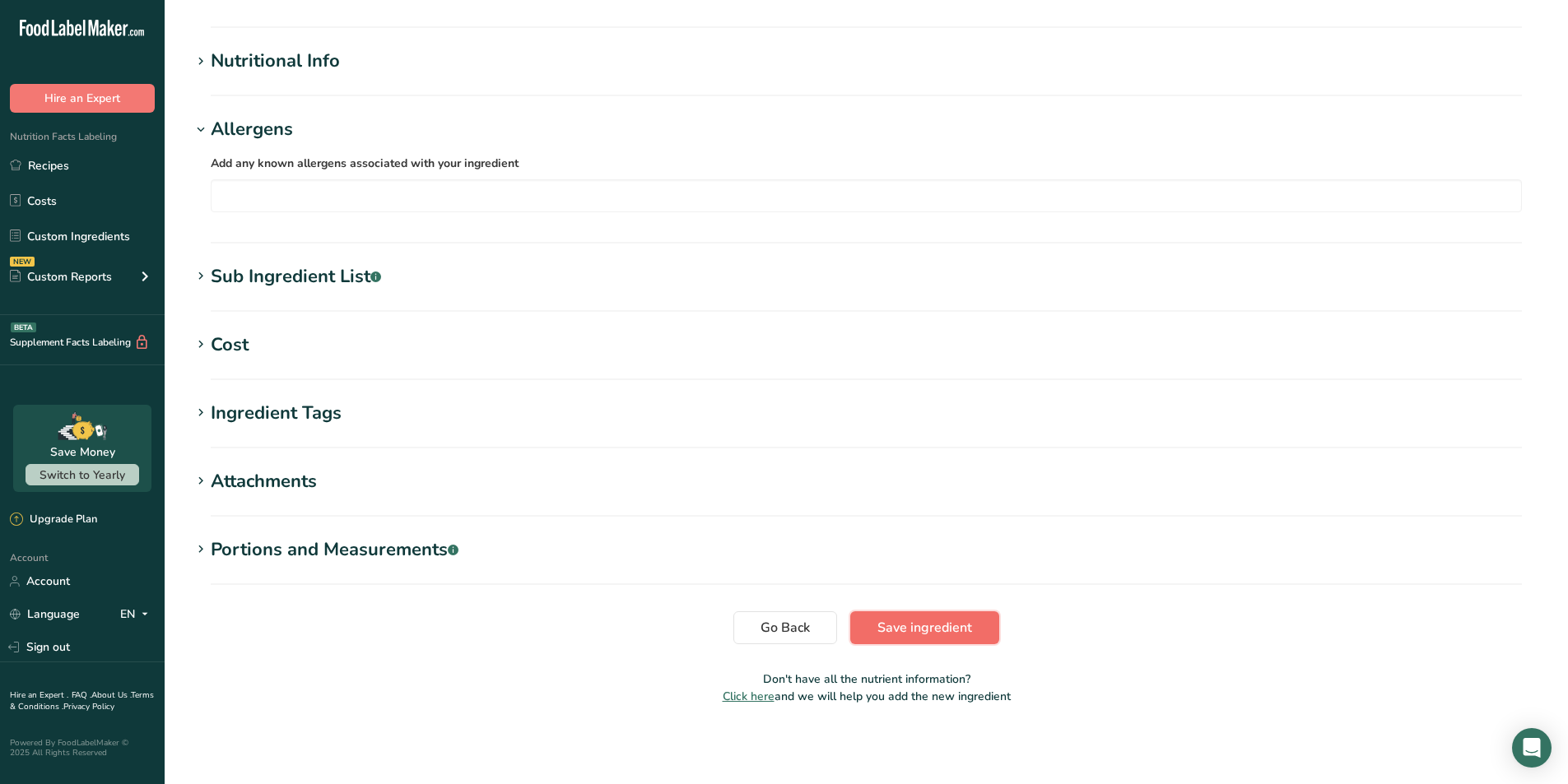
click at [777, 621] on span "Save ingredient" at bounding box center [925, 628] width 94 height 20
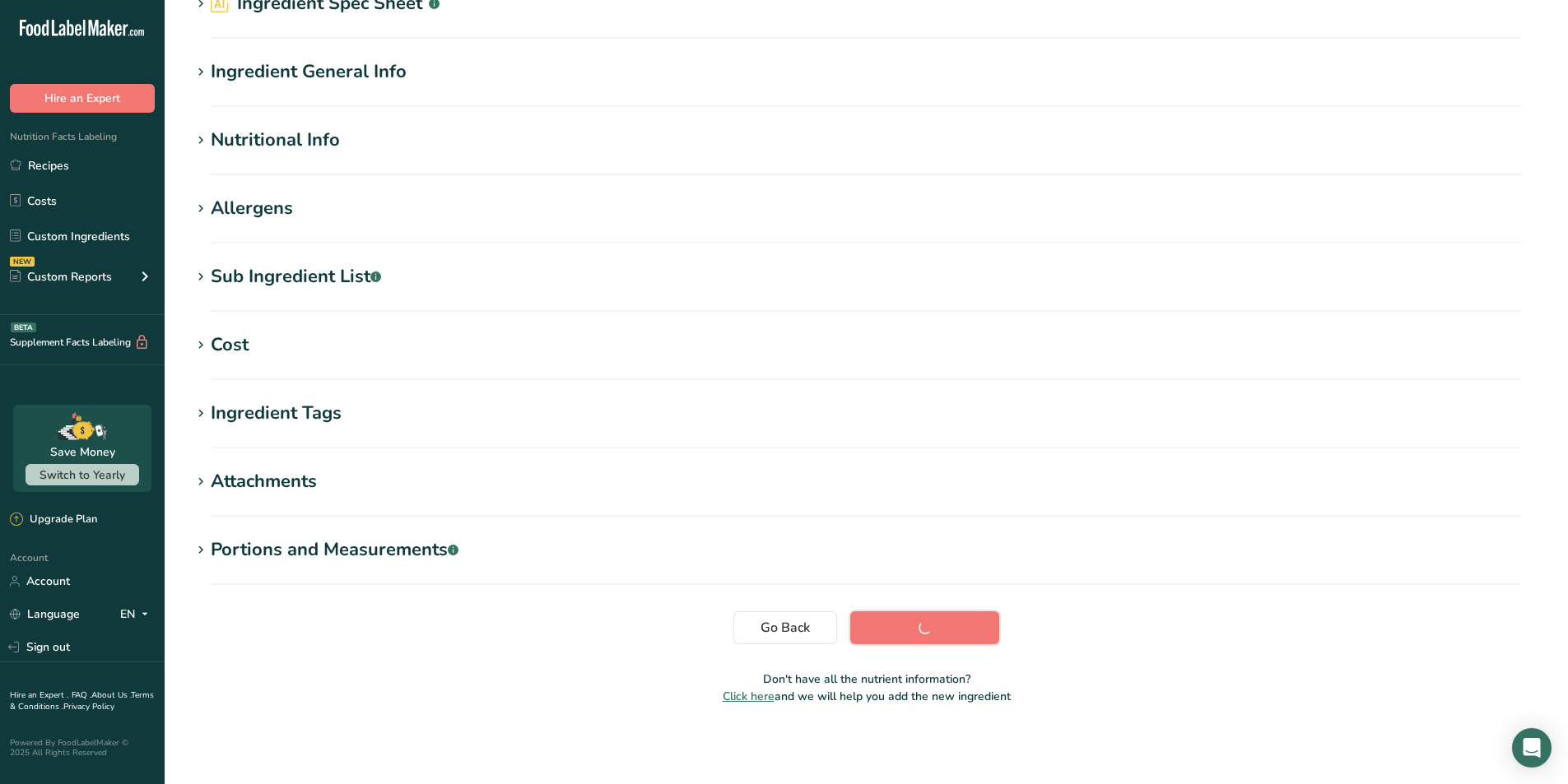
scroll to position [87, 0]
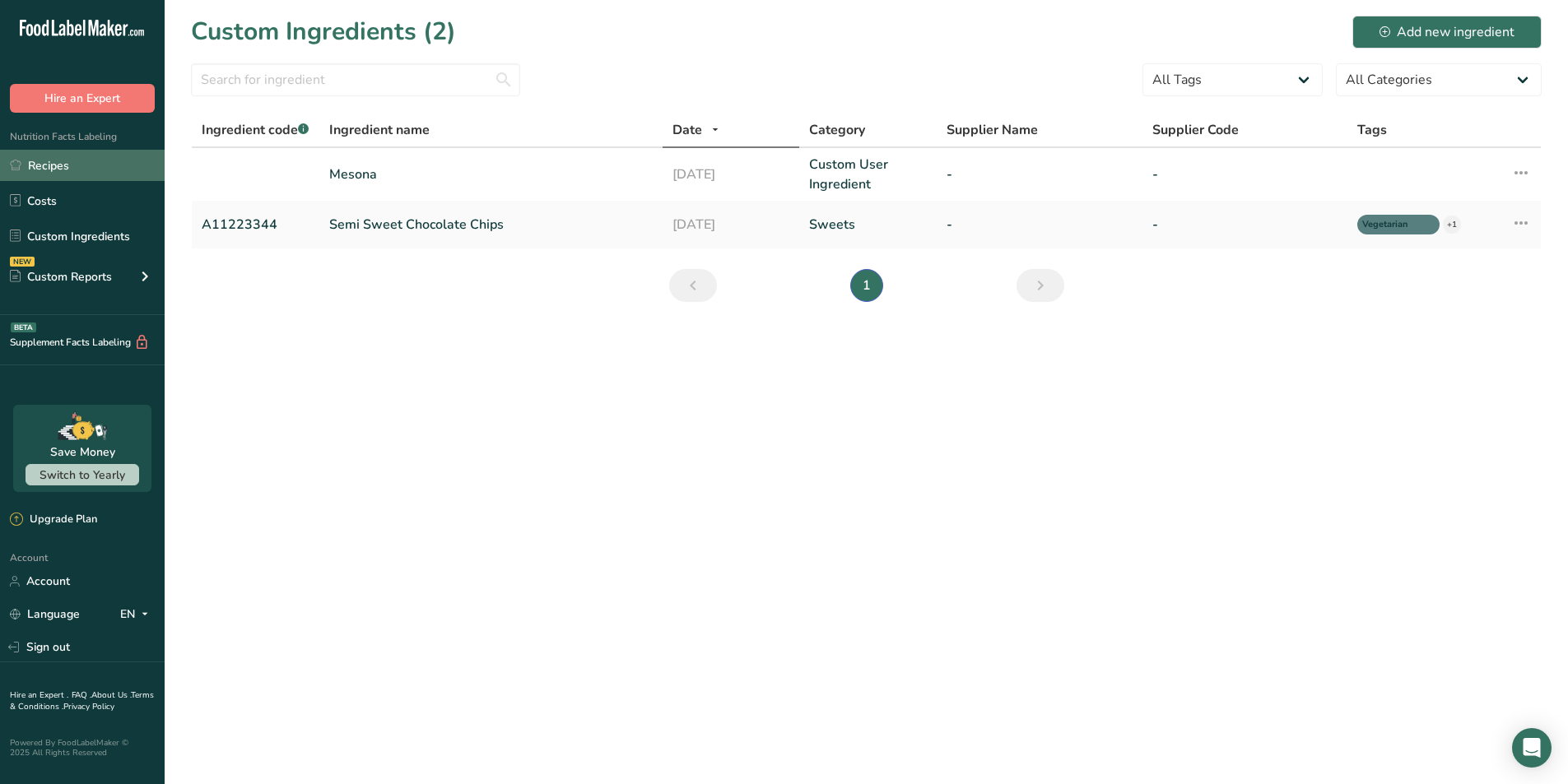
click at [110, 162] on link "Recipes" at bounding box center [82, 165] width 164 height 31
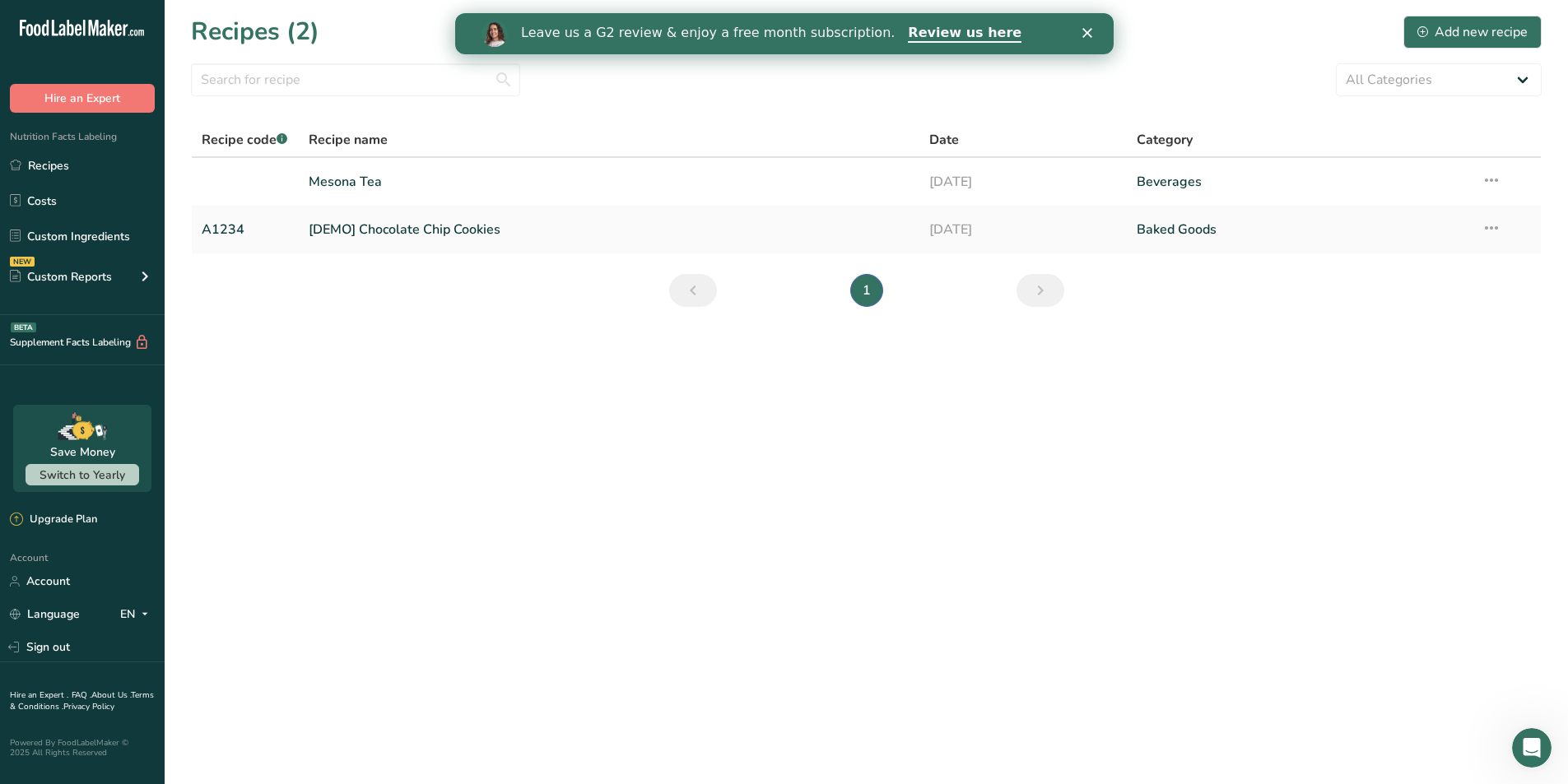
click at [777, 485] on main "Recipes (2) Add new recipe All Categories Baked Goods Beverages Confectionery C…" at bounding box center [784, 392] width 1568 height 784
click at [353, 182] on link "Mesona Tea" at bounding box center [609, 182] width 601 height 35
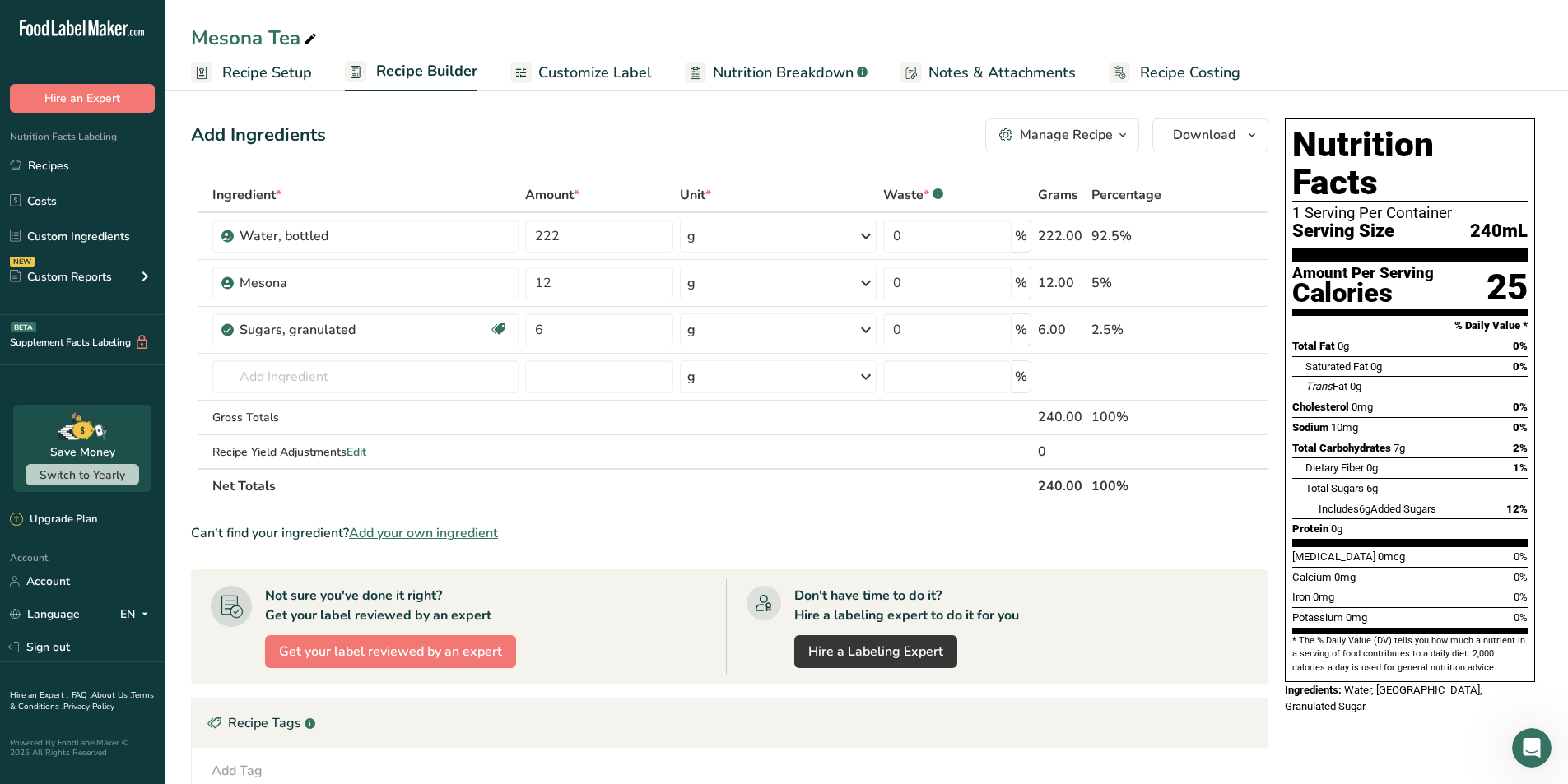
scroll to position [284, 0]
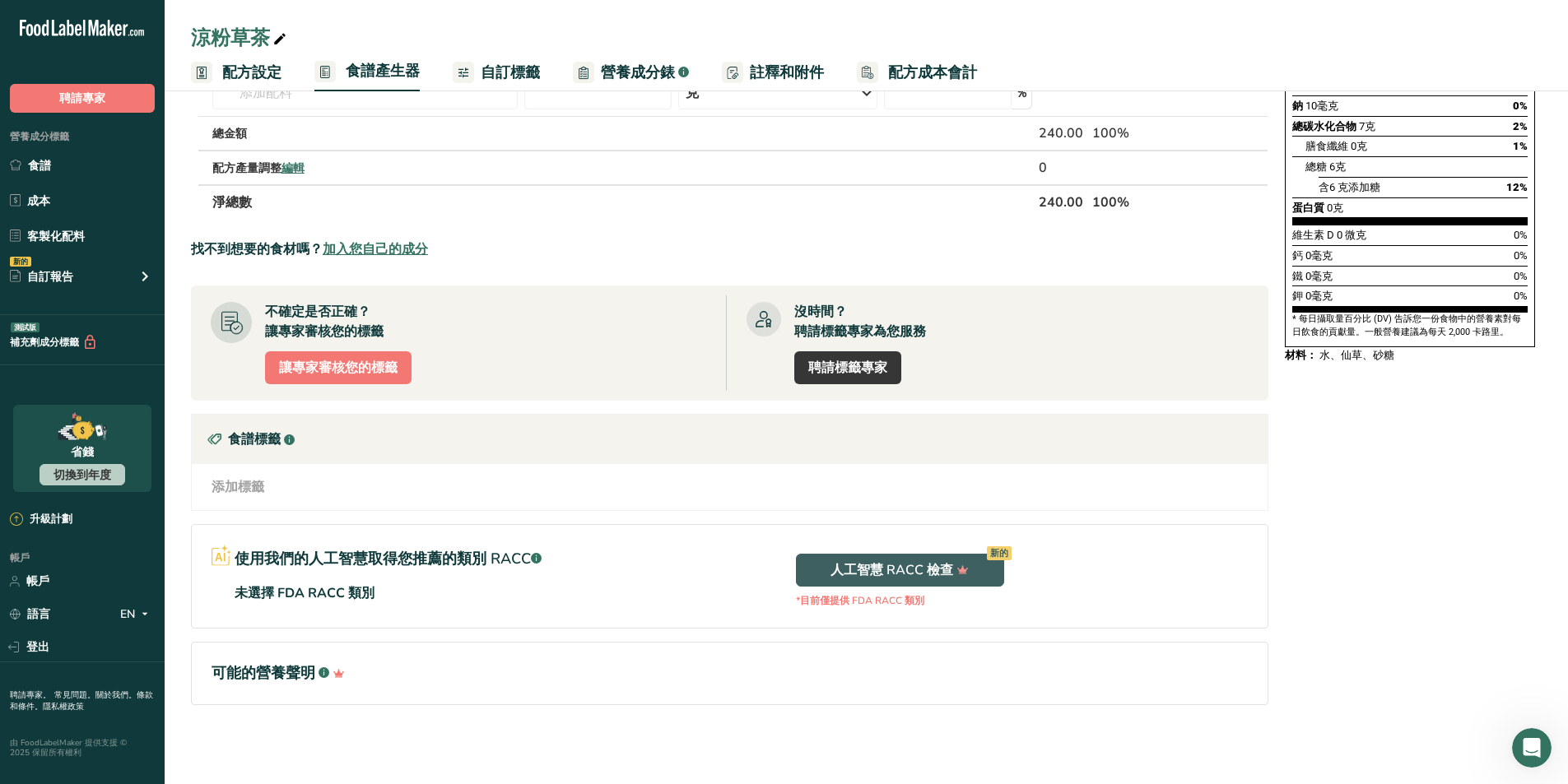
click at [746, 668] on h1 "可能的營養聲明 .a-a{fill:#347362;}.b-a{fill:#fff;}" at bounding box center [729, 673] width 1036 height 22
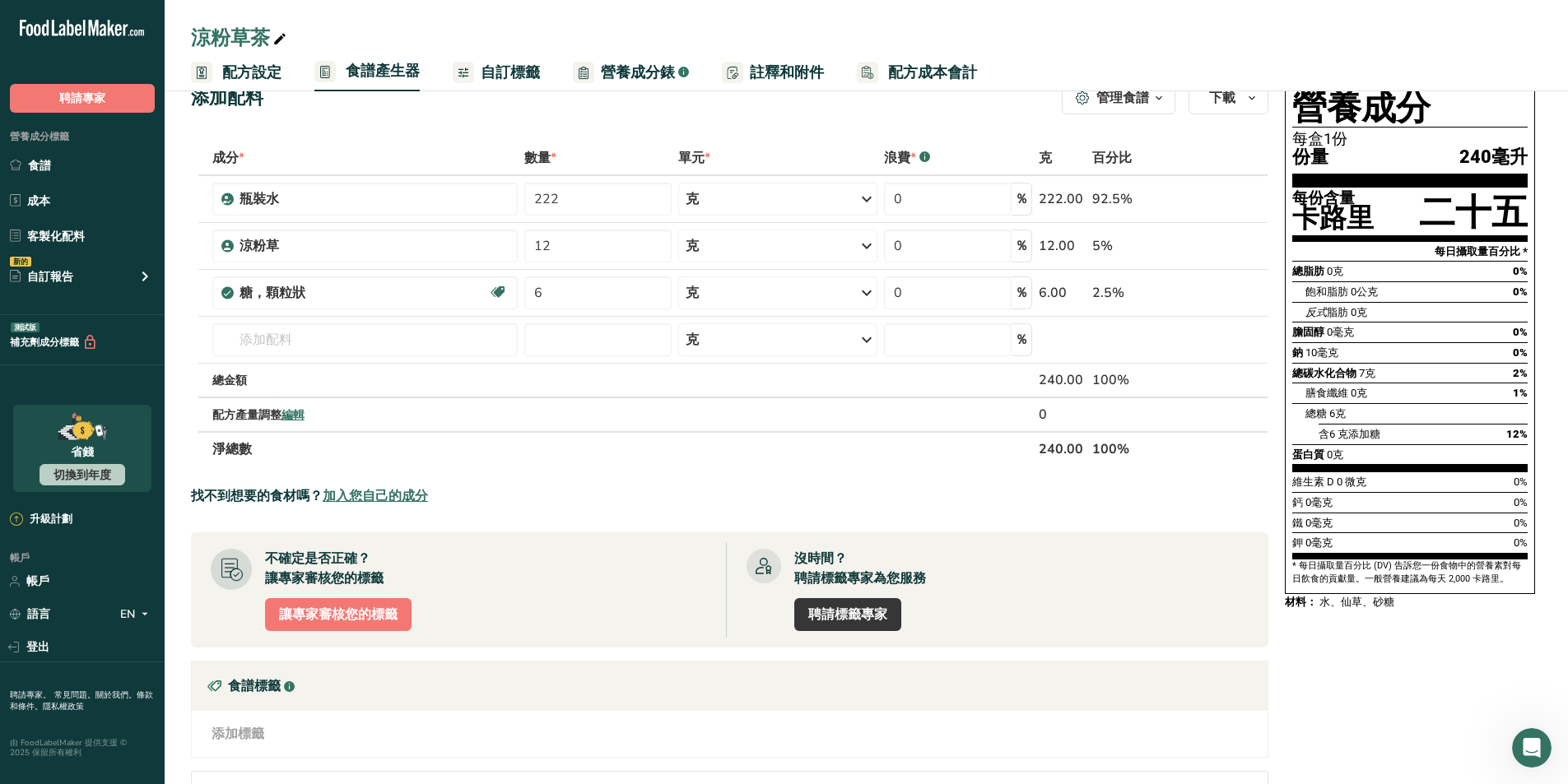
scroll to position [0, 0]
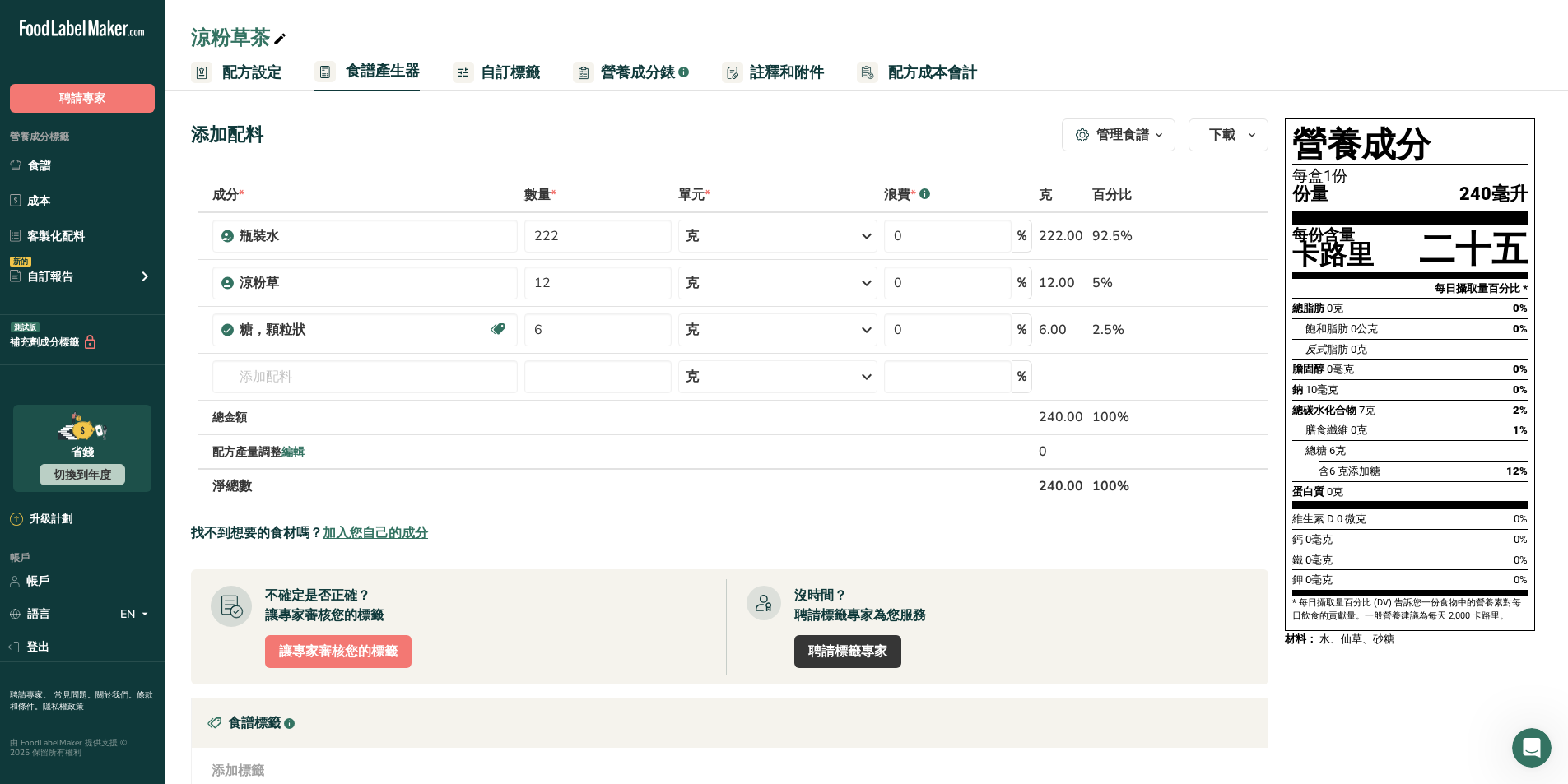
click at [777, 135] on font "管理食譜" at bounding box center [1122, 135] width 52 height 18
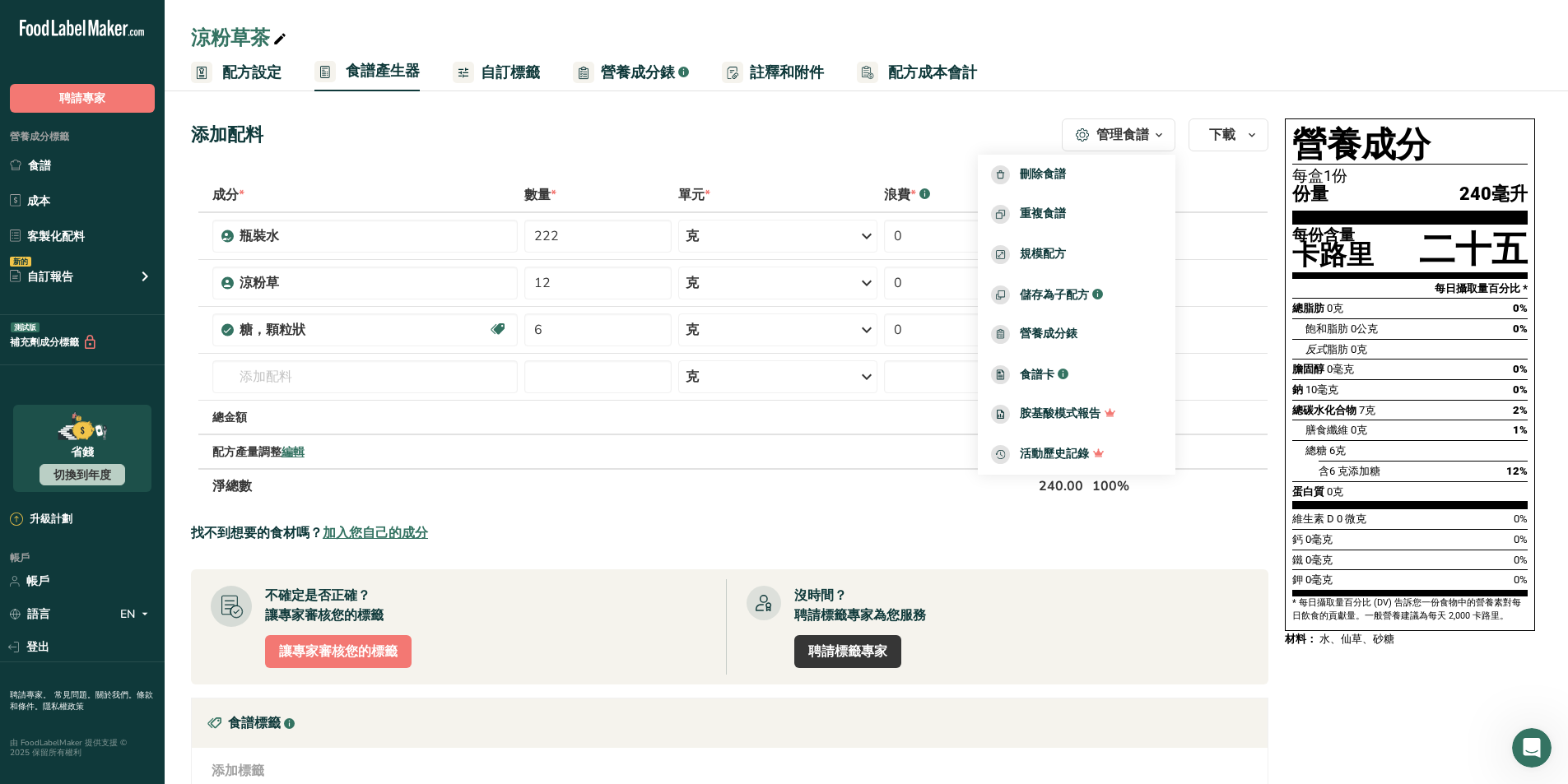
click at [777, 126] on div "添加配料 管理食譜 刪除食譜 重複食譜 規模配方 儲存為子配方 .a-a{fill:#347362;}.b-a{fill:#fff;} 營養成分錶 食譜卡 .…" at bounding box center [729, 135] width 1077 height 33
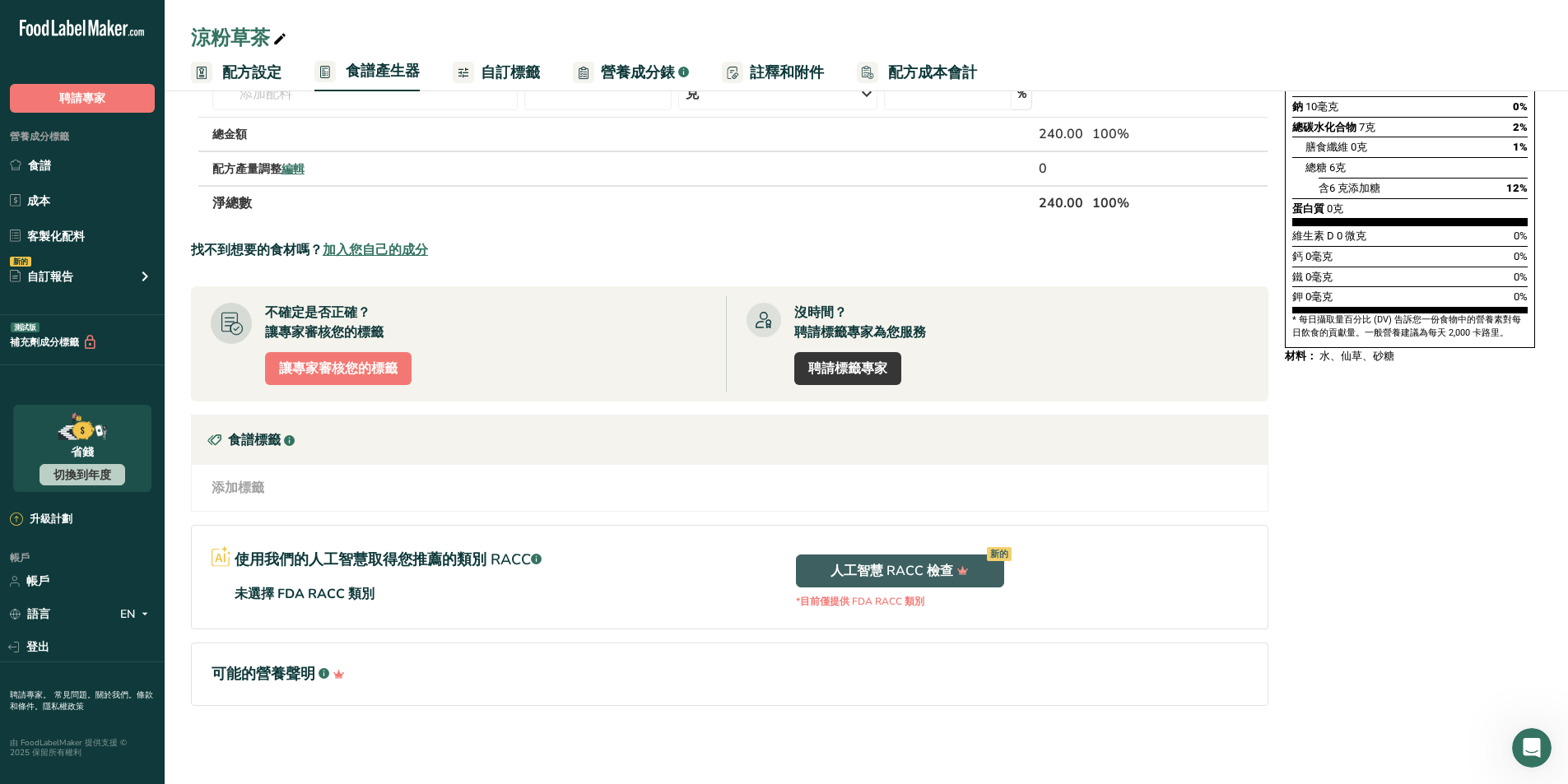
scroll to position [284, 0]
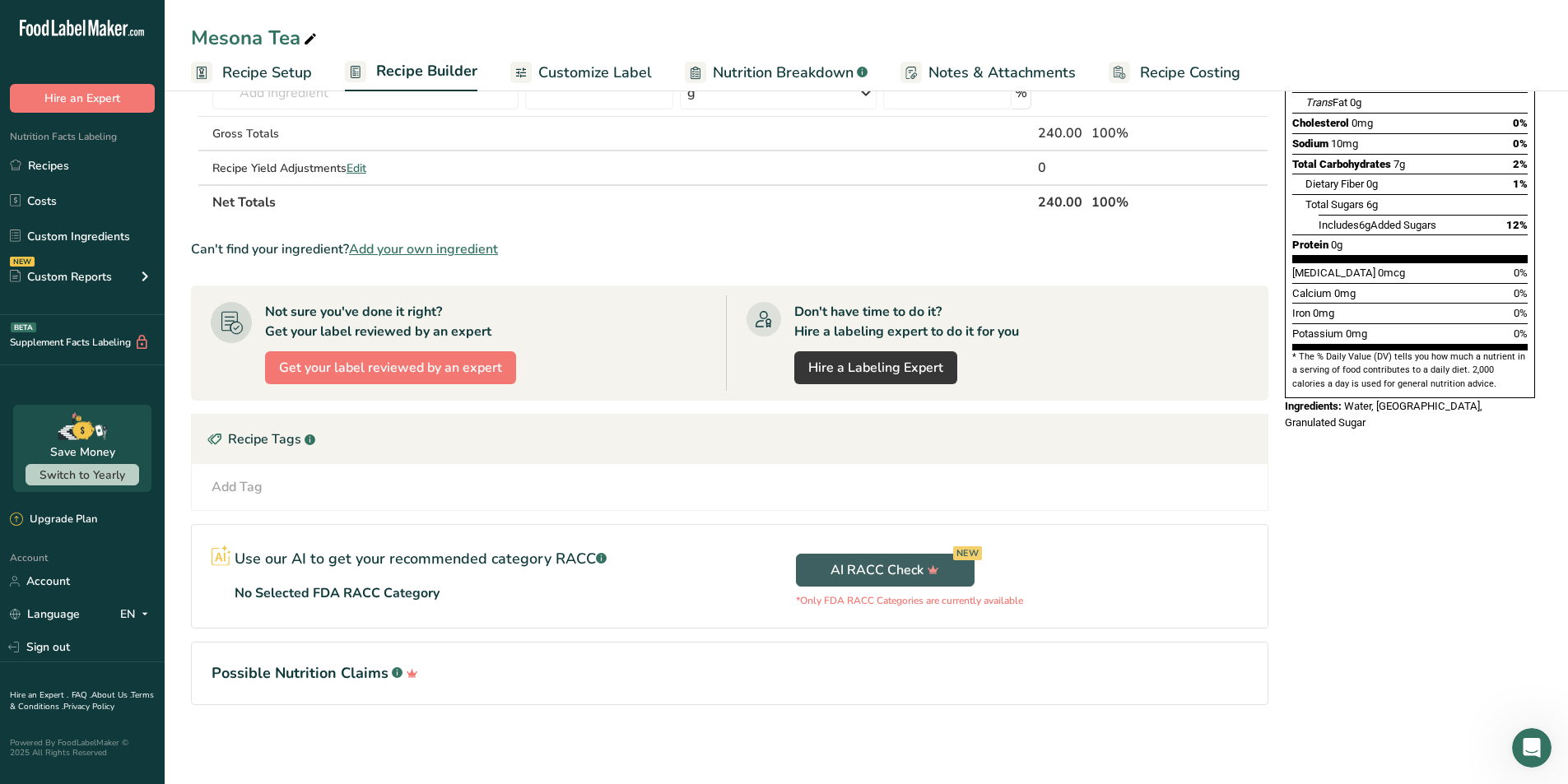
click at [777, 547] on div "Nutrition Facts 1 Serving Per Container Serving Size 240mL Amount Per Serving C…" at bounding box center [1409, 293] width 263 height 930
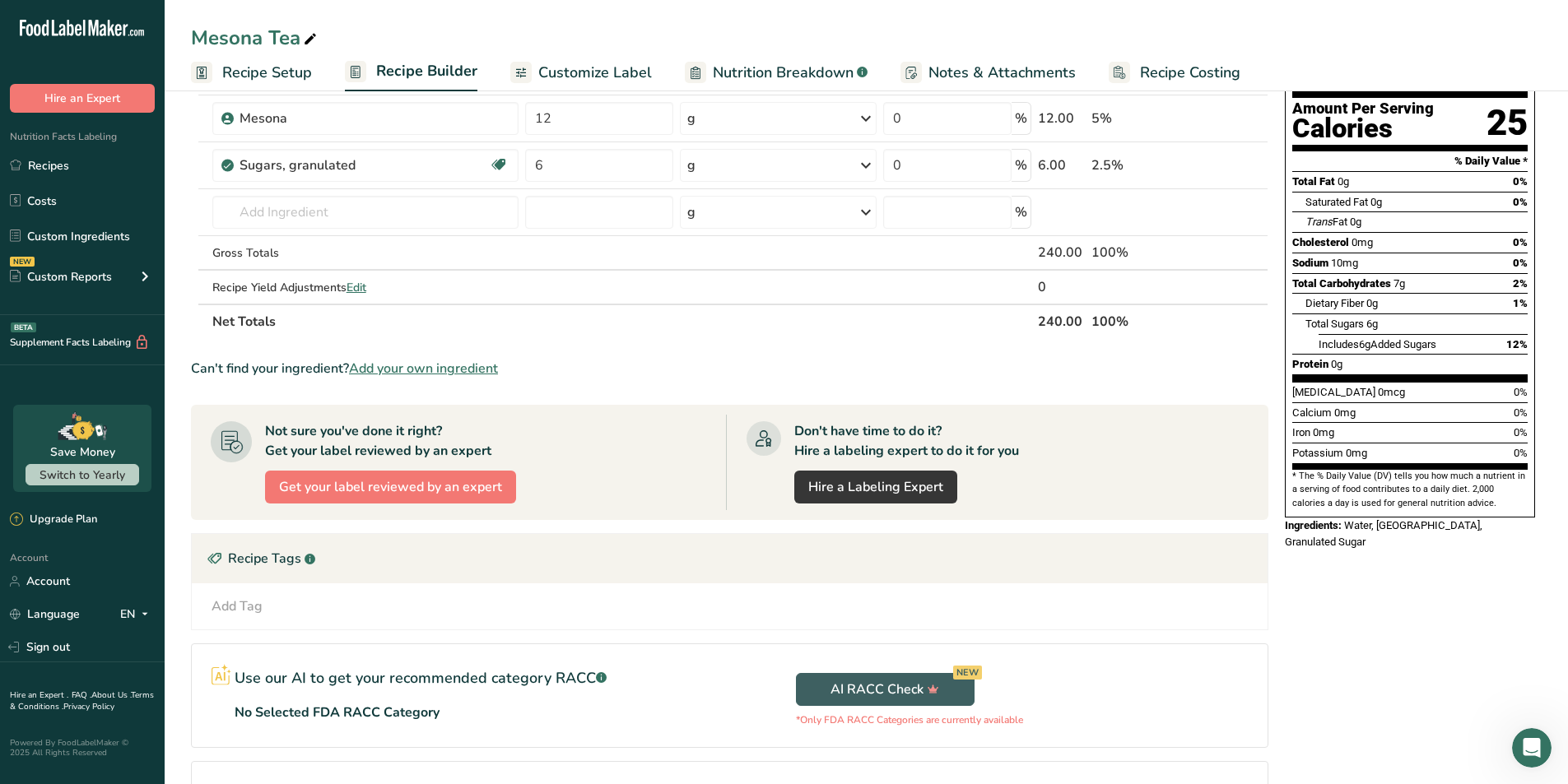
scroll to position [0, 0]
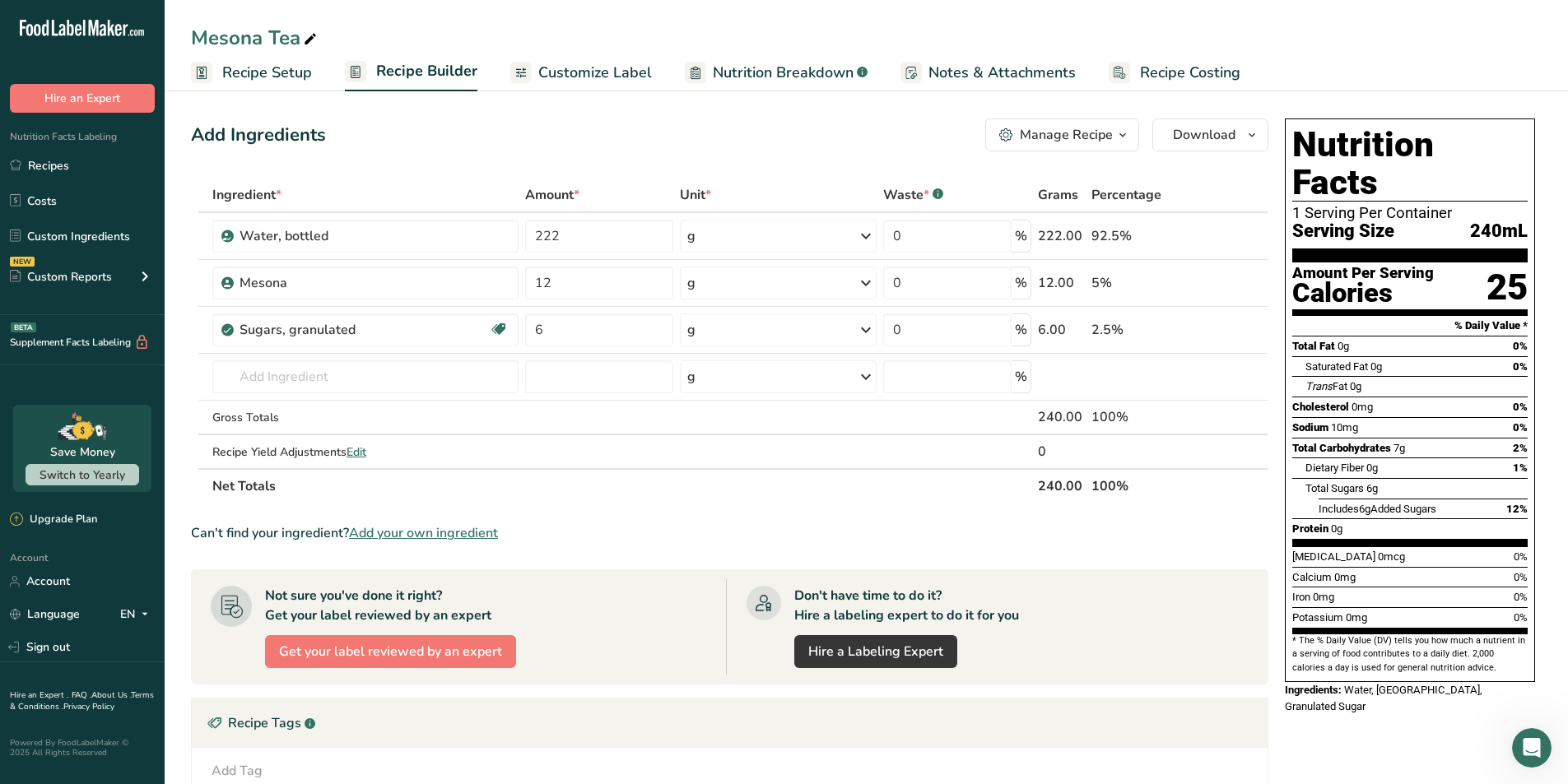
click at [777, 145] on button "Manage Recipe" at bounding box center [1062, 135] width 154 height 33
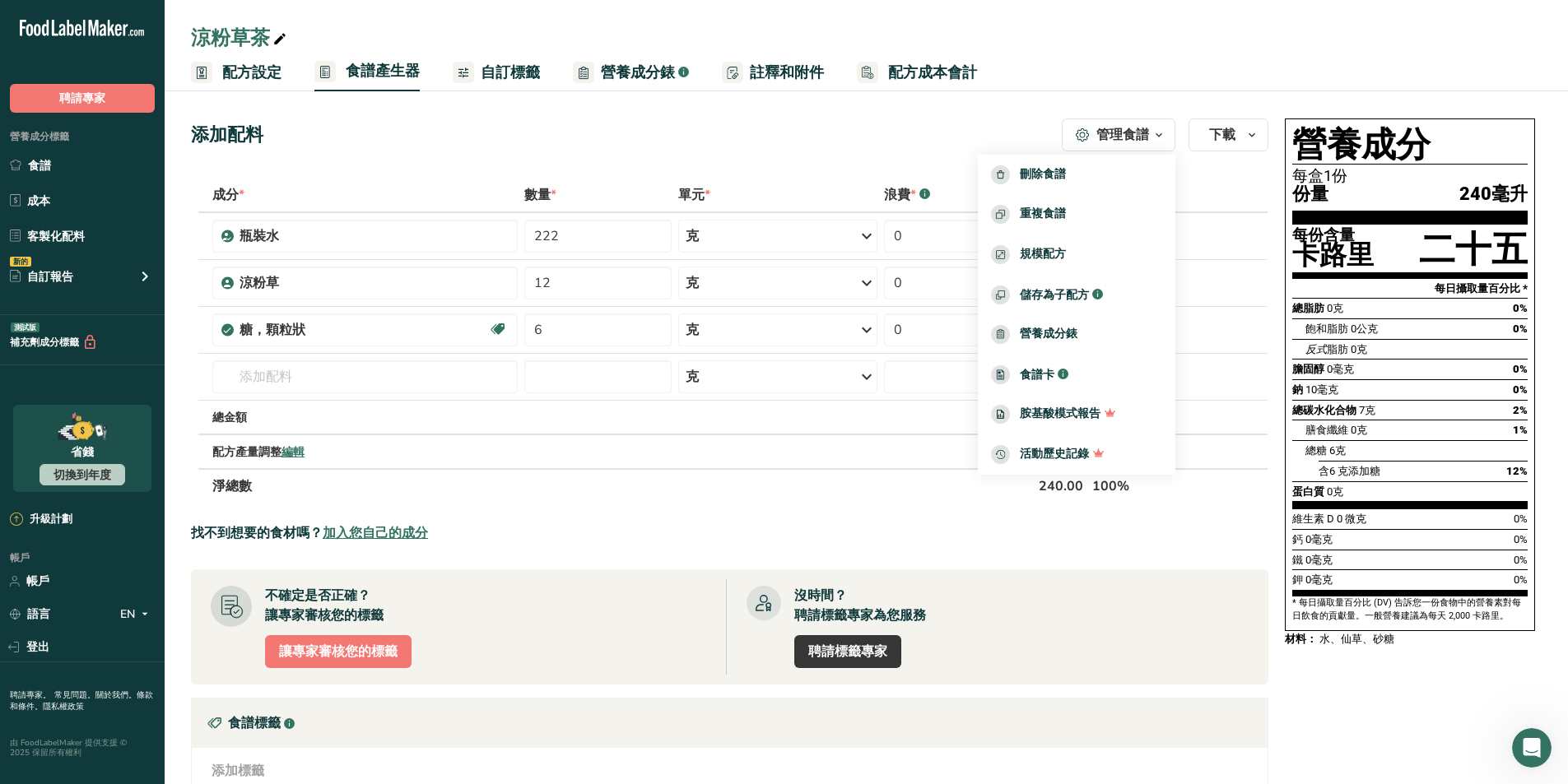
click at [777, 135] on font "管理食譜" at bounding box center [1122, 135] width 52 height 18
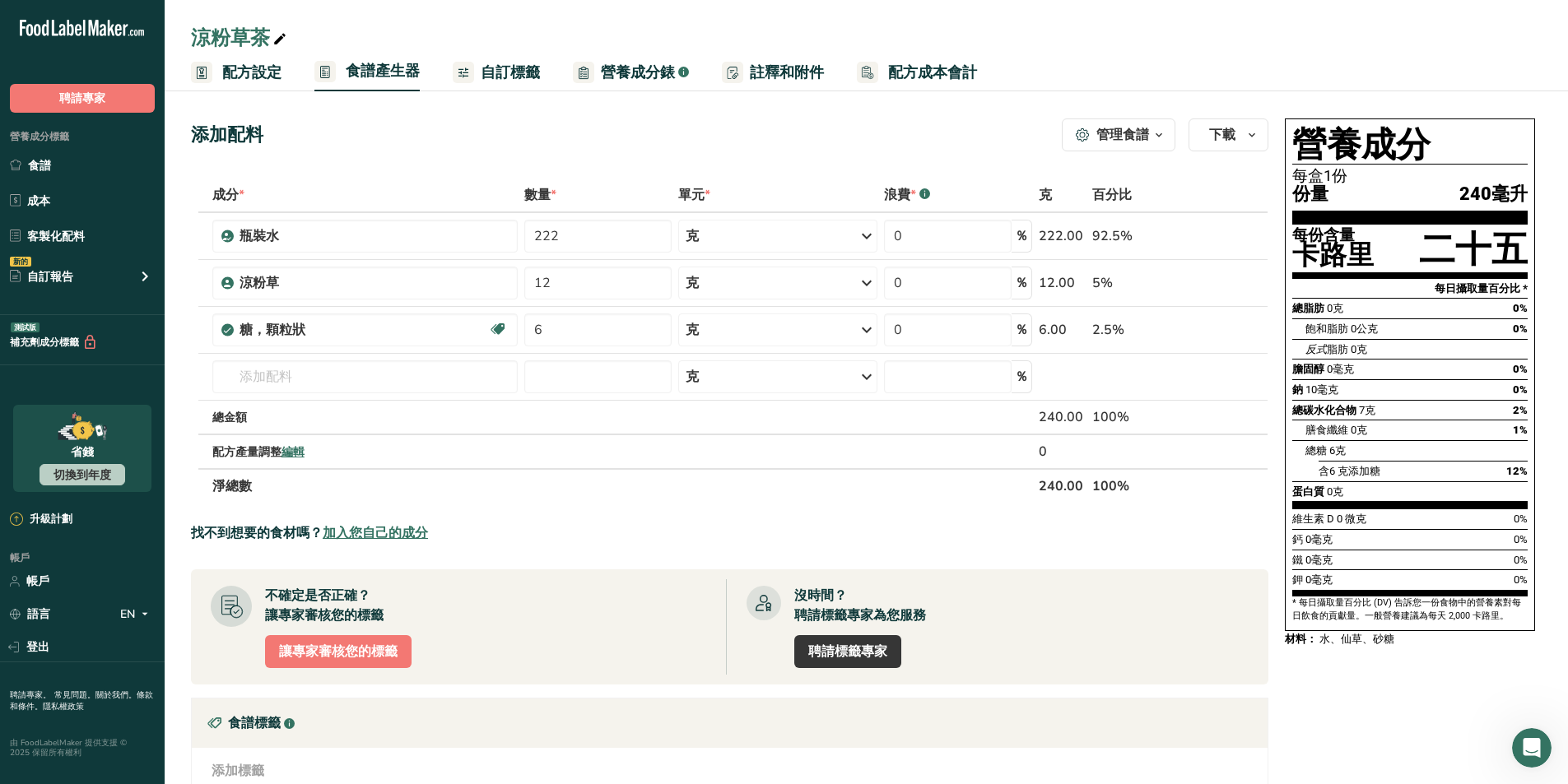
click at [777, 135] on font "管理食譜" at bounding box center [1122, 135] width 52 height 18
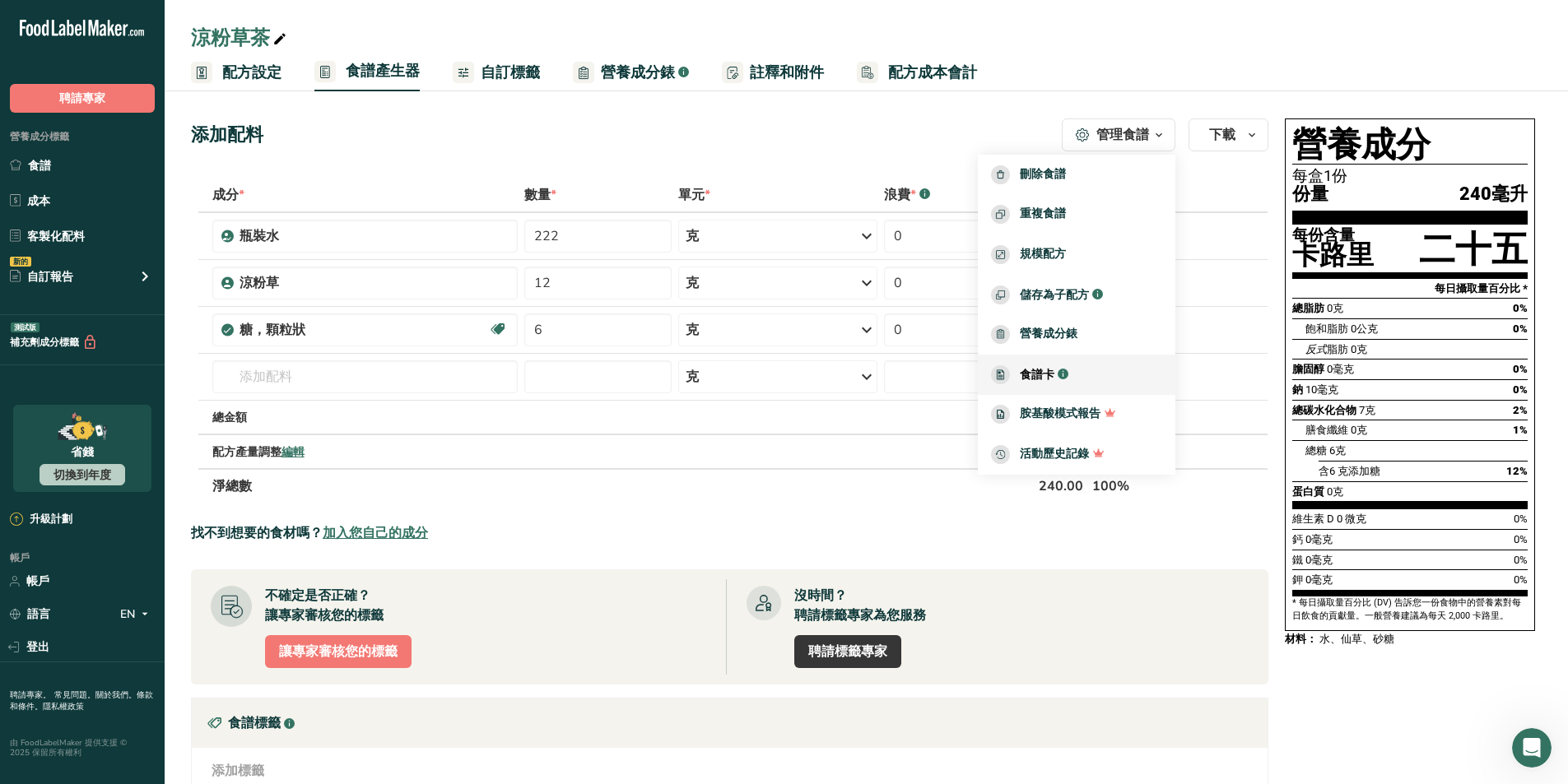
click at [777, 378] on div "食譜卡 .a-a{fill:#347362;}.b-a{fill:#fff;}" at bounding box center [1077, 375] width 171 height 19
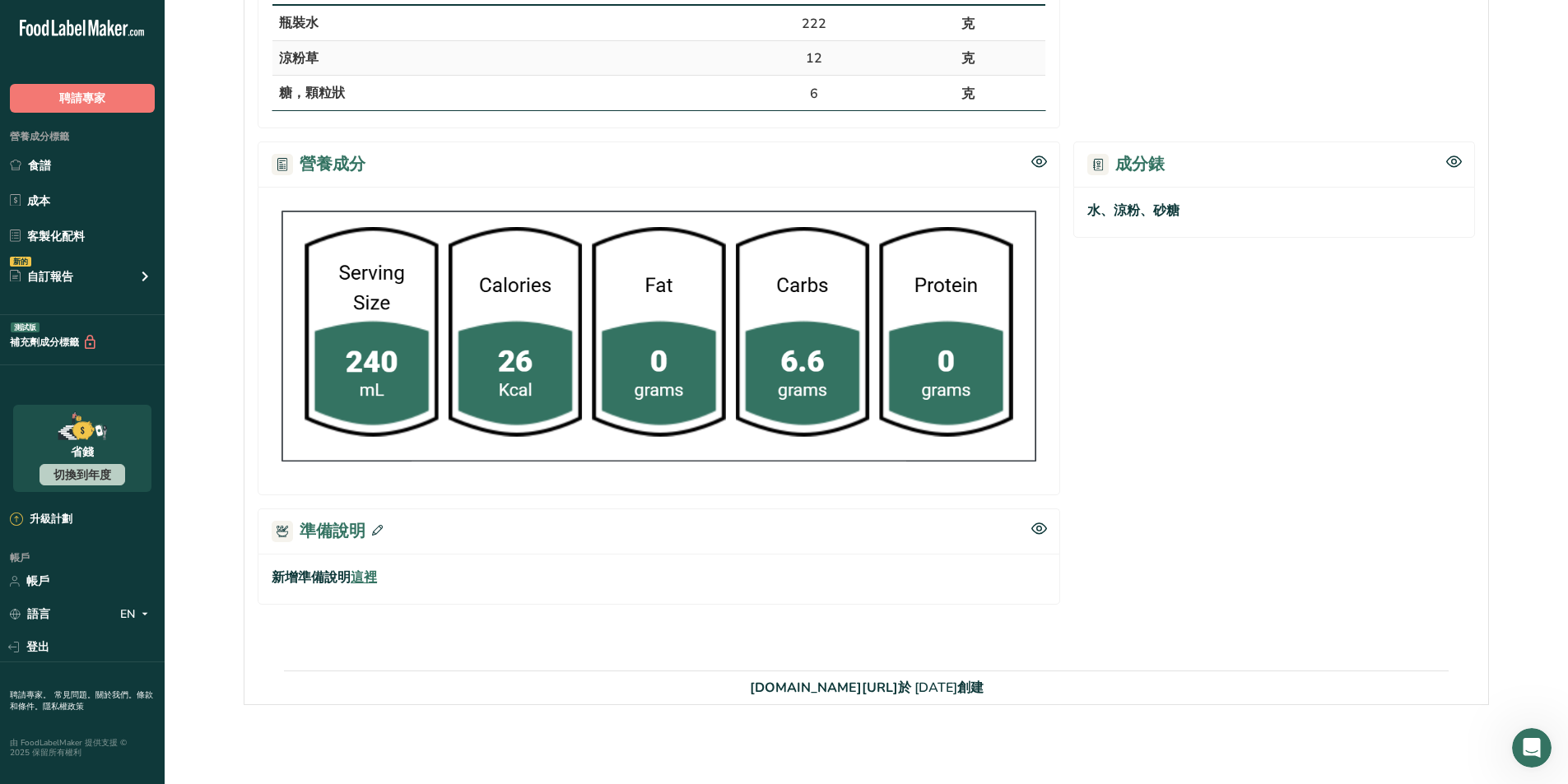
scroll to position [73, 0]
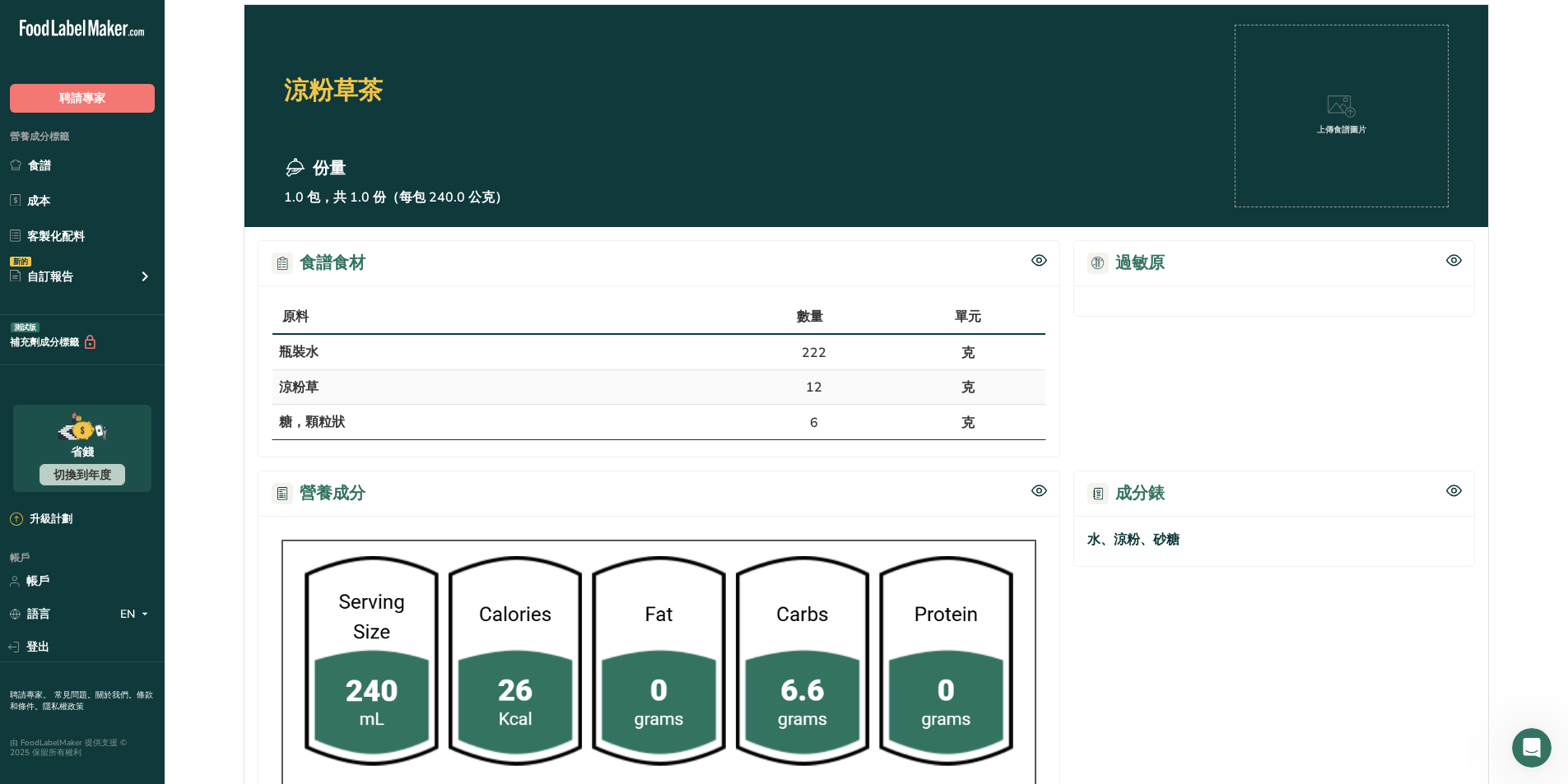
click at [777, 205] on div "上傳食譜圖片" at bounding box center [1341, 115] width 214 height 183
click at [777, 158] on div "上傳食譜圖片" at bounding box center [1341, 115] width 214 height 183
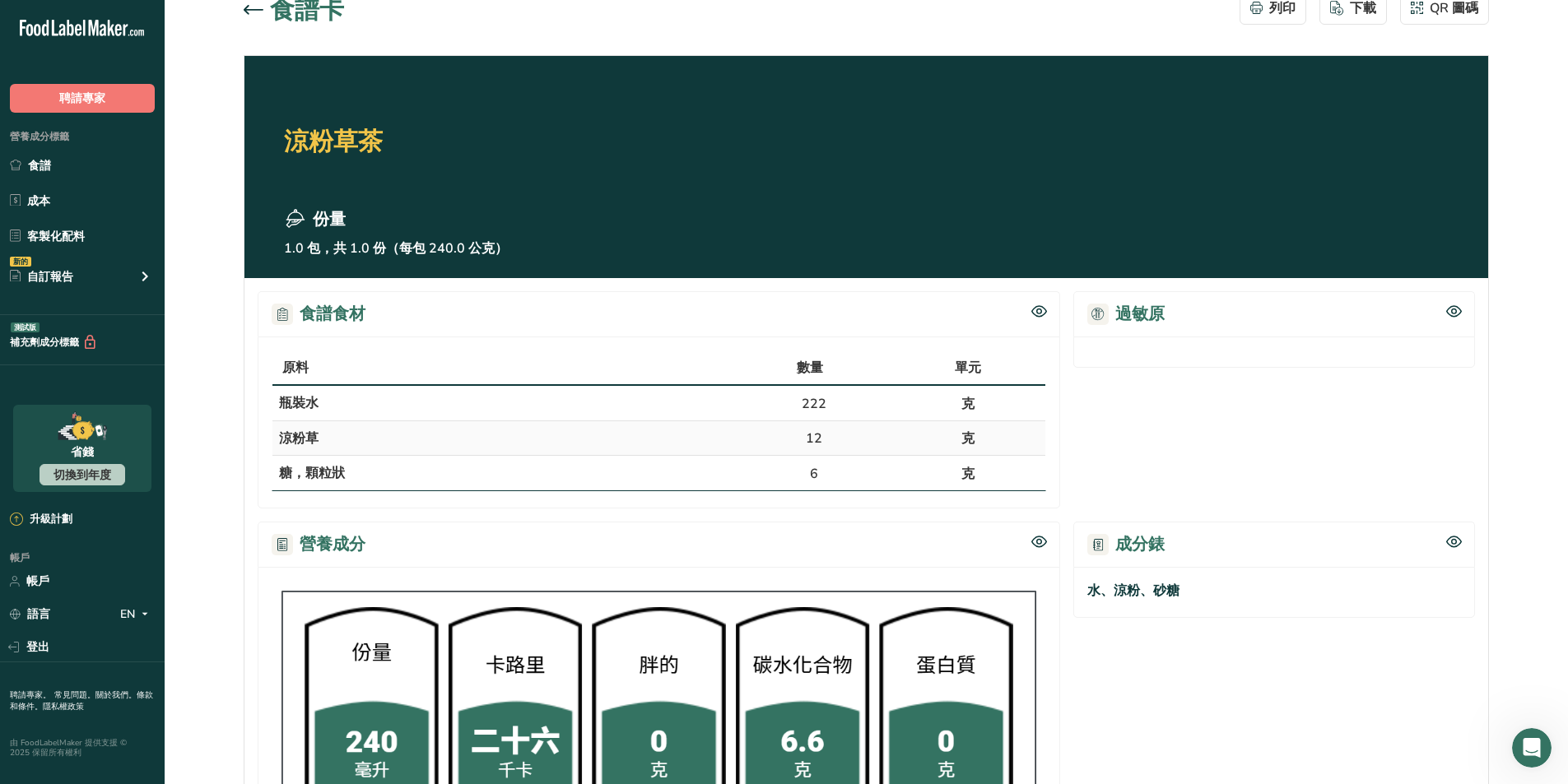
scroll to position [164, 0]
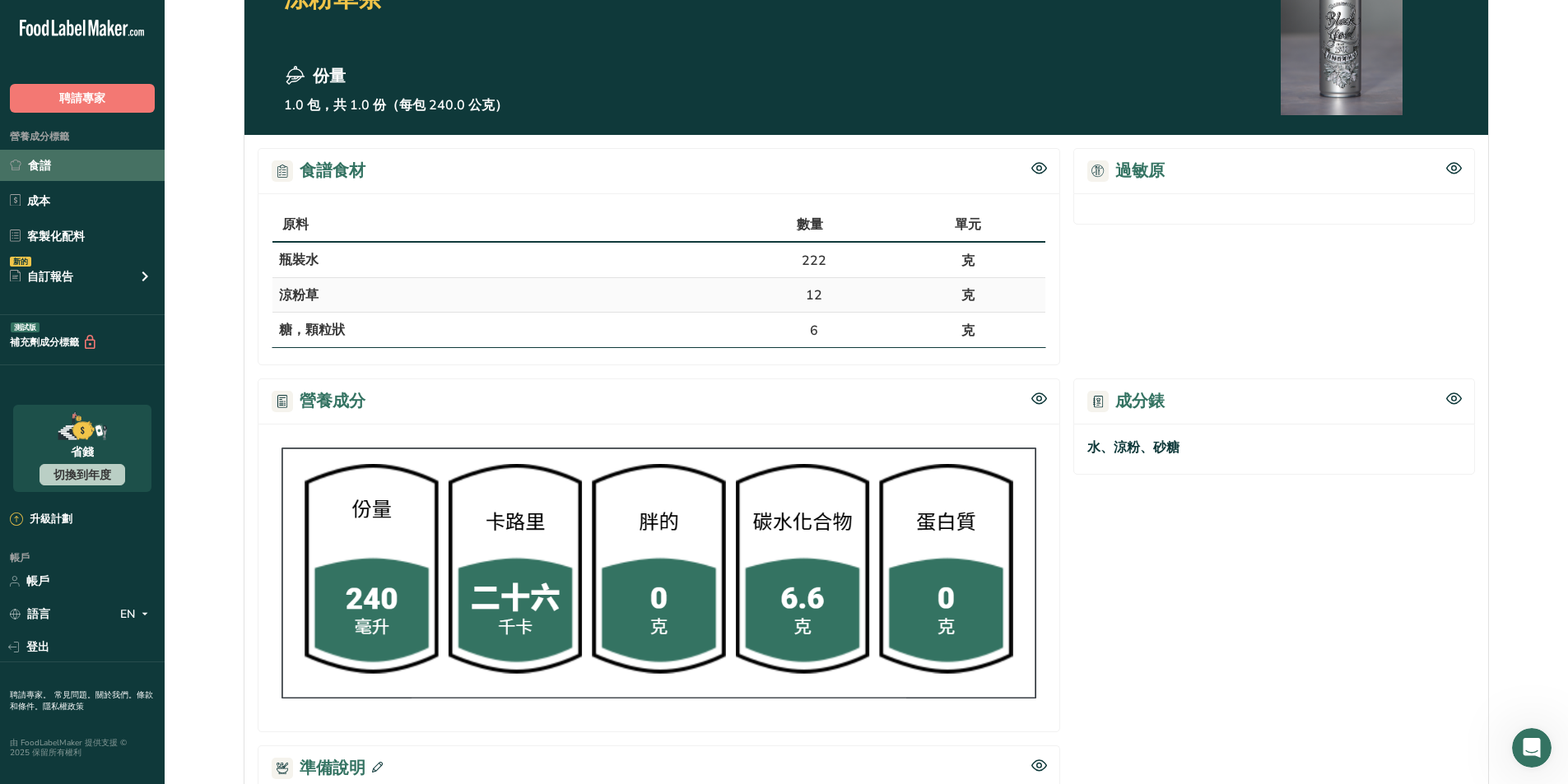
click at [79, 165] on link "食譜" at bounding box center [82, 165] width 164 height 31
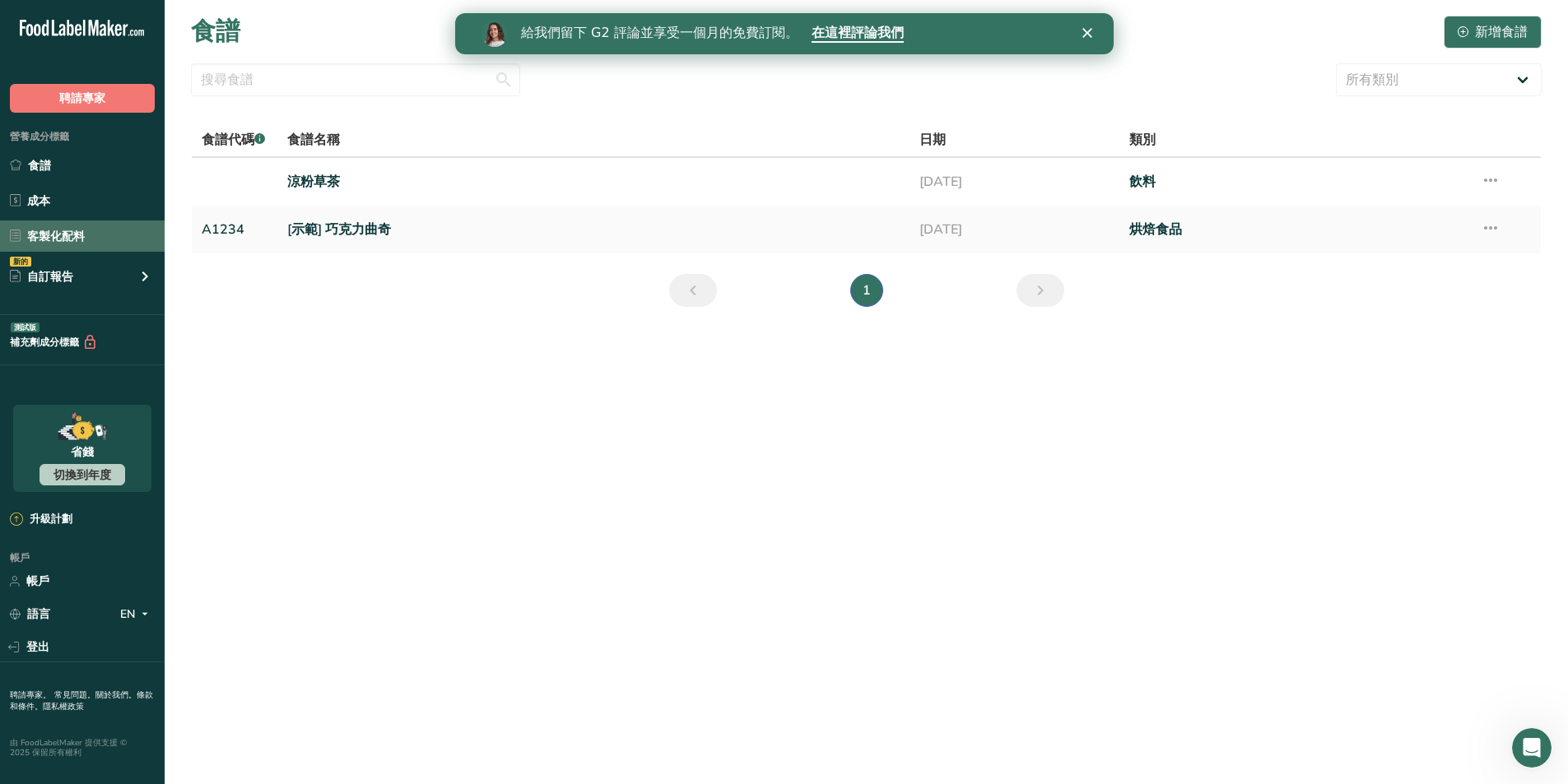
click at [100, 240] on link "客製化配料" at bounding box center [82, 236] width 164 height 31
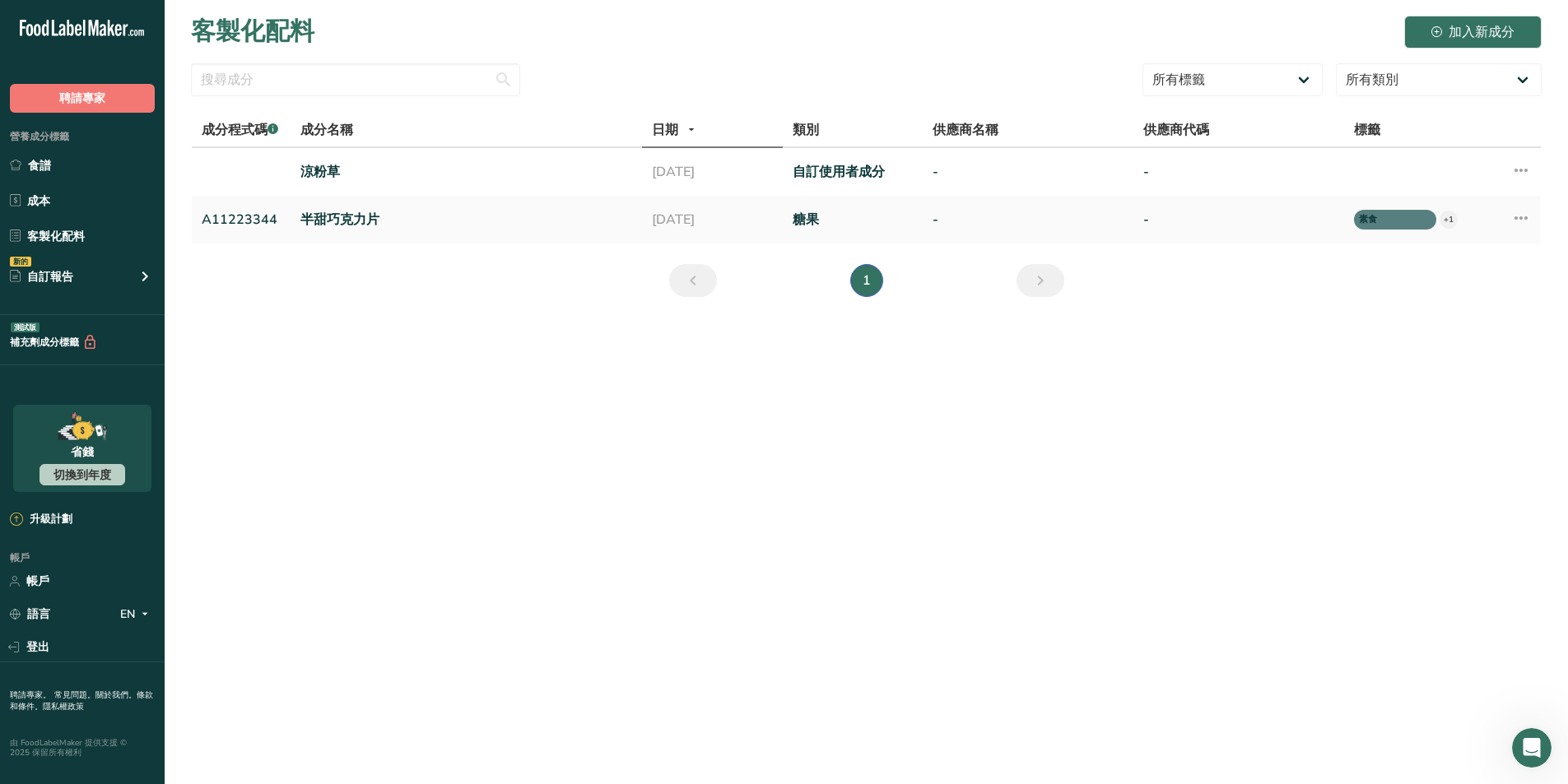
click at [777, 569] on main "客製化配料 加入新成分 所有標籤 Source of Antioxidants Prebiotic Effect Source of Omega 3 Plan…" at bounding box center [784, 392] width 1568 height 784
click at [66, 165] on link "食譜" at bounding box center [82, 165] width 164 height 31
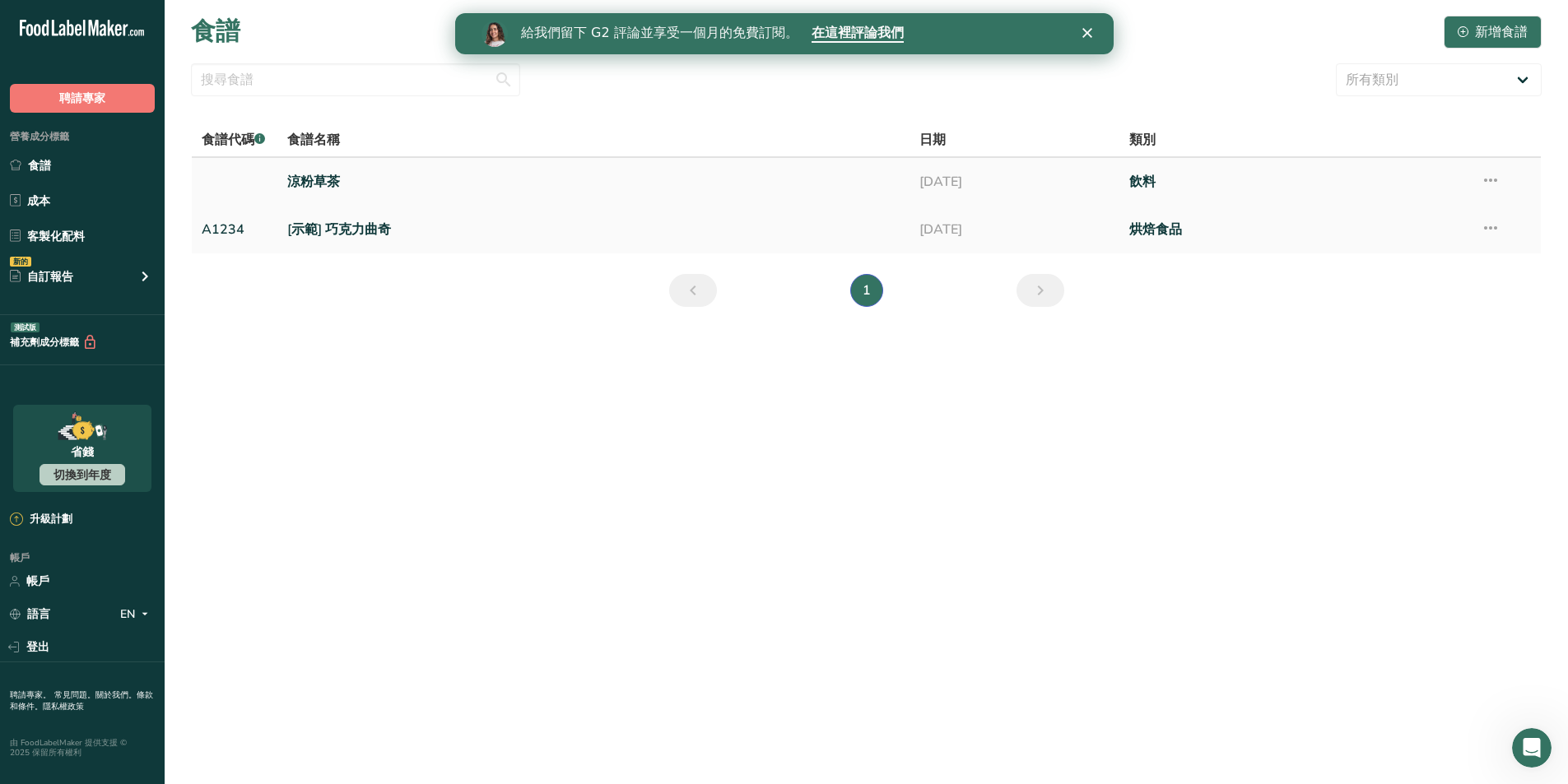
click at [540, 173] on link "涼粉草茶" at bounding box center [593, 182] width 612 height 35
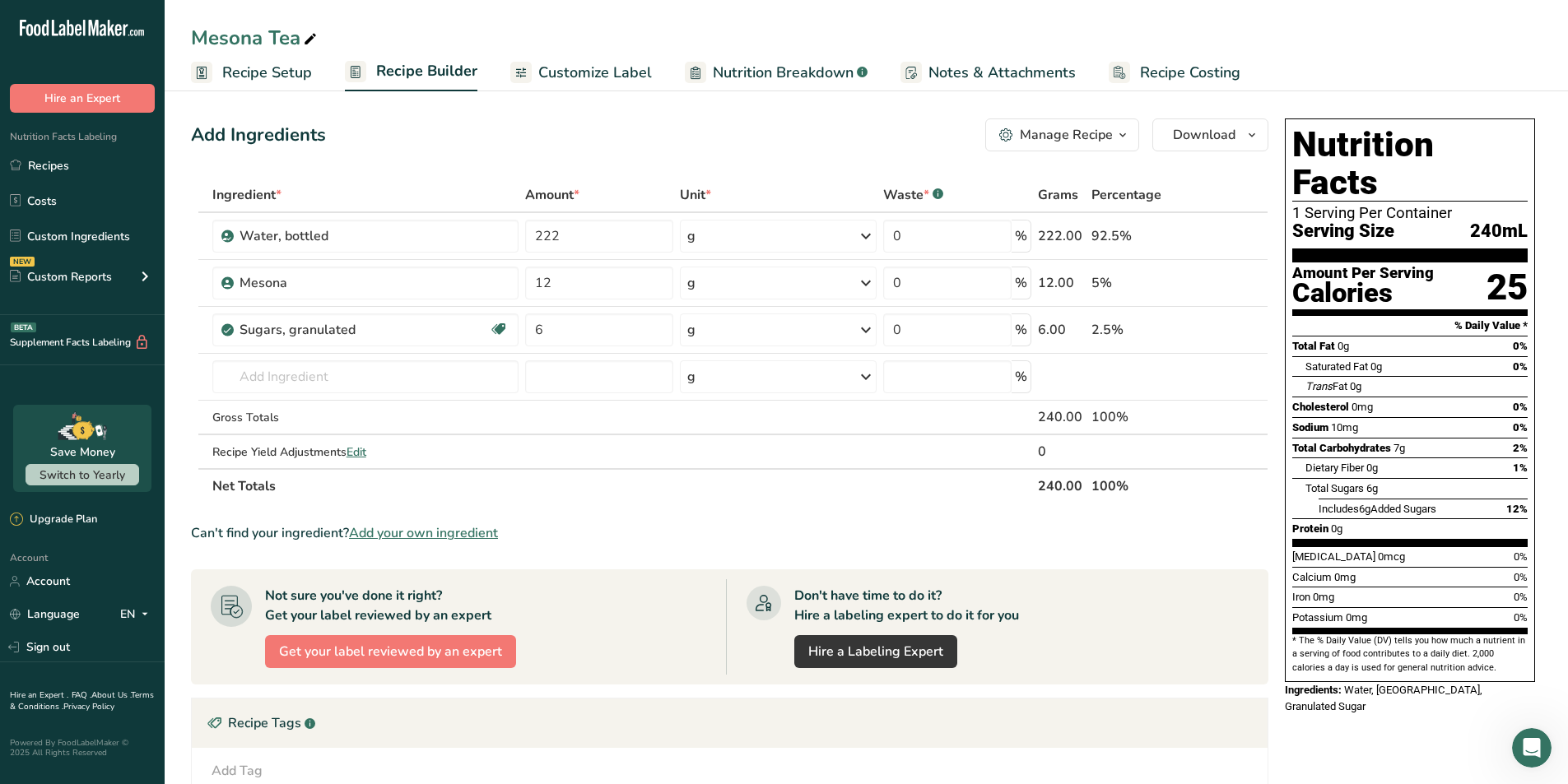
click at [777, 725] on div "Nutrition Facts 1 Serving Per Container Serving Size 240mL Amount Per Serving C…" at bounding box center [1409, 577] width 263 height 930
click at [777, 28] on div "Mesona Tea" at bounding box center [865, 38] width 1403 height 30
click at [777, 549] on section "Ingredient * Amount * Unit * Waste * .a-a{fill:#347362;}.b-a{fill:#fff;} Grams …" at bounding box center [729, 596] width 1077 height 837
click at [587, 68] on span "Customize Label" at bounding box center [595, 73] width 114 height 22
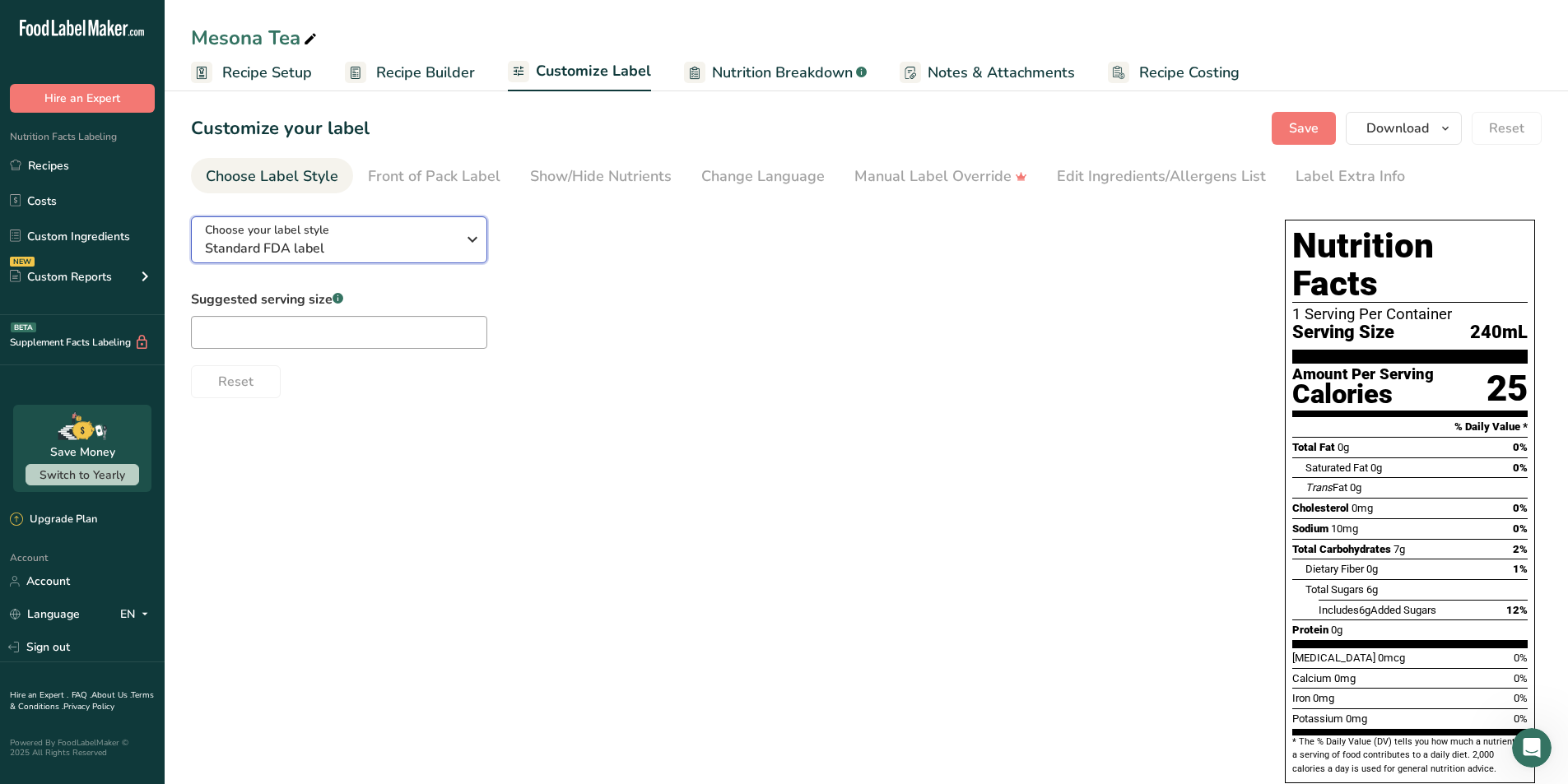
click at [459, 239] on div "Choose your label style Standard FDA label" at bounding box center [336, 239] width 263 height 37
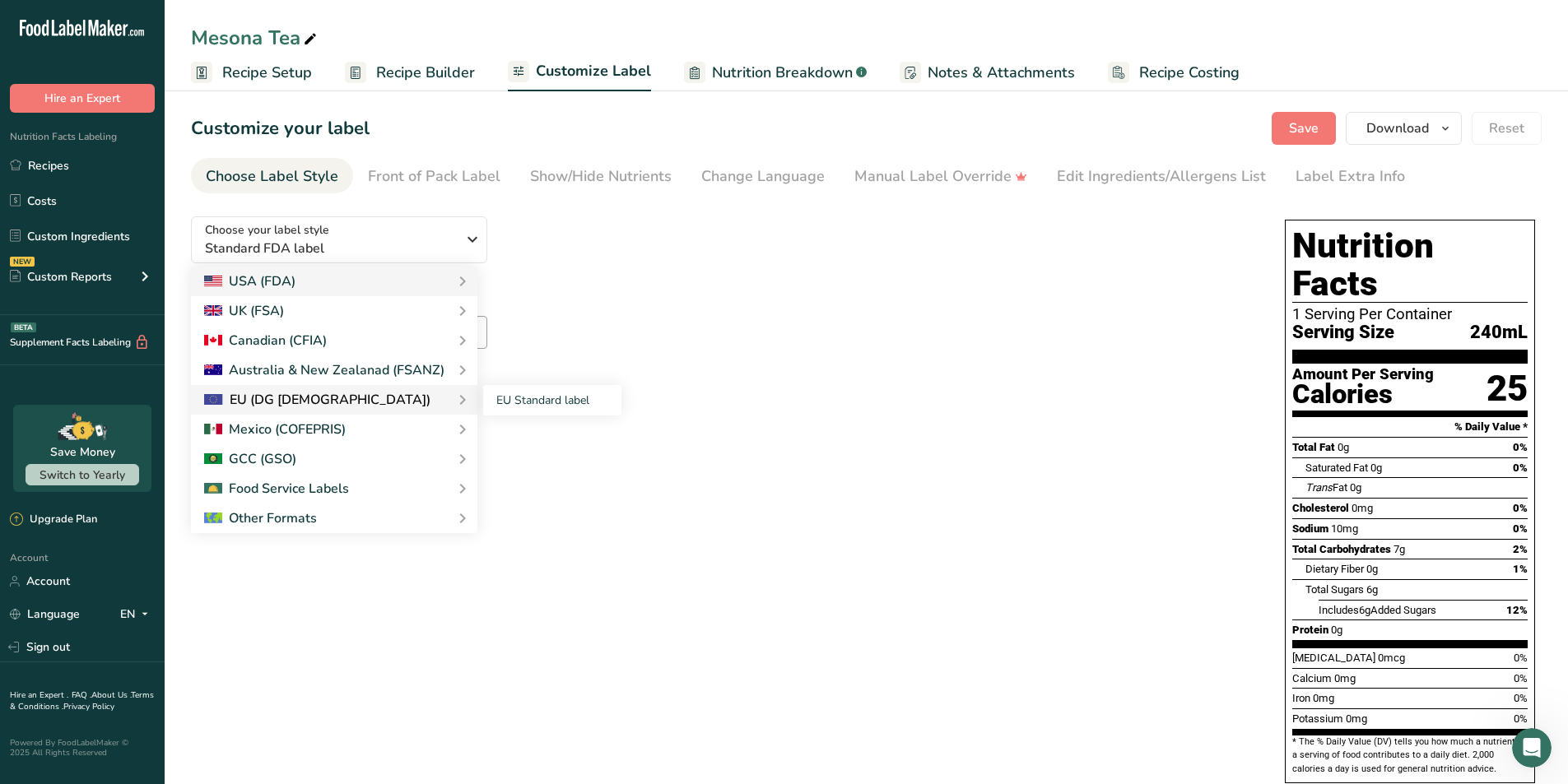
click at [371, 400] on div "EU (DG [DEMOGRAPHIC_DATA])" at bounding box center [334, 399] width 260 height 20
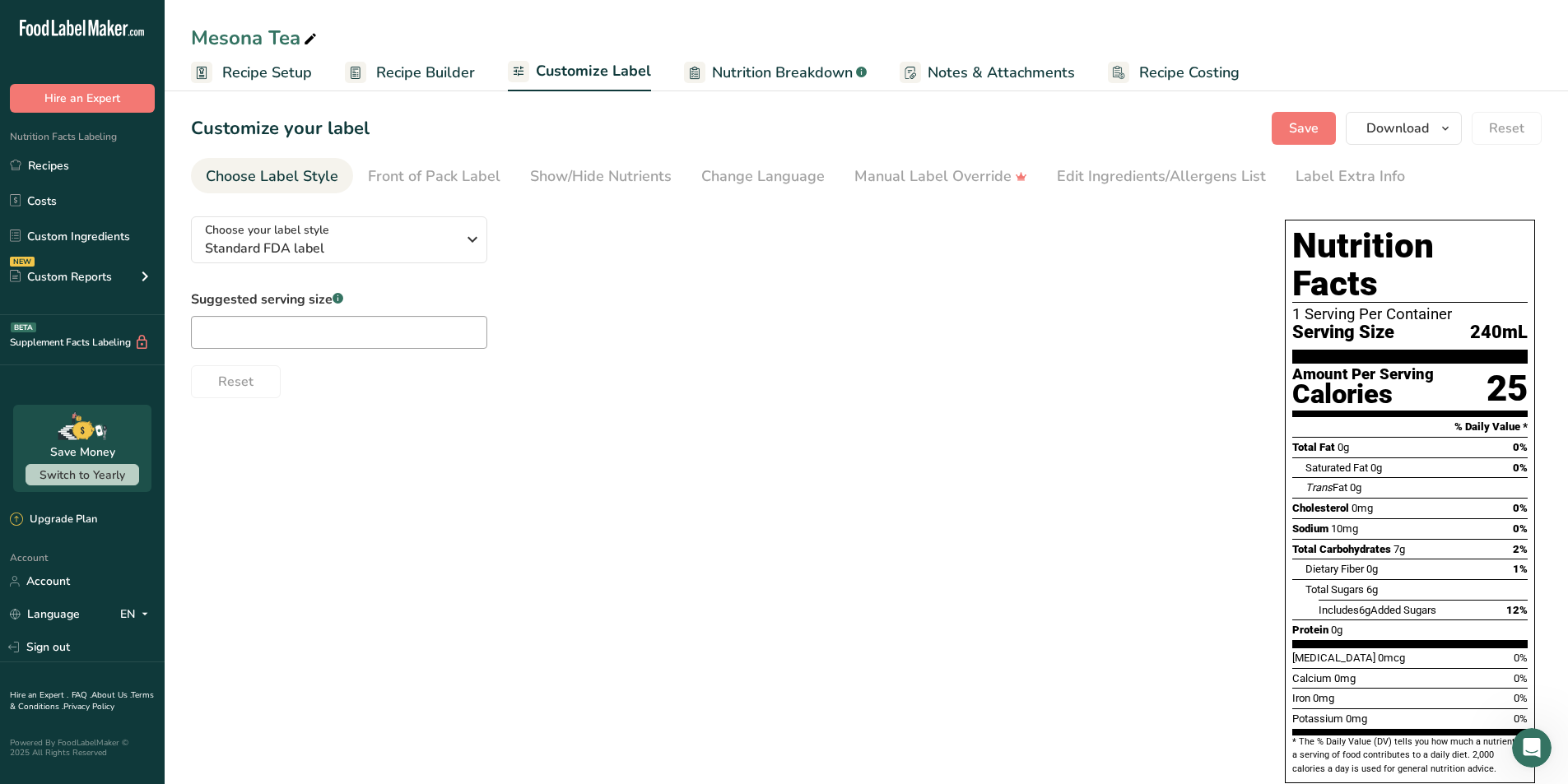
click at [592, 265] on div "Choose your label style Standard FDA label USA (FDA) Standard FDA label Tabular…" at bounding box center [721, 301] width 1061 height 195
click at [777, 430] on div "Choose your label style Standard FDA label USA (FDA) Standard FDA label Tabular…" at bounding box center [865, 517] width 1350 height 628
click at [396, 240] on span "Standard FDA label" at bounding box center [330, 248] width 251 height 20
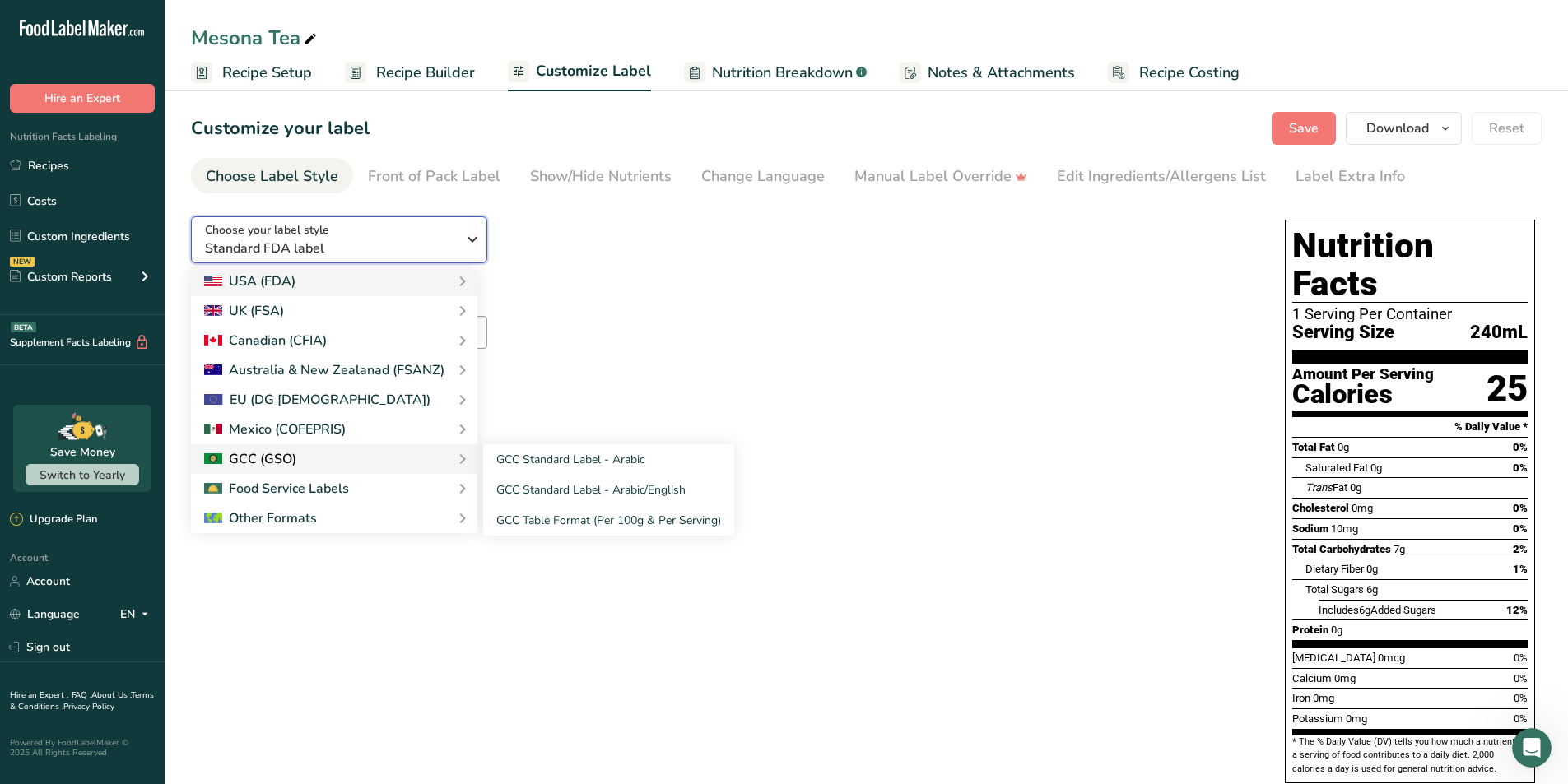
scroll to position [21, 0]
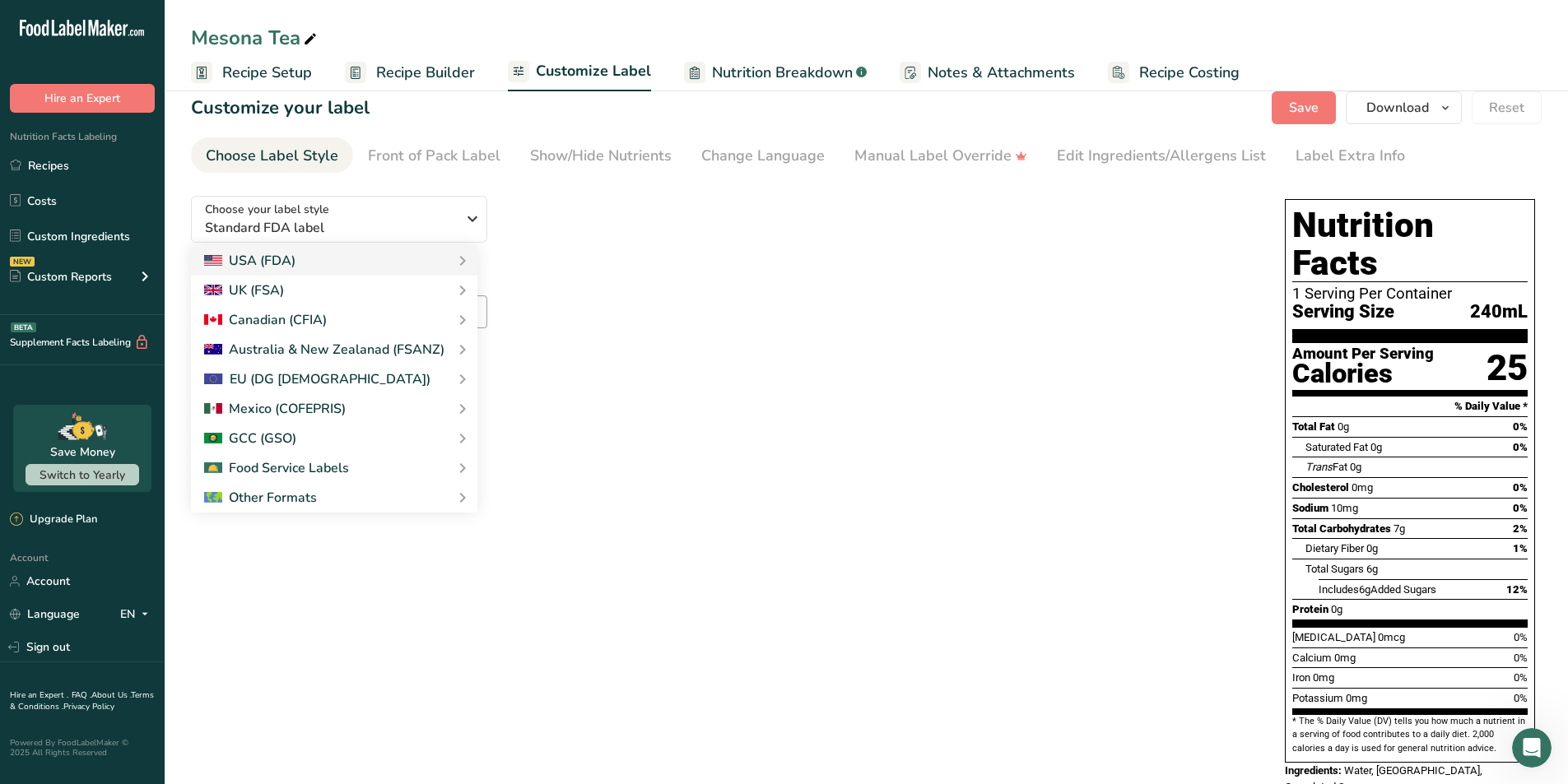
click at [777, 341] on div "Reset" at bounding box center [721, 357] width 1061 height 39
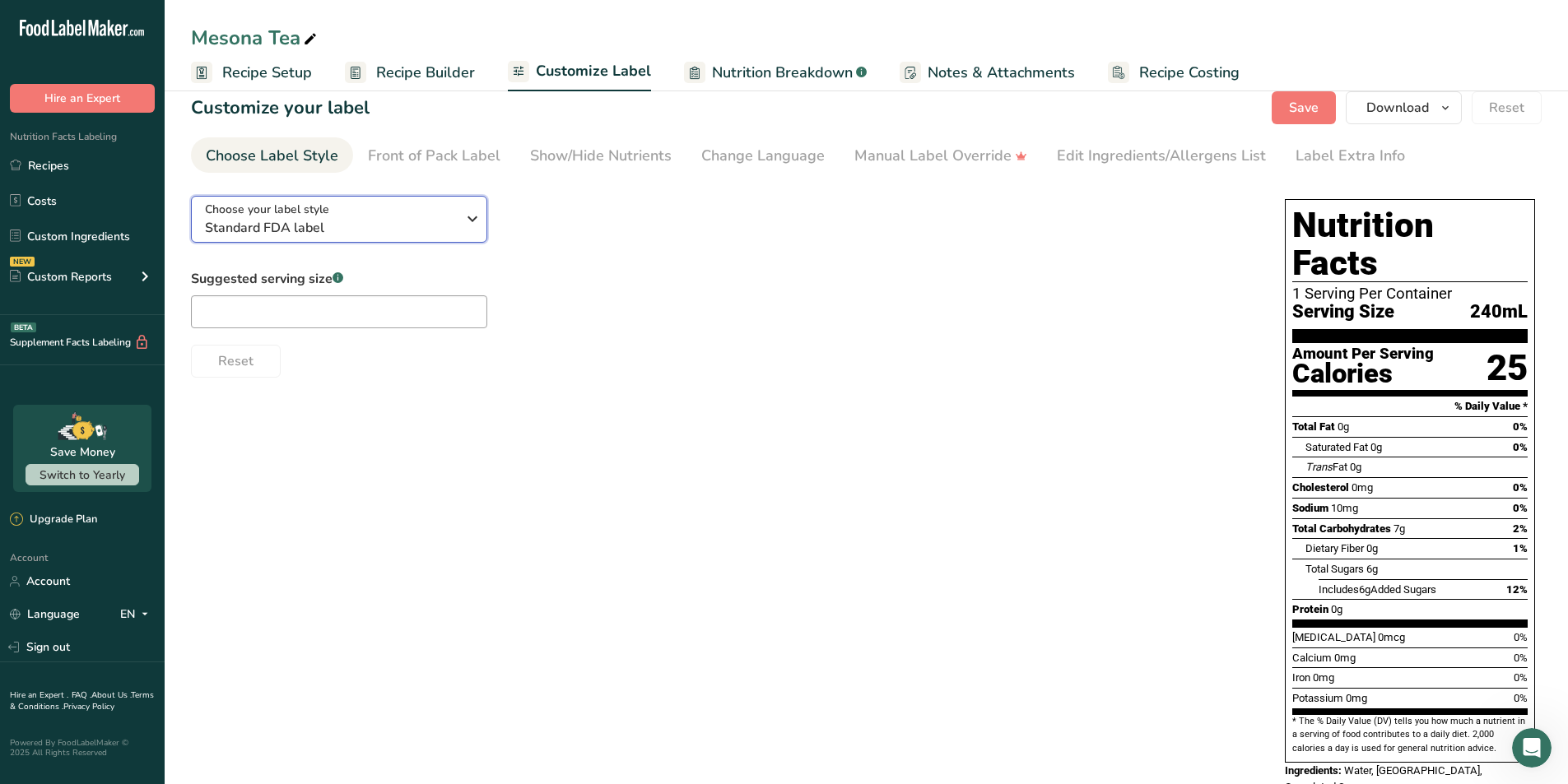
click at [439, 225] on span "Standard FDA label" at bounding box center [330, 227] width 251 height 20
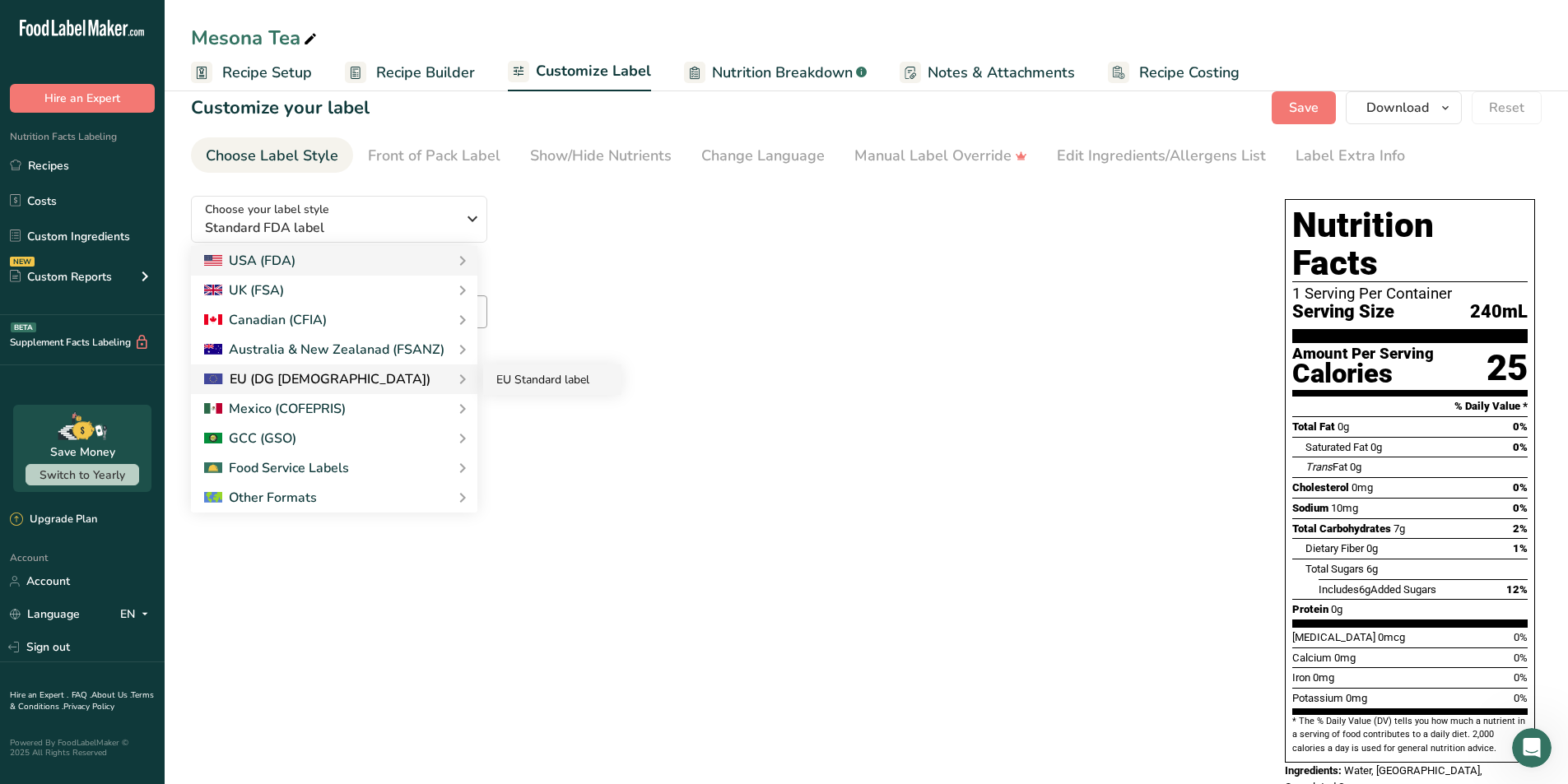
click at [540, 380] on link "EU Standard label" at bounding box center [552, 379] width 138 height 31
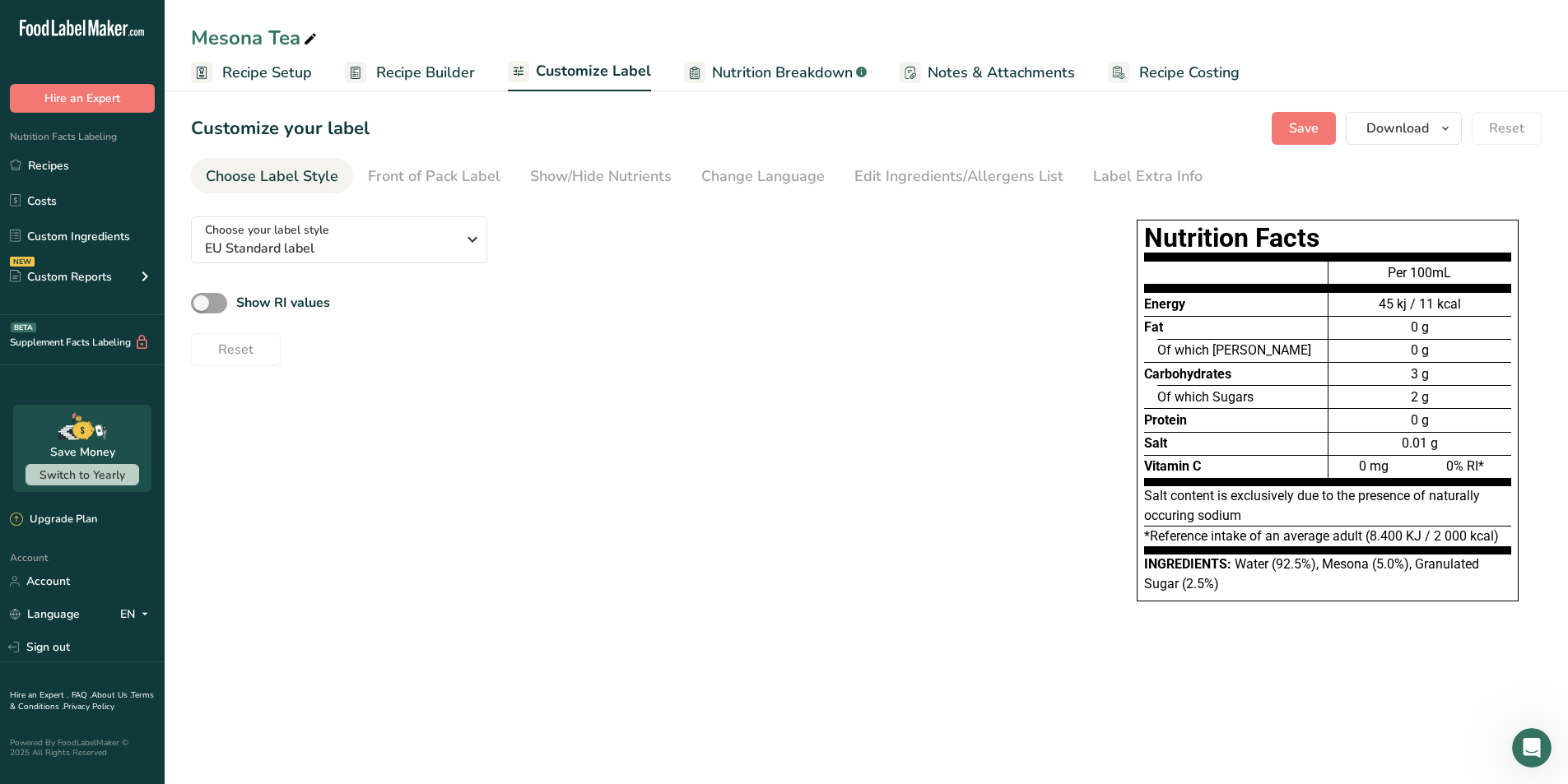
scroll to position [0, 0]
click at [777, 642] on section "Customize your label Save Download Choose what to show on your downloaded label…" at bounding box center [865, 373] width 1403 height 575
click at [542, 514] on div "Choose your label style EU Standard label USA (FDA) Standard FDA label Tabular …" at bounding box center [865, 419] width 1350 height 431
click at [777, 394] on div "Choose your label style EU Standard label USA (FDA) Standard FDA label Tabular …" at bounding box center [865, 419] width 1350 height 431
click at [475, 244] on icon "button" at bounding box center [472, 239] width 20 height 30
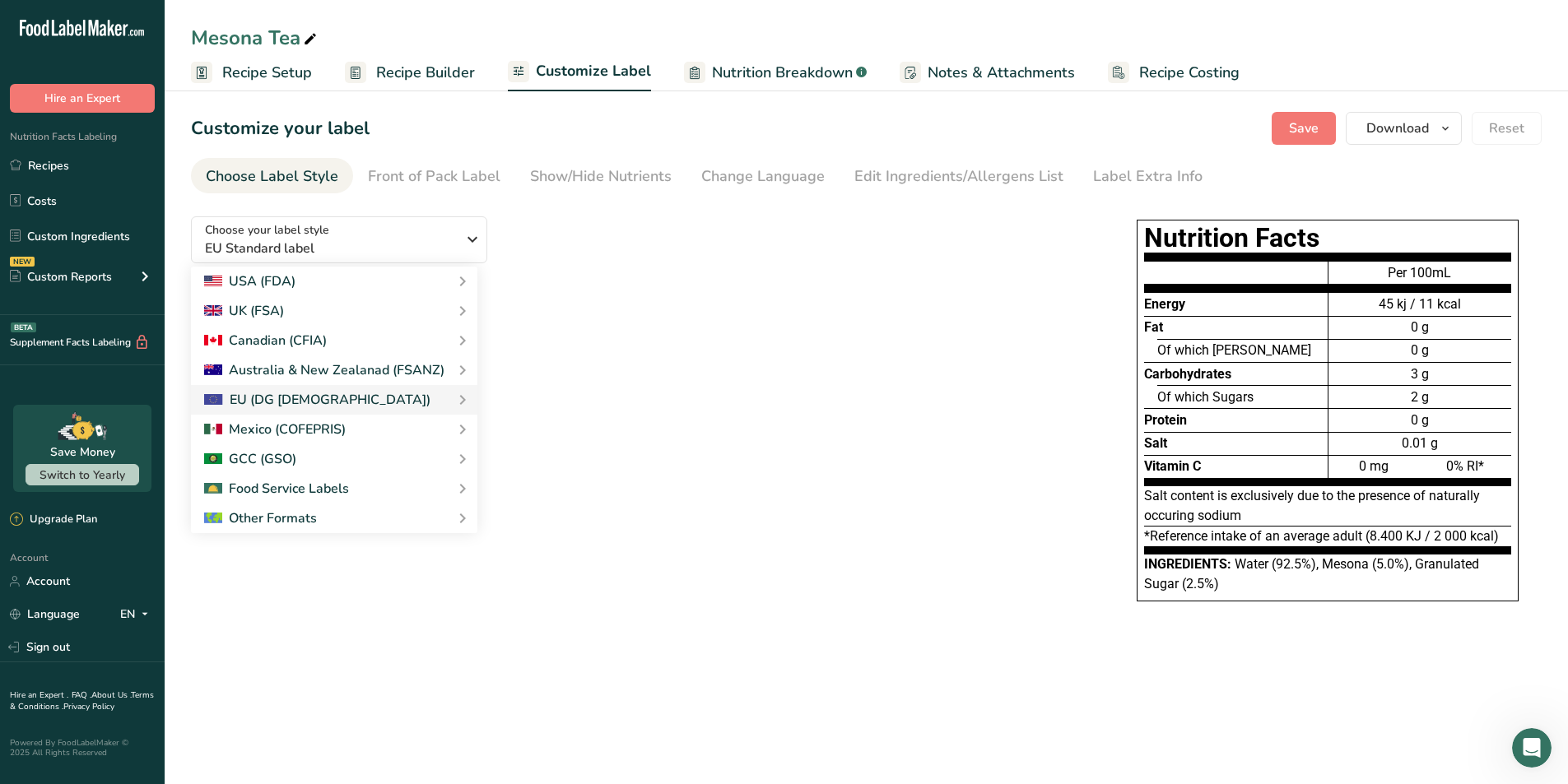
click at [460, 601] on div "Choose your label style EU Standard label USA (FDA) Standard FDA label Tabular …" at bounding box center [865, 419] width 1350 height 431
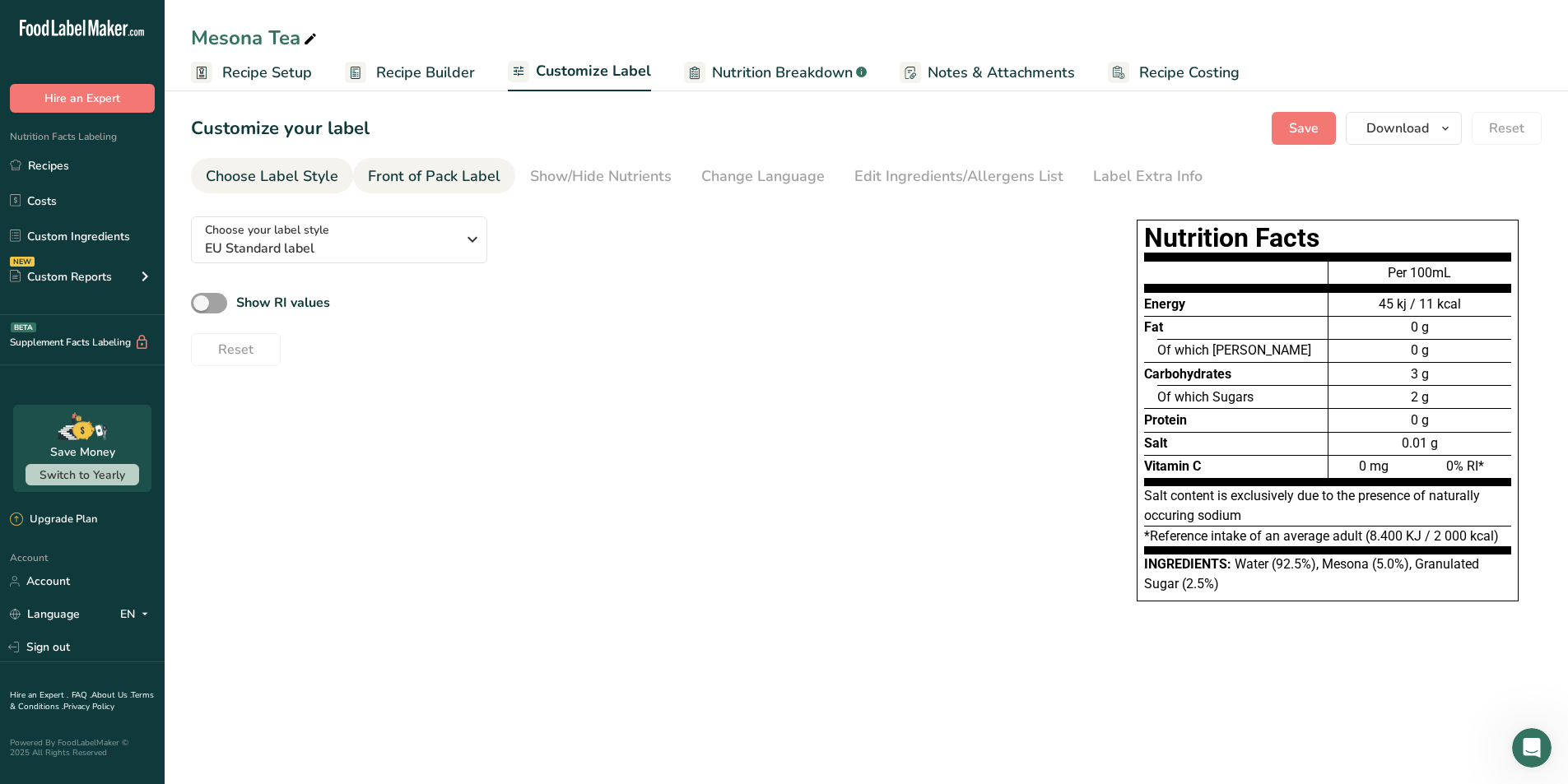
click at [457, 181] on div "Front of Pack Label" at bounding box center [434, 176] width 133 height 22
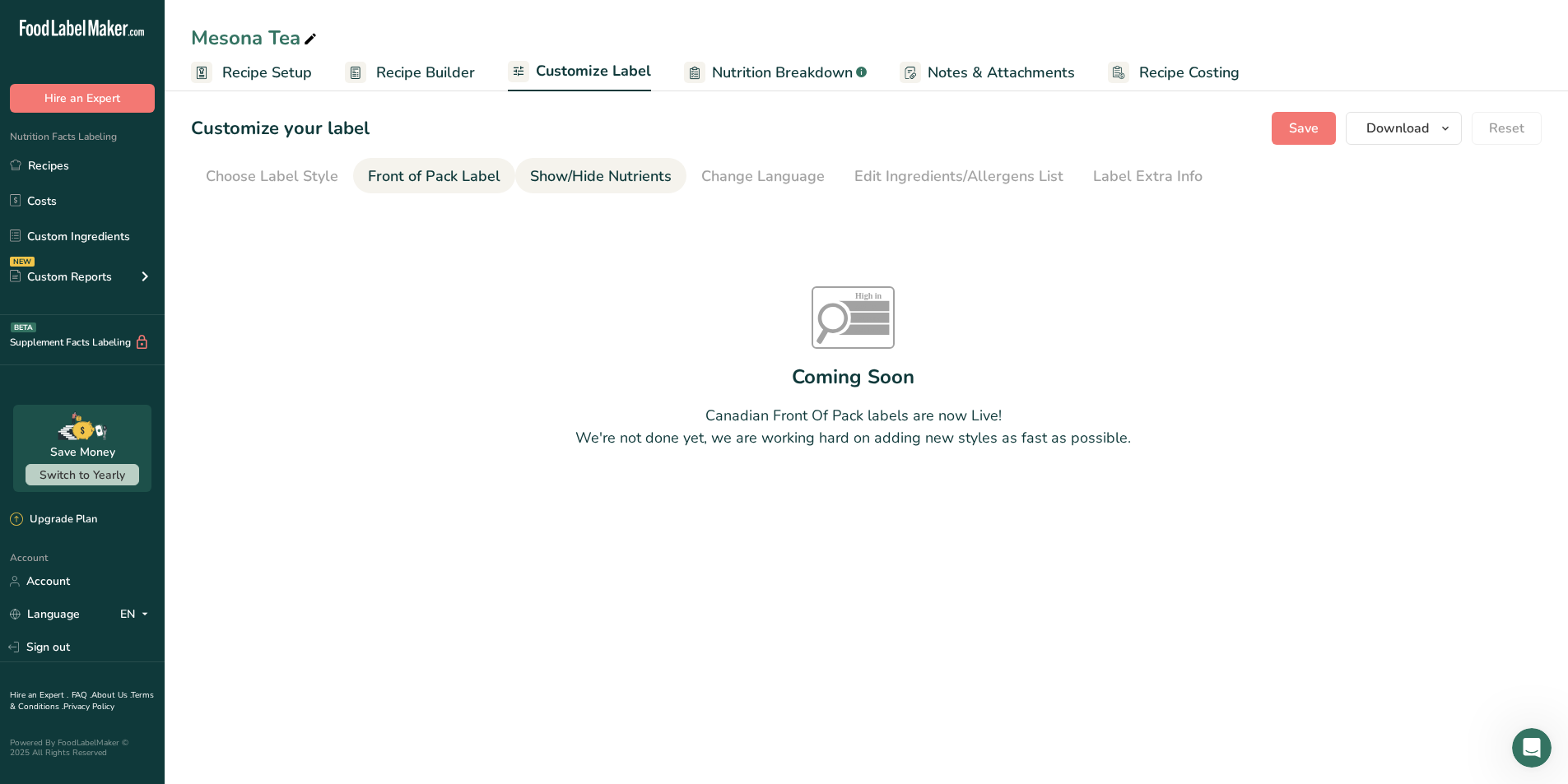
click at [541, 182] on div "Show/Hide Nutrients" at bounding box center [600, 176] width 142 height 22
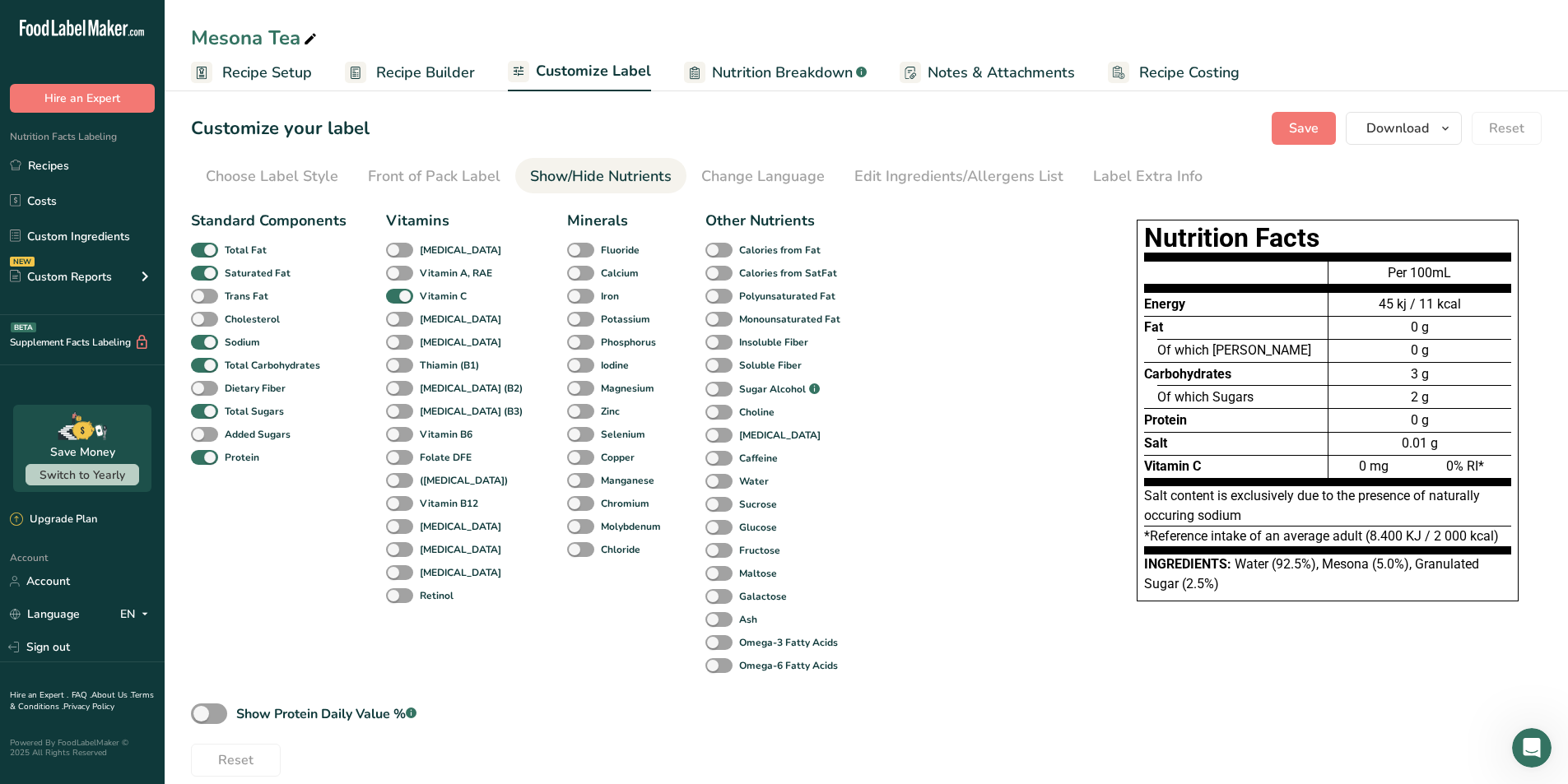
drag, startPoint x: 1008, startPoint y: 423, endPoint x: 980, endPoint y: 343, distance: 84.8
click at [777, 423] on div "Standard Components Total Fat Saturated Fat Trans Fat Cholesterol Sodium Total …" at bounding box center [638, 490] width 896 height 573
click at [777, 167] on div "Change Language" at bounding box center [762, 176] width 123 height 22
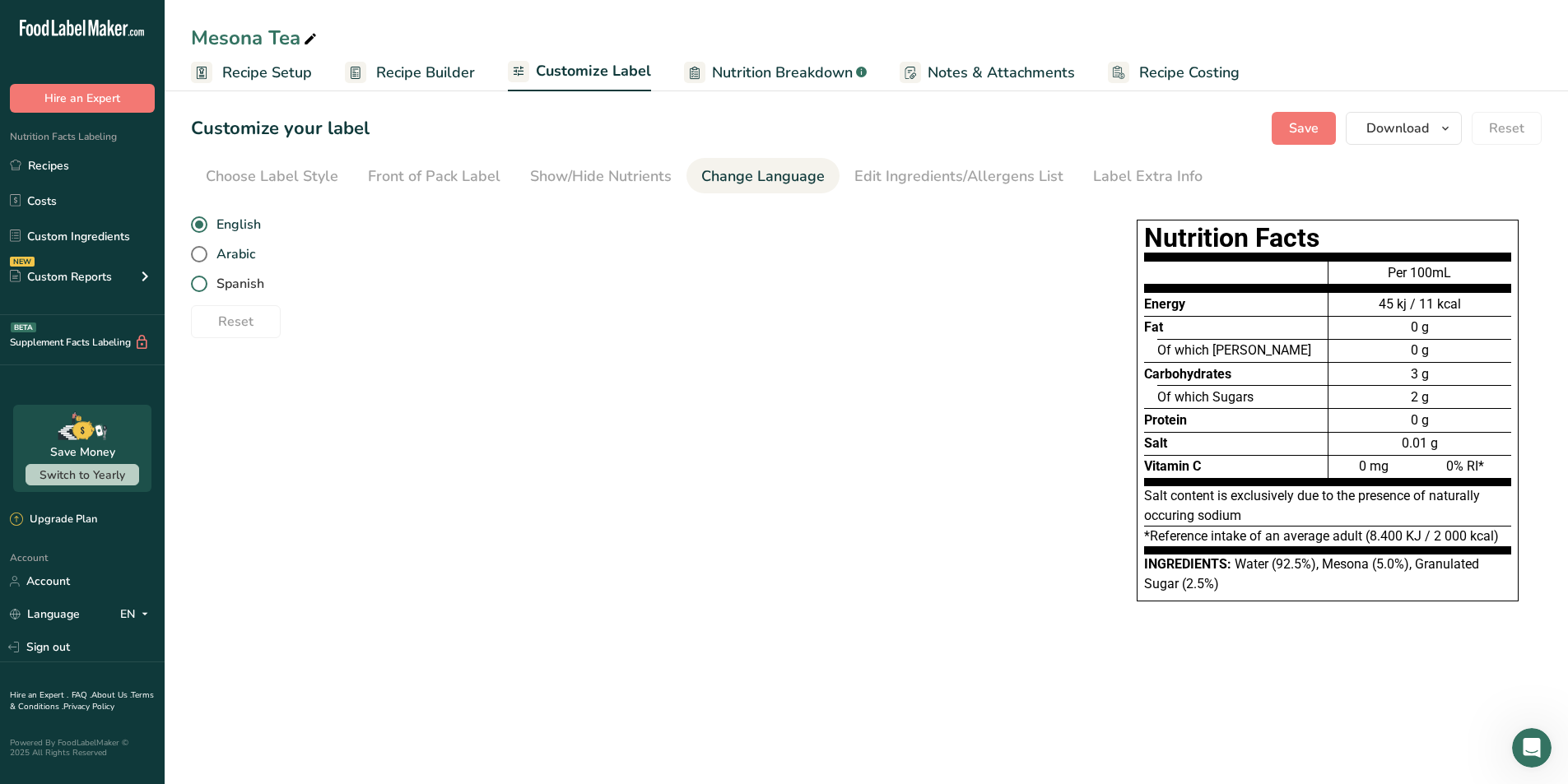
drag, startPoint x: 906, startPoint y: 176, endPoint x: 878, endPoint y: 277, distance: 104.8
click at [777, 286] on section "Customize your label Save Download Choose what to show on your downloaded label…" at bounding box center [865, 373] width 1403 height 575
click at [777, 173] on div "Edit Ingredients/Allergens List" at bounding box center [958, 176] width 209 height 22
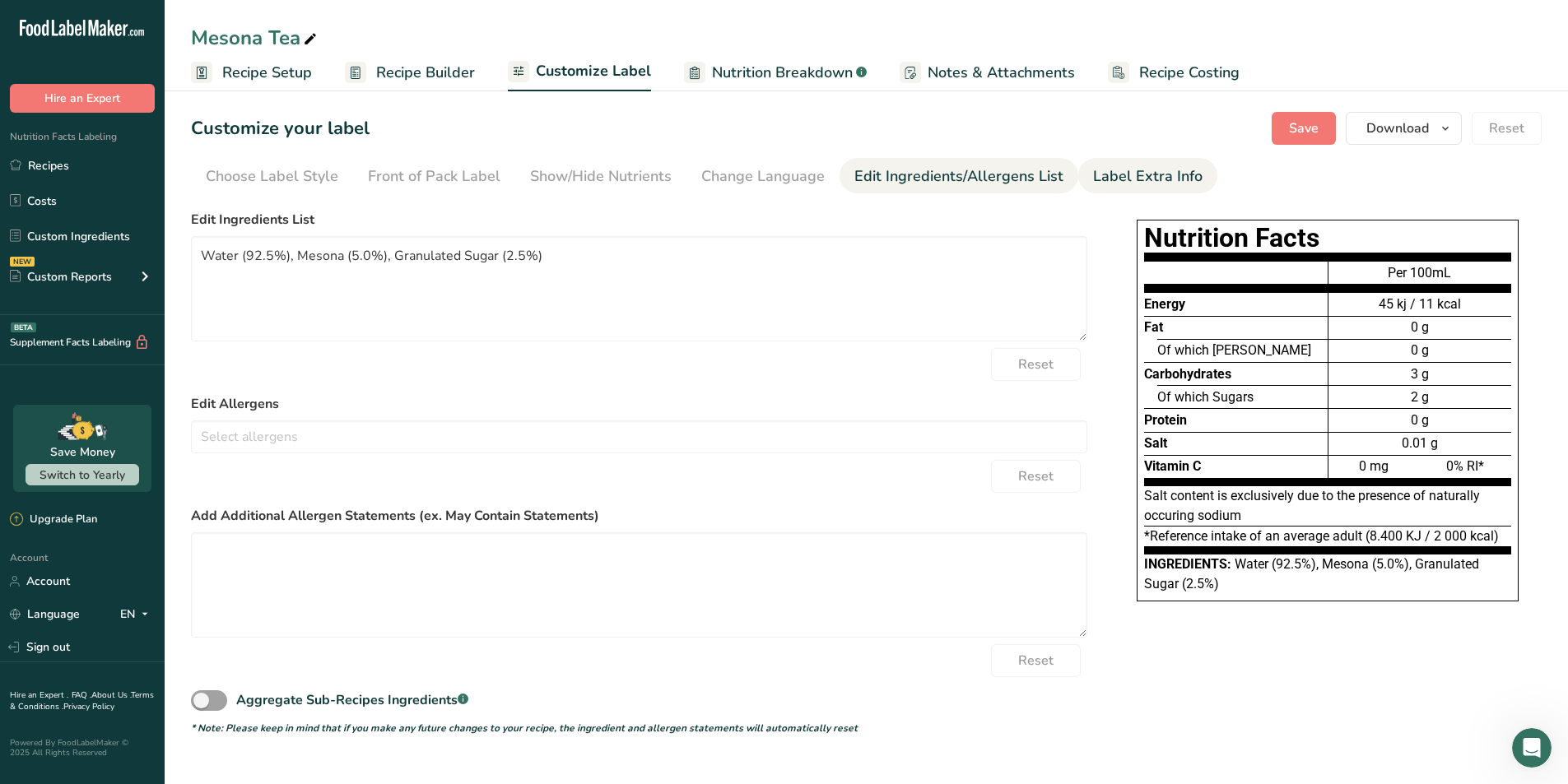
click at [777, 183] on div "Label Extra Info" at bounding box center [1147, 176] width 109 height 22
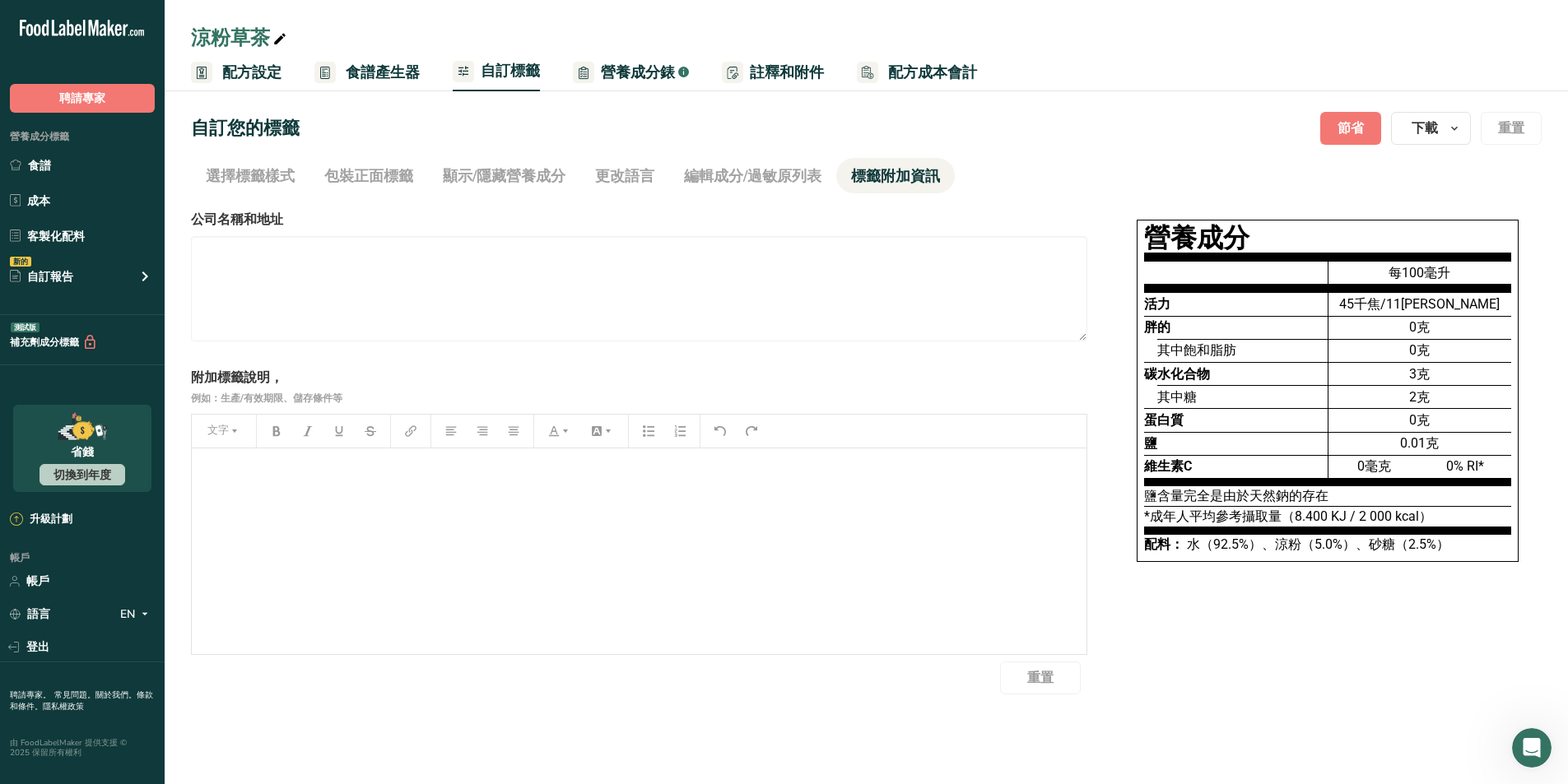
click at [777, 413] on div "選擇您的標籤樣式 歐盟標準標籤 美國（FDA） 標準FDA標籤 表格FDA標籤 線性FDA標籤 簡化的FDA標籤 雙列 FDA 標籤（每份/每容器） 雙列 F…" at bounding box center [865, 449] width 1350 height 491
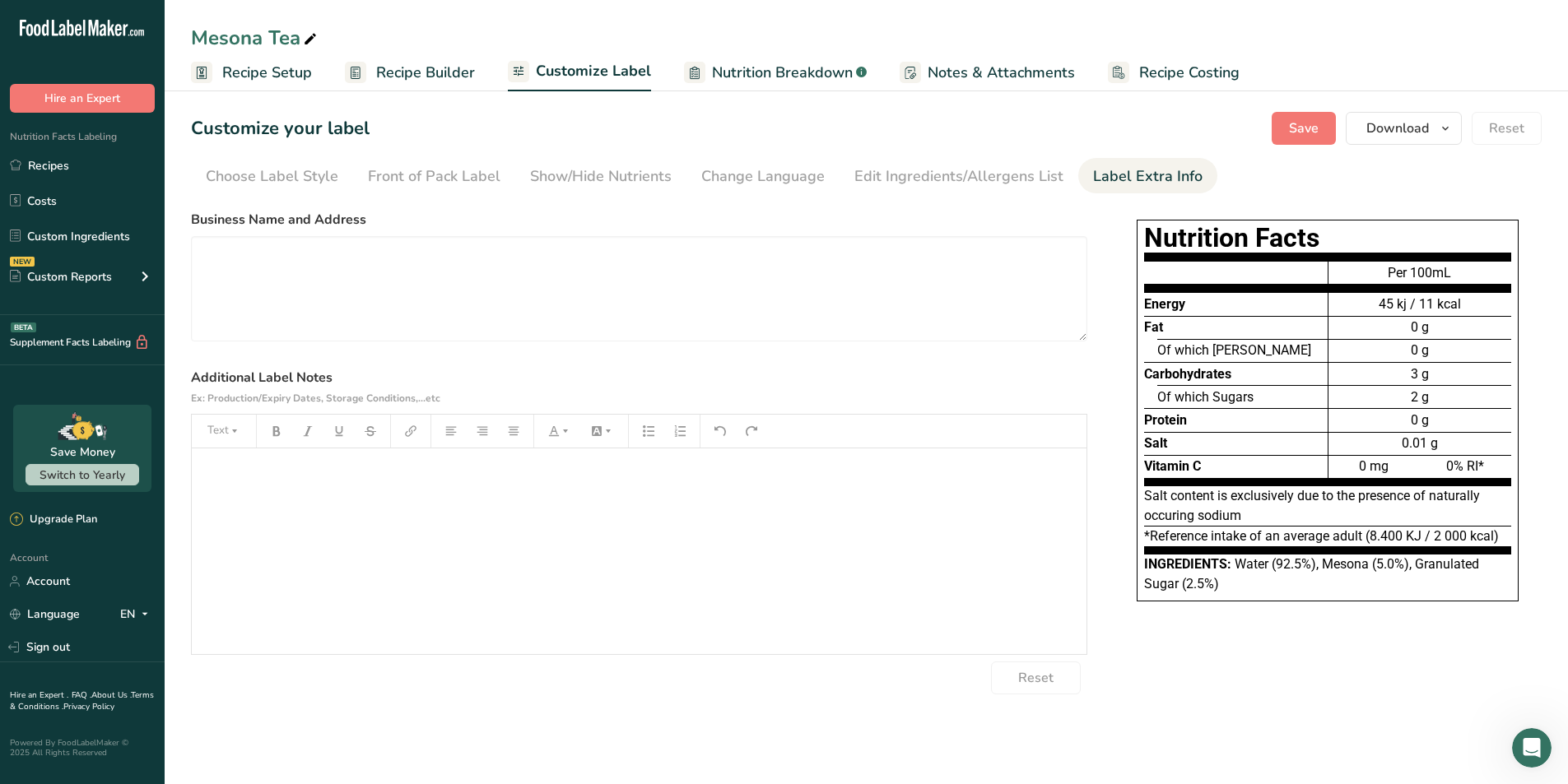
click at [777, 381] on div "Nutrition Facts Energy Fat Of which Saturates Carbohydrates Of which Sugars Pro…" at bounding box center [1328, 419] width 428 height 412
click at [777, 219] on label "Business Name and Address" at bounding box center [638, 219] width 896 height 20
click at [777, 304] on textarea at bounding box center [638, 288] width 896 height 106
paste textarea "Manufacturer: Yuanlin Foods Co., Ltd. [STREET_ADDRESS][PERSON_NAME] (R.O.C.) Te…"
type textarea "Manufacturer: Yuanlin Foods Co., Ltd. [STREET_ADDRESS][PERSON_NAME] (R.O.C.) Te…"
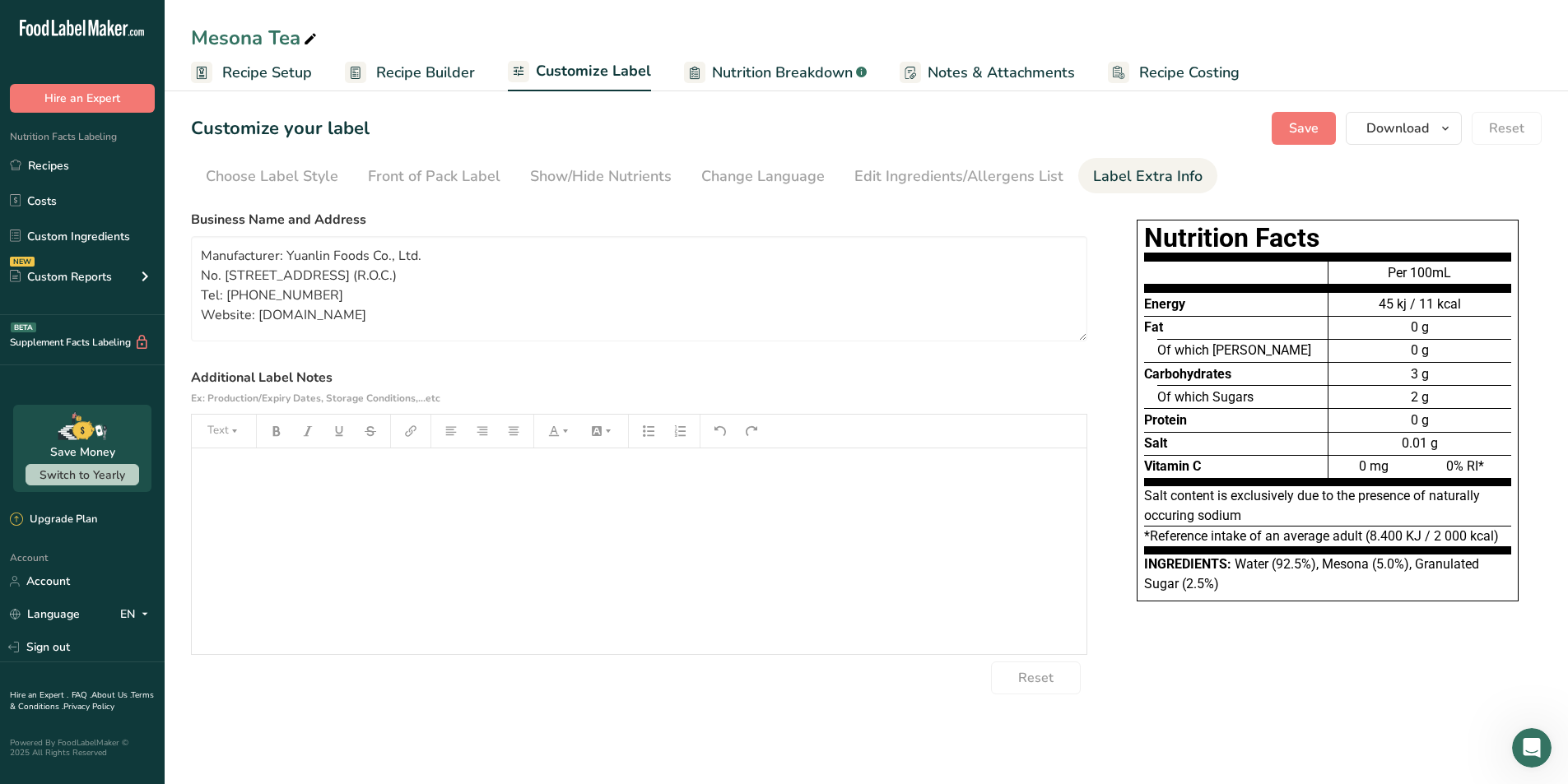
click at [484, 500] on div "﻿" at bounding box center [638, 551] width 894 height 205
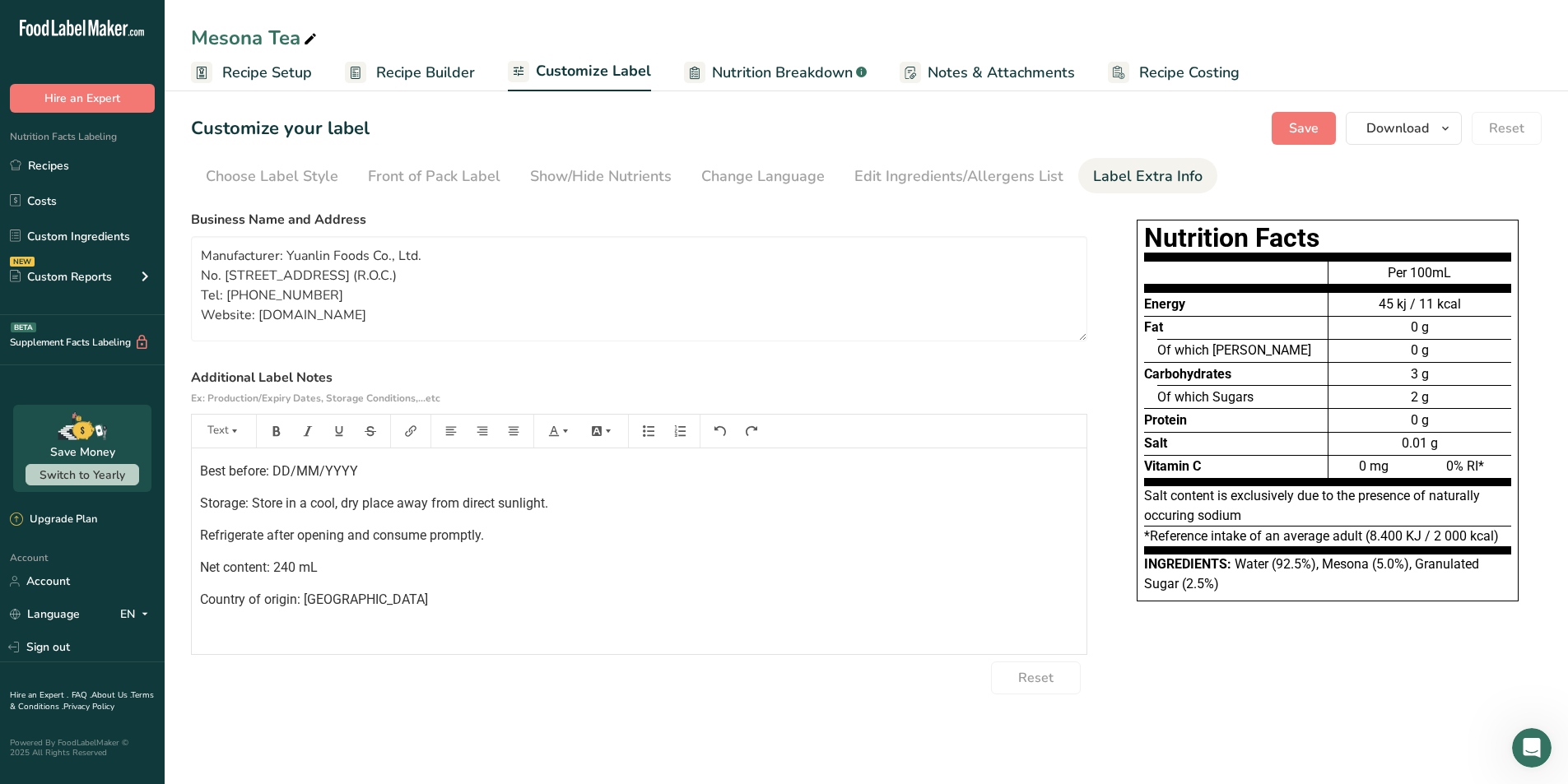
click at [777, 137] on div "Customize your label Save Download Choose what to show on your downloaded label…" at bounding box center [865, 128] width 1350 height 33
click at [323, 189] on link "Choose Label Style" at bounding box center [272, 177] width 133 height 37
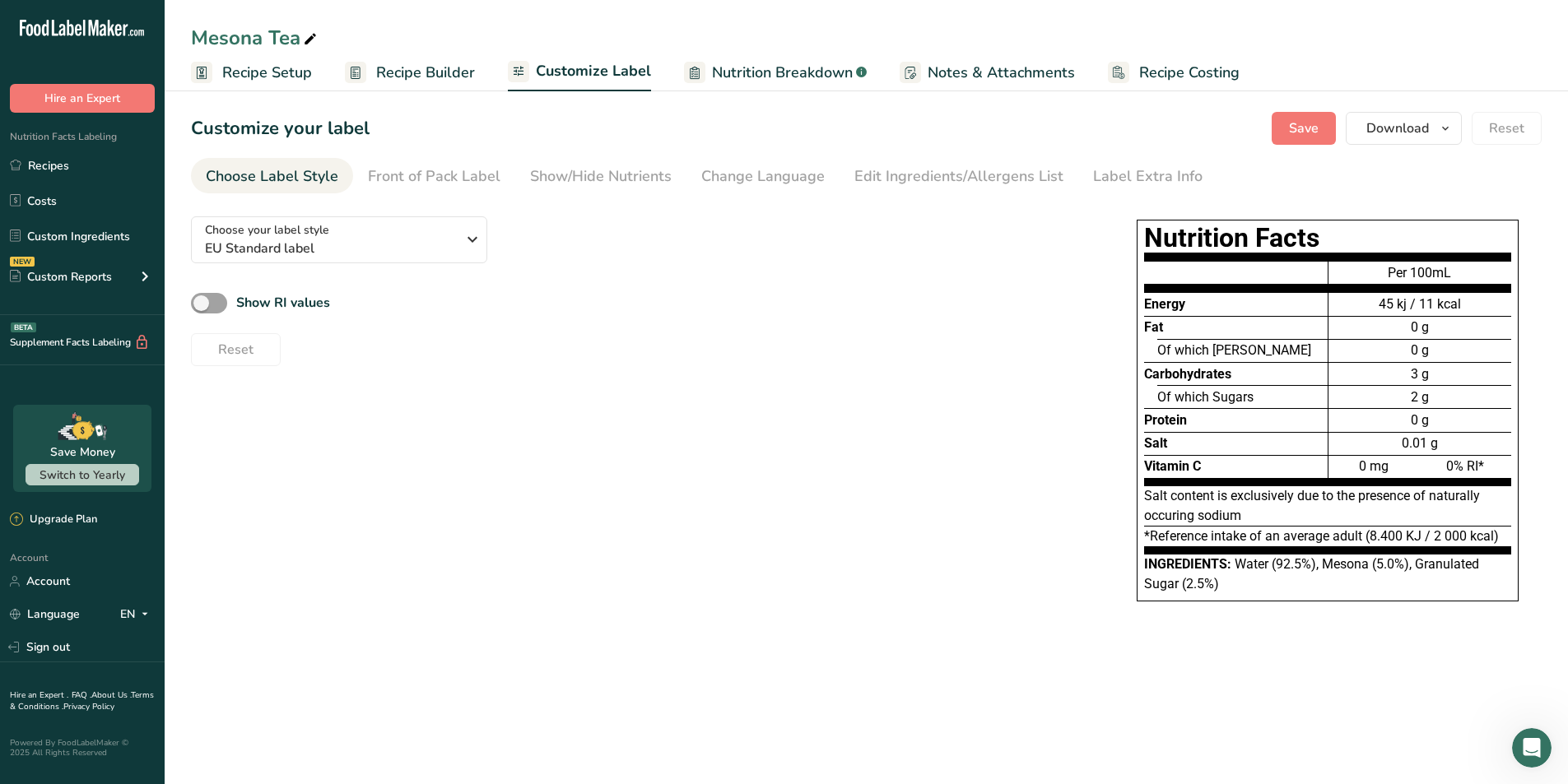
click at [351, 275] on div "Choose your label style EU Standard label USA (FDA) Standard FDA label Tabular …" at bounding box center [638, 285] width 896 height 163
click at [398, 259] on button "Choose your label style EU Standard label" at bounding box center [338, 240] width 296 height 47
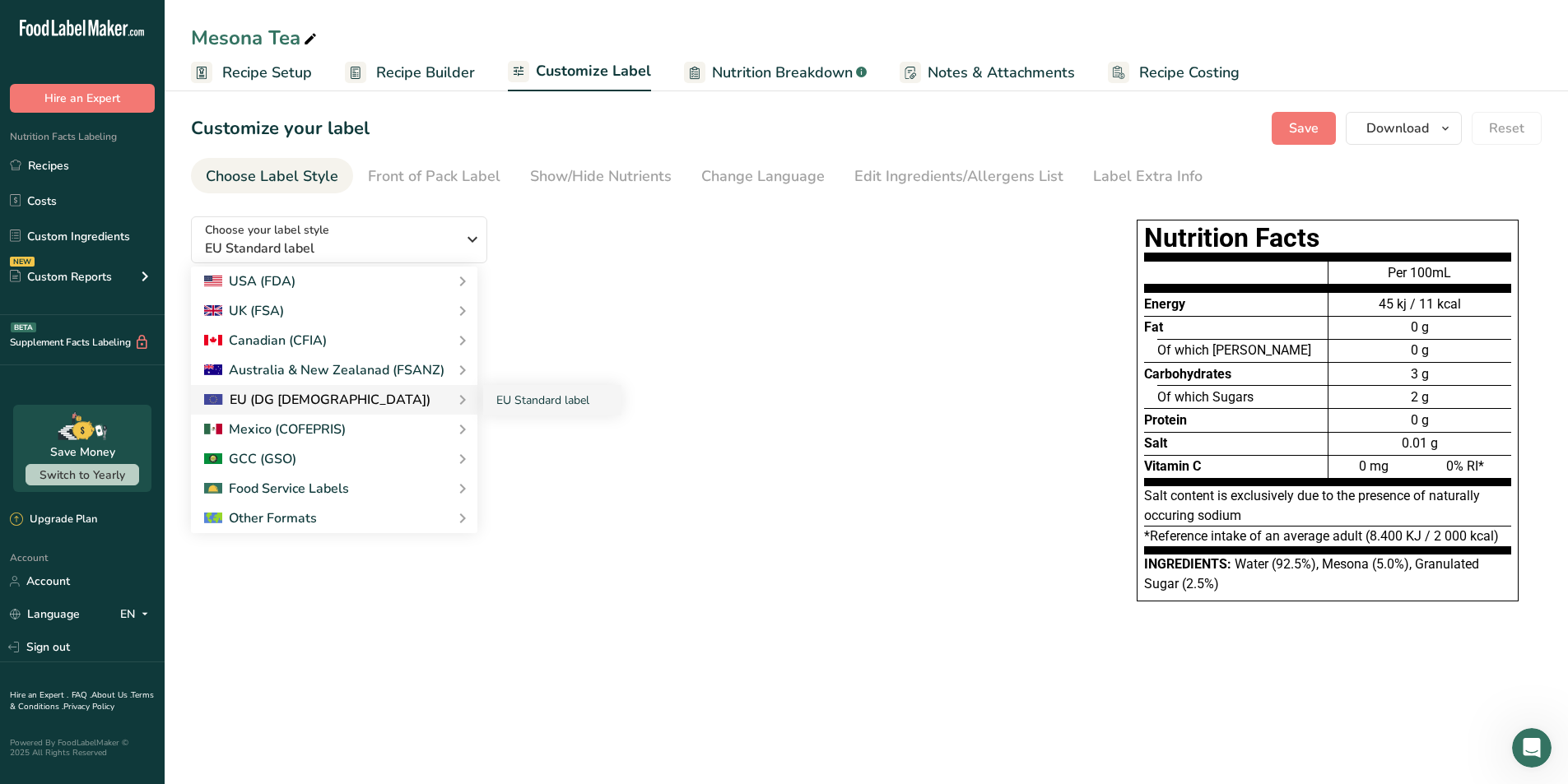
click at [403, 400] on div "EU (DG [DEMOGRAPHIC_DATA])" at bounding box center [334, 399] width 260 height 20
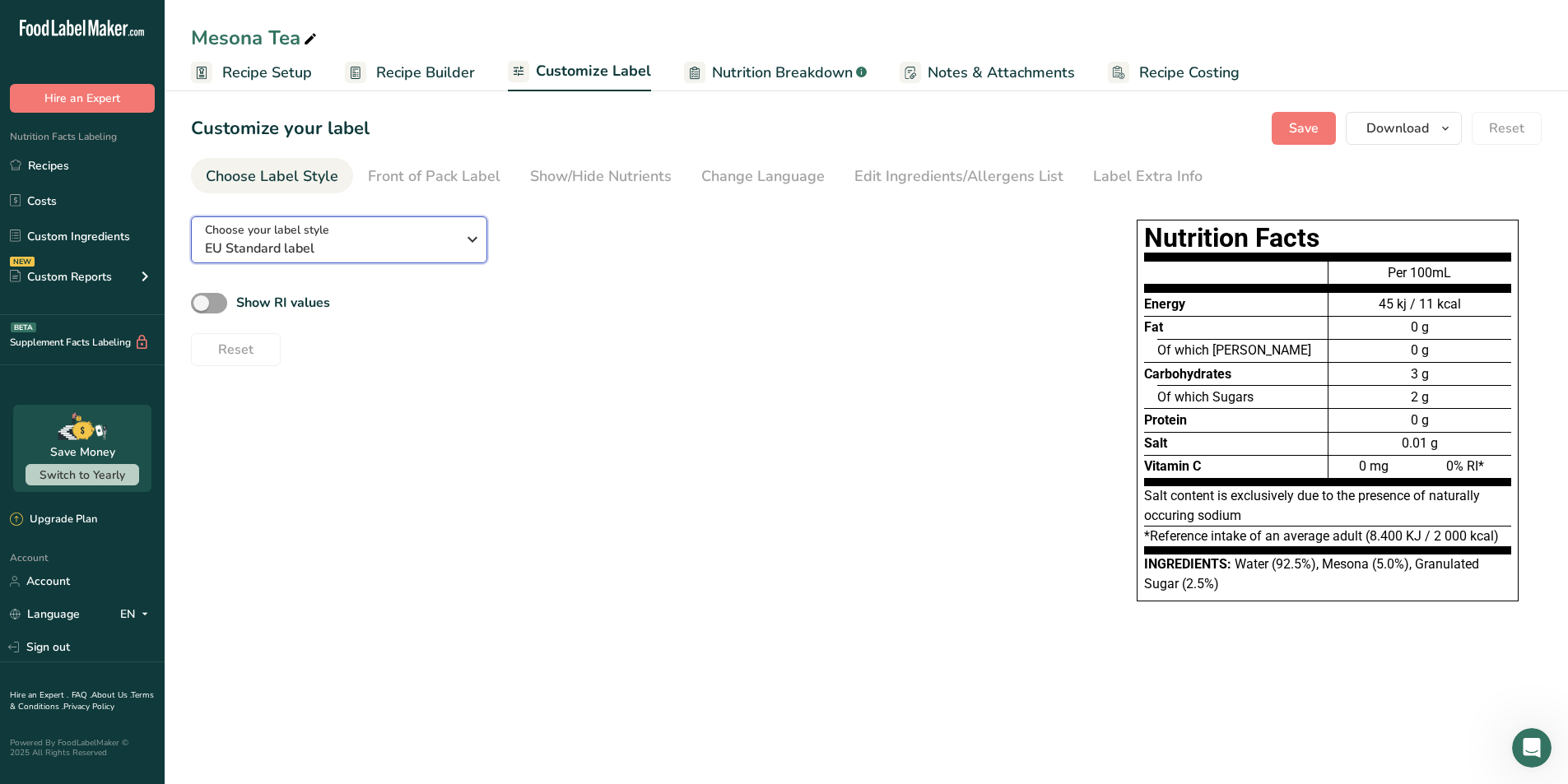
click at [475, 246] on icon "button" at bounding box center [472, 239] width 20 height 30
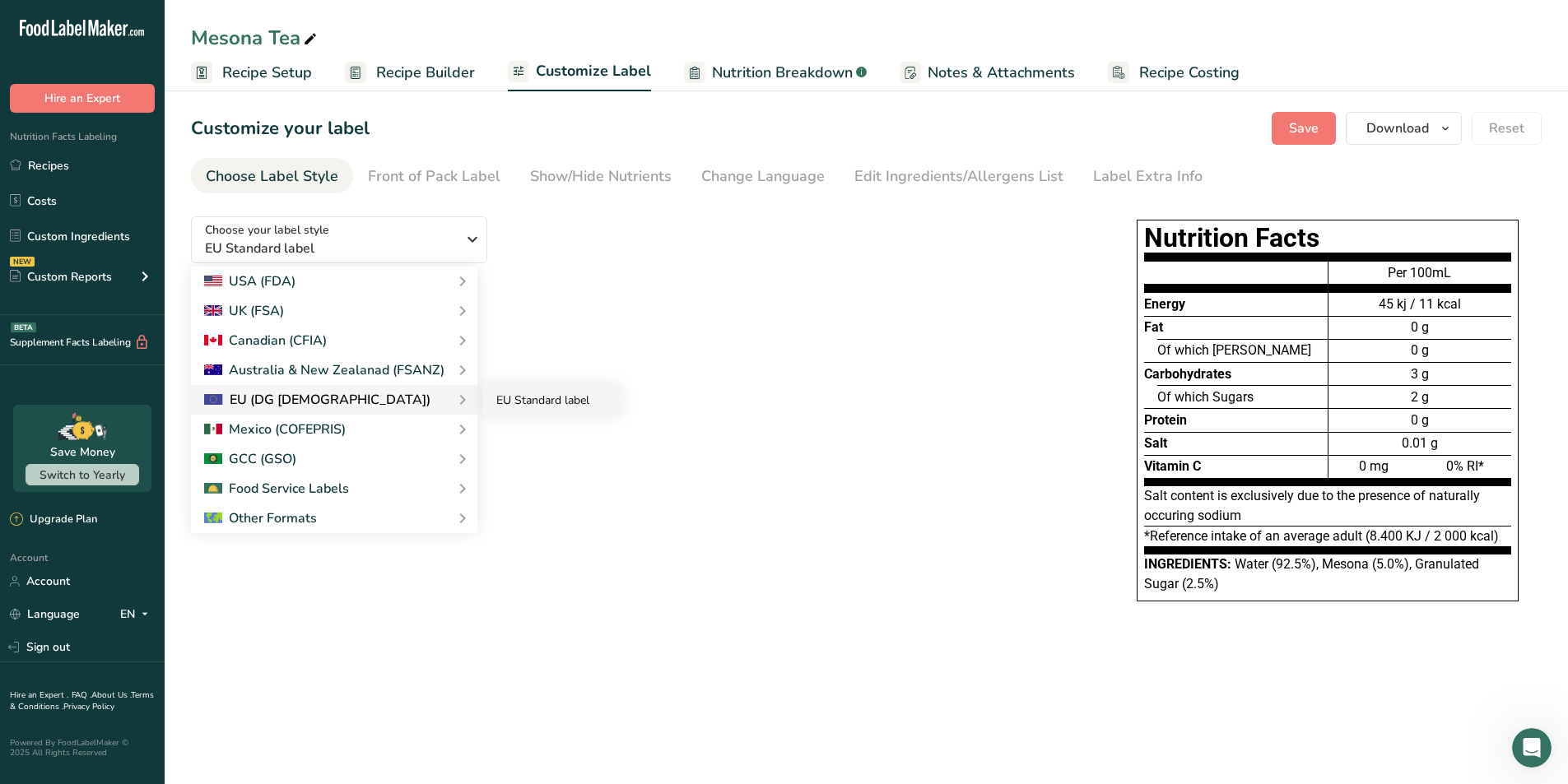
click at [516, 403] on link "EU Standard label" at bounding box center [552, 400] width 138 height 31
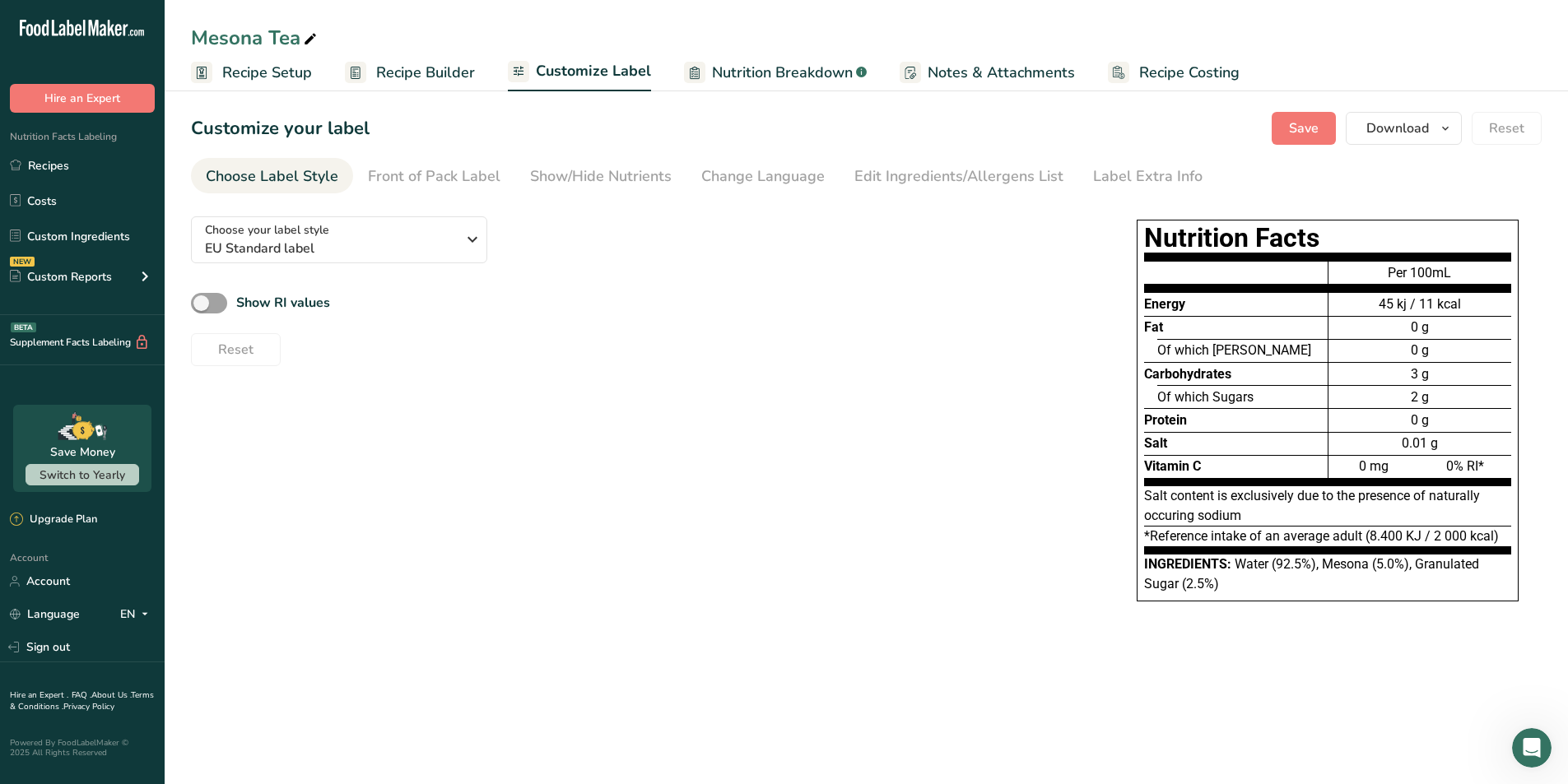
click at [777, 436] on div "Choose your label style EU Standard label USA (FDA) Standard FDA label Tabular …" at bounding box center [865, 419] width 1350 height 431
click at [777, 171] on div "Edit Ingredients/Allergens List" at bounding box center [958, 176] width 209 height 22
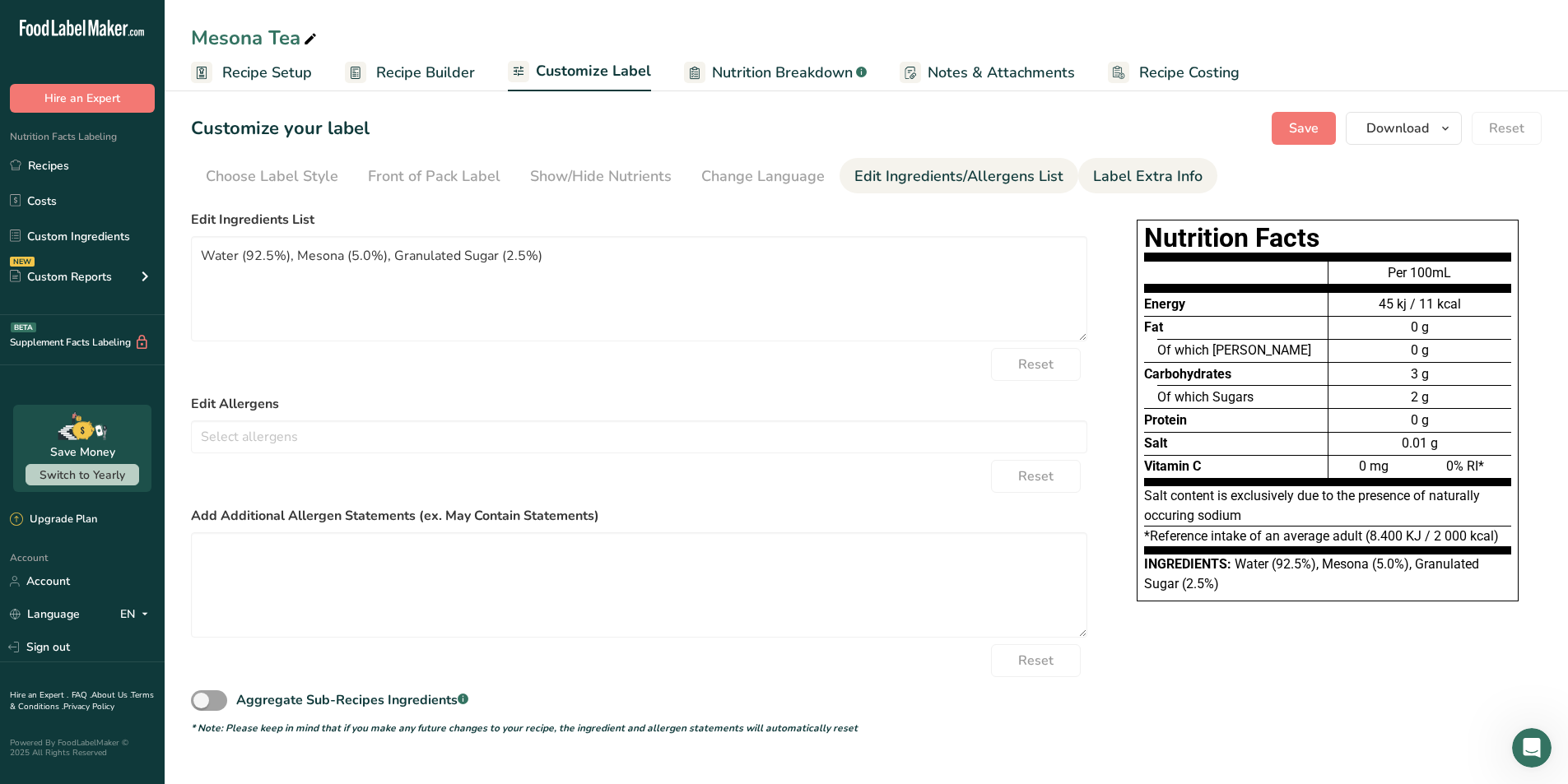
click at [777, 175] on div "Label Extra Info" at bounding box center [1147, 176] width 109 height 22
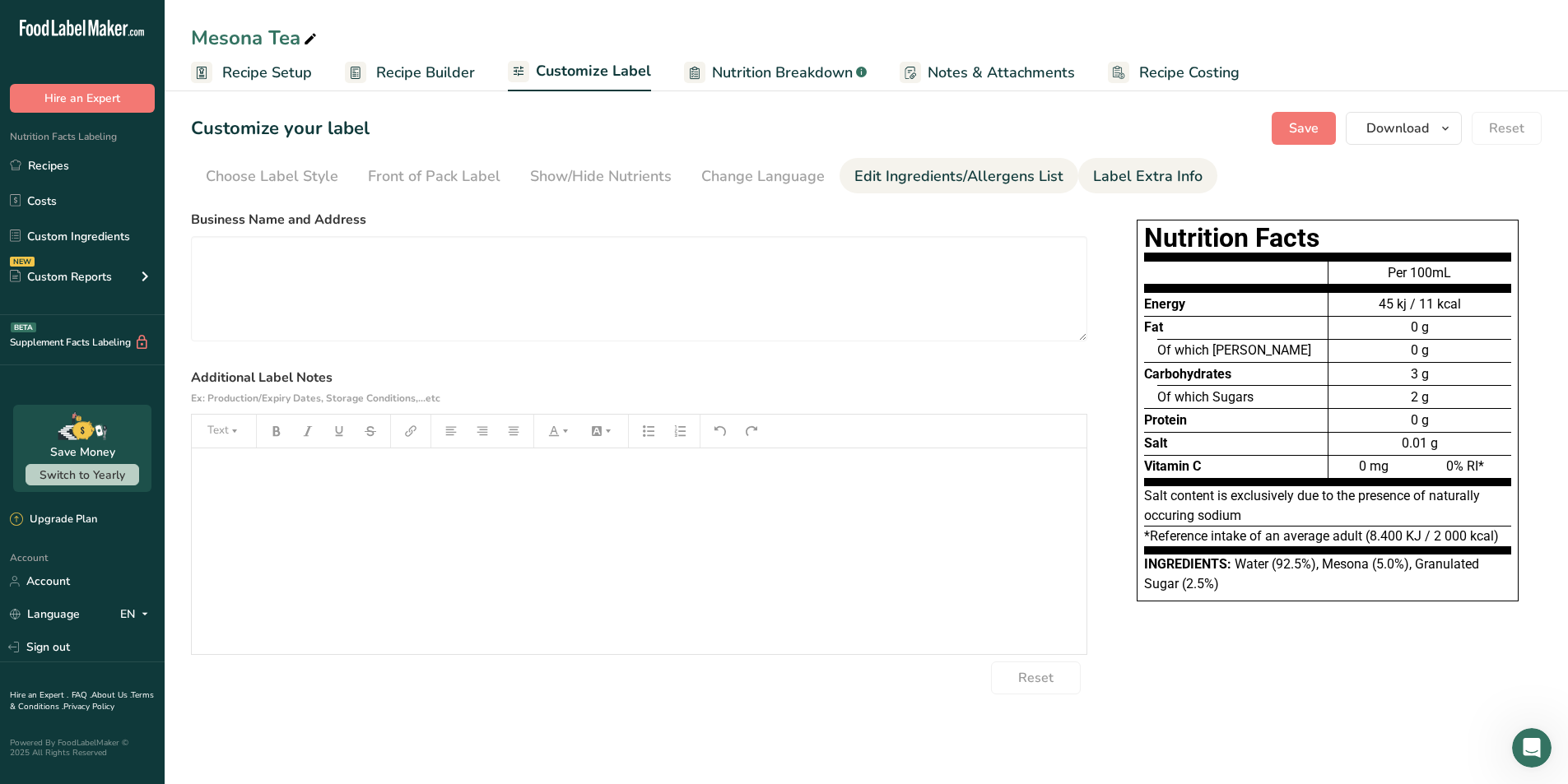
click at [777, 161] on link "Edit Ingredients/Allergens List" at bounding box center [958, 177] width 209 height 37
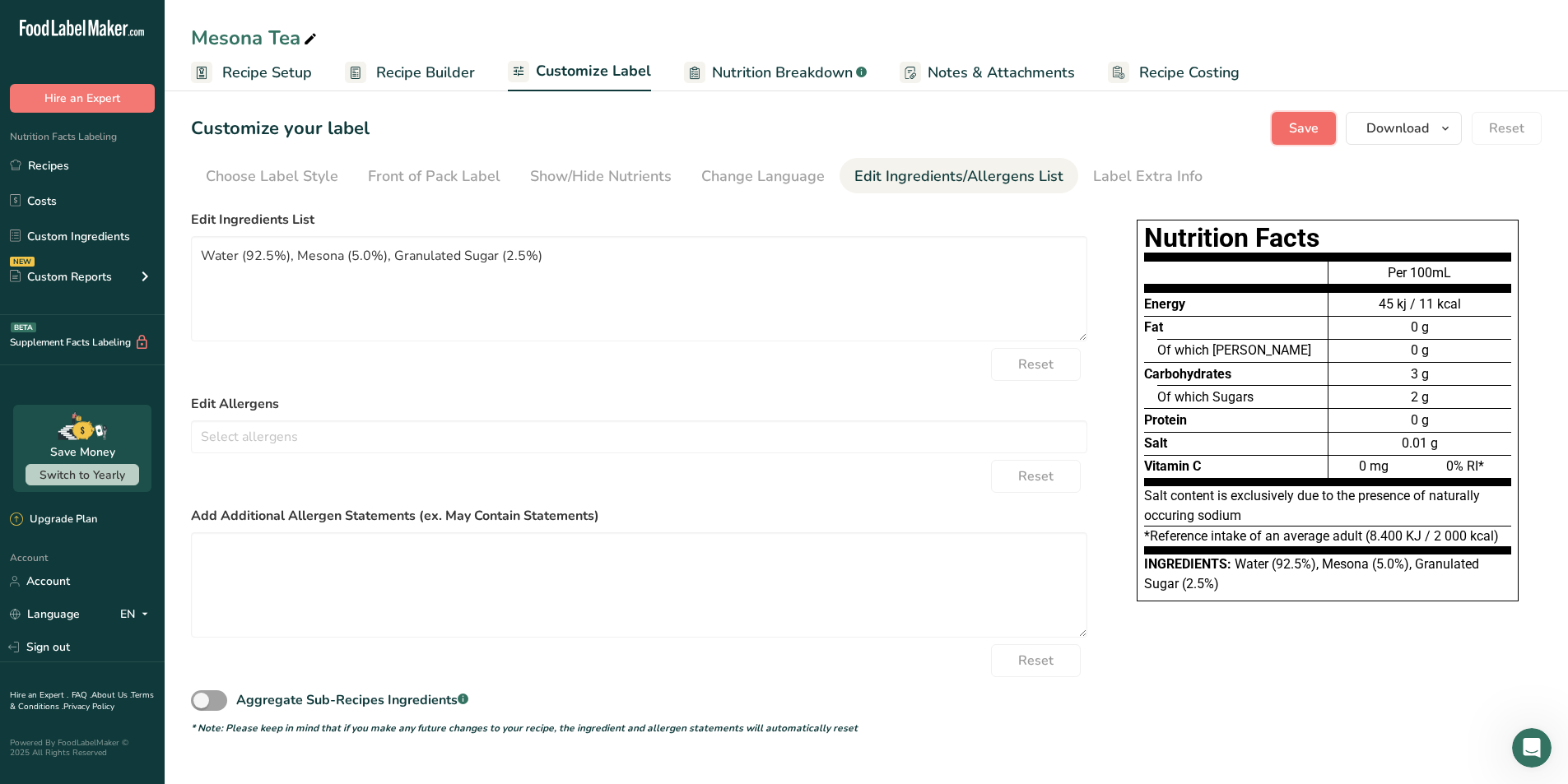
click at [777, 127] on span "Save" at bounding box center [1303, 128] width 30 height 20
click at [777, 179] on div "Label Extra Info" at bounding box center [1147, 176] width 109 height 22
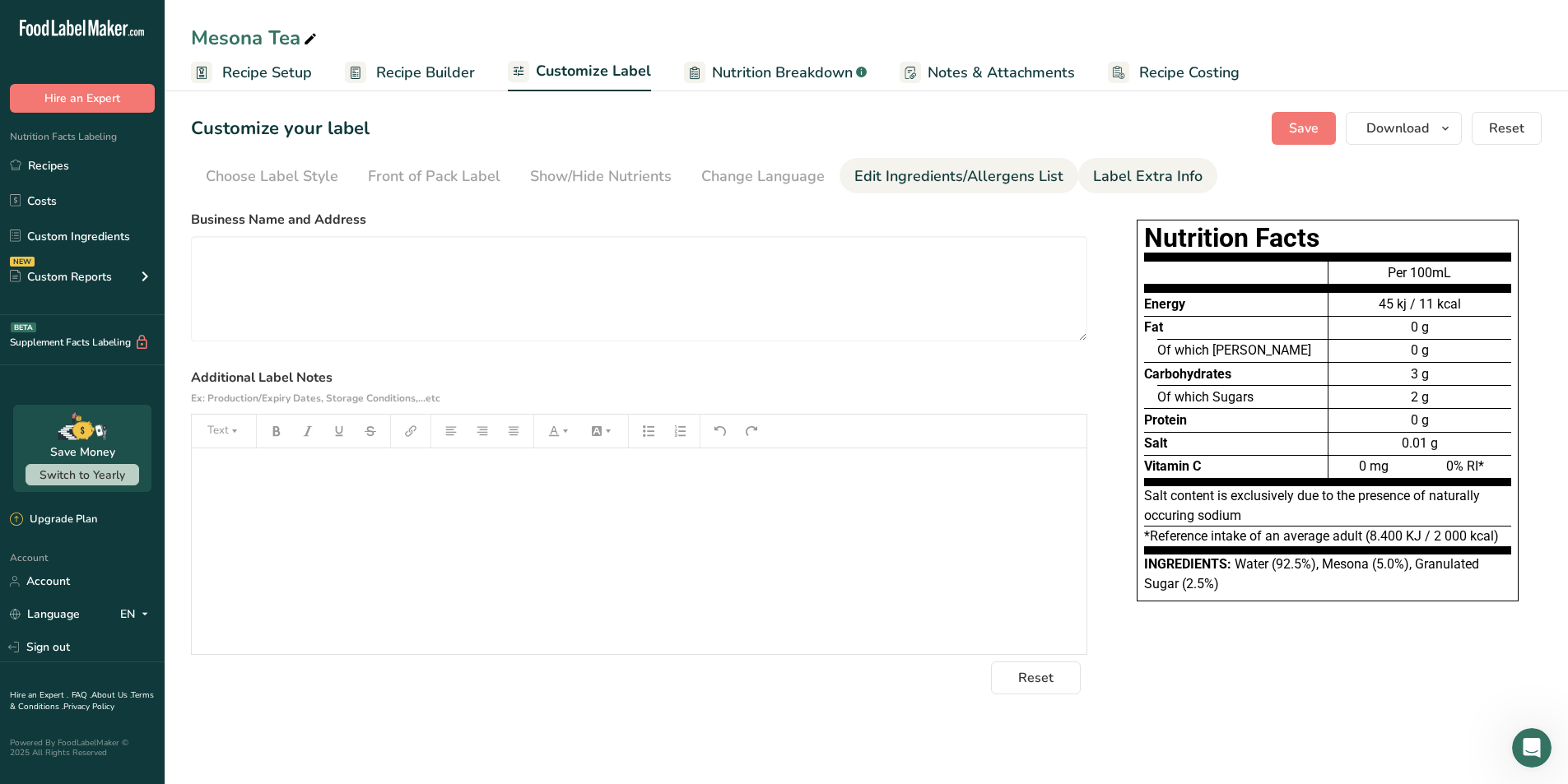
click at [777, 171] on div "Edit Ingredients/Allergens List" at bounding box center [958, 176] width 209 height 22
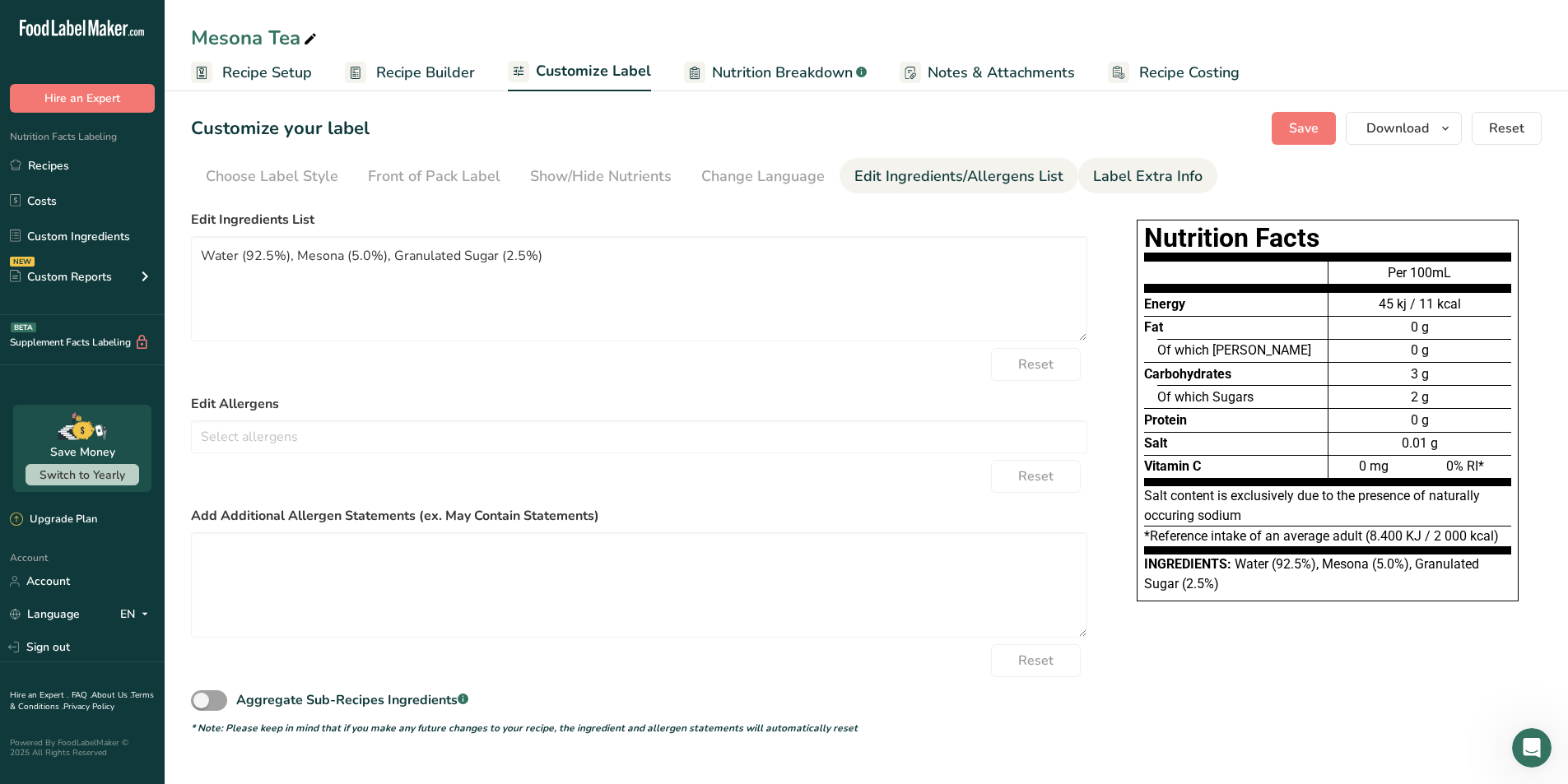
click at [777, 166] on div "Label Extra Info" at bounding box center [1147, 176] width 109 height 22
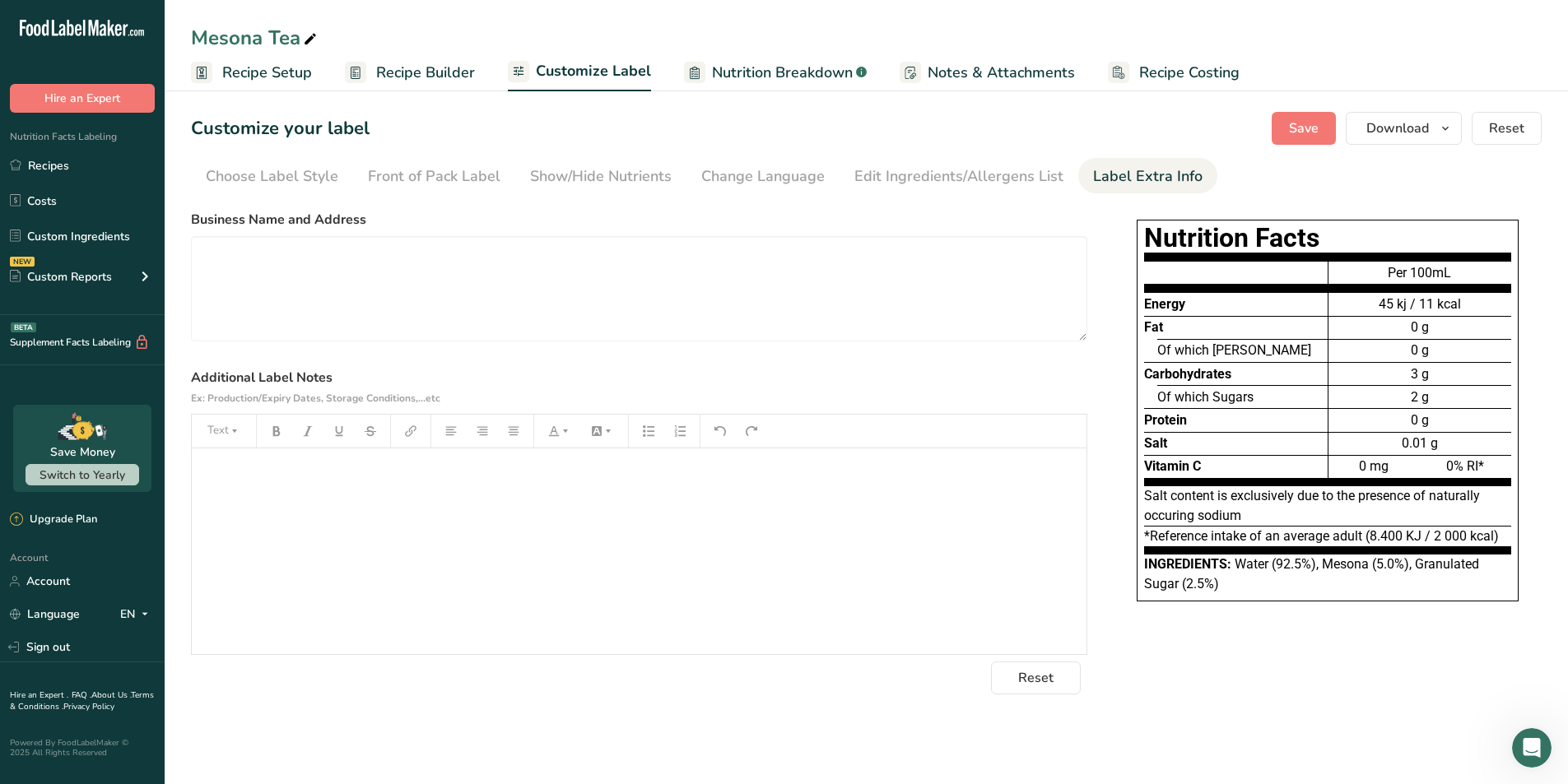
click at [777, 157] on section "Customize your label Save Download Choose what to show on your downloaded label…" at bounding box center [865, 403] width 1403 height 635
click at [777, 138] on button "Save" at bounding box center [1303, 128] width 64 height 33
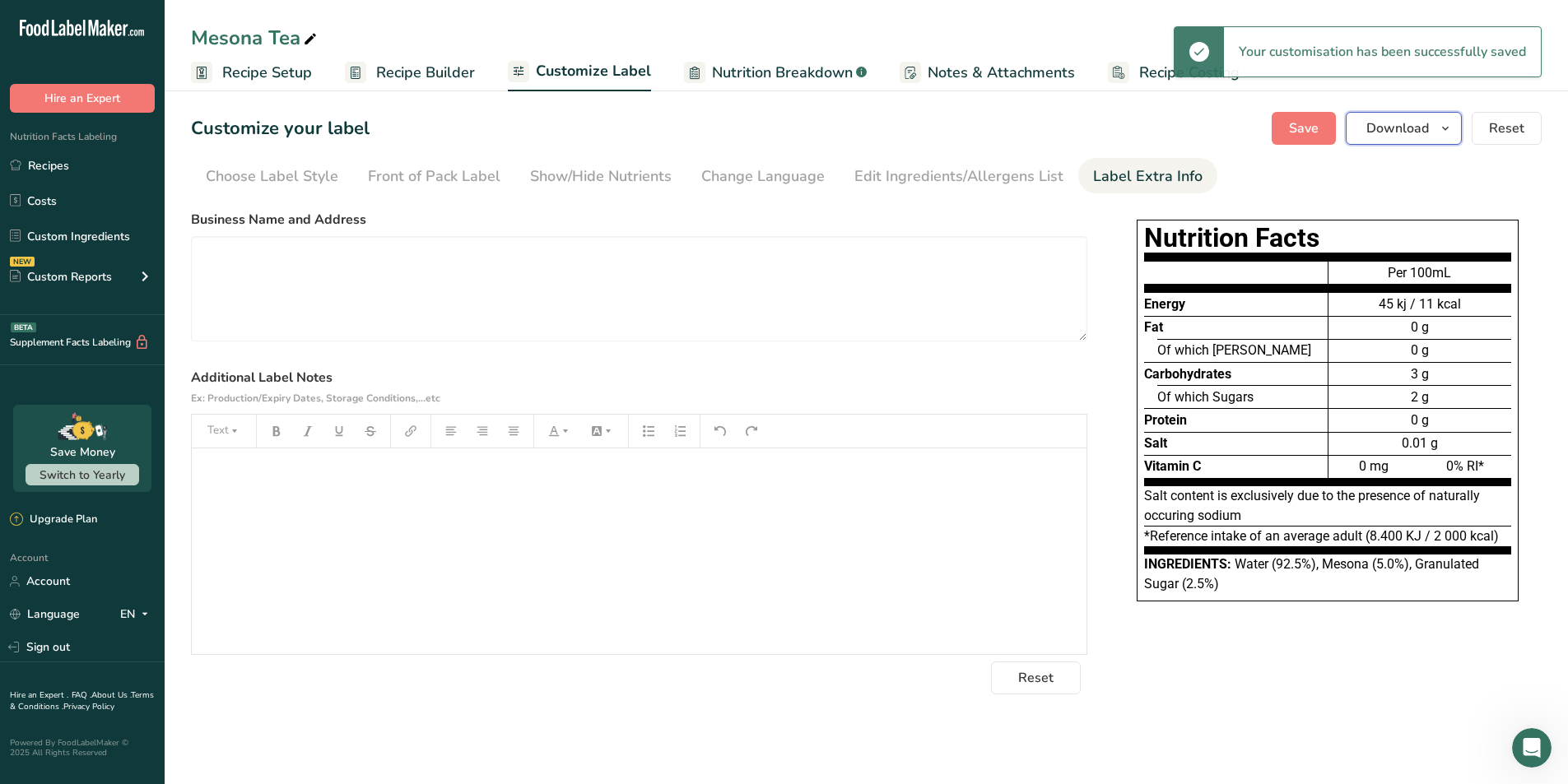
click at [777, 136] on icon "button" at bounding box center [1445, 129] width 13 height 21
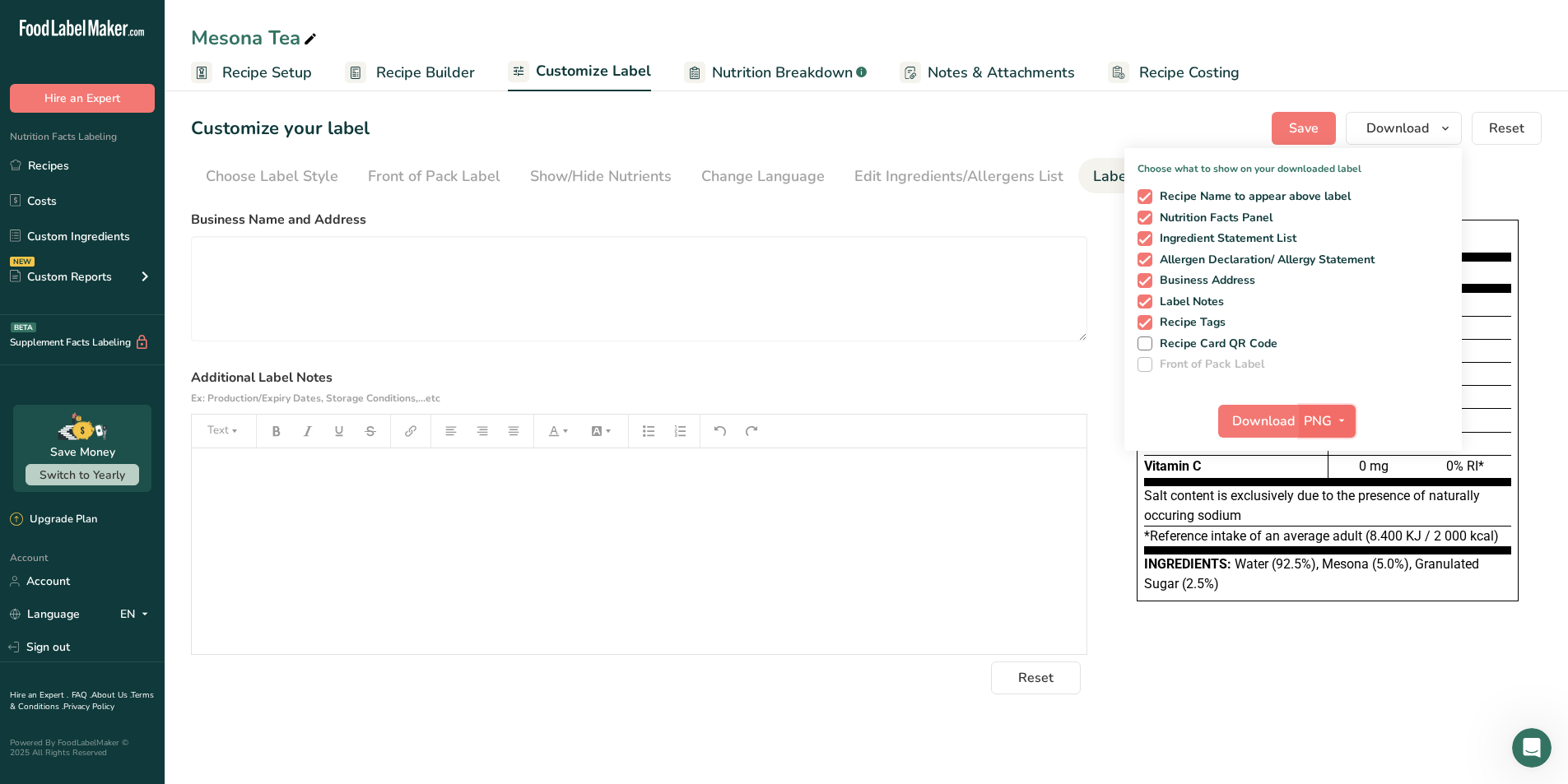
click at [777, 425] on span "PNG" at bounding box center [1317, 421] width 28 height 20
click at [777, 531] on link "PDF" at bounding box center [1329, 536] width 52 height 27
click at [777, 427] on span "Download" at bounding box center [1264, 421] width 63 height 20
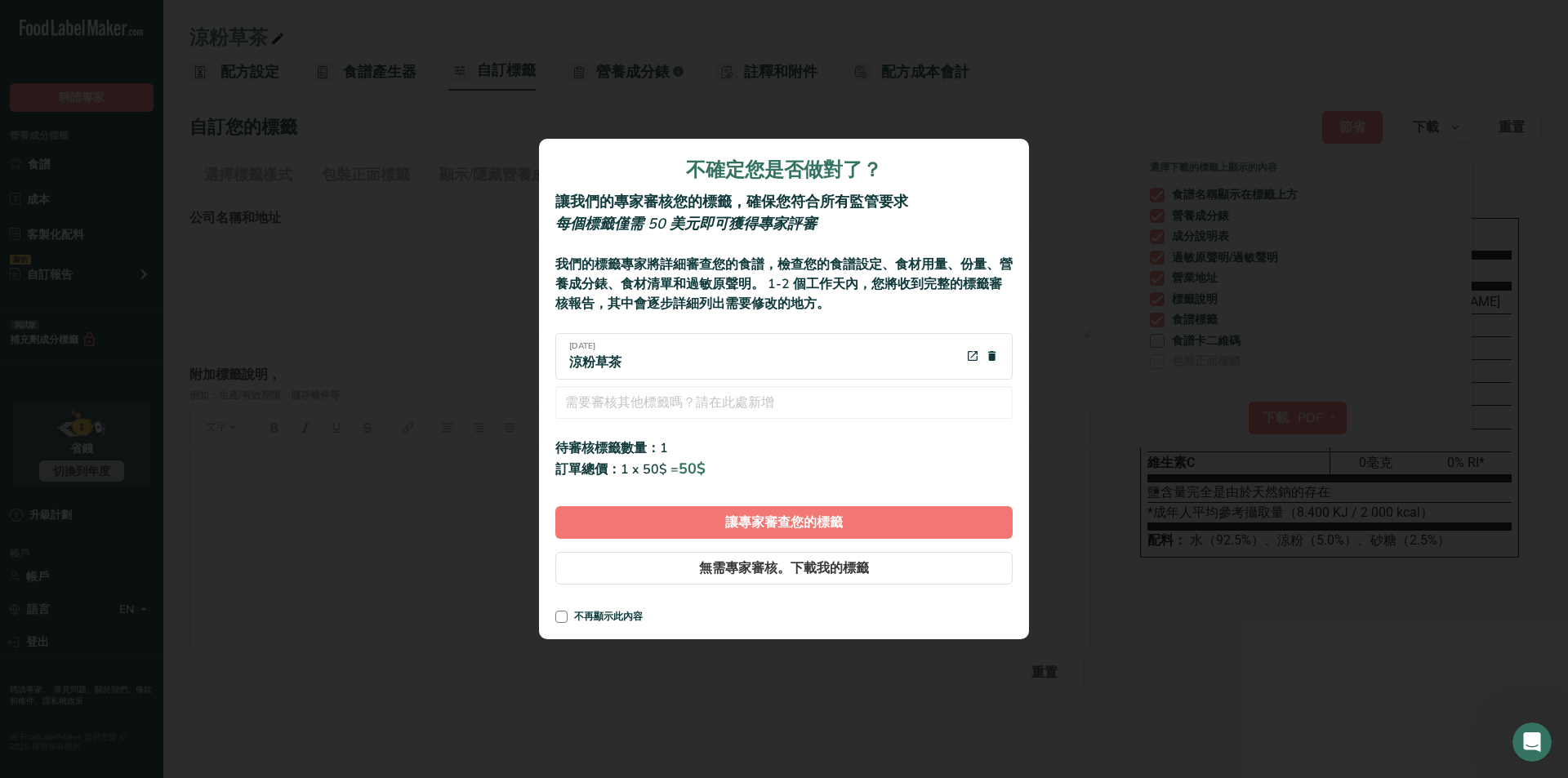
click at [771, 472] on div "訂單總價：1 x 50$ = 50$" at bounding box center [783, 468] width 457 height 22
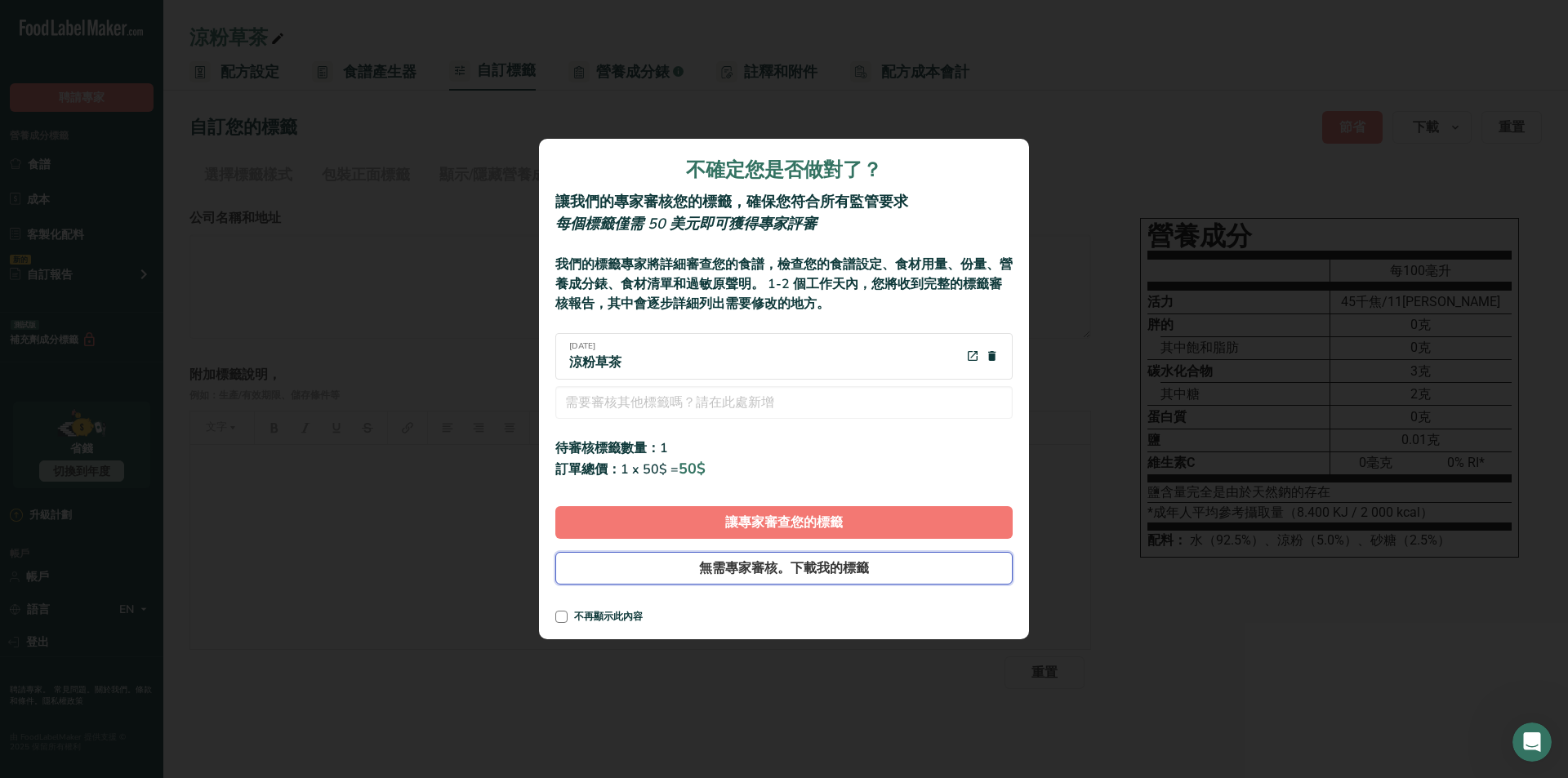
click at [771, 572] on font "無需專家審核。下載我的標籤" at bounding box center [784, 568] width 170 height 18
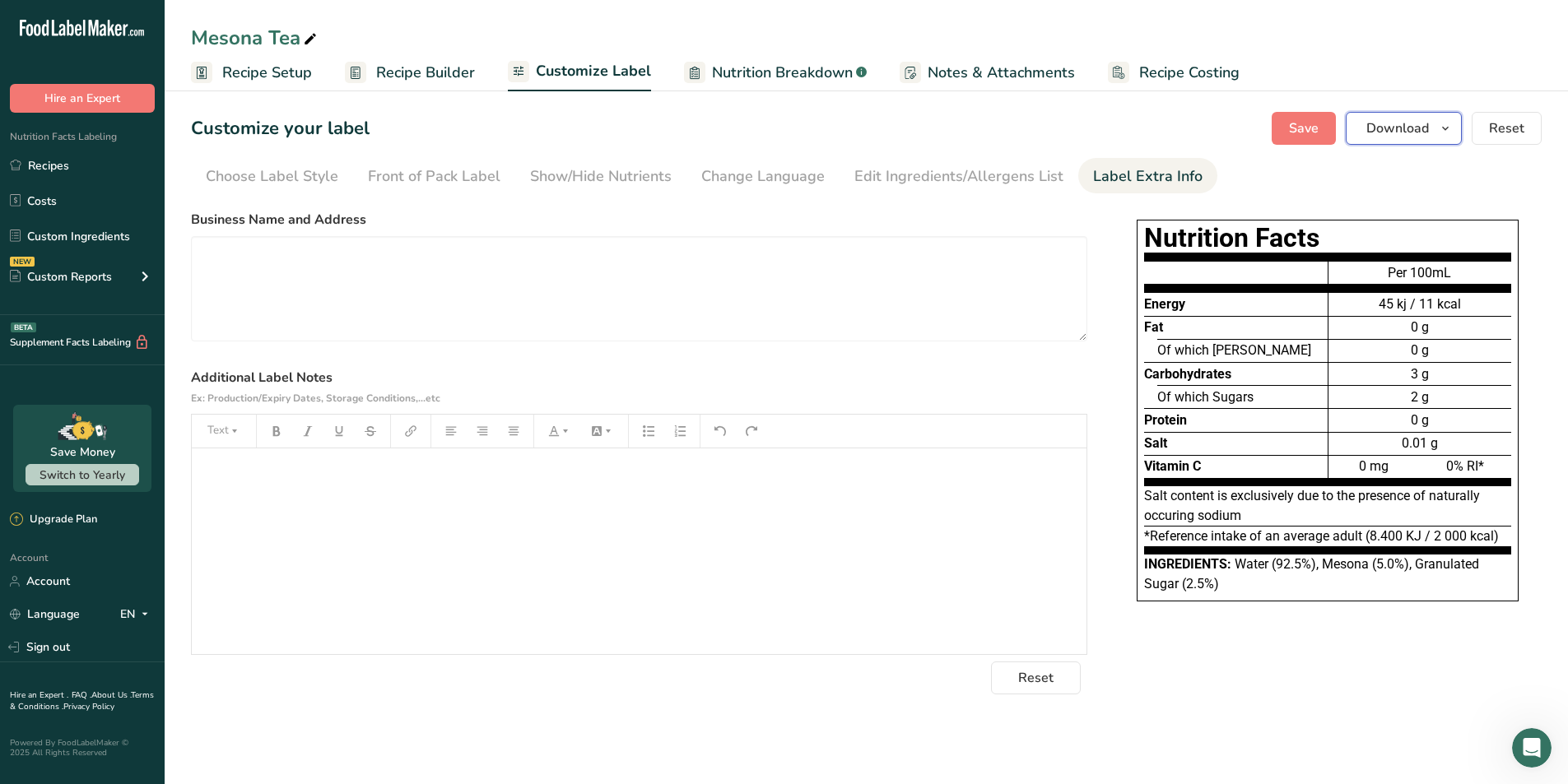
click at [1447, 129] on icon "button" at bounding box center [1445, 129] width 13 height 21
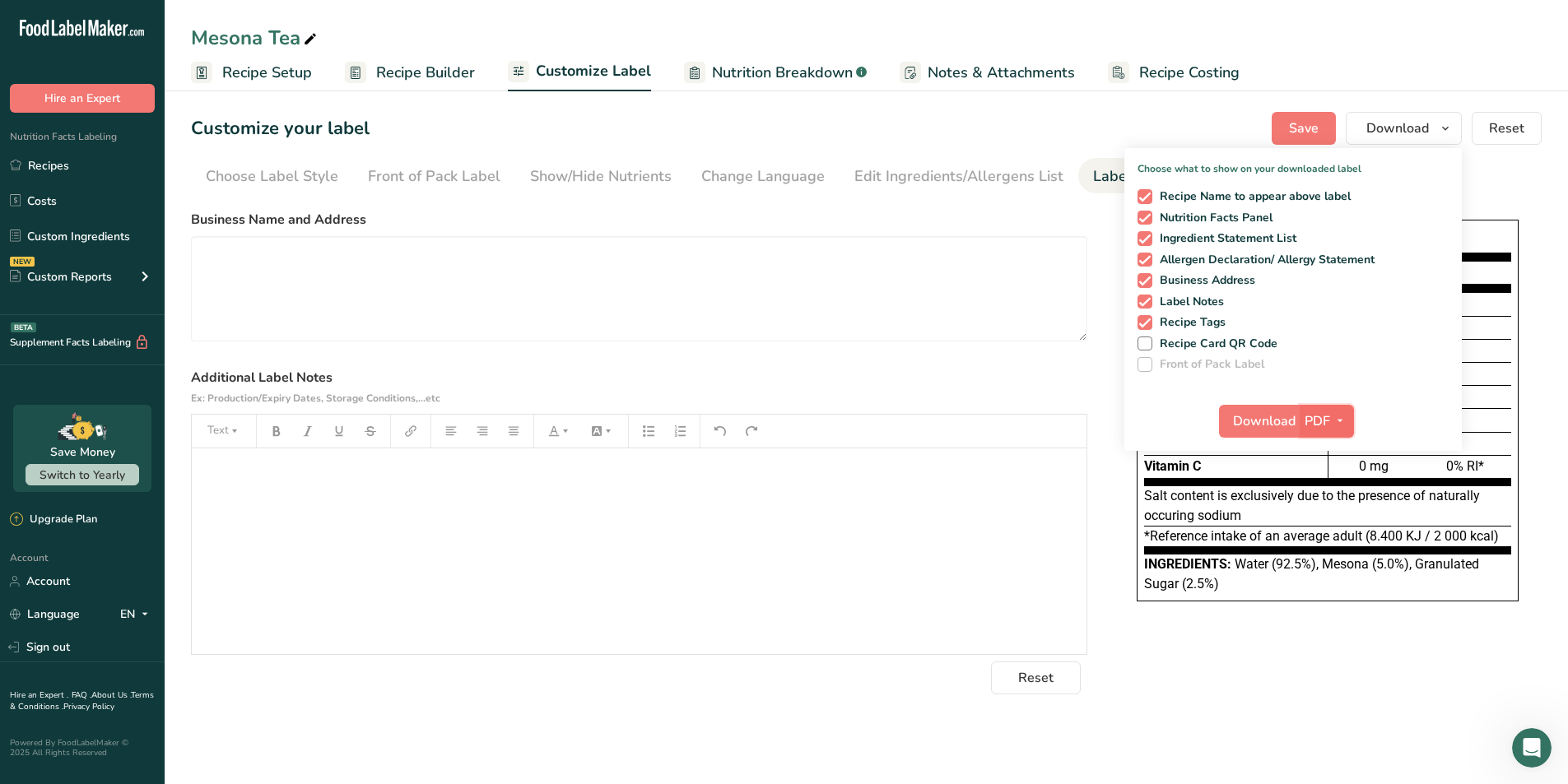
click at [1324, 424] on span "PDF" at bounding box center [1316, 421] width 25 height 20
click at [1259, 424] on span "Download" at bounding box center [1264, 421] width 63 height 20
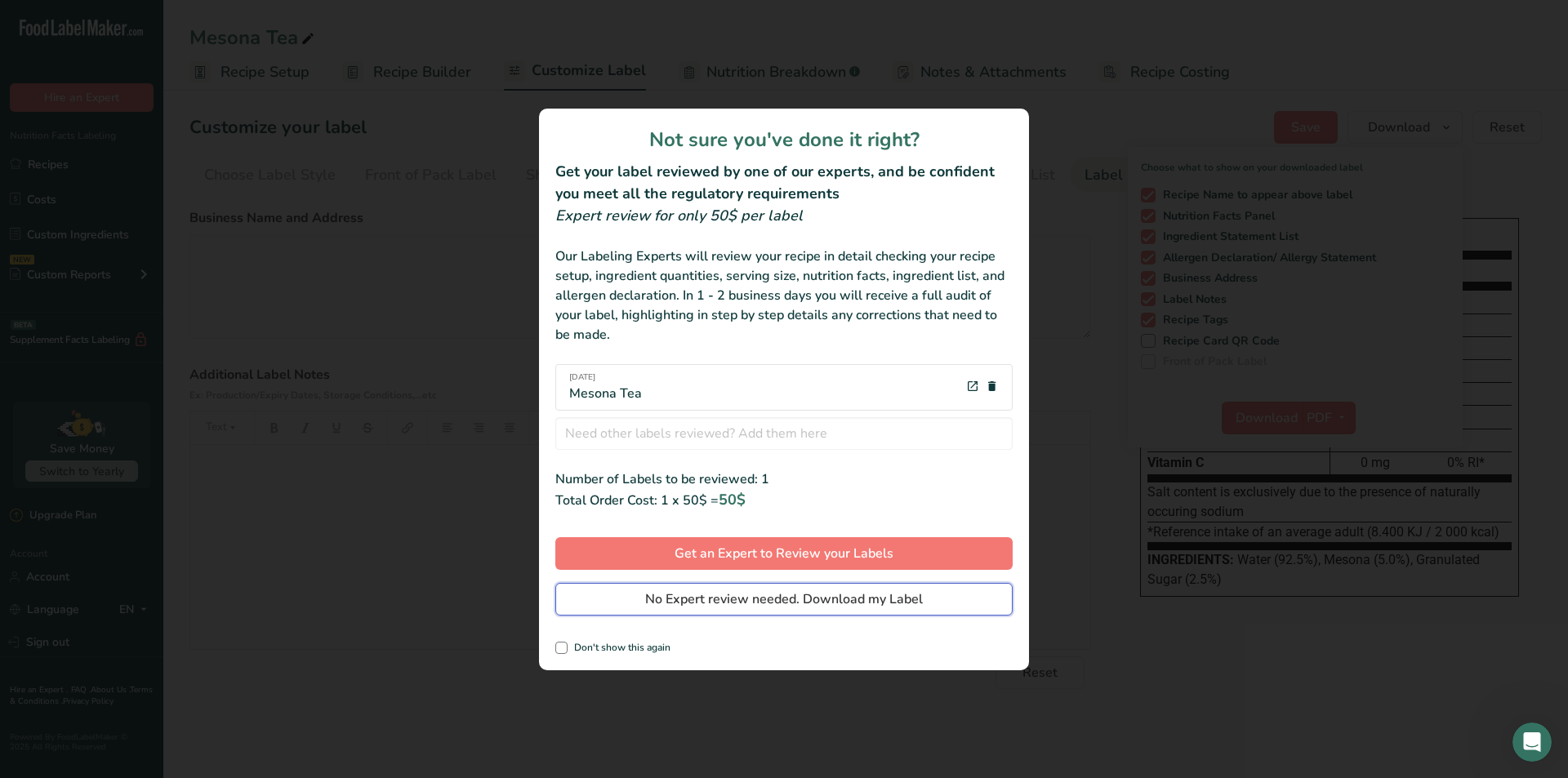
drag, startPoint x: 786, startPoint y: 610, endPoint x: 671, endPoint y: 657, distance: 124.2
click at [671, 657] on div "Not sure you've done it right? Get your label reviewed by one of our experts, a…" at bounding box center [783, 389] width 490 height 562
click at [743, 607] on span "No Expert review needed. Download my Label" at bounding box center [784, 599] width 278 height 20
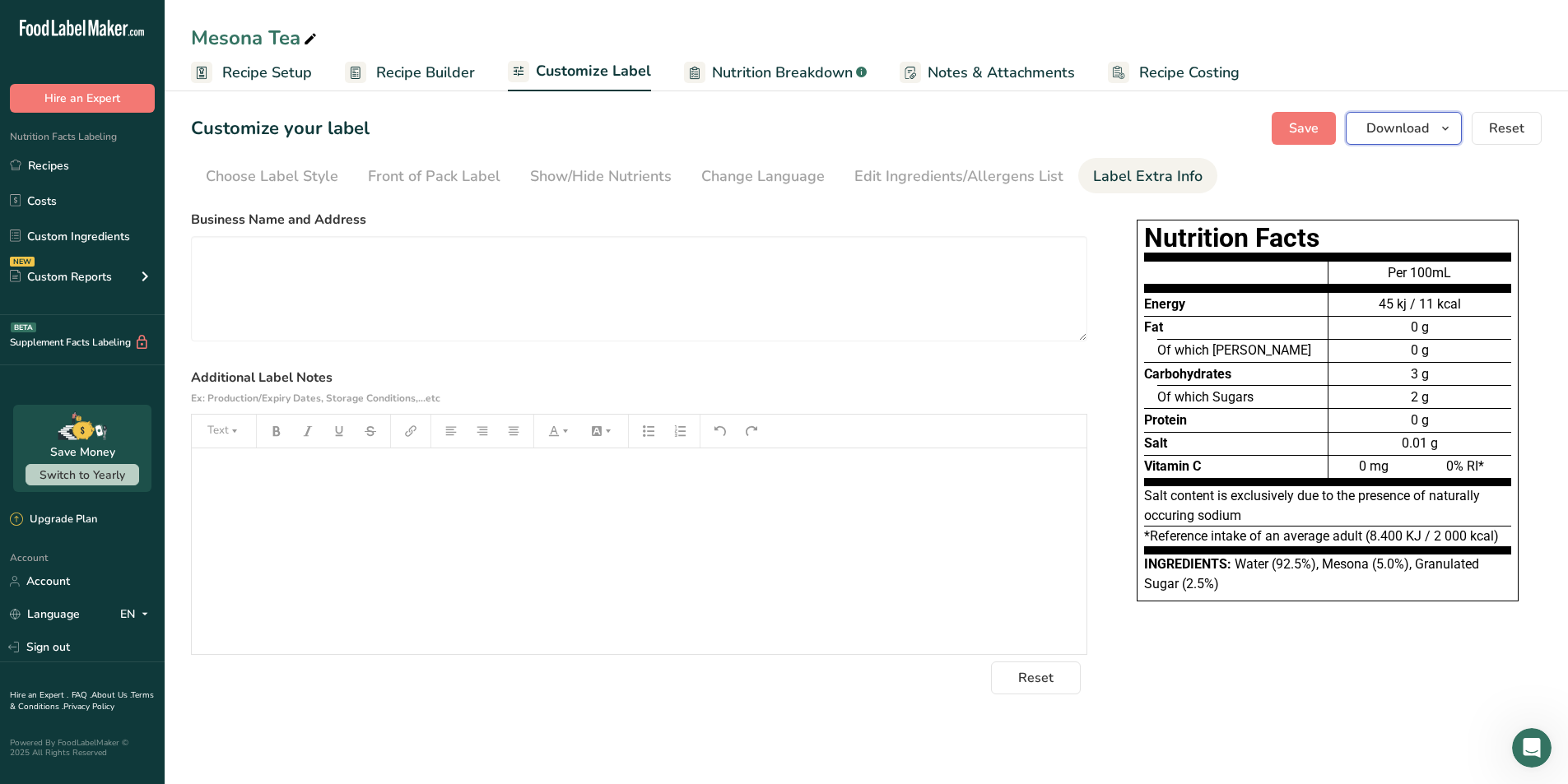
click at [1445, 135] on icon "button" at bounding box center [1445, 129] width 13 height 21
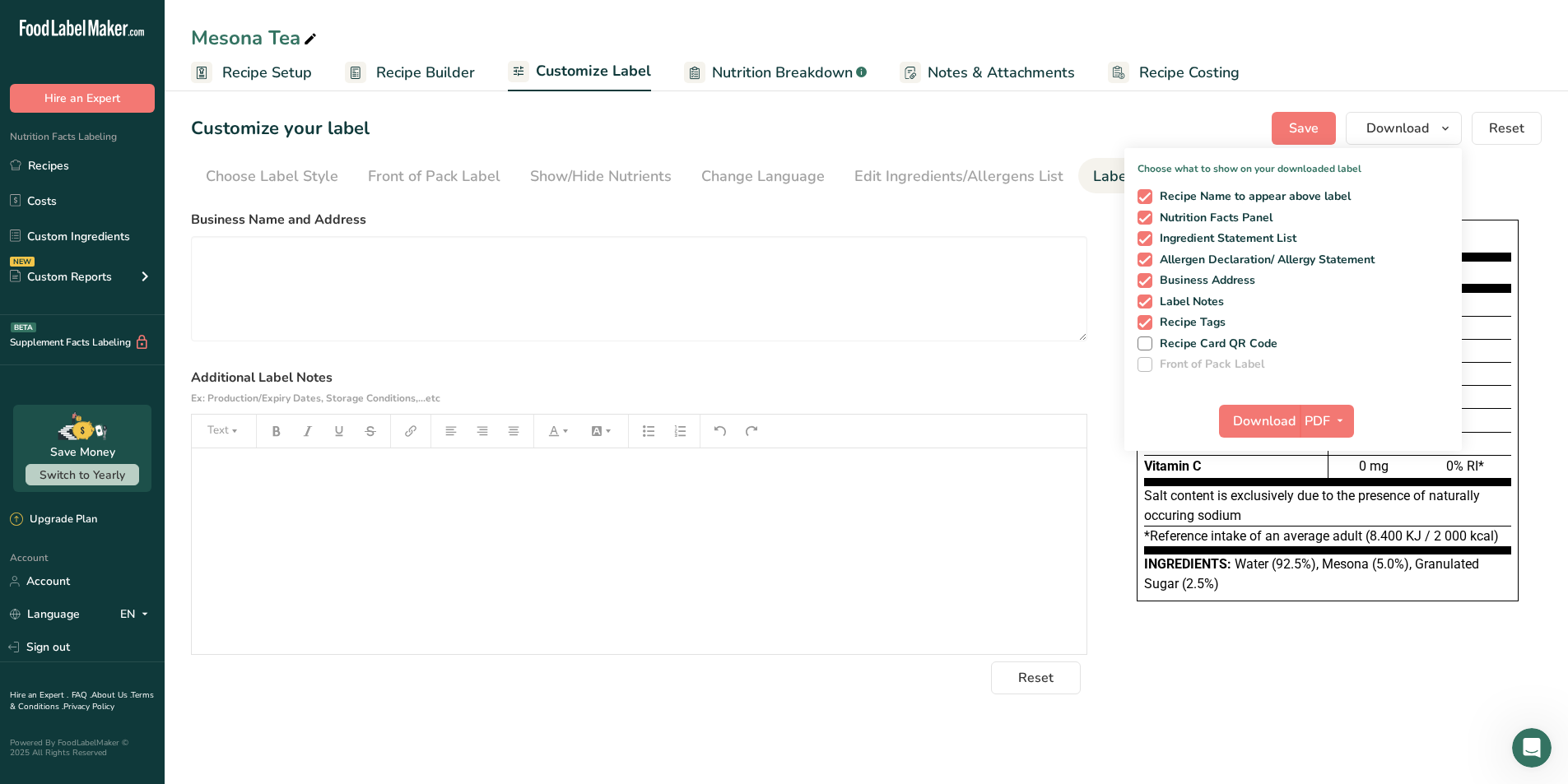
click at [1144, 365] on span at bounding box center [1144, 364] width 15 height 15
click at [1151, 365] on span at bounding box center [1144, 364] width 15 height 15
click at [1194, 121] on div "Customize your label Save Download Choose what to show on your downloaded label…" at bounding box center [865, 128] width 1350 height 33
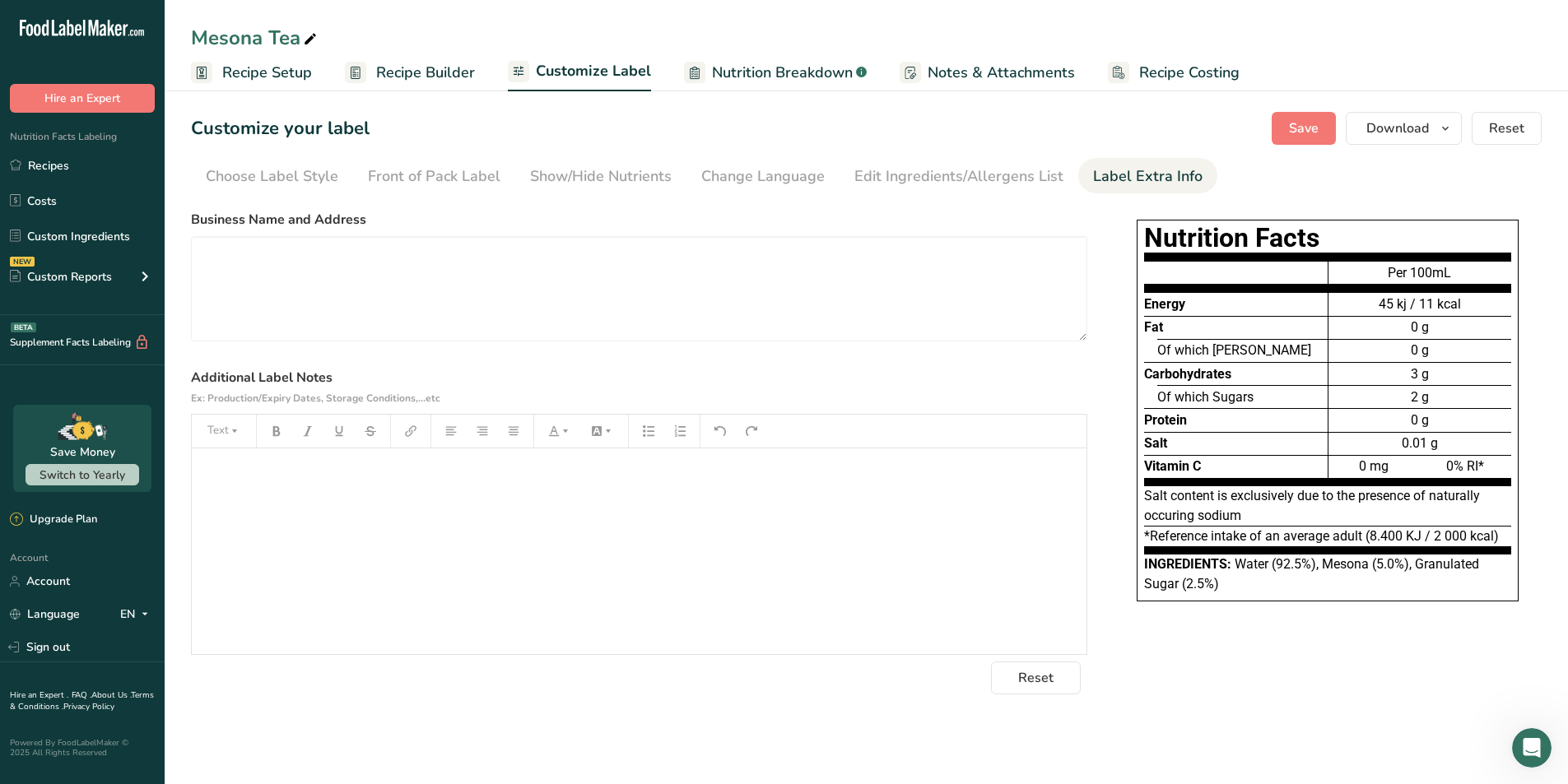
click at [999, 77] on span "Notes & Attachments" at bounding box center [1001, 73] width 148 height 22
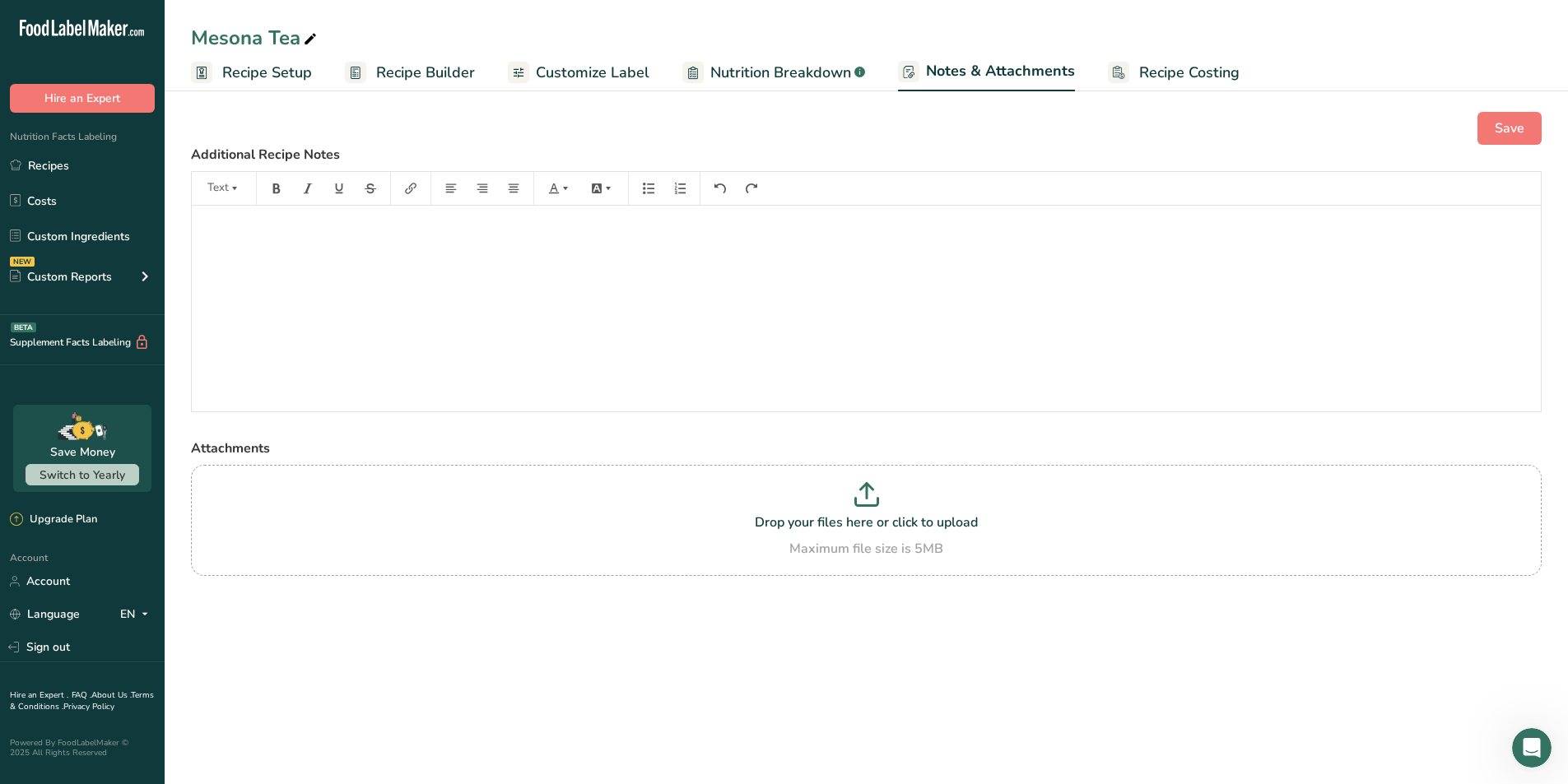
click at [1160, 60] on link "Recipe Costing" at bounding box center [1173, 73] width 132 height 37
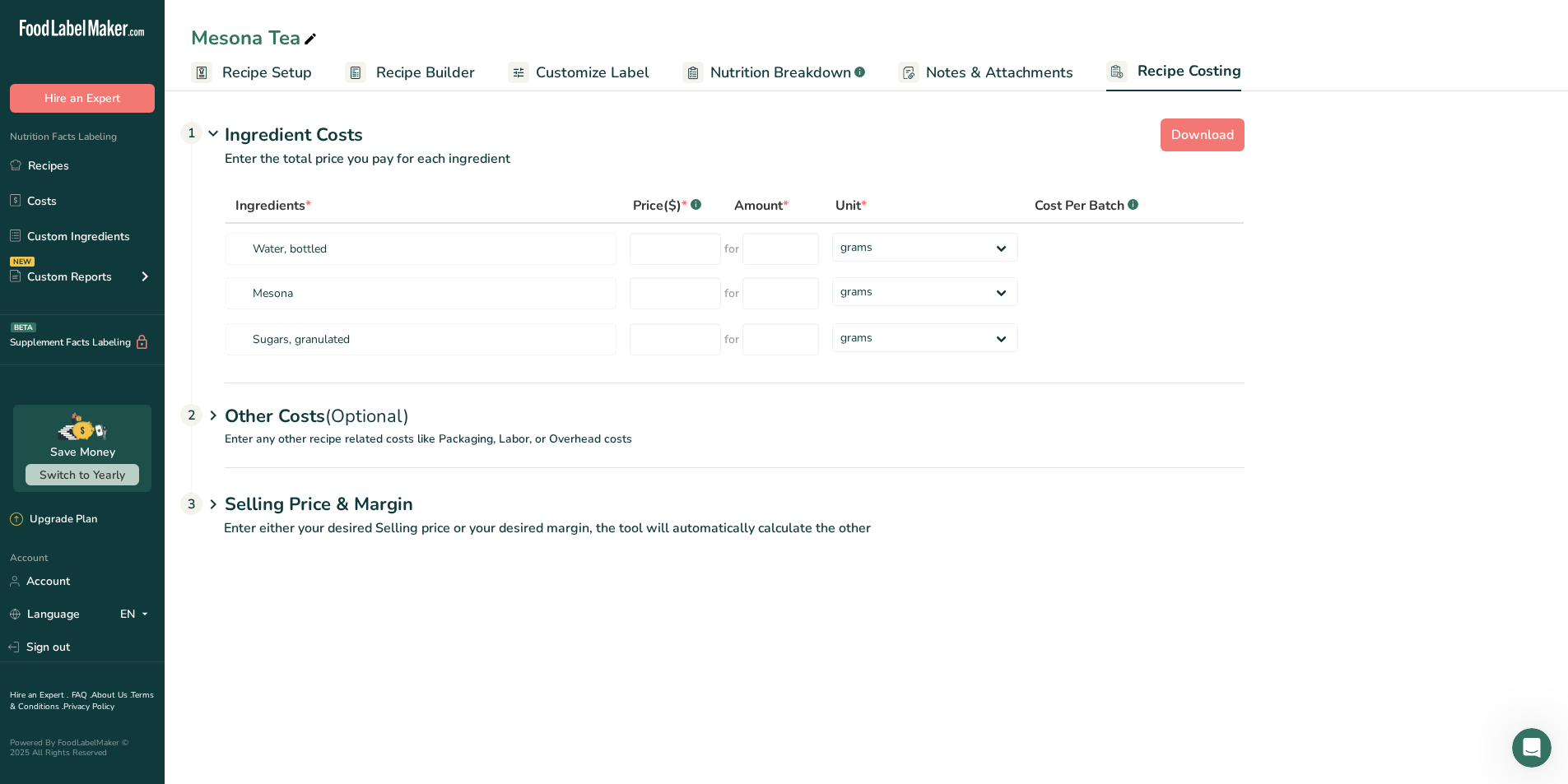
click at [215, 418] on icon at bounding box center [213, 416] width 20 height 31
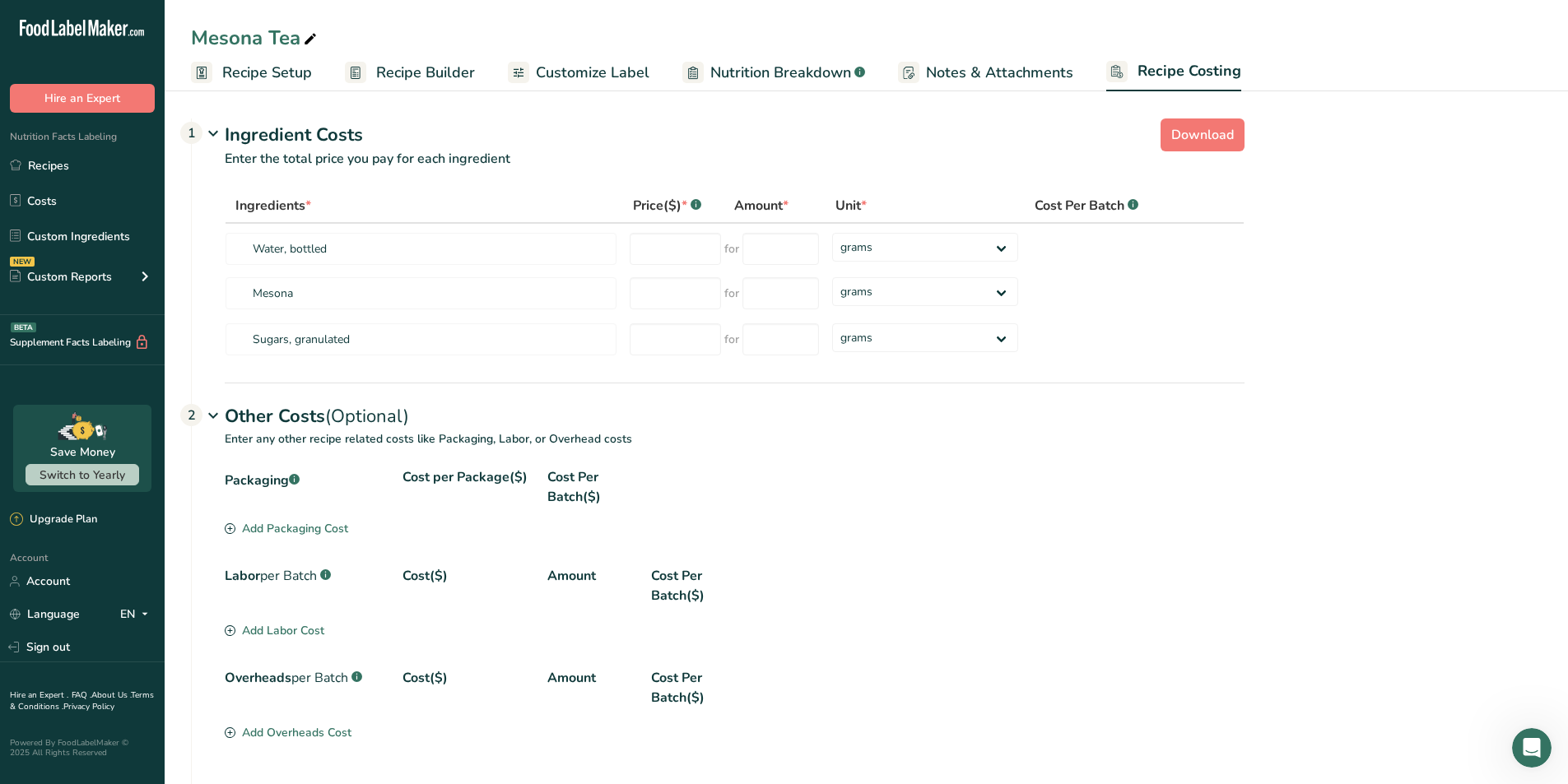
scroll to position [122, 0]
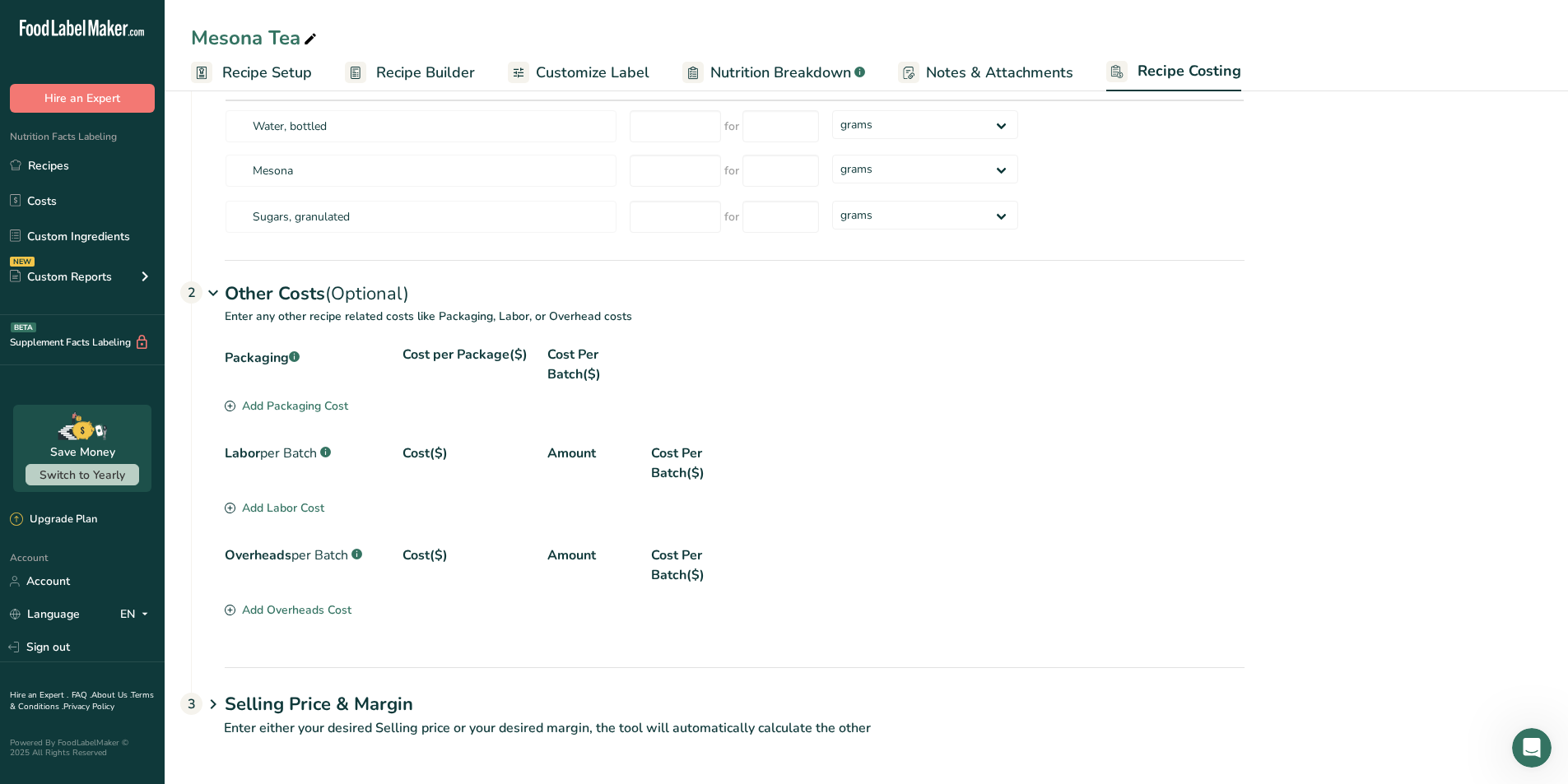
click at [215, 710] on icon at bounding box center [213, 704] width 20 height 31
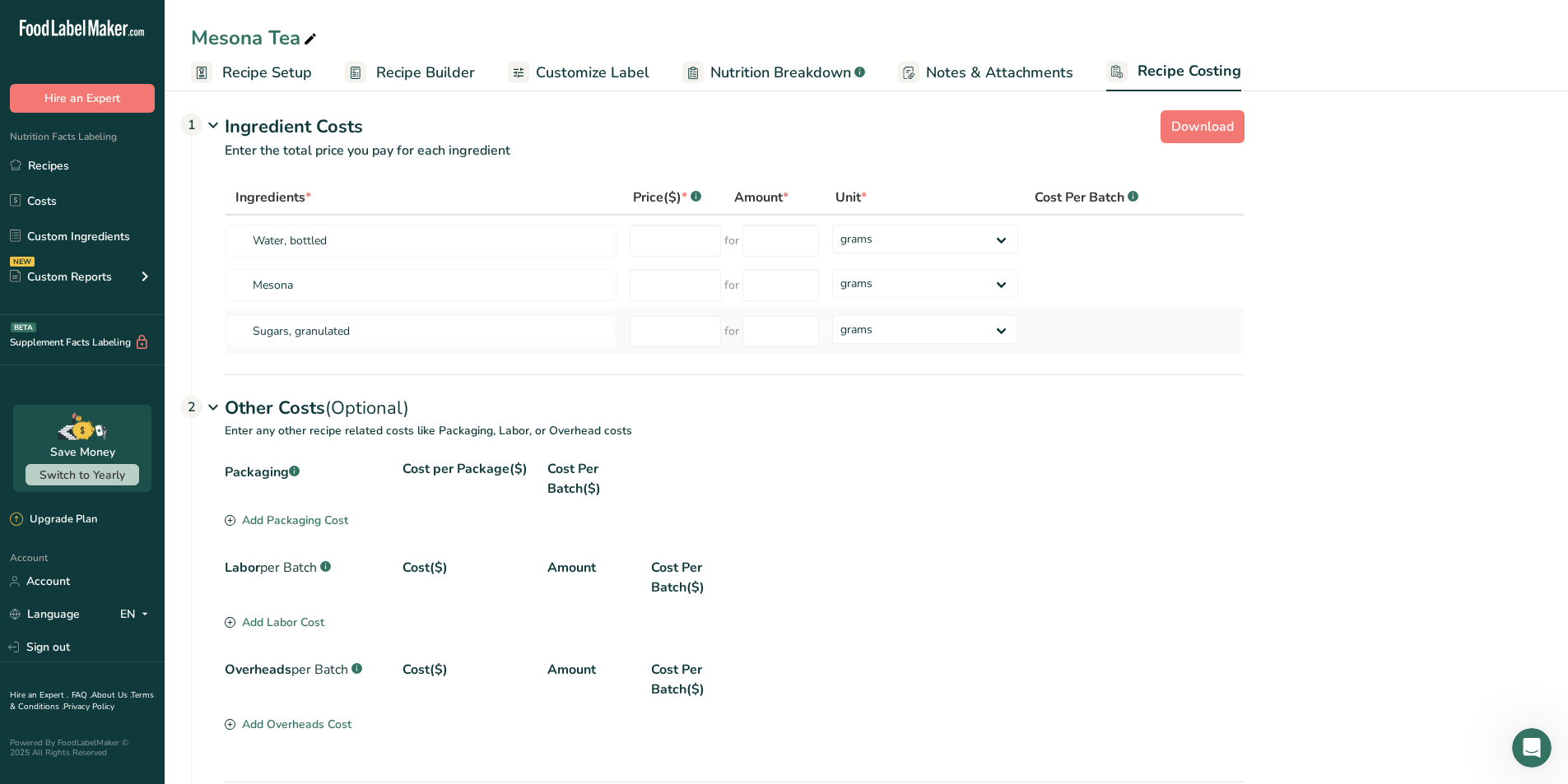
scroll to position [0, 0]
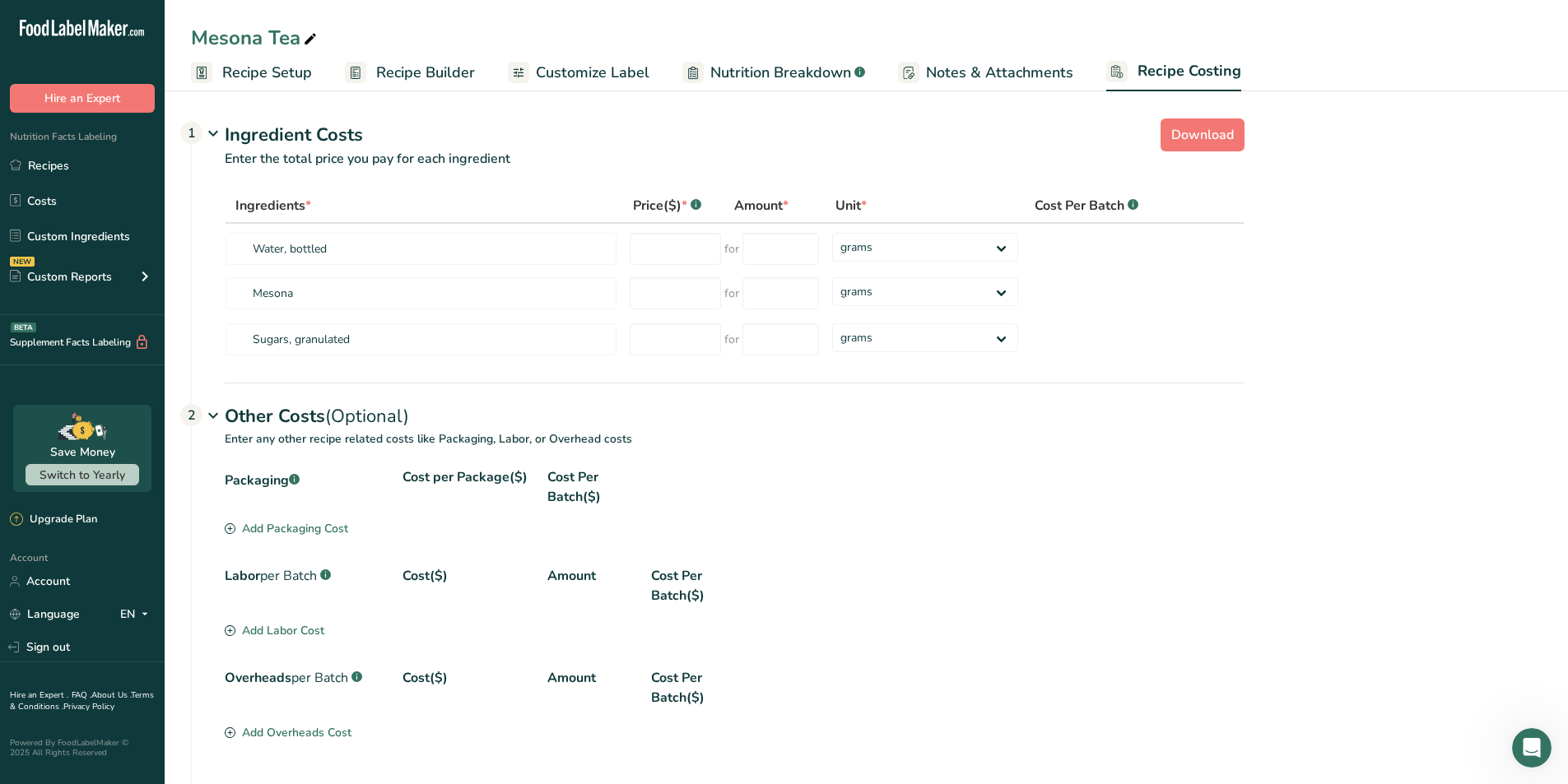
click at [782, 74] on span "Nutrition Breakdown" at bounding box center [781, 73] width 141 height 22
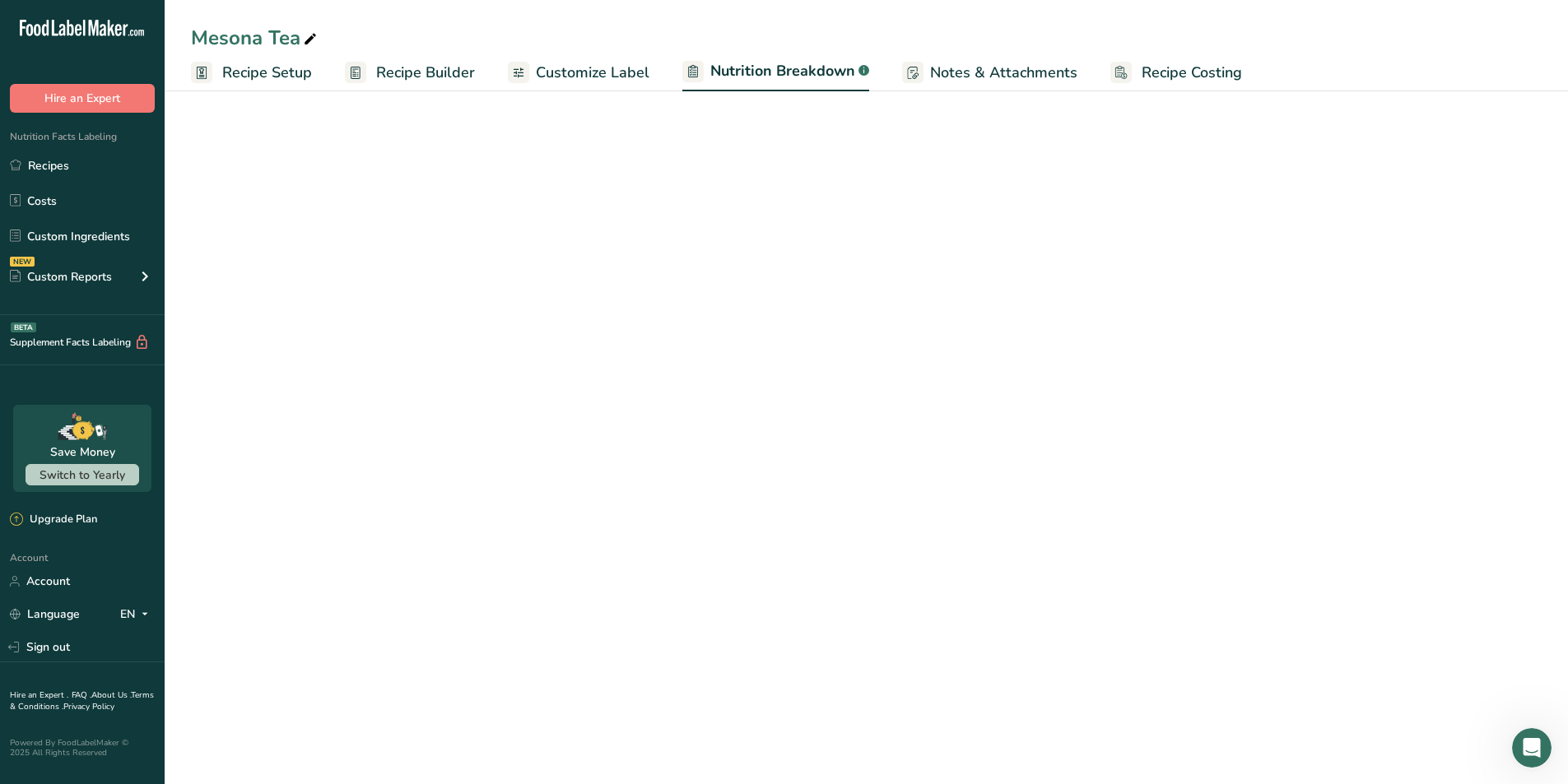
select select "Calories"
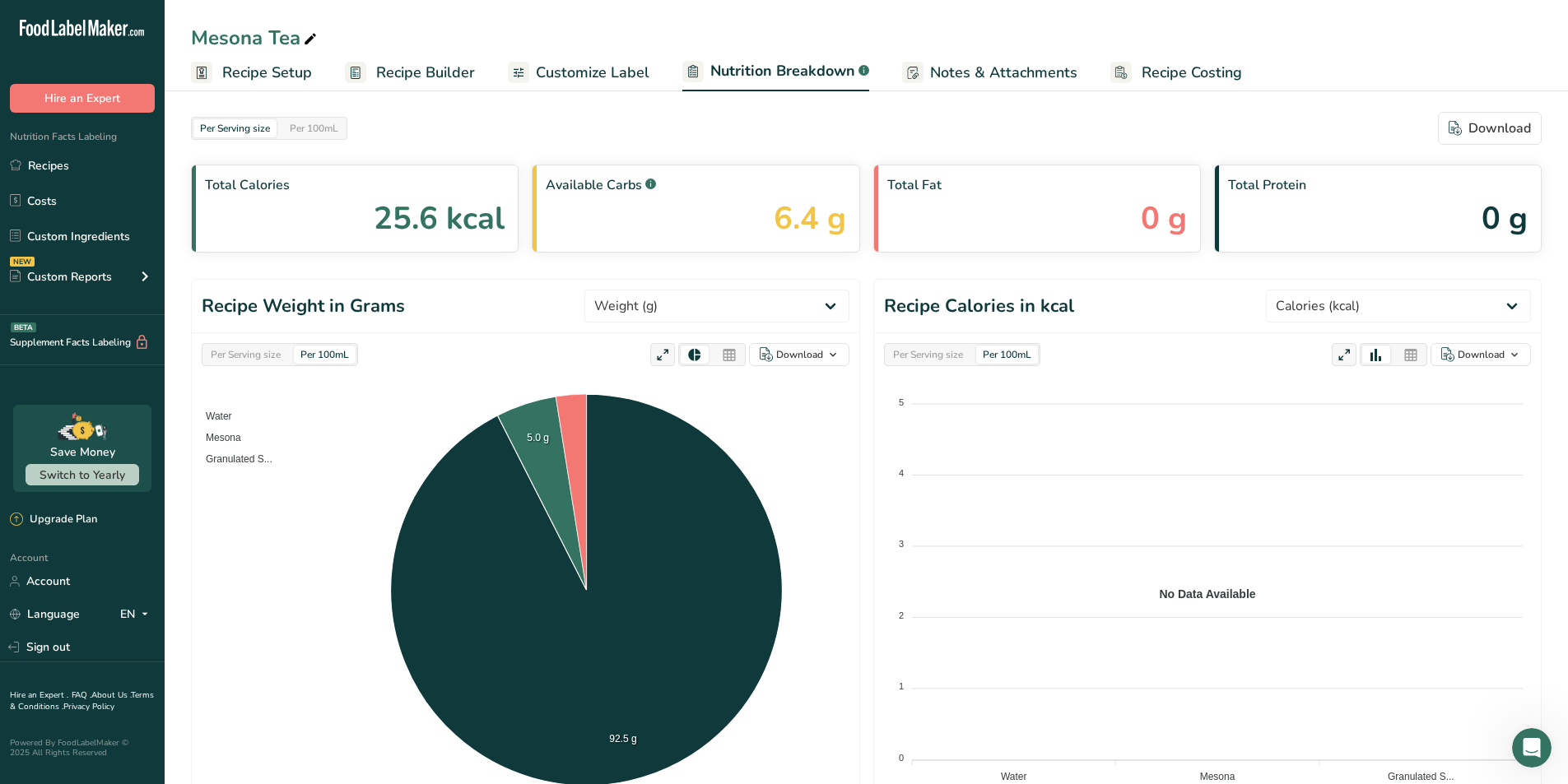
click at [989, 77] on span "Notes & Attachments" at bounding box center [1003, 73] width 148 height 22
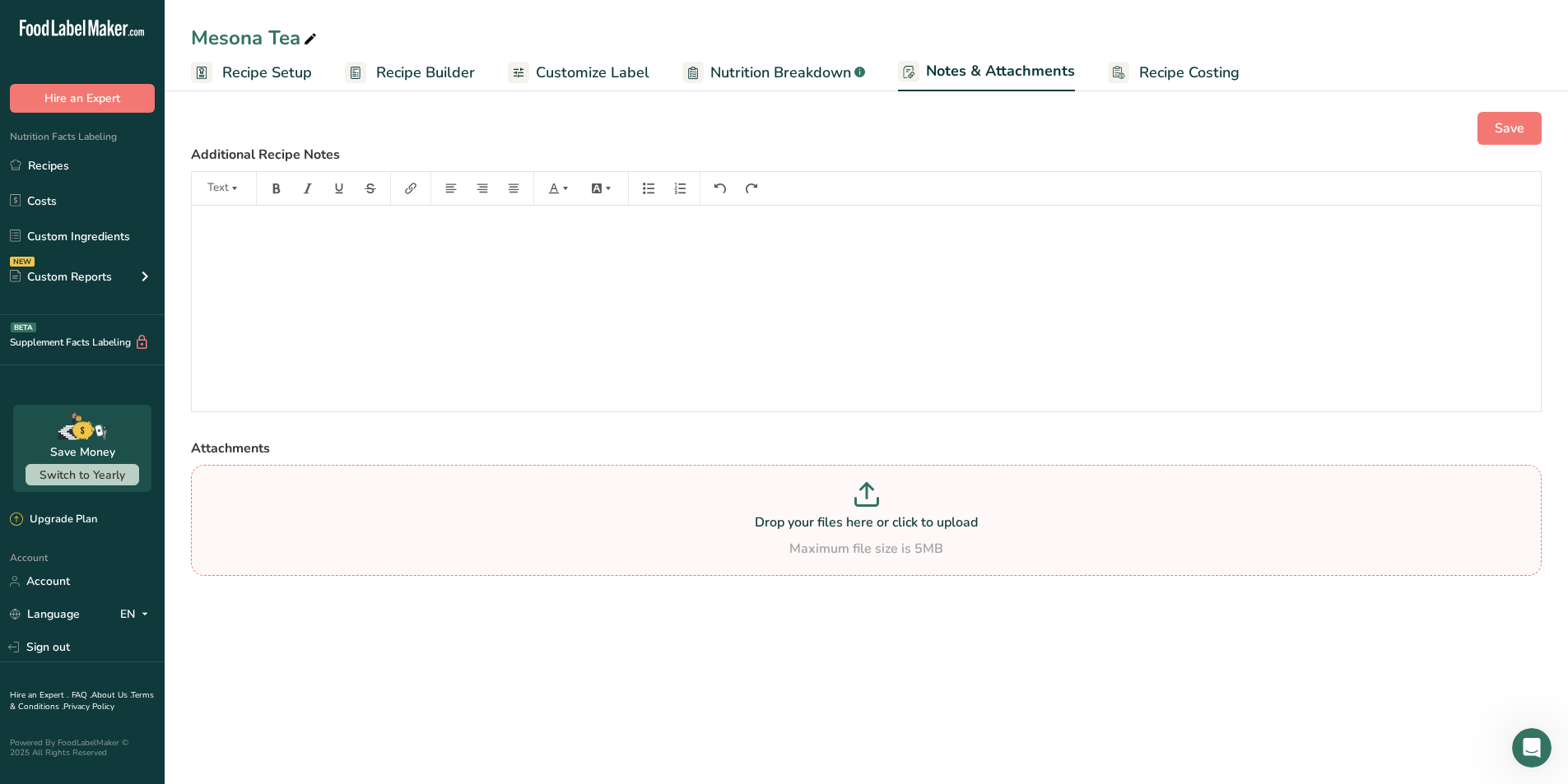
click at [524, 518] on p "Drop your files here or click to upload" at bounding box center [866, 523] width 1343 height 20
click at [524, 518] on input "Drop your files here or click to upload Maximum file size is 5MB" at bounding box center [865, 520] width 1350 height 111
click at [599, 73] on span "Customize Label" at bounding box center [593, 73] width 114 height 22
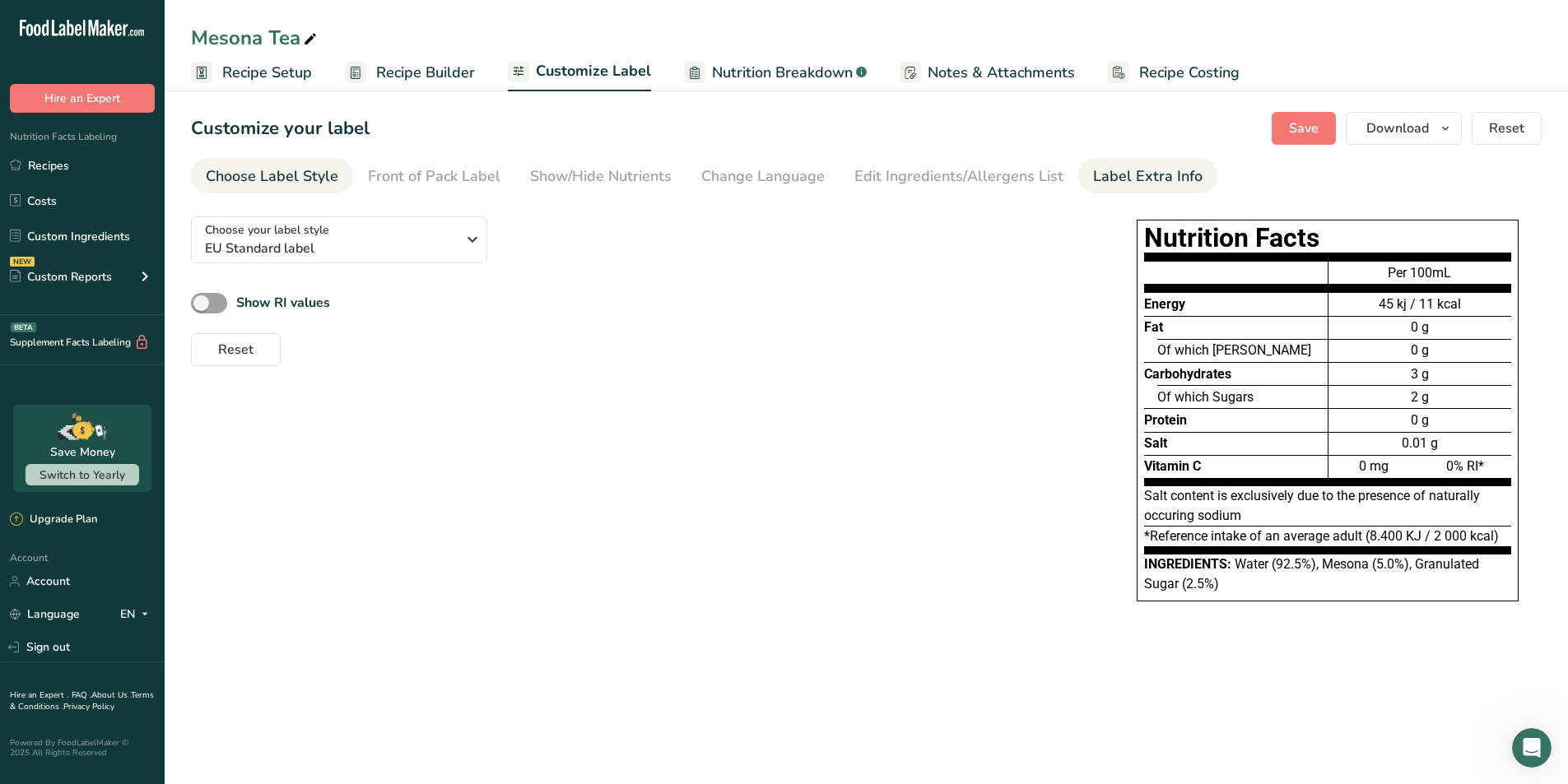
click at [1104, 176] on div "Label Extra Info" at bounding box center [1147, 176] width 109 height 22
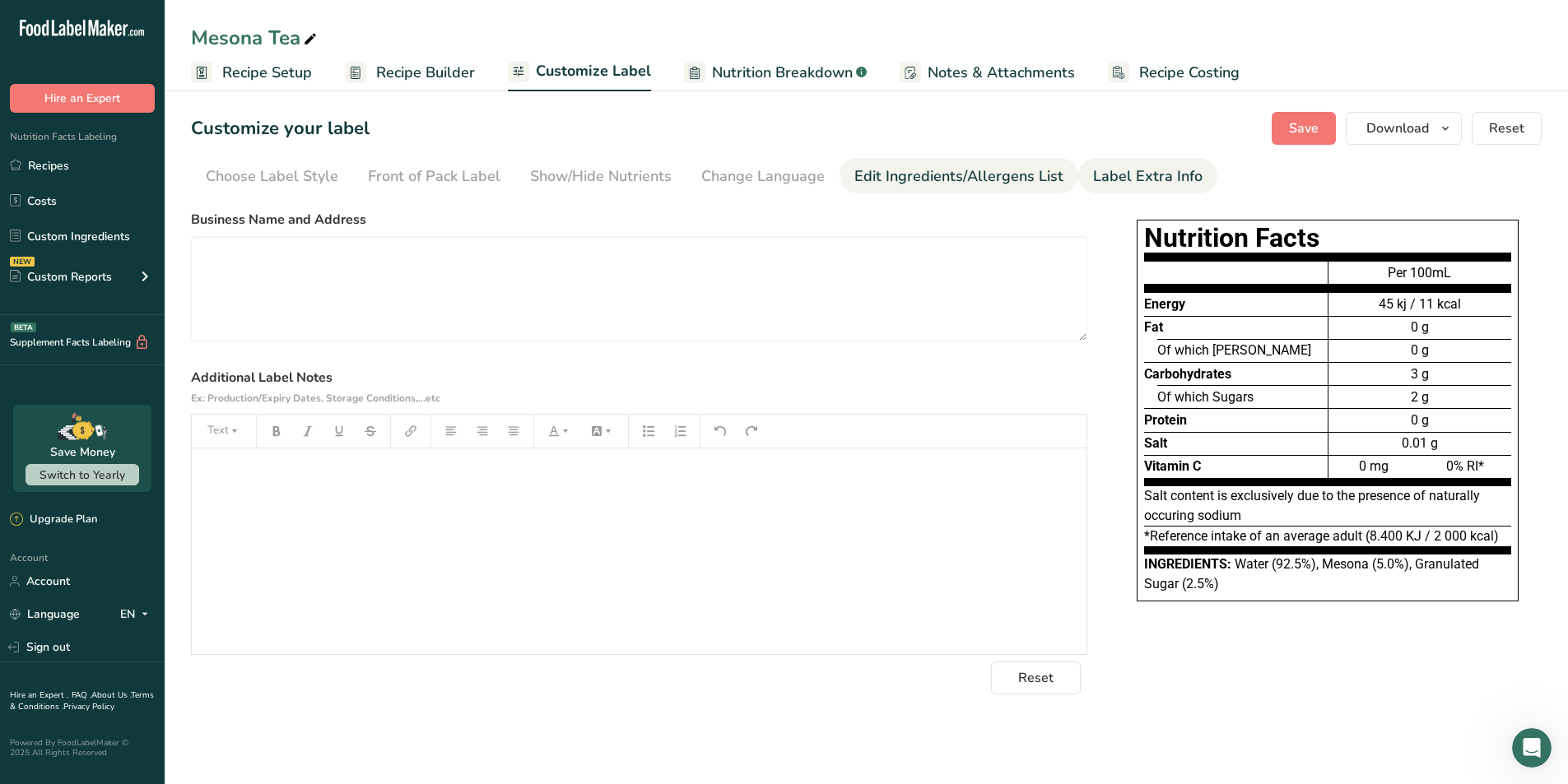
click at [1004, 179] on div "Edit Ingredients/Allergens List" at bounding box center [958, 176] width 209 height 22
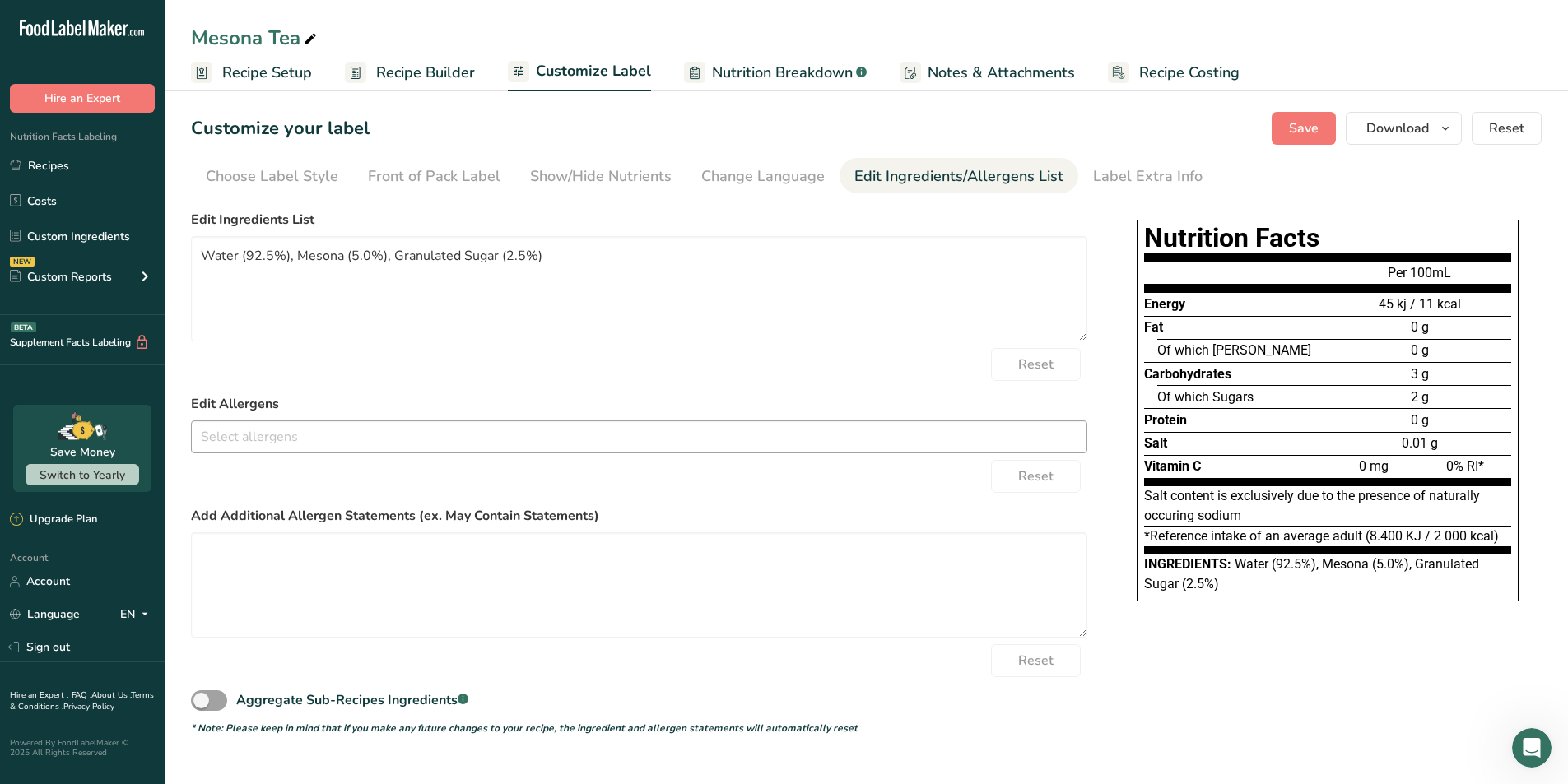
click at [596, 442] on input "text" at bounding box center [638, 436] width 894 height 25
click at [757, 175] on div "Change Language" at bounding box center [762, 176] width 123 height 22
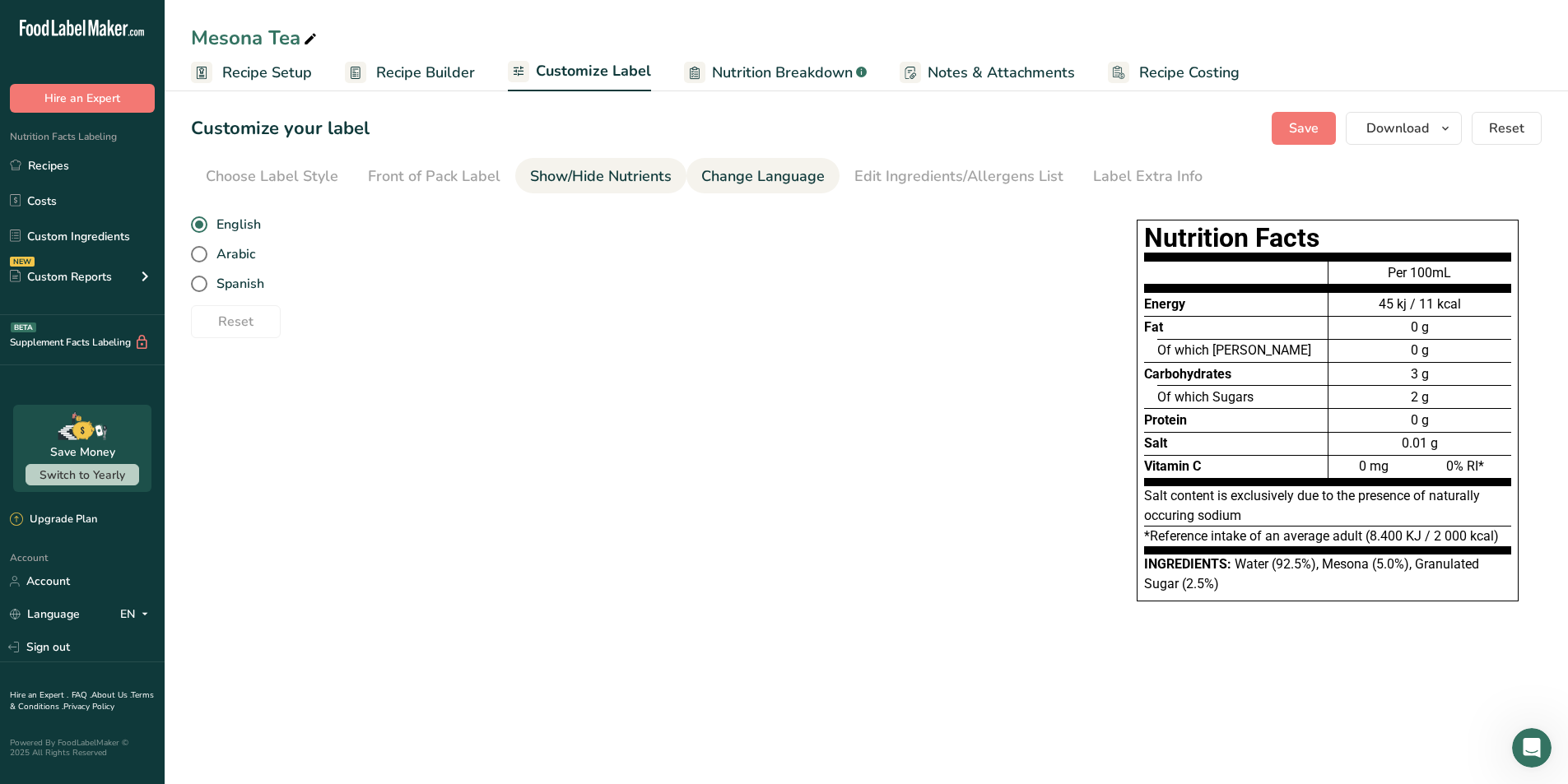
click at [616, 181] on div "Show/Hide Nutrients" at bounding box center [600, 176] width 142 height 22
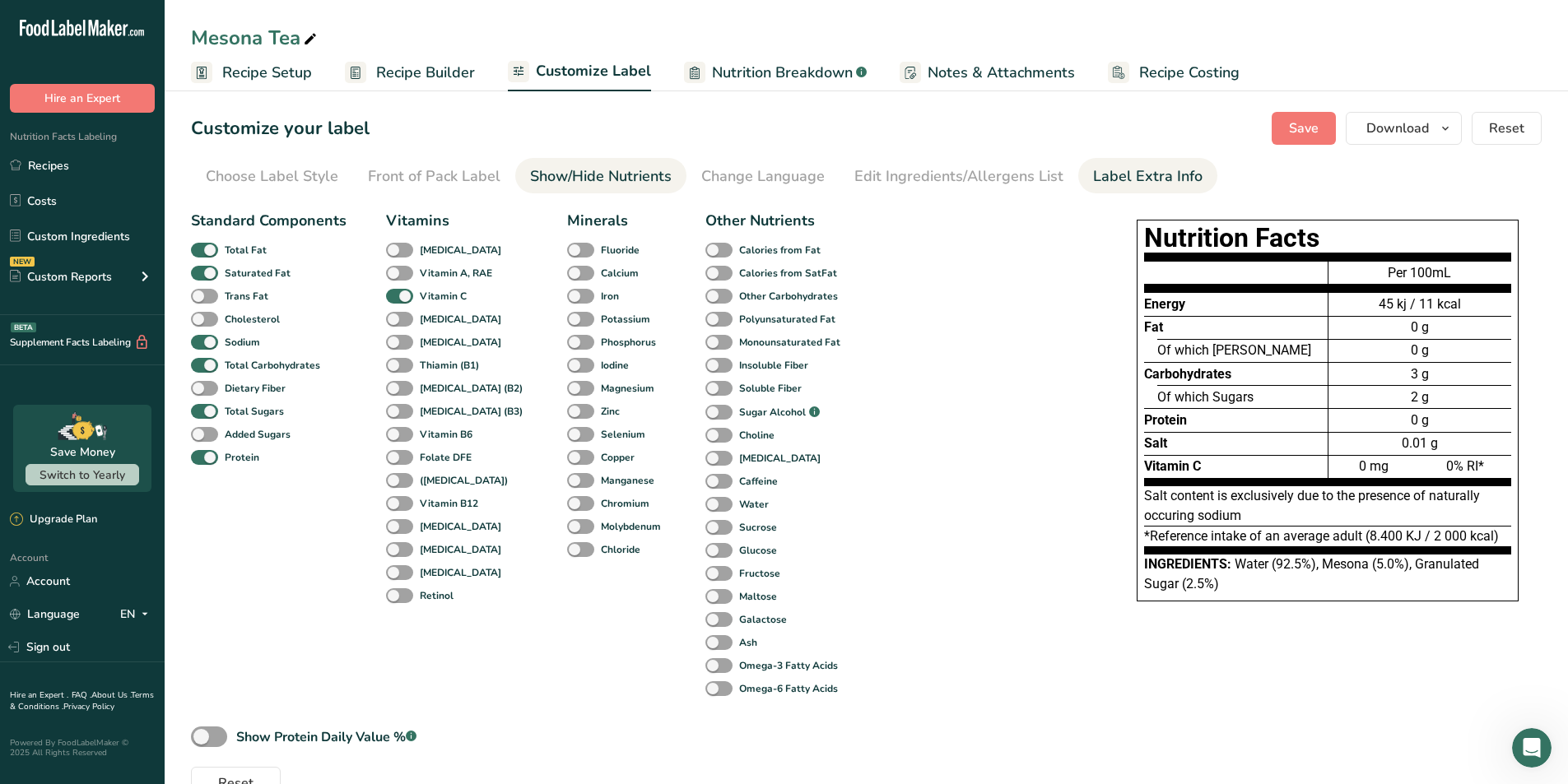
click at [1132, 171] on div "Label Extra Info" at bounding box center [1147, 176] width 109 height 22
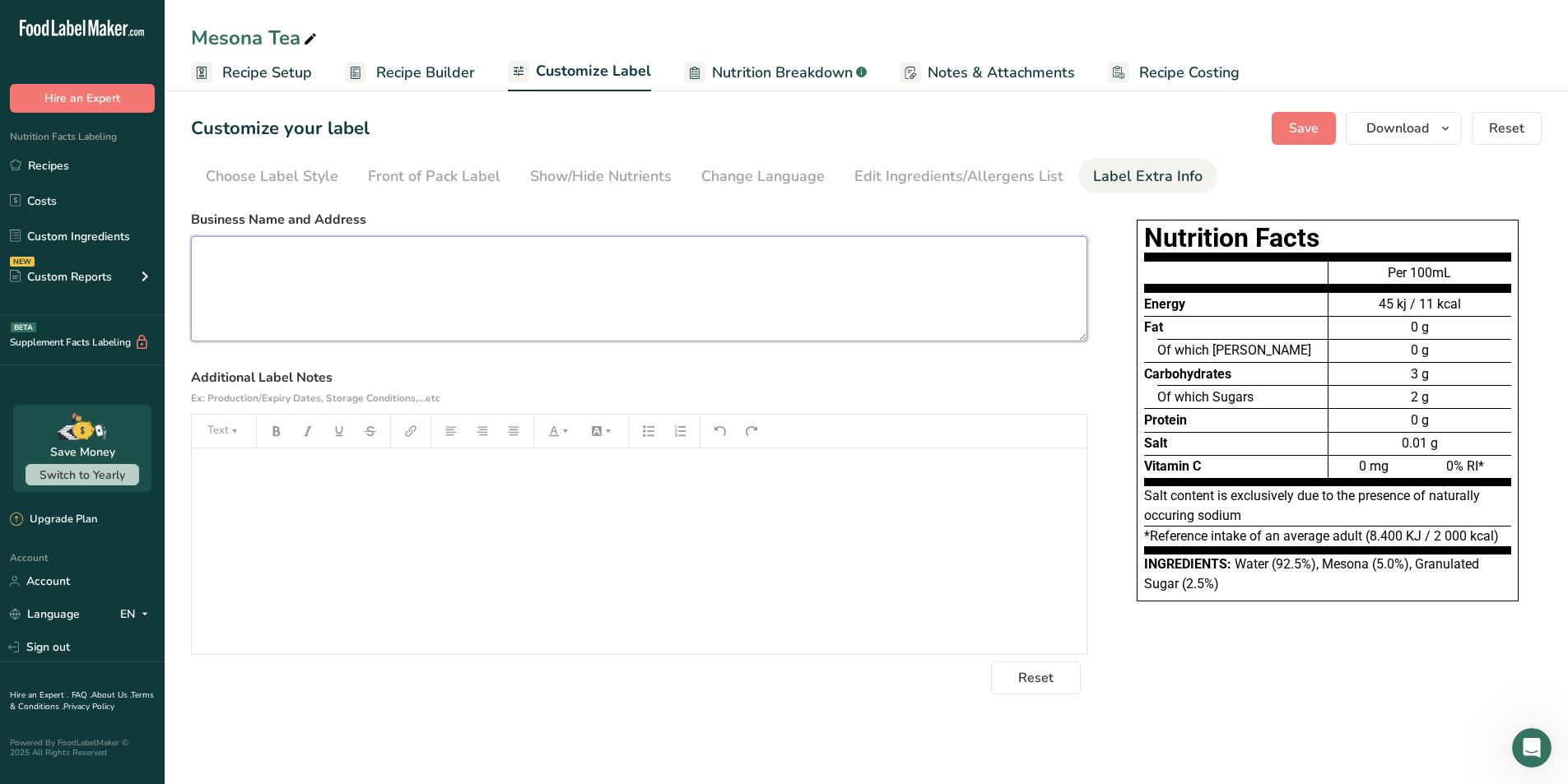
click at [468, 300] on textarea at bounding box center [638, 288] width 896 height 106
click at [896, 280] on textarea at bounding box center [638, 288] width 896 height 106
paste textarea "Manufacturer: Yuanlin Foods Co., Ltd. [STREET_ADDRESS][PERSON_NAME] (R.O.C.) Te…"
type textarea "Manufacturer: Yuanlin Foods Co., Ltd. [STREET_ADDRESS][PERSON_NAME] (R.O.C.) Te…"
click at [890, 403] on label "Additional Label Notes Ex: Production/Expiry Dates, Storage Conditions,...etc" at bounding box center [638, 387] width 896 height 39
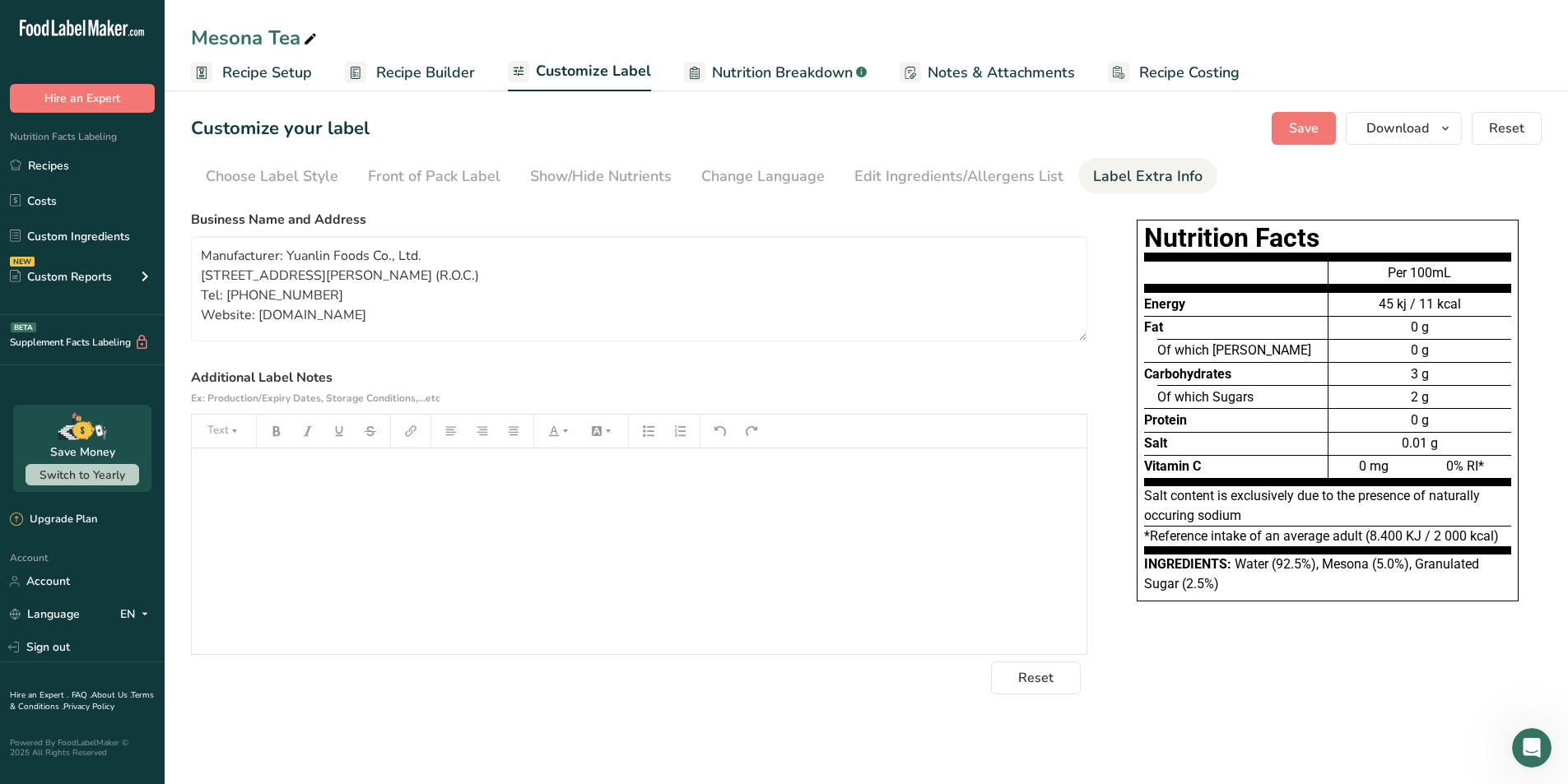
click at [823, 520] on div "﻿" at bounding box center [638, 551] width 894 height 205
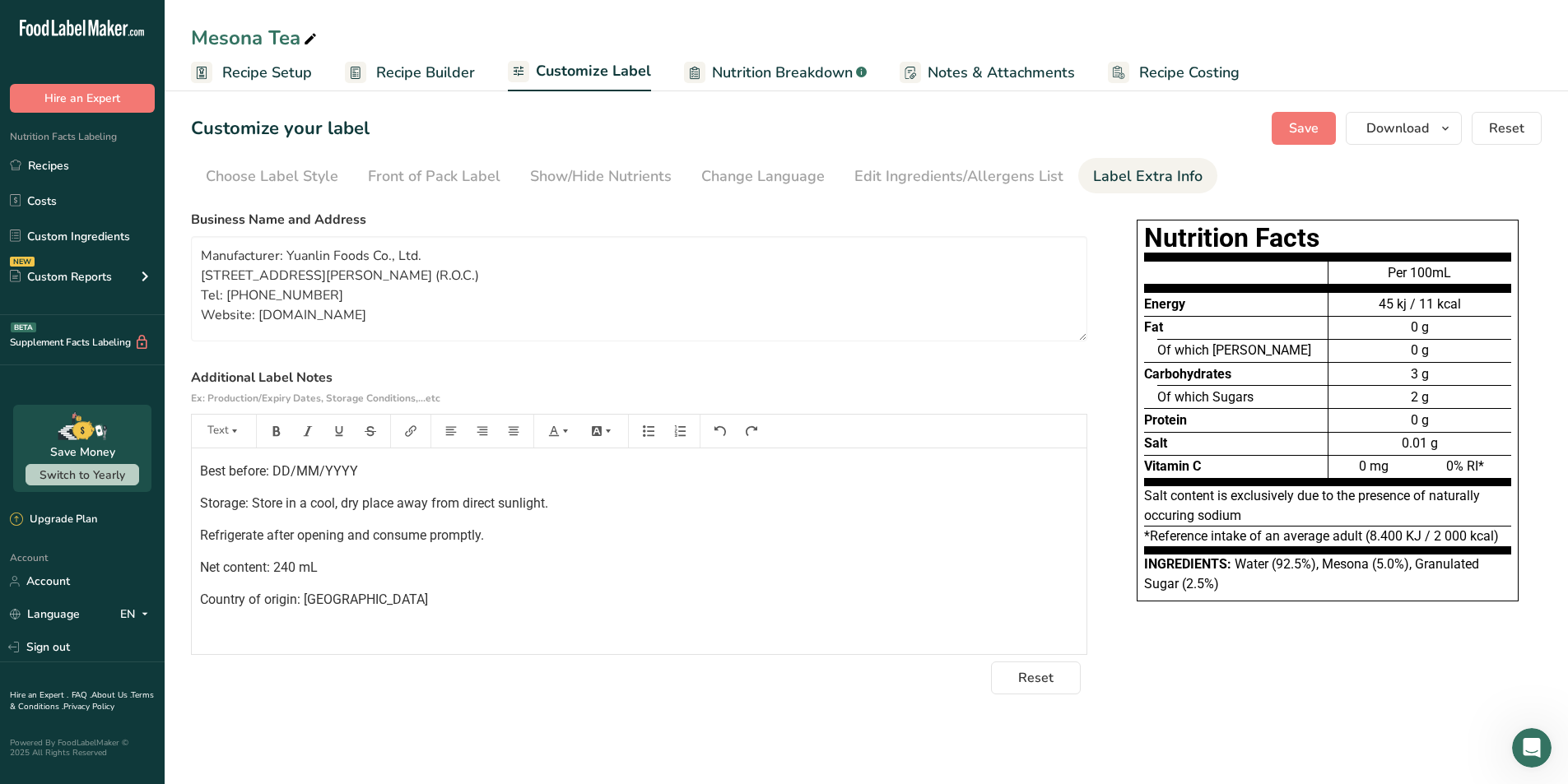
click at [1296, 697] on section "Customize your label Save Download Choose what to show on your downloaded label…" at bounding box center [865, 403] width 1403 height 635
click at [1080, 392] on label "Additional Label Notes Ex: Production/Expiry Dates, Storage Conditions,...etc" at bounding box center [638, 387] width 896 height 39
click at [1301, 120] on span "Save" at bounding box center [1303, 128] width 30 height 20
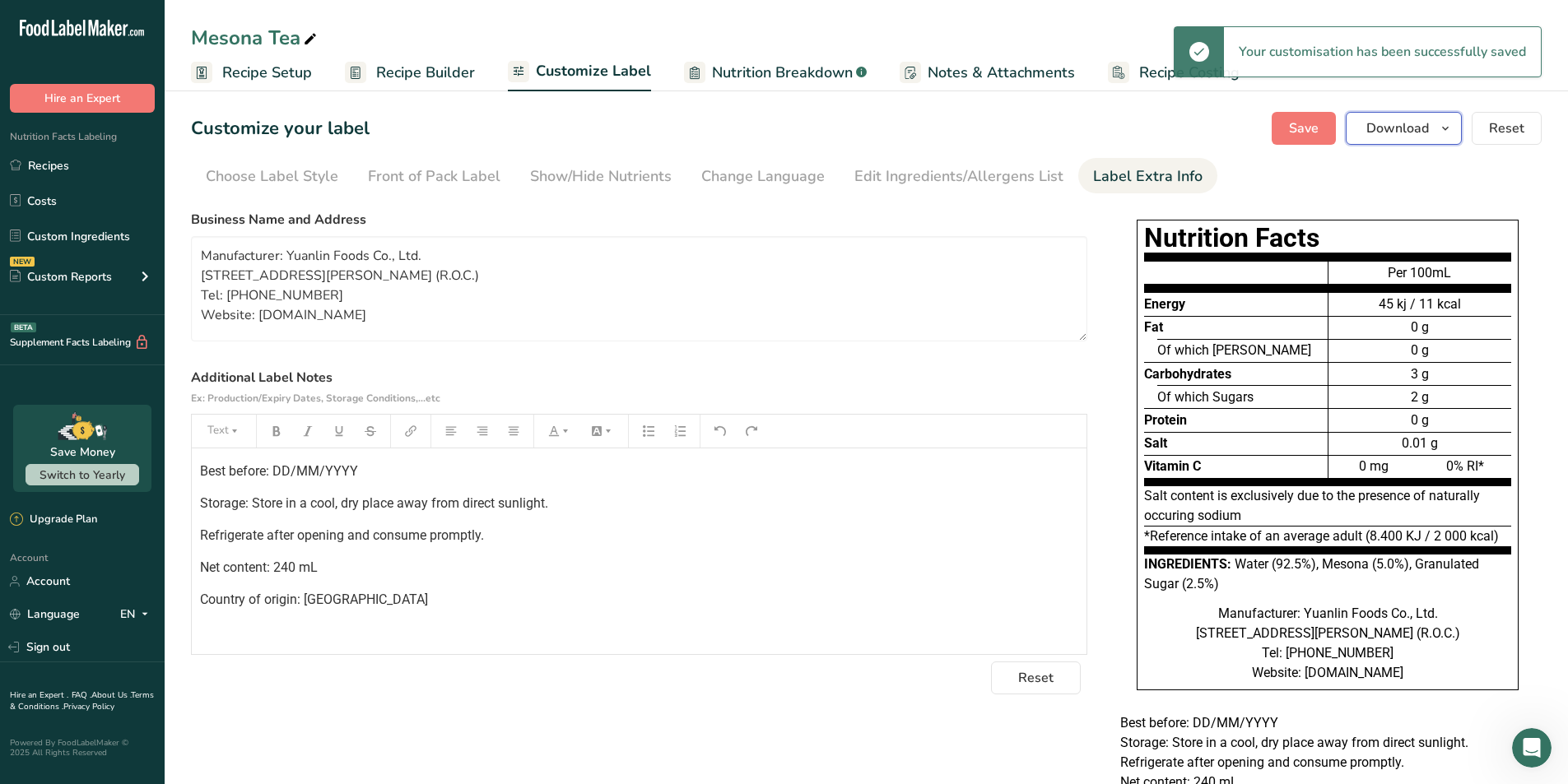
click at [1421, 134] on span "Download" at bounding box center [1398, 128] width 63 height 20
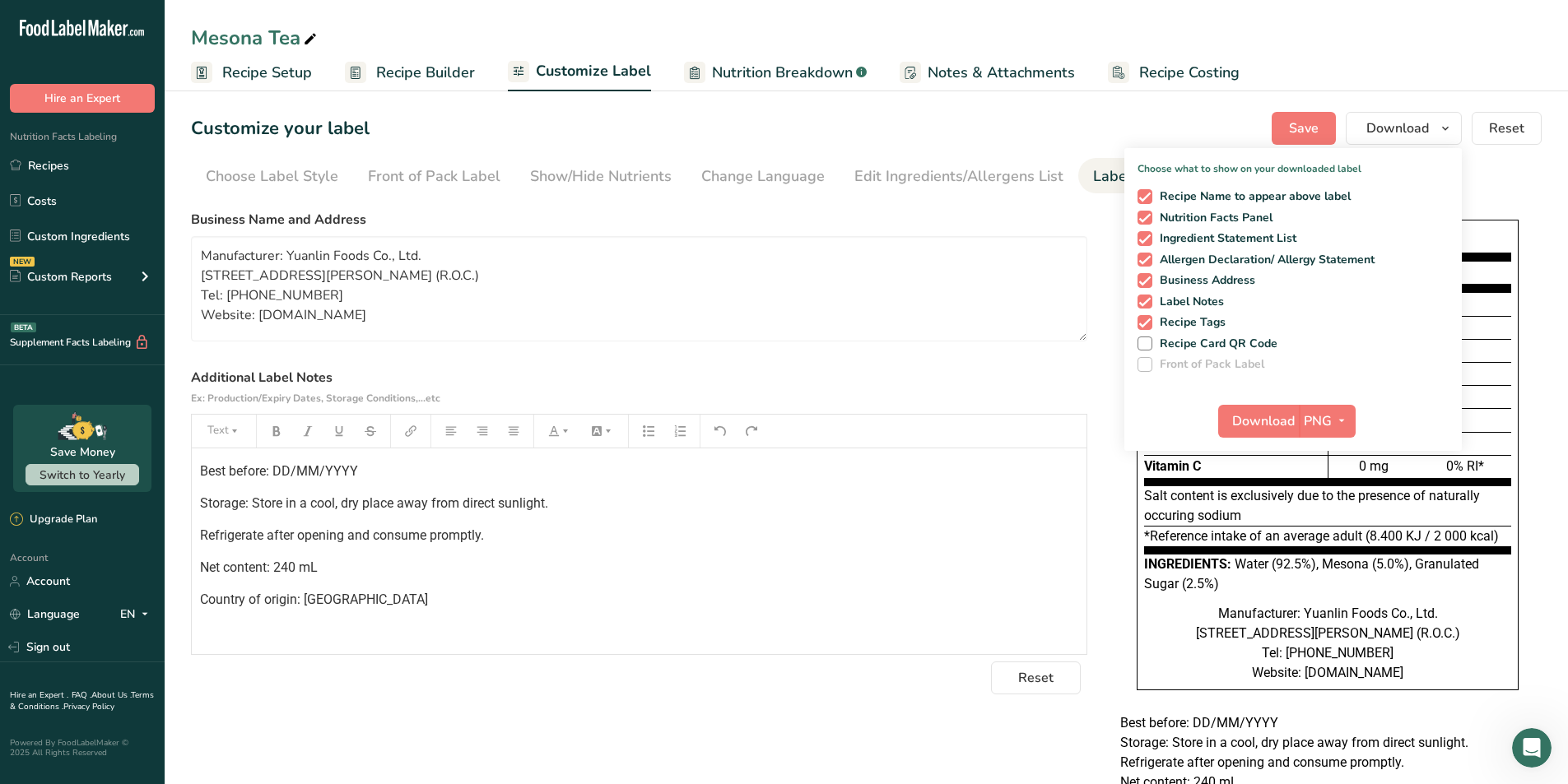
click at [1112, 573] on div "Choose your label style EU Standard label USA (FDA) Standard FDA label Tabular …" at bounding box center [865, 517] width 1350 height 628
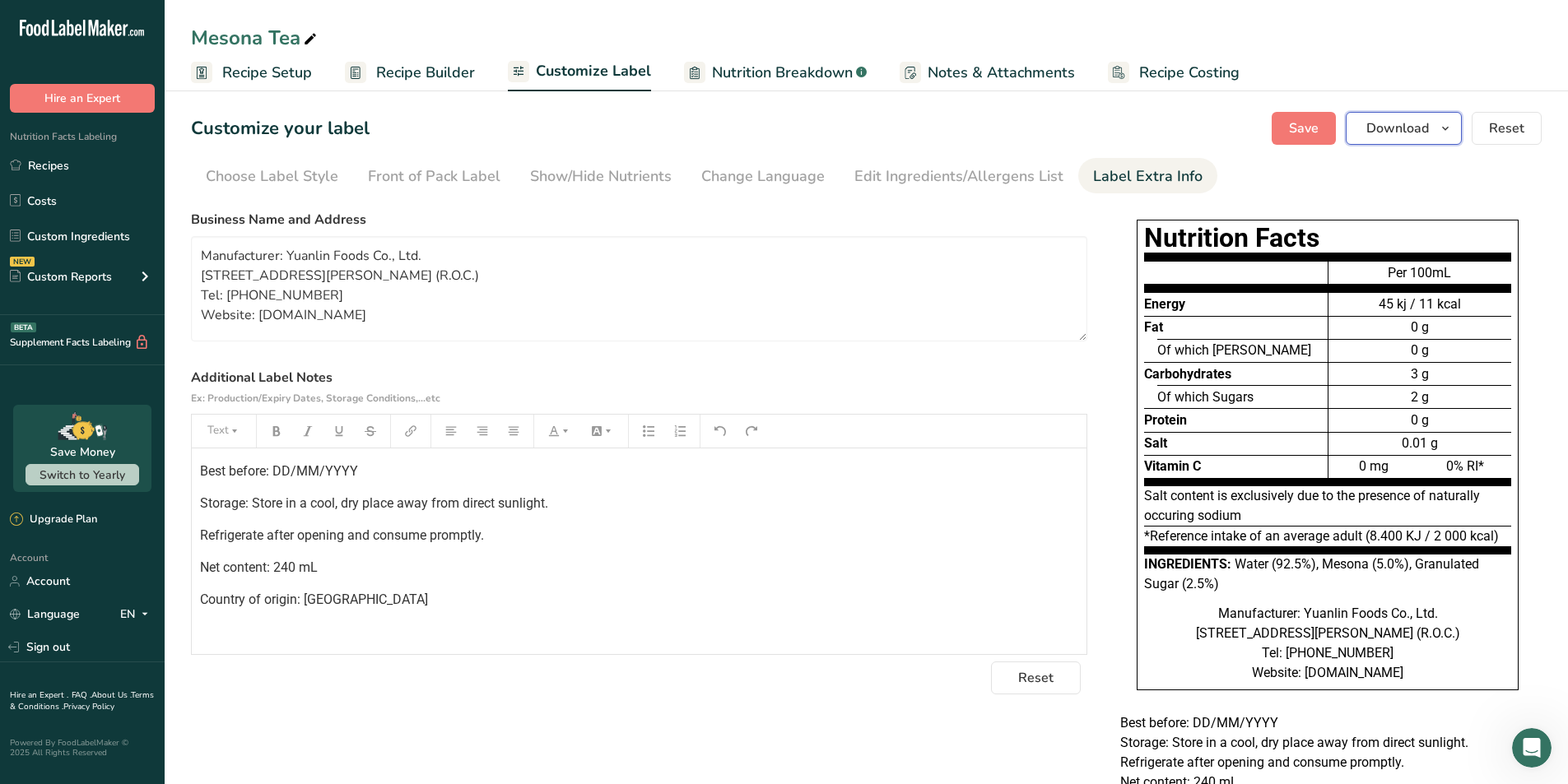
click at [1409, 132] on span "Download" at bounding box center [1398, 128] width 63 height 20
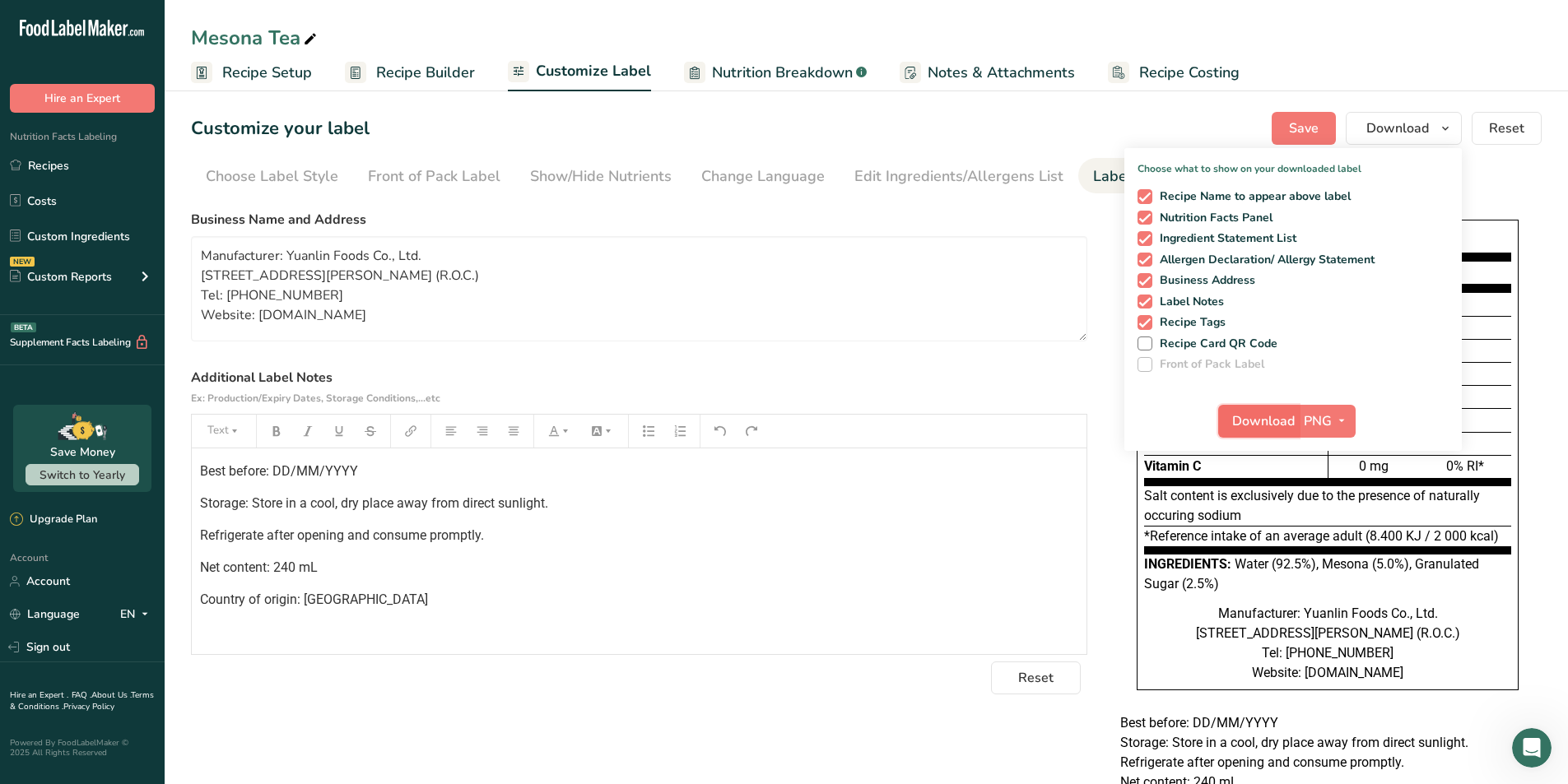
click at [1273, 422] on span "Download" at bounding box center [1263, 421] width 63 height 20
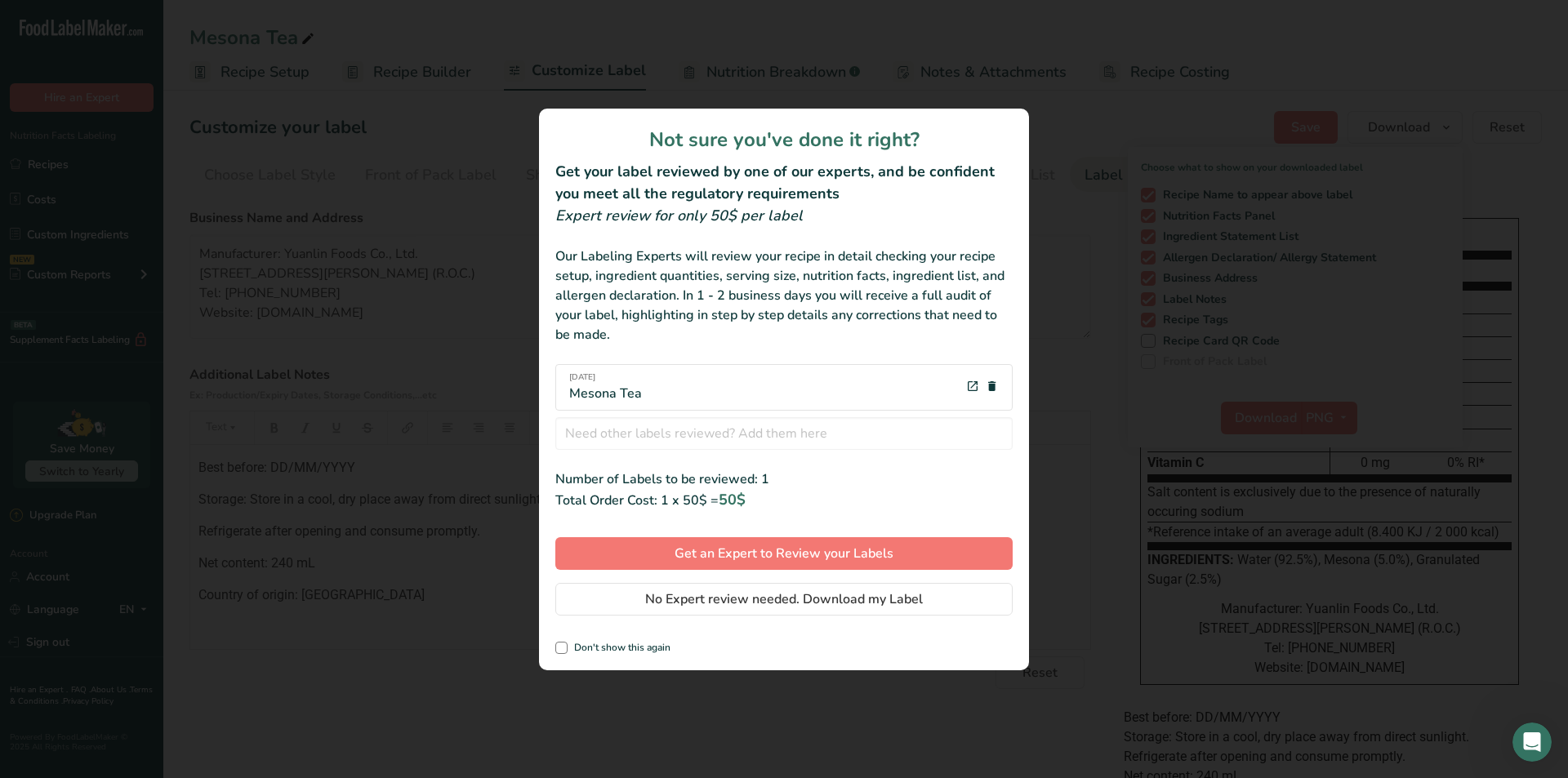
click at [1094, 163] on div "review labels modal" at bounding box center [784, 389] width 1568 height 778
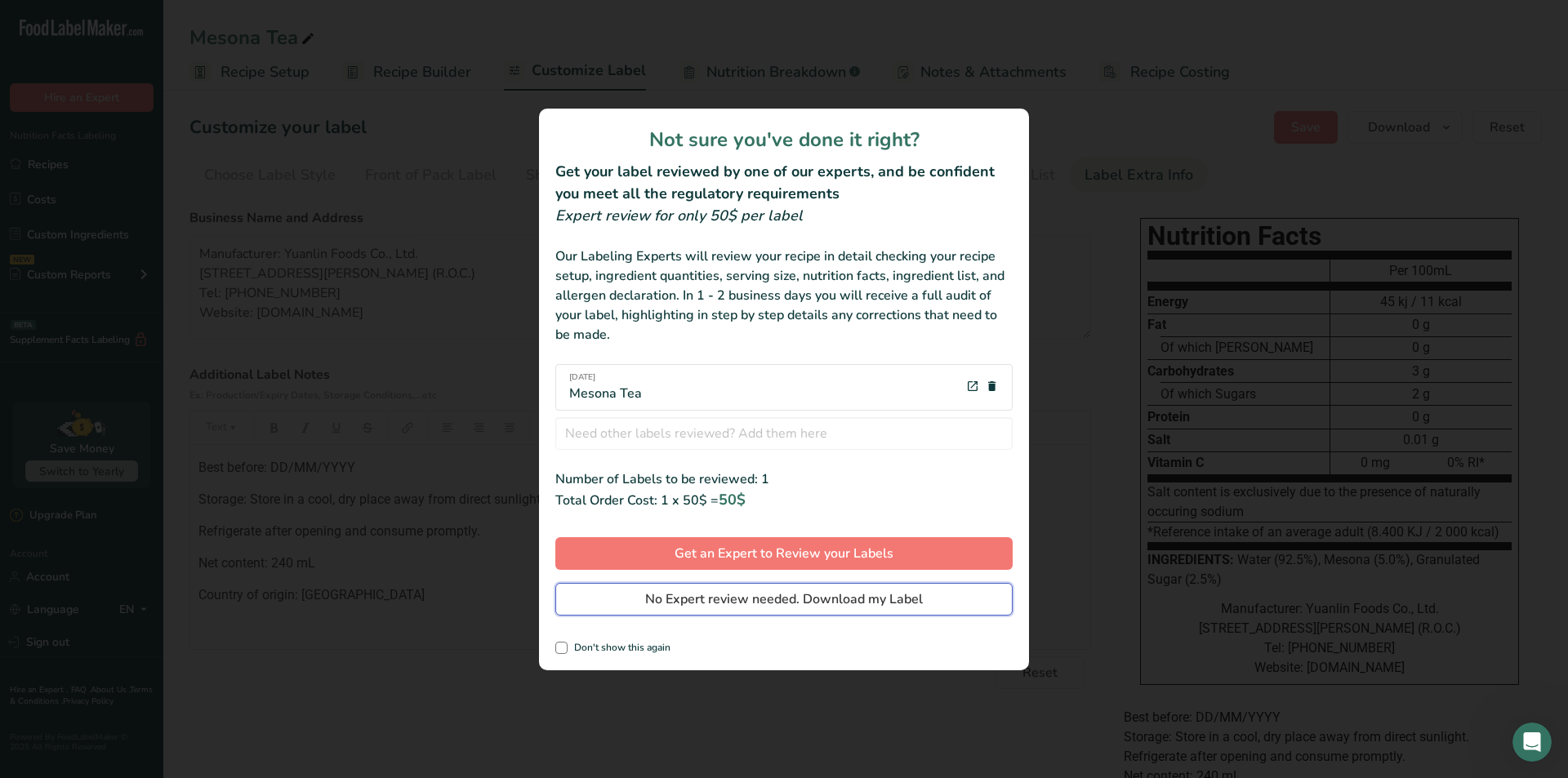
click at [876, 610] on button "No Expert review needed. Download my Label" at bounding box center [783, 599] width 457 height 33
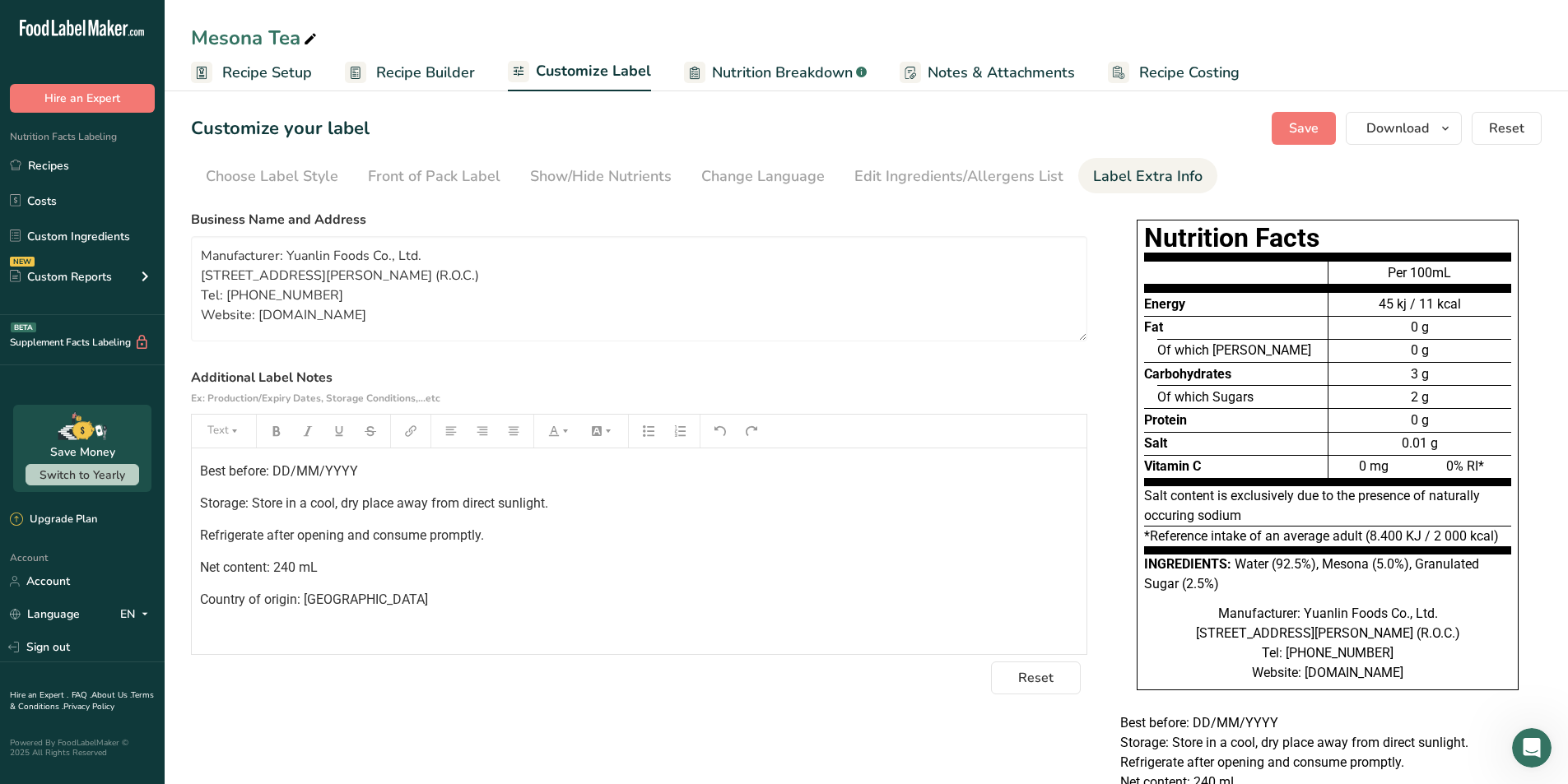
click at [450, 586] on div "Best before: DD/MM/YYYY Storage: Store in a cool, dry place away from direct su…" at bounding box center [638, 551] width 894 height 205
click at [274, 177] on div "Choose Label Style" at bounding box center [272, 176] width 133 height 22
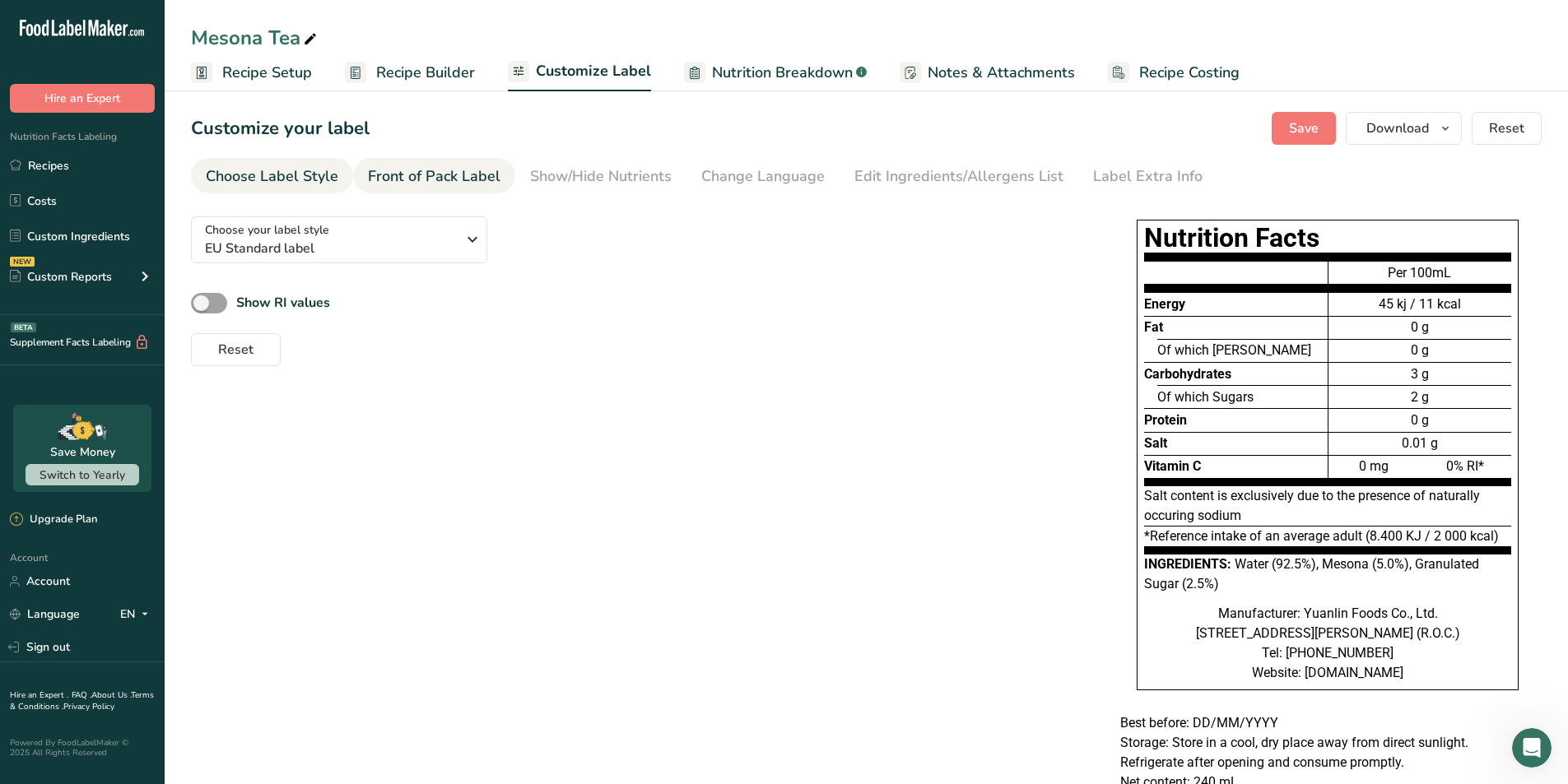
click at [415, 171] on div "Front of Pack Label" at bounding box center [434, 176] width 133 height 22
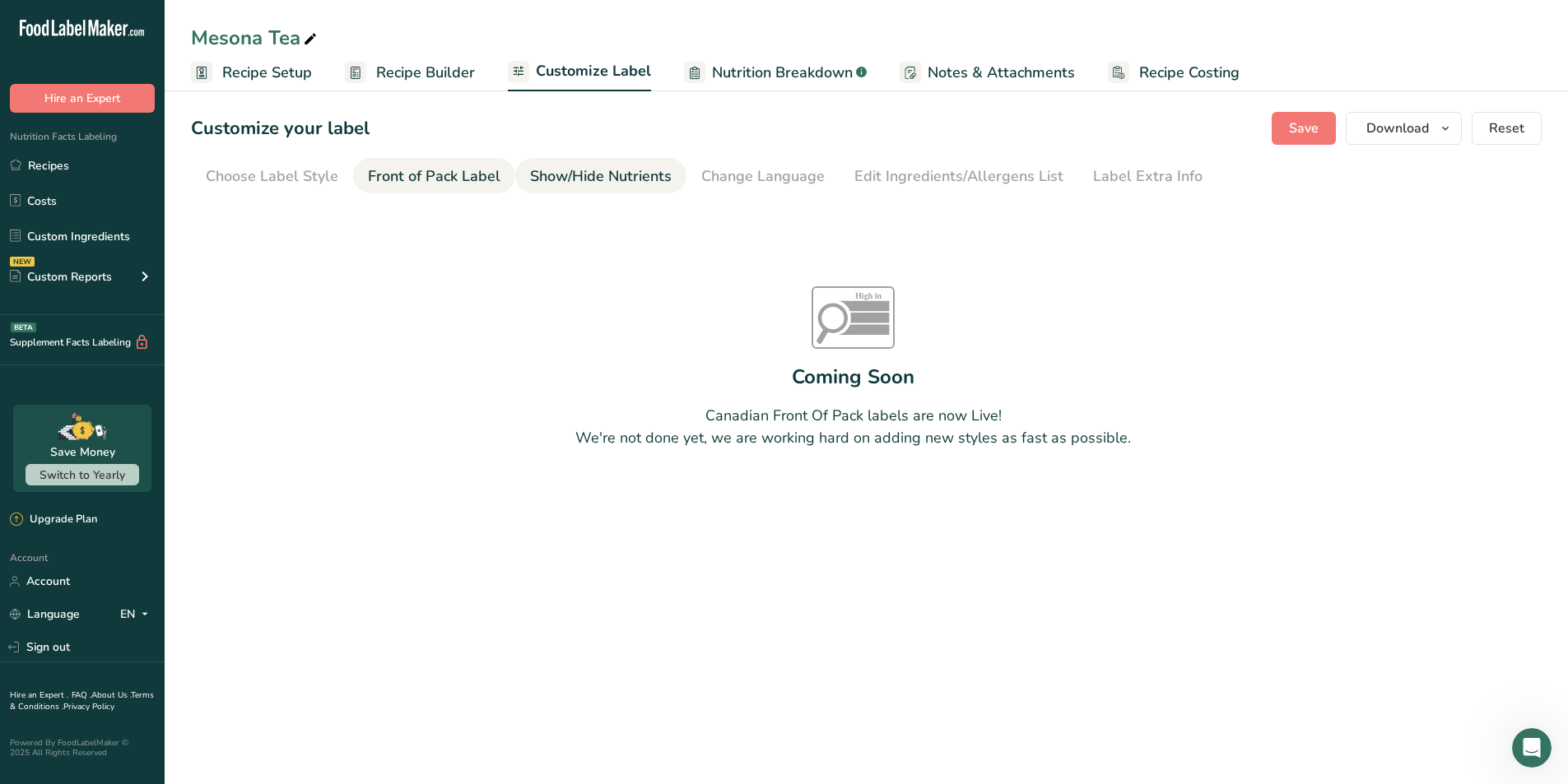
click at [618, 172] on div "Show/Hide Nutrients" at bounding box center [600, 176] width 142 height 22
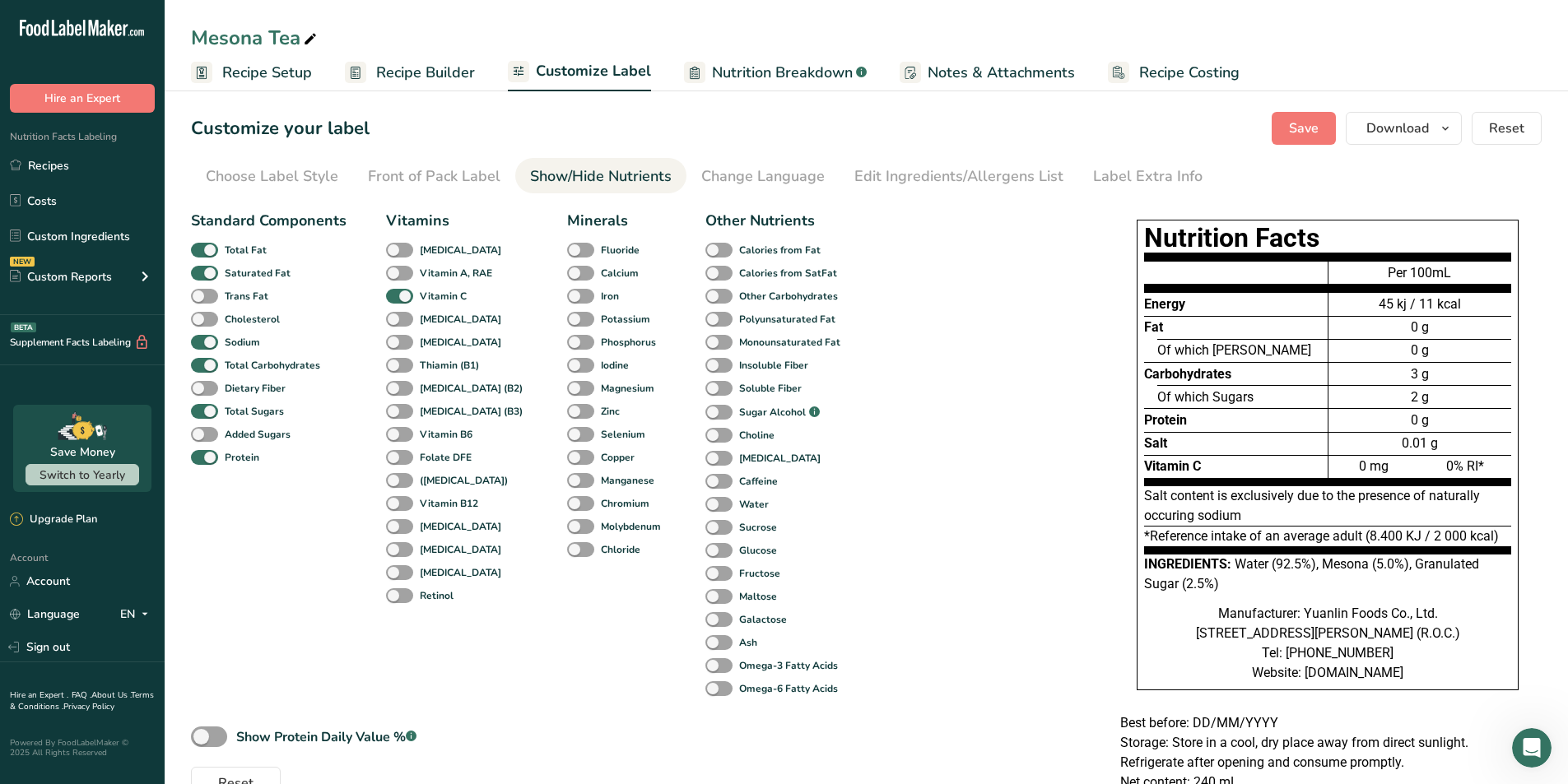
click at [1056, 492] on div "Standard Components Total Fat Saturated Fat Trans Fat [MEDICAL_DATA] Sodium Tot…" at bounding box center [638, 502] width 896 height 597
click at [840, 133] on div "Customize your label Save Download Choose what to show on your downloaded label…" at bounding box center [865, 128] width 1350 height 33
click at [88, 170] on link "Recipes" at bounding box center [82, 165] width 164 height 31
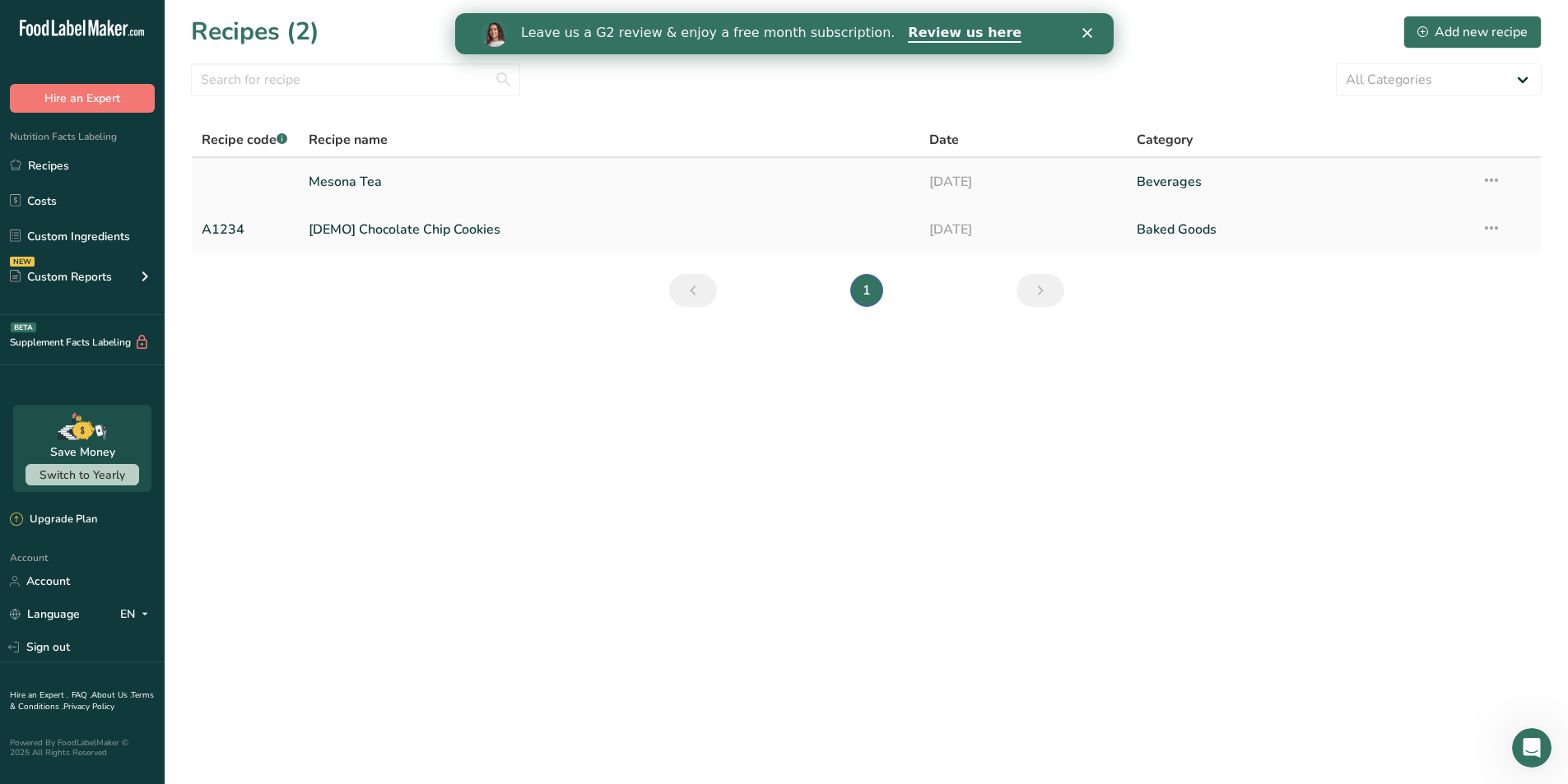
click at [1093, 187] on link "[DATE]" at bounding box center [1023, 182] width 188 height 35
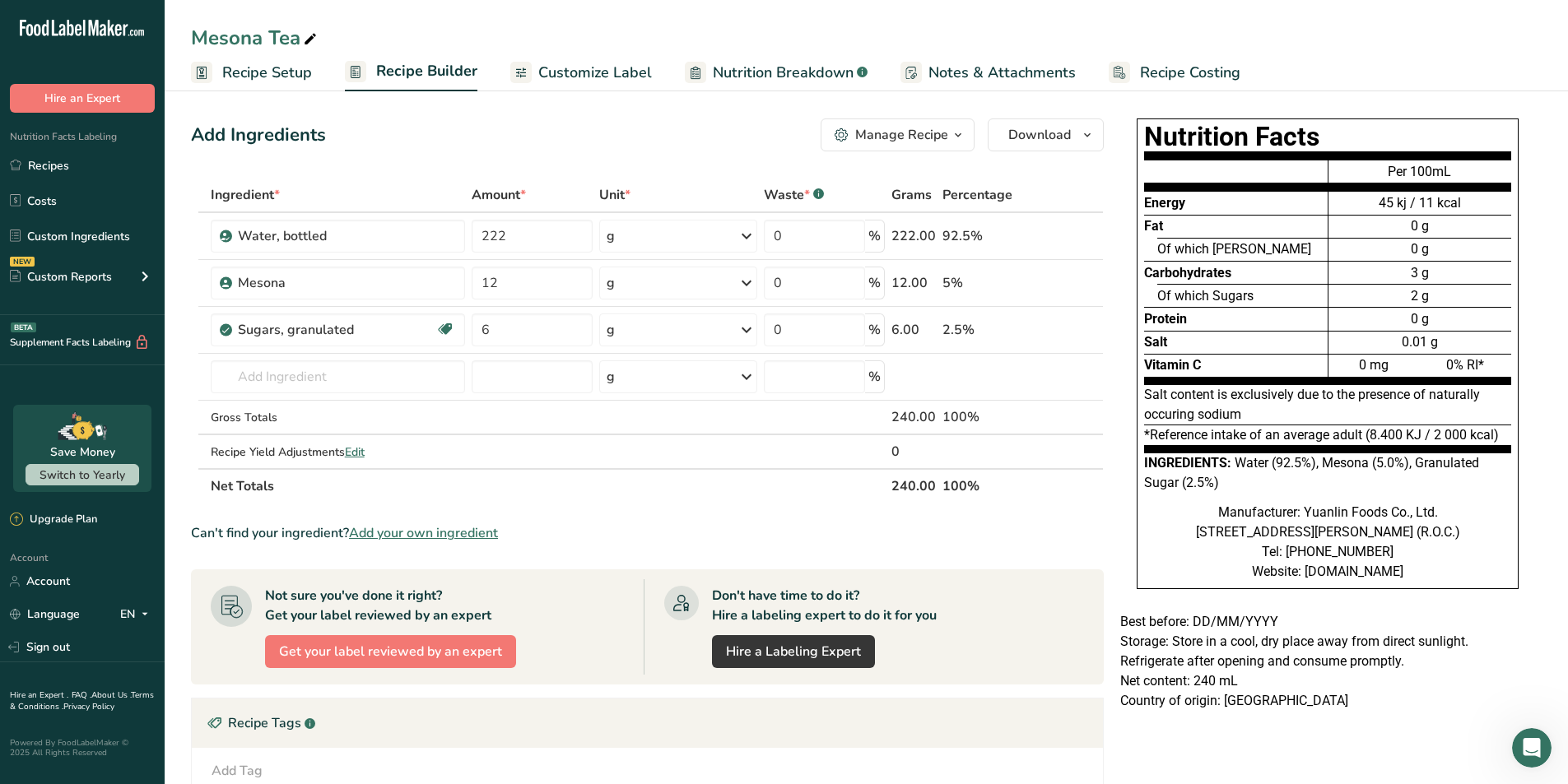
click at [81, 29] on icon at bounding box center [79, 30] width 7 height 12
click at [87, 157] on link "Recipes" at bounding box center [82, 165] width 164 height 31
